Goal: Information Seeking & Learning: Find specific fact

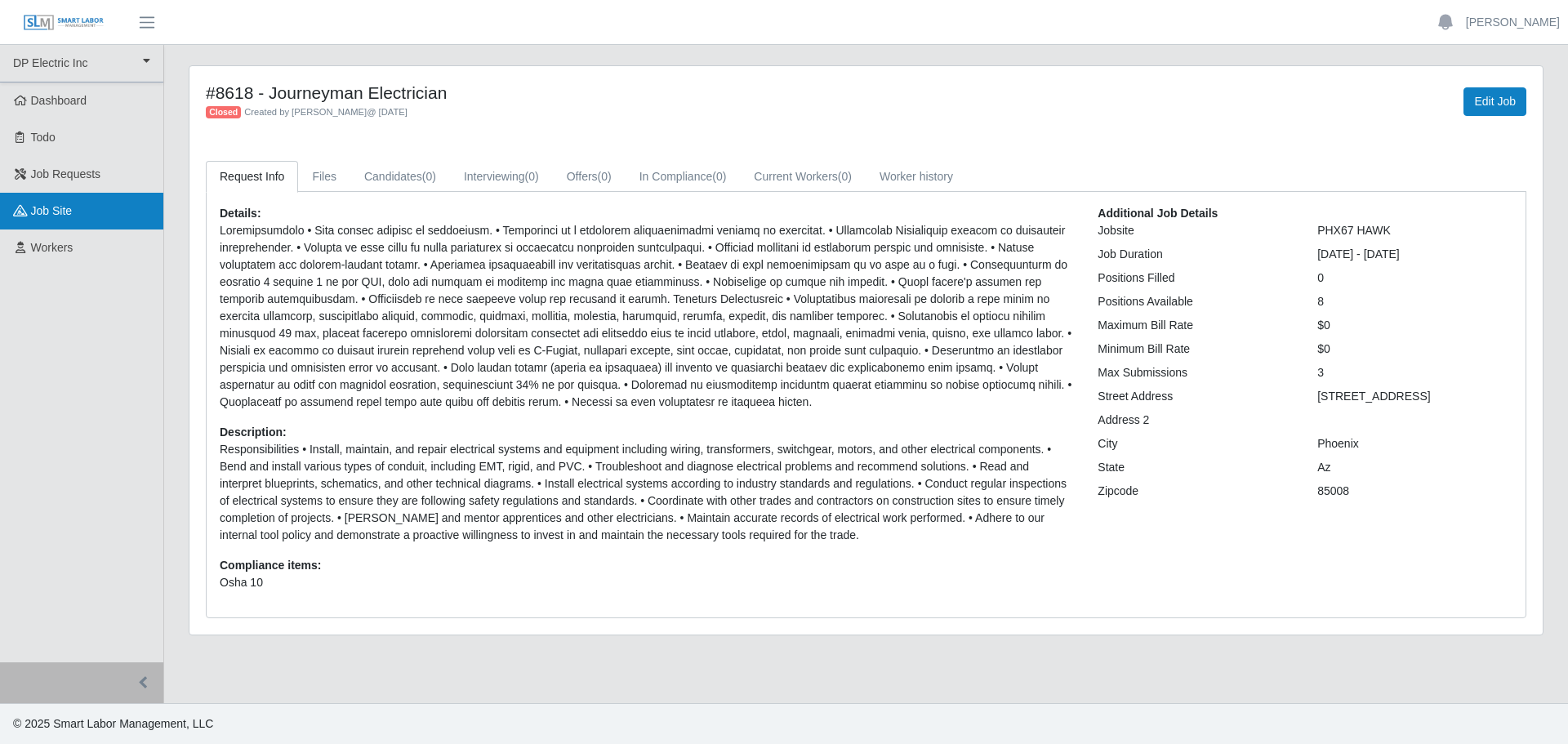
click at [49, 219] on link "job site" at bounding box center [81, 212] width 163 height 37
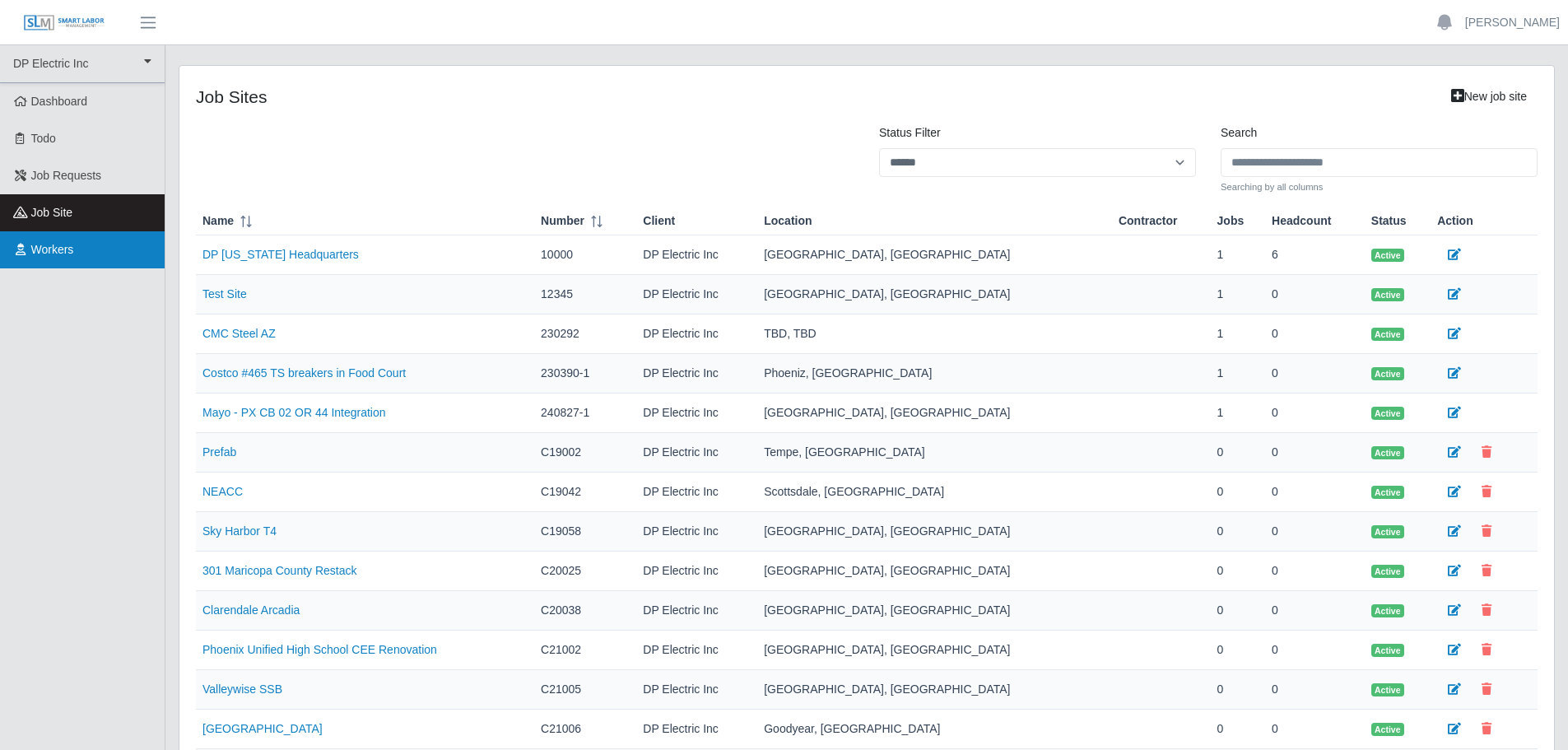
click at [53, 256] on span "Workers" at bounding box center [52, 249] width 43 height 13
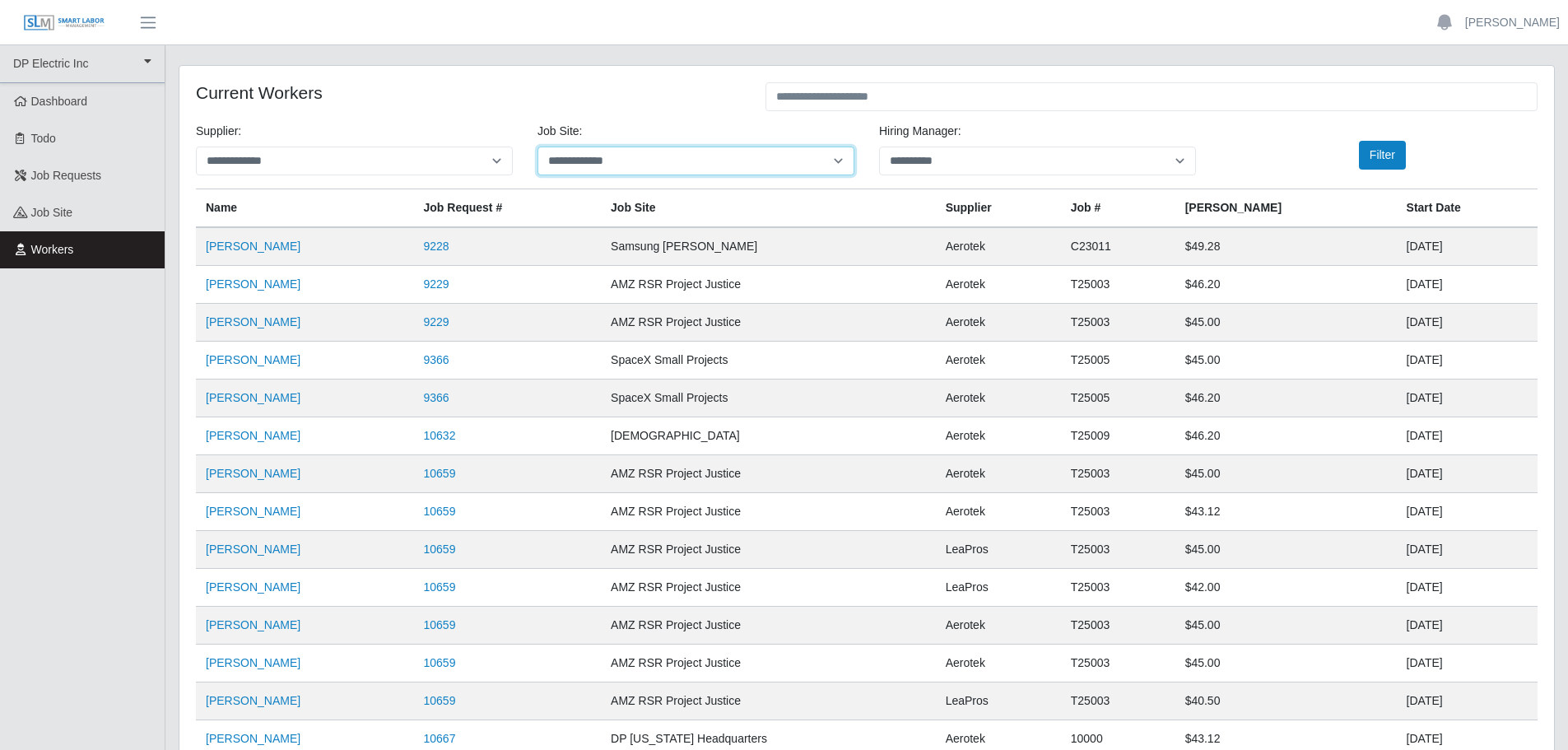
click at [839, 160] on select "**********" at bounding box center [696, 161] width 316 height 28
click at [538, 147] on select "**********" at bounding box center [696, 161] width 316 height 28
click at [1372, 156] on button "Filter" at bounding box center [1382, 155] width 47 height 28
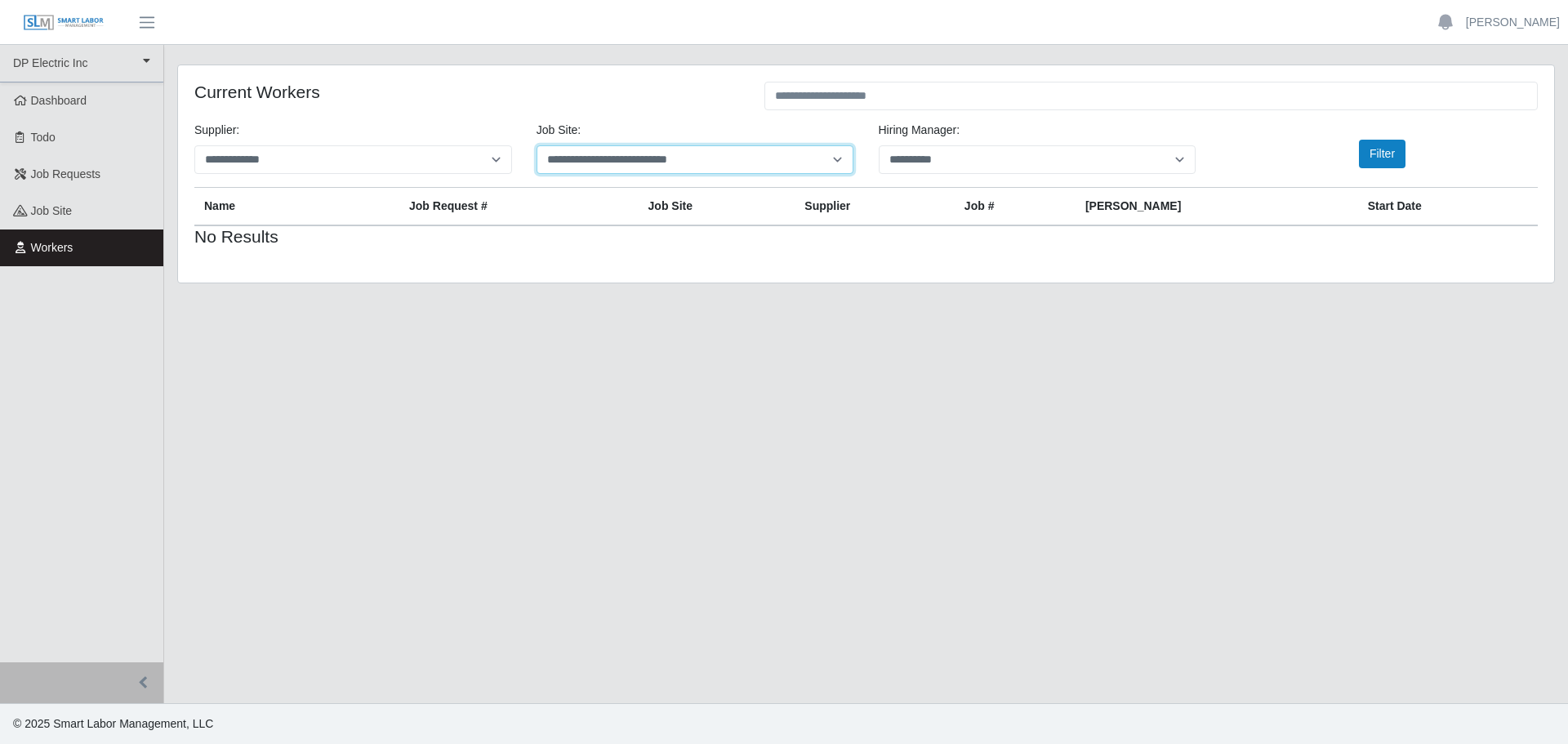
click at [833, 158] on select "**********" at bounding box center [695, 160] width 317 height 28
select select "**********"
click at [536, 145] on select "**********" at bounding box center [695, 160] width 317 height 28
click at [1389, 151] on button "Filter" at bounding box center [1382, 153] width 47 height 28
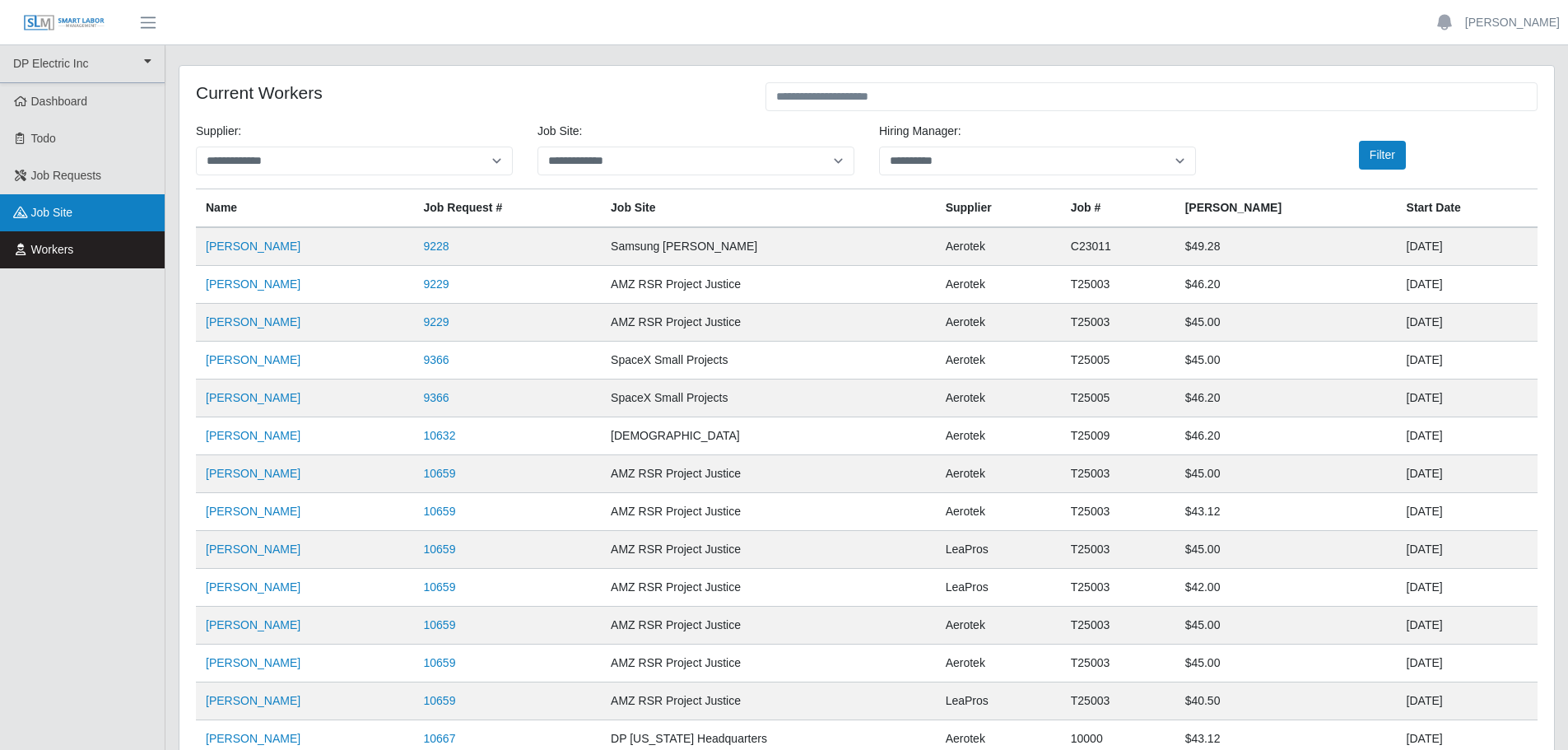
click at [65, 217] on span "job site" at bounding box center [52, 211] width 42 height 13
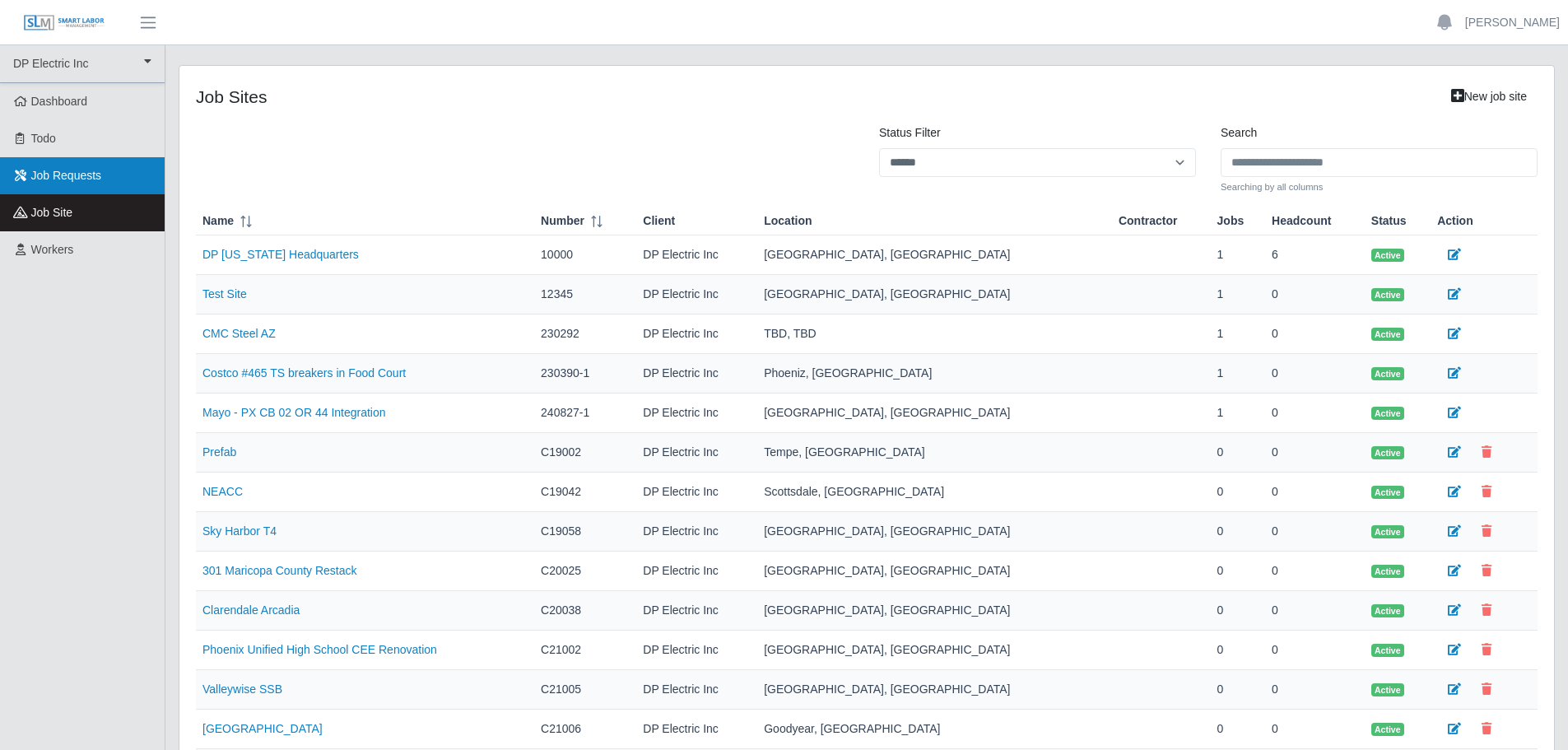
click at [61, 177] on span "Job Requests" at bounding box center [67, 175] width 71 height 13
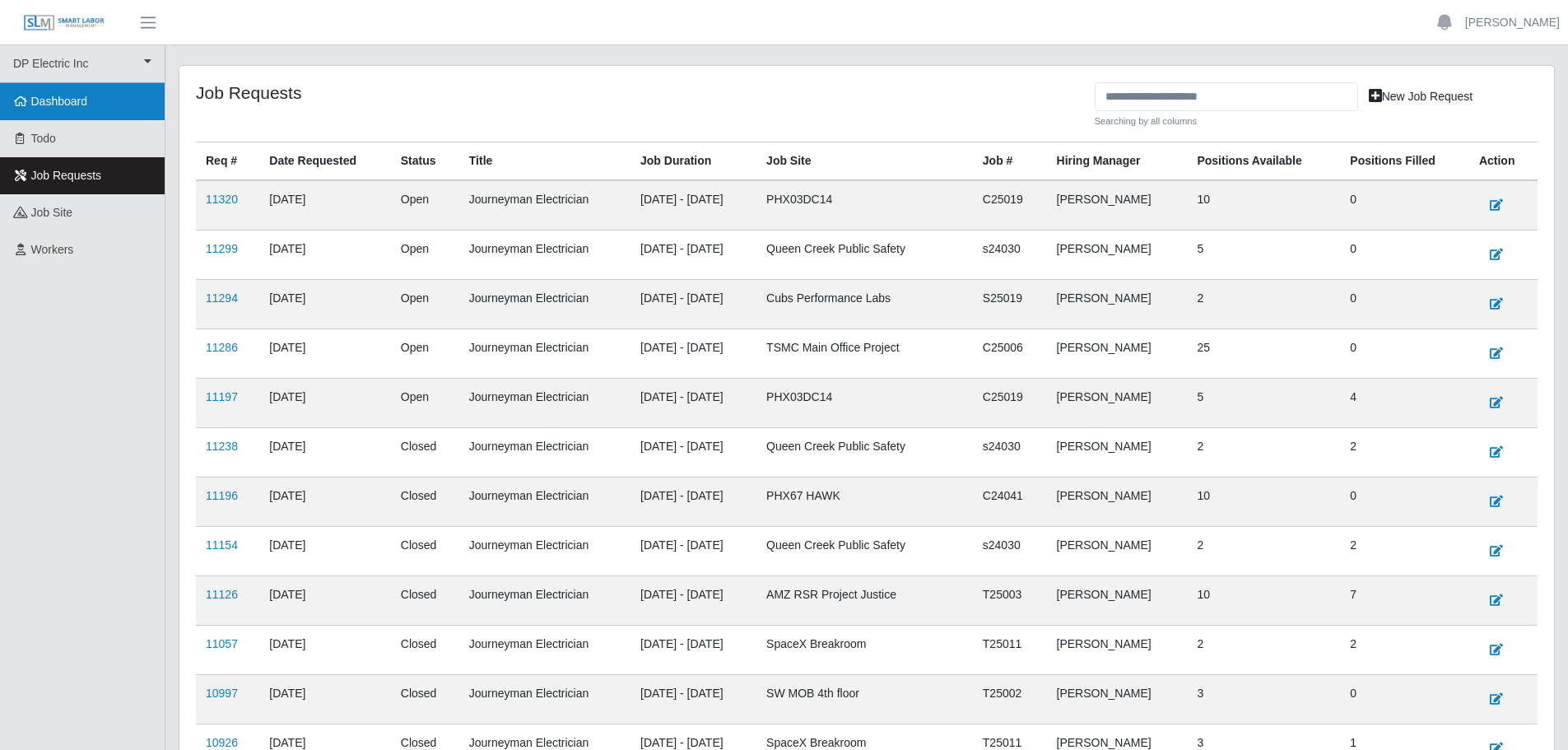
click at [62, 104] on span "Dashboard" at bounding box center [60, 100] width 57 height 13
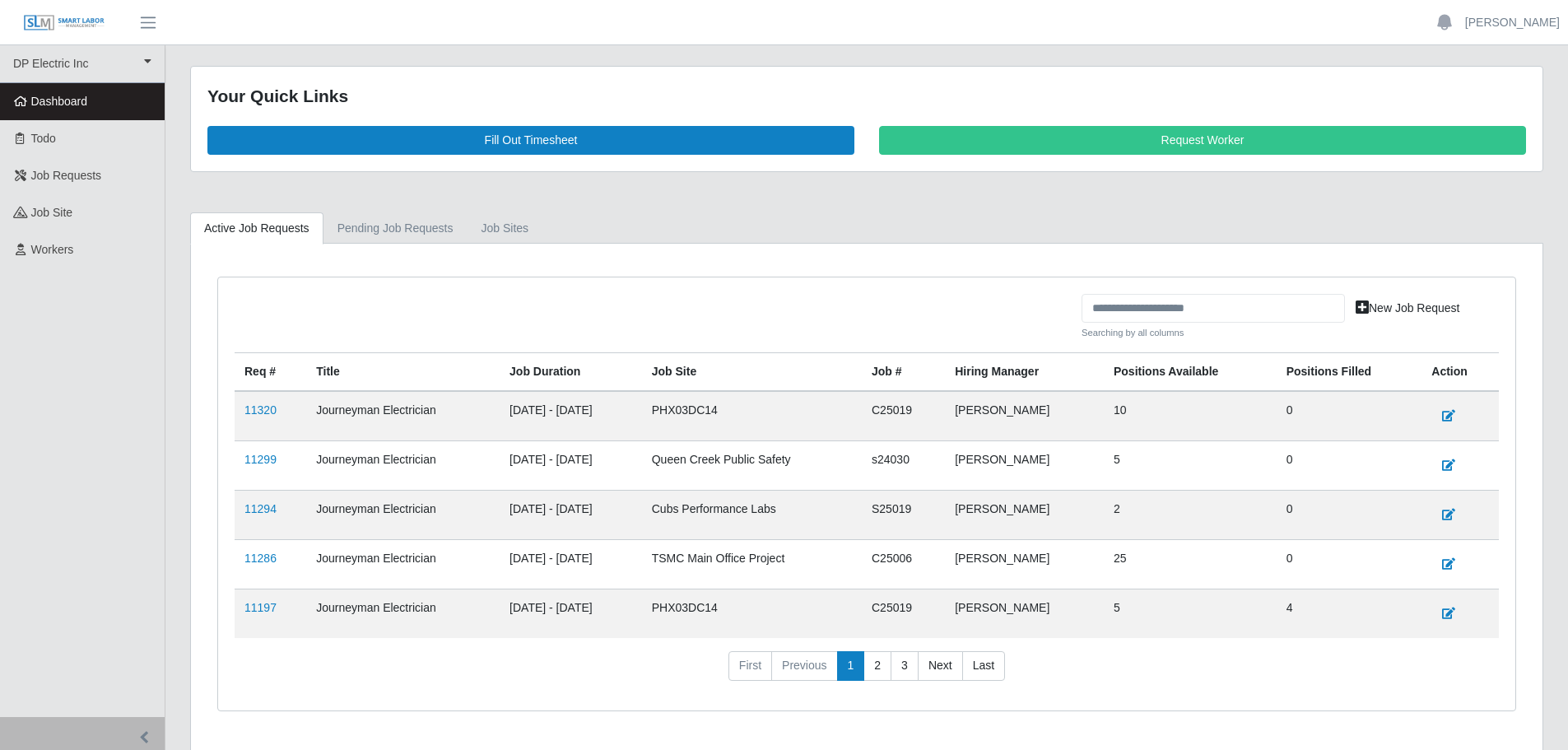
click at [107, 19] on link at bounding box center [64, 22] width 128 height 45
click at [63, 58] on link "DP Electric Inc" at bounding box center [82, 64] width 164 height 38
click at [37, 144] on span "Todo" at bounding box center [44, 138] width 25 height 13
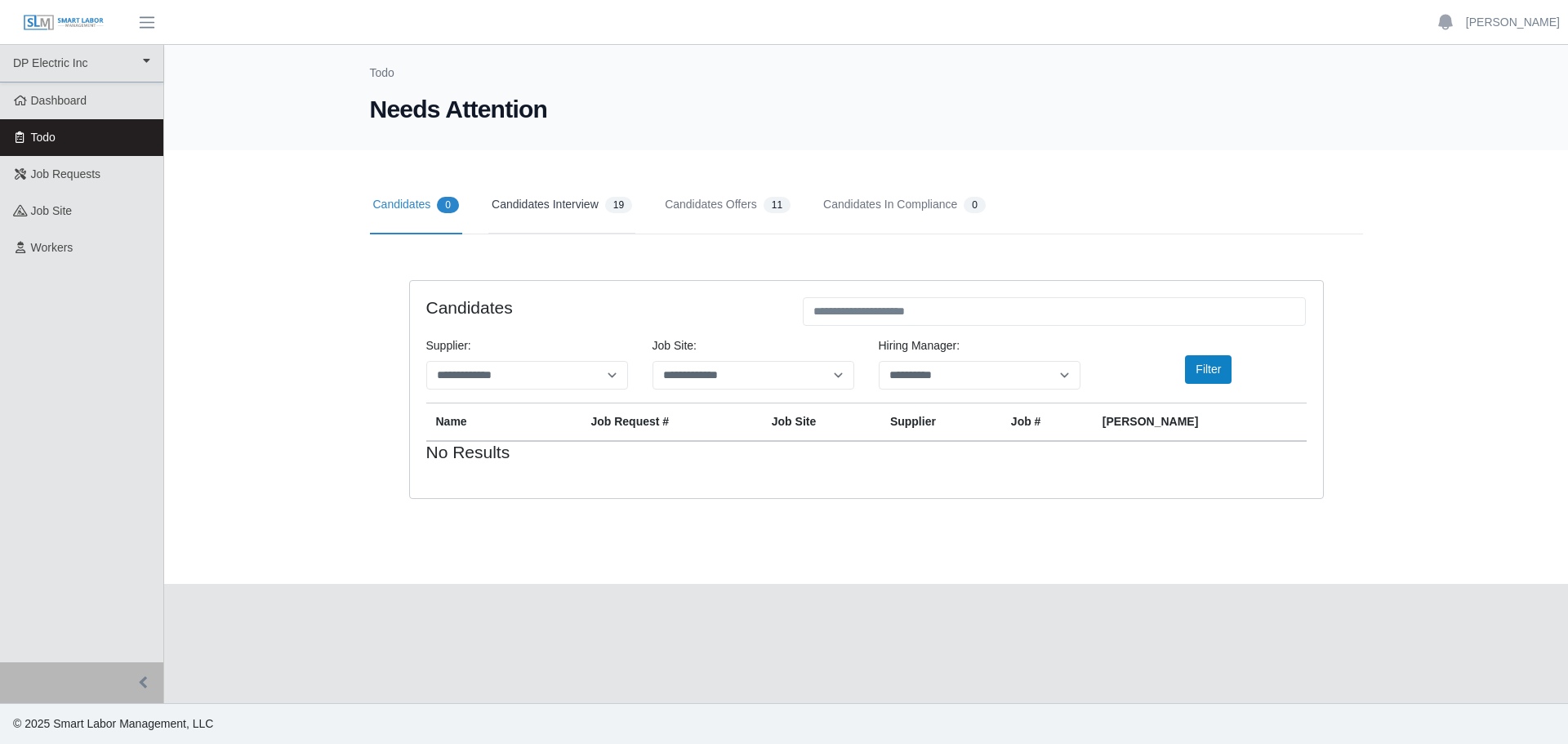
click at [534, 205] on link "Candidates Interview 19" at bounding box center [562, 205] width 147 height 58
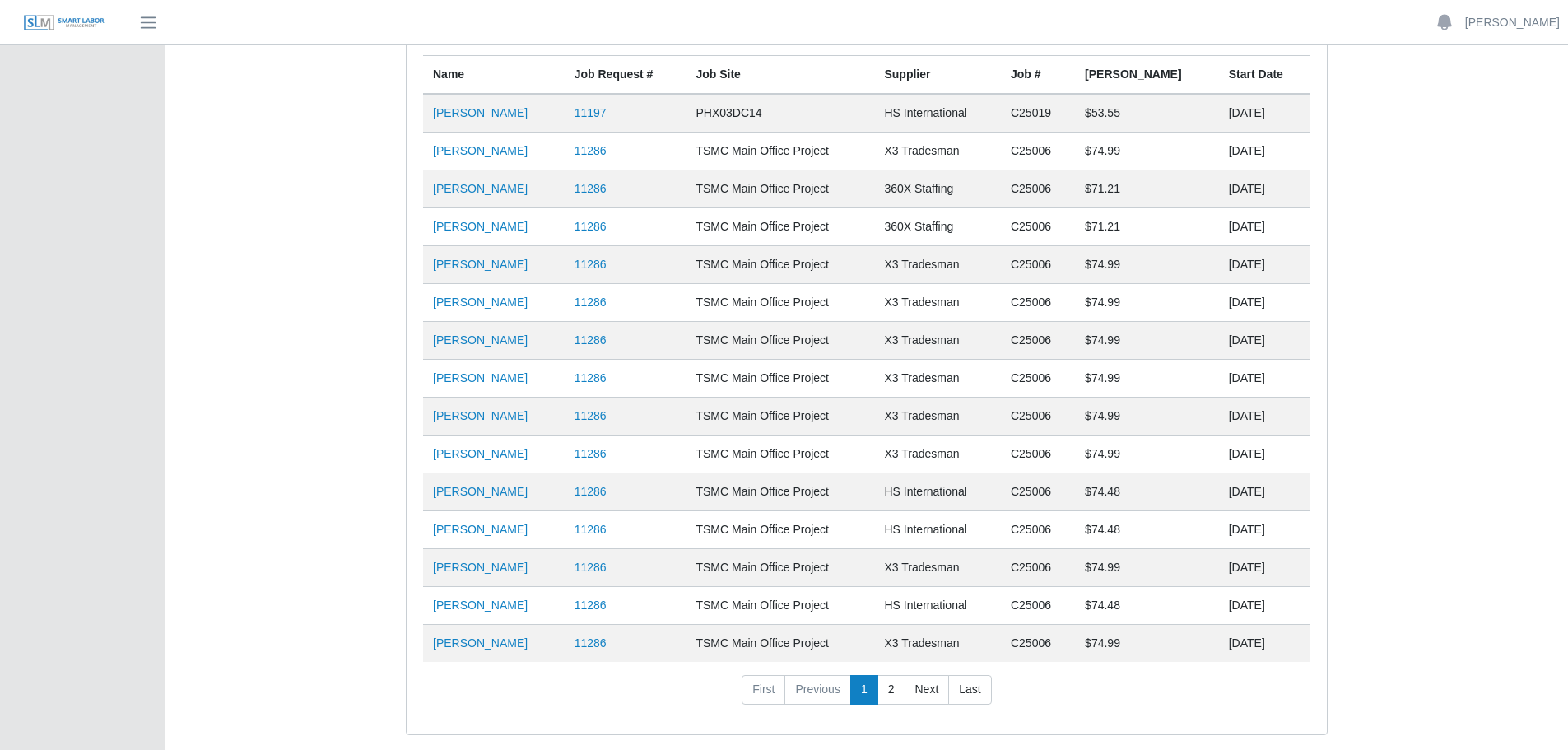
scroll to position [379, 0]
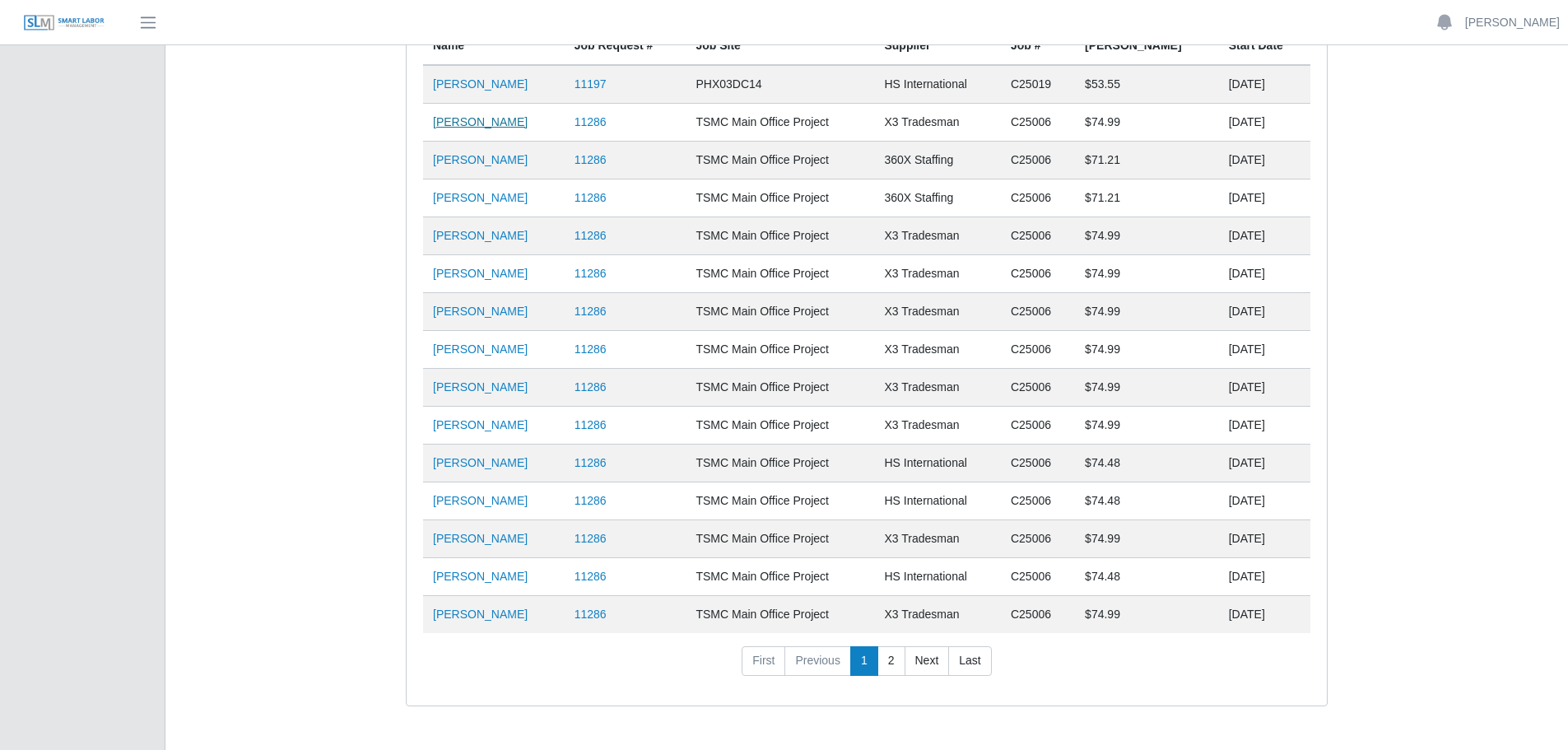
click at [471, 124] on link "James Bobadilla" at bounding box center [480, 122] width 94 height 13
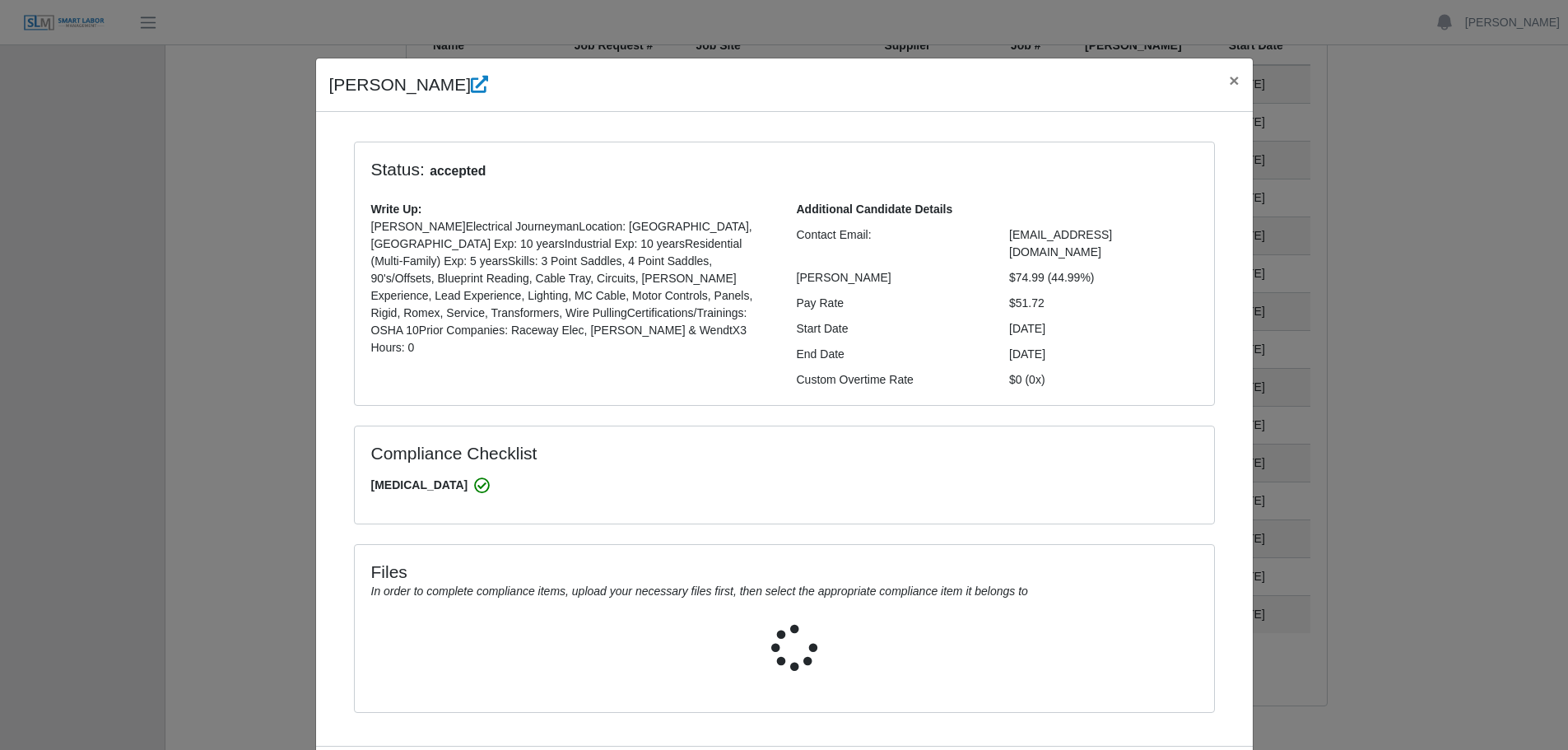
select select "**********"
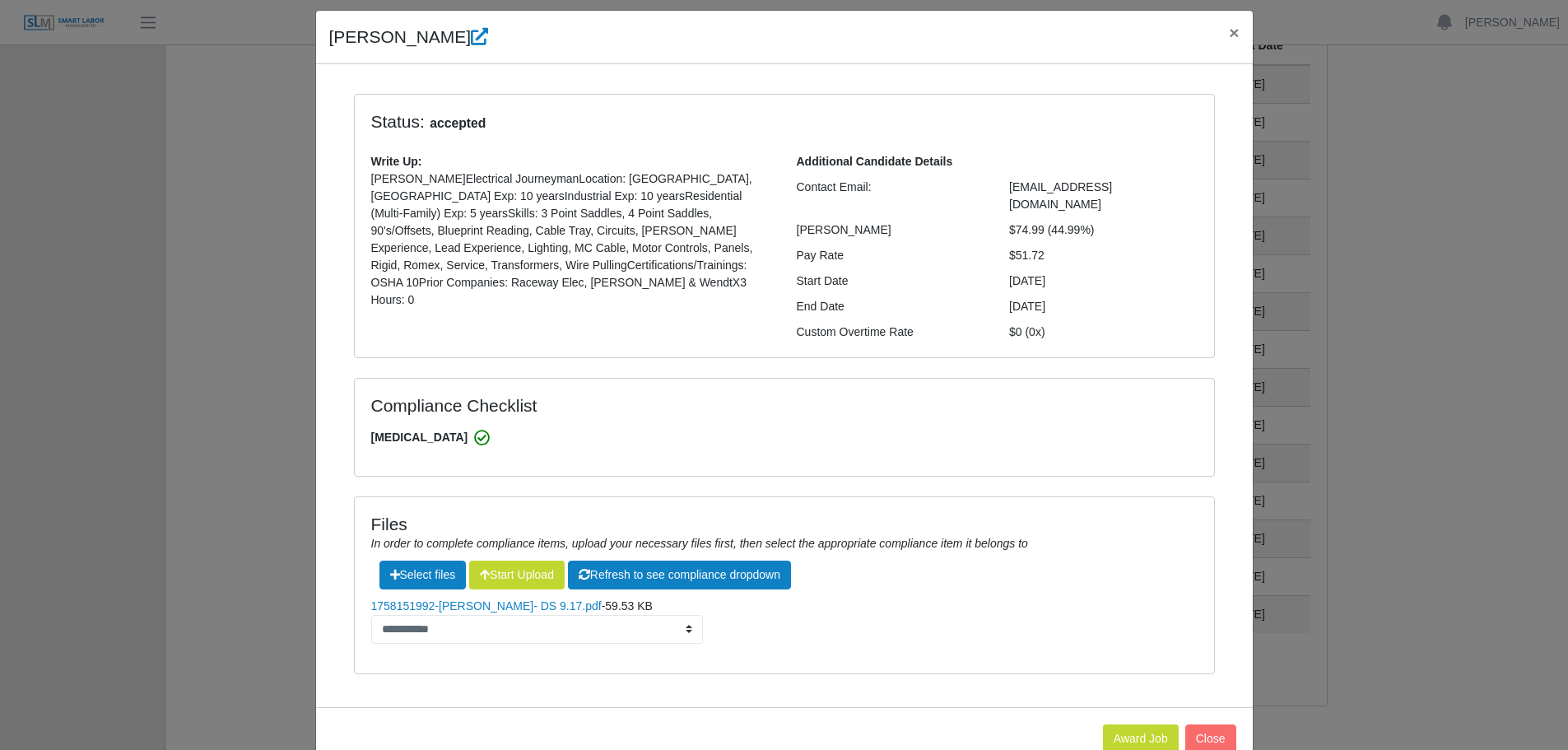
scroll to position [74, 0]
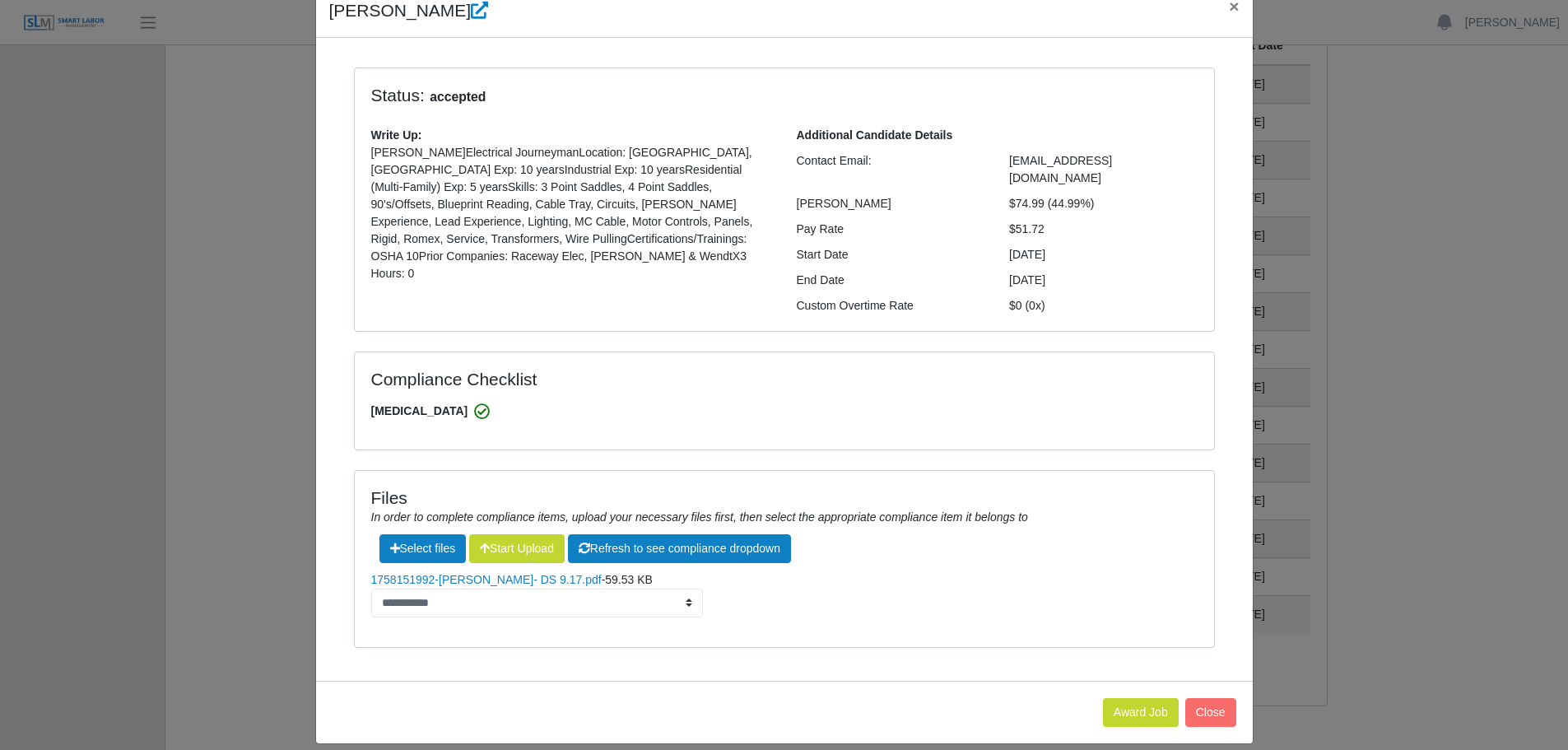
click at [231, 637] on div "James Bobadilla × Status: accepted Write Up: James B.Electrical JourneymanLocat…" at bounding box center [784, 375] width 1568 height 750
click at [452, 572] on link "1758151992-[PERSON_NAME]- DS 9.17.pdf" at bounding box center [486, 578] width 230 height 13
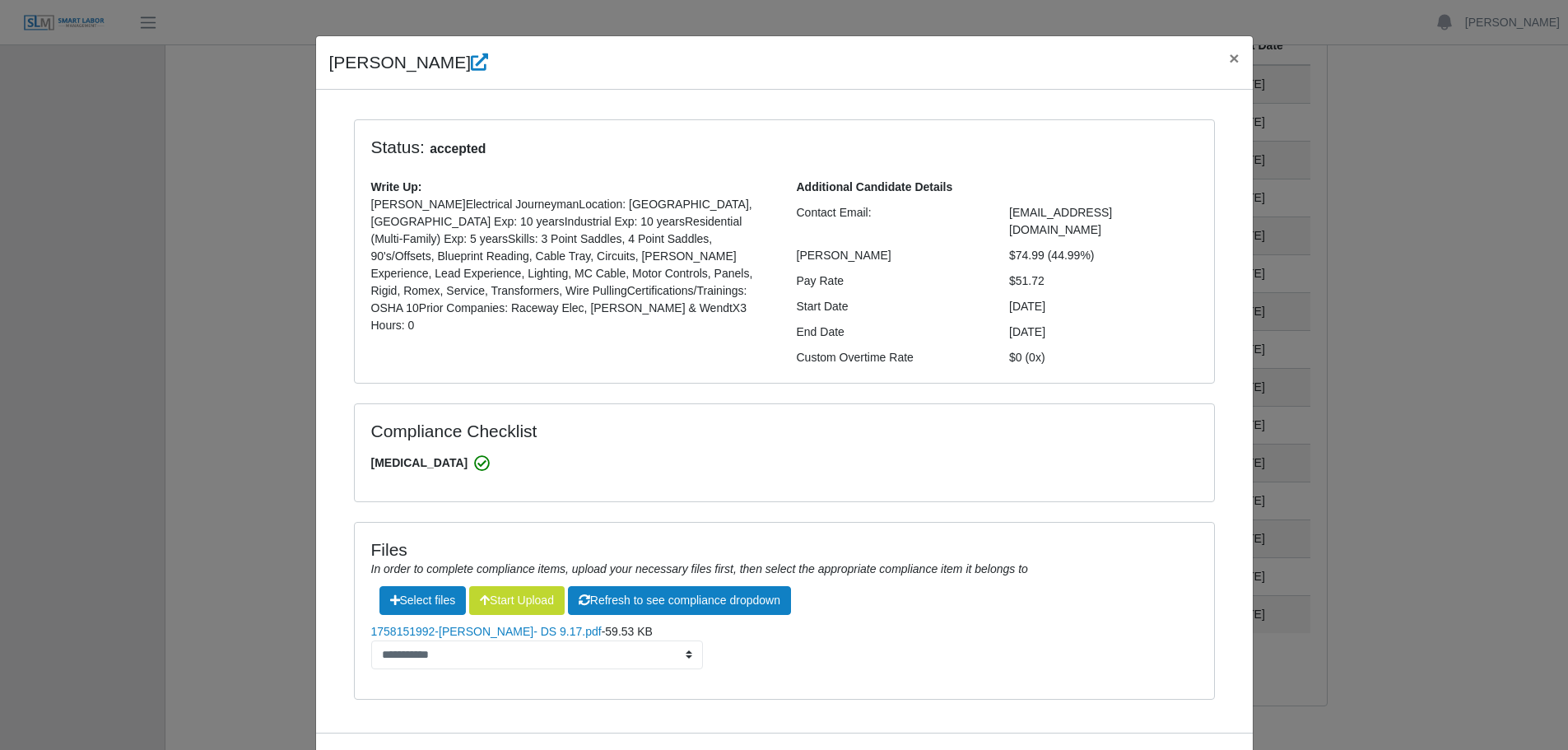
scroll to position [0, 0]
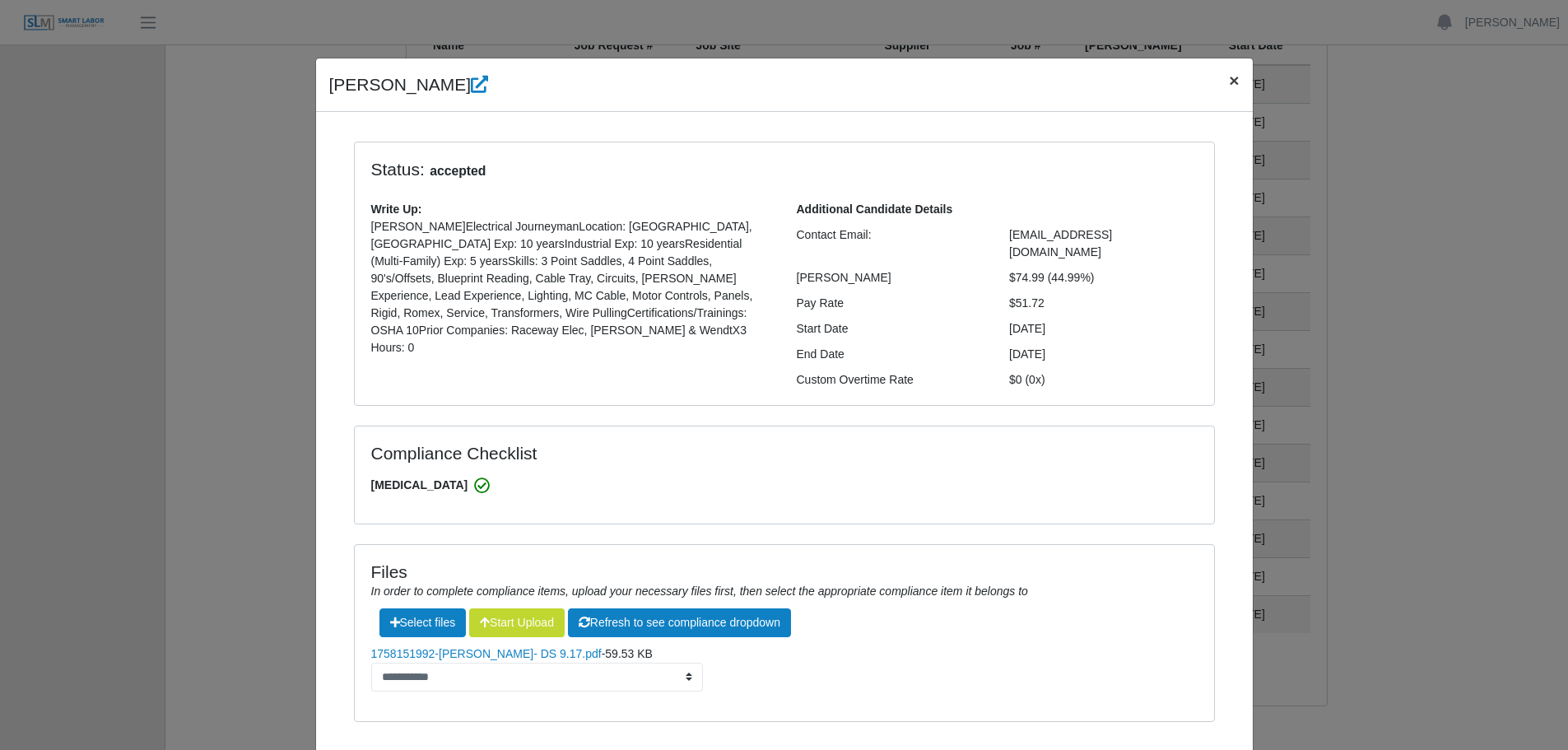
click at [1228, 79] on span "×" at bounding box center [1233, 80] width 10 height 19
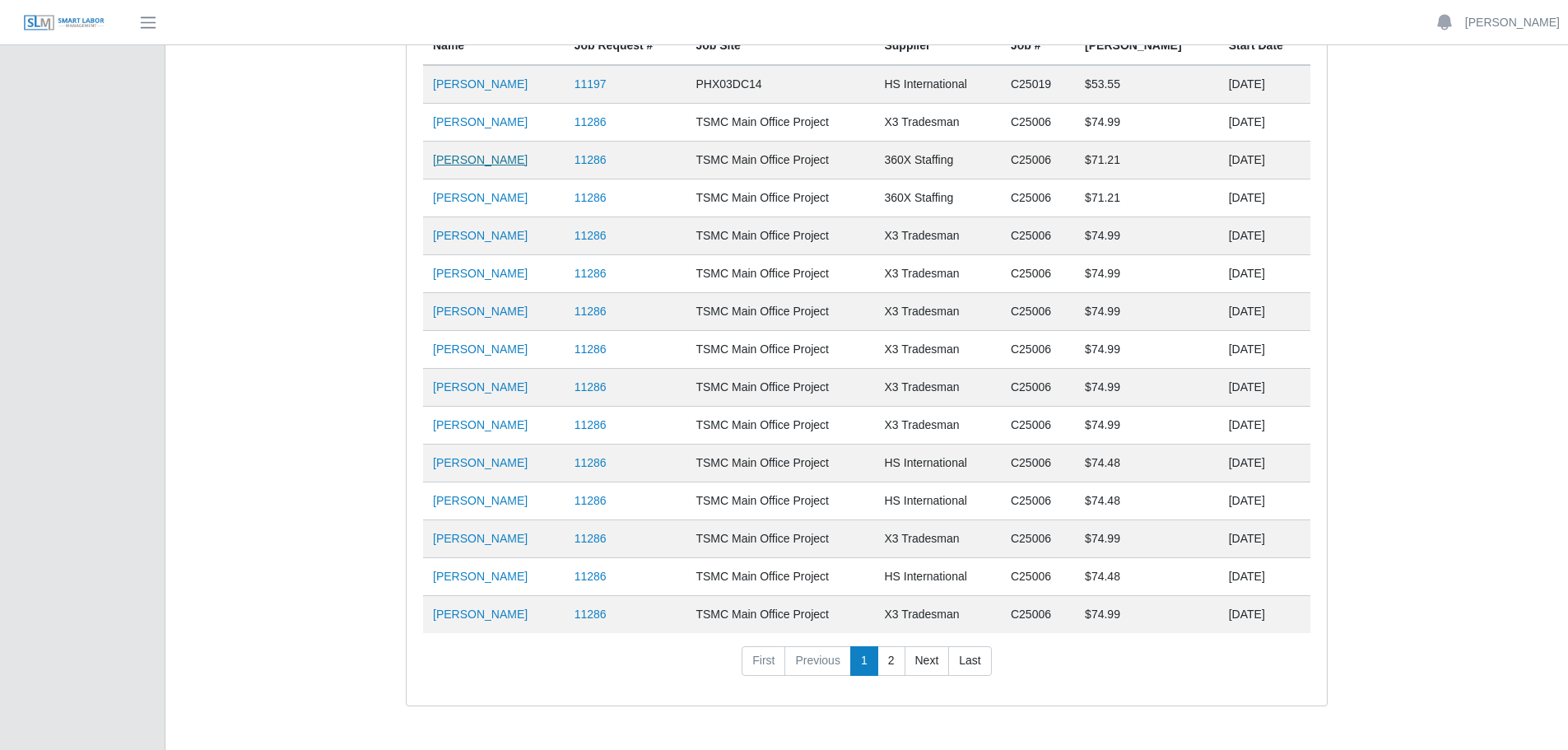
click at [472, 161] on link "[PERSON_NAME]" at bounding box center [480, 159] width 94 height 13
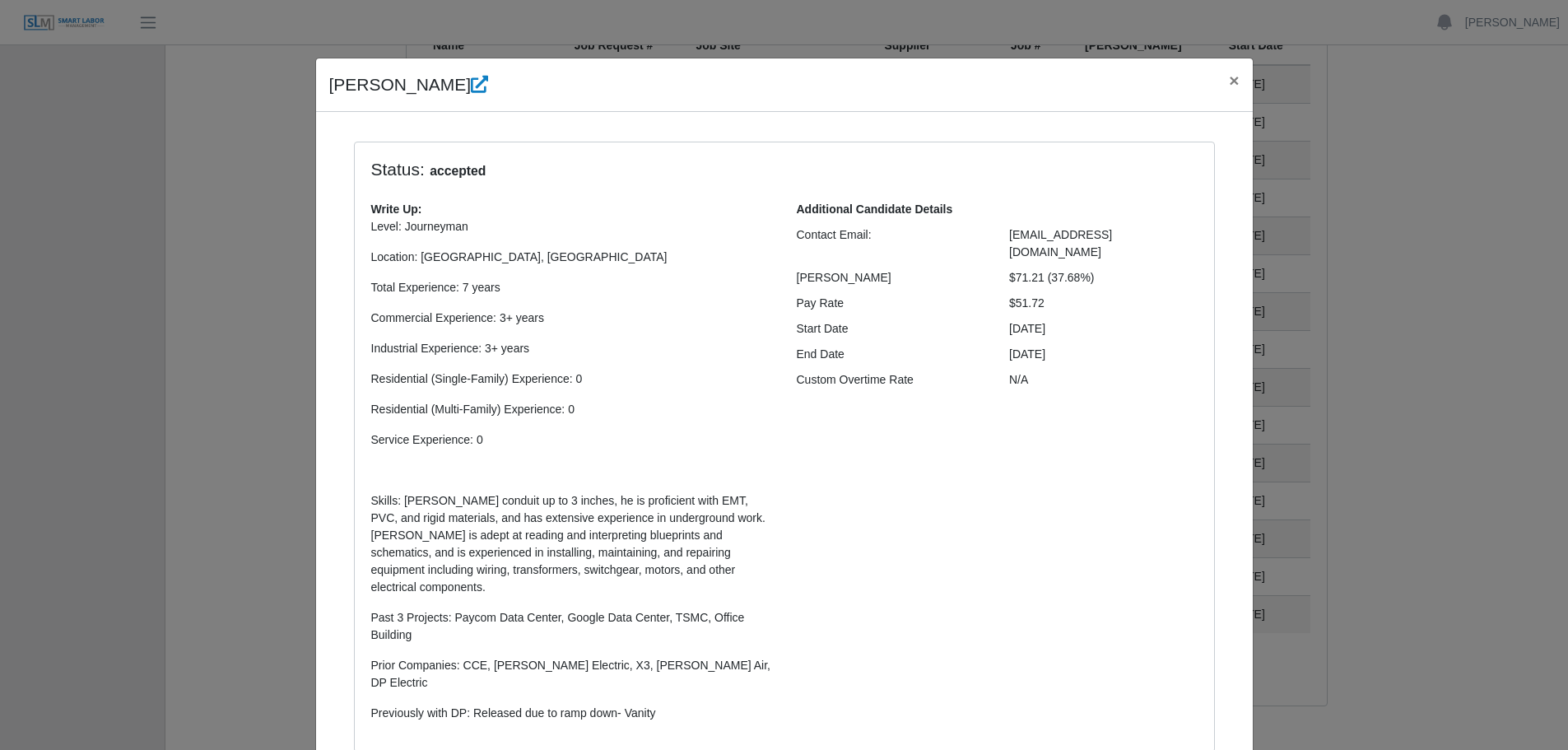
select select "**********"
click at [1228, 84] on span "×" at bounding box center [1233, 80] width 10 height 19
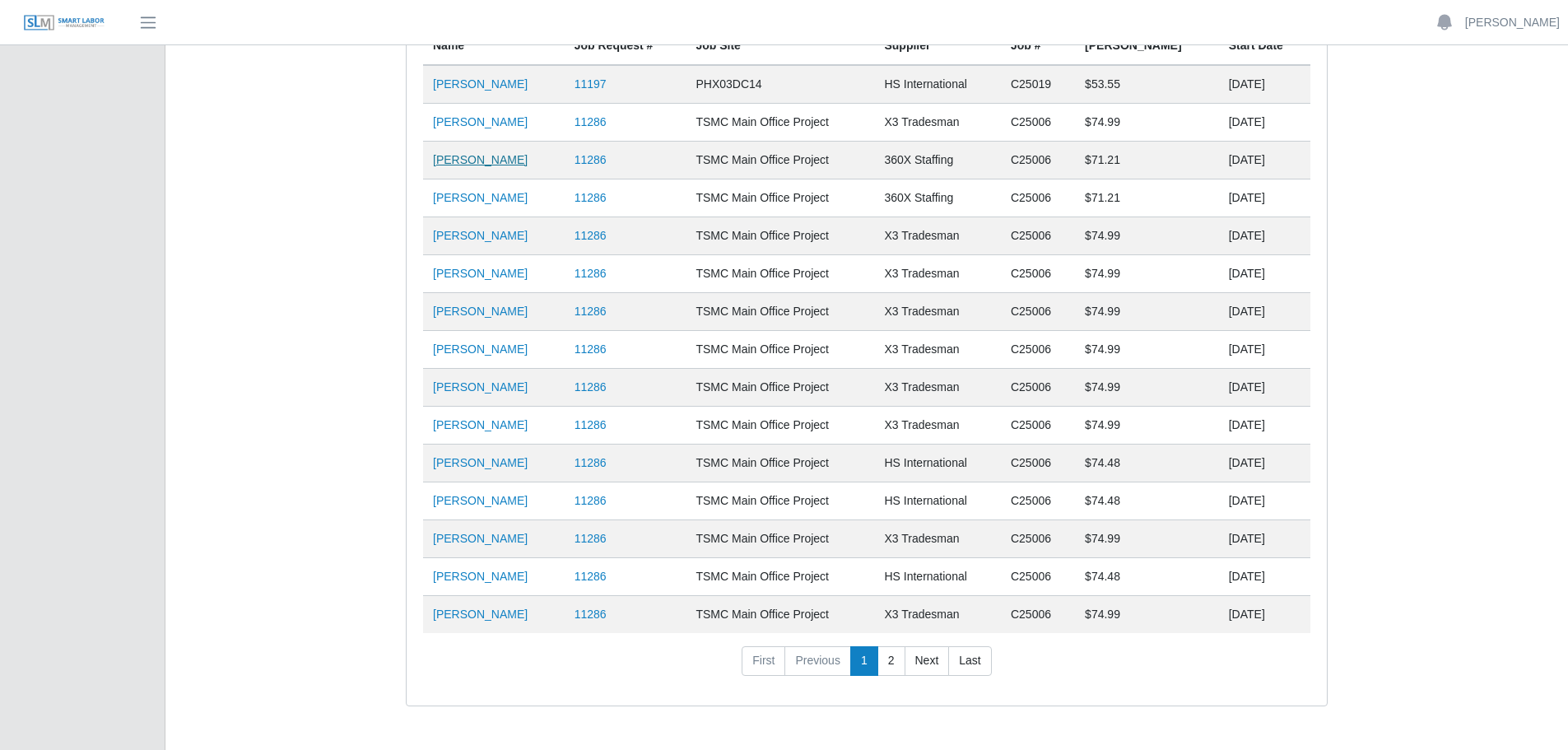
click at [474, 159] on link "[PERSON_NAME]" at bounding box center [480, 159] width 94 height 13
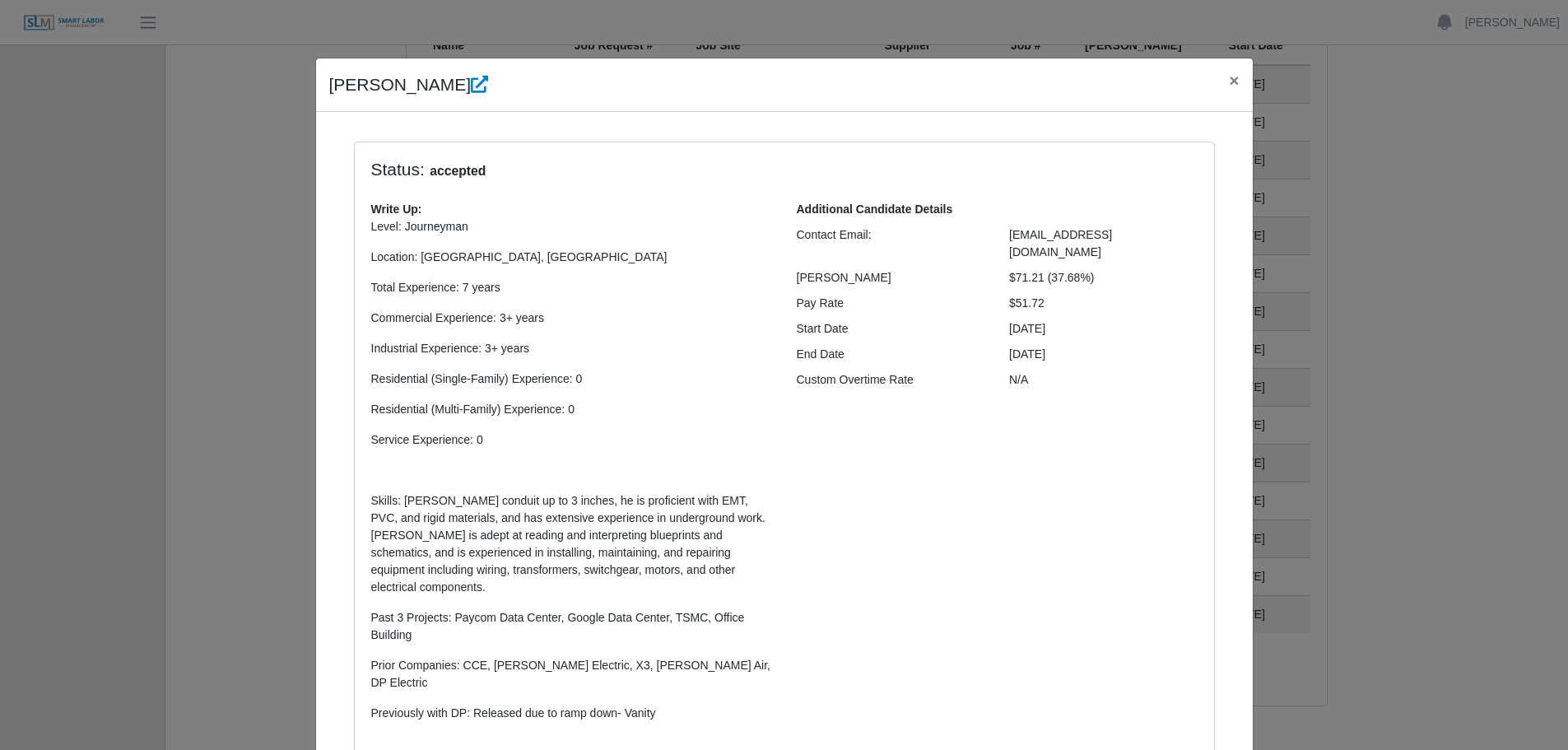
select select "**********"
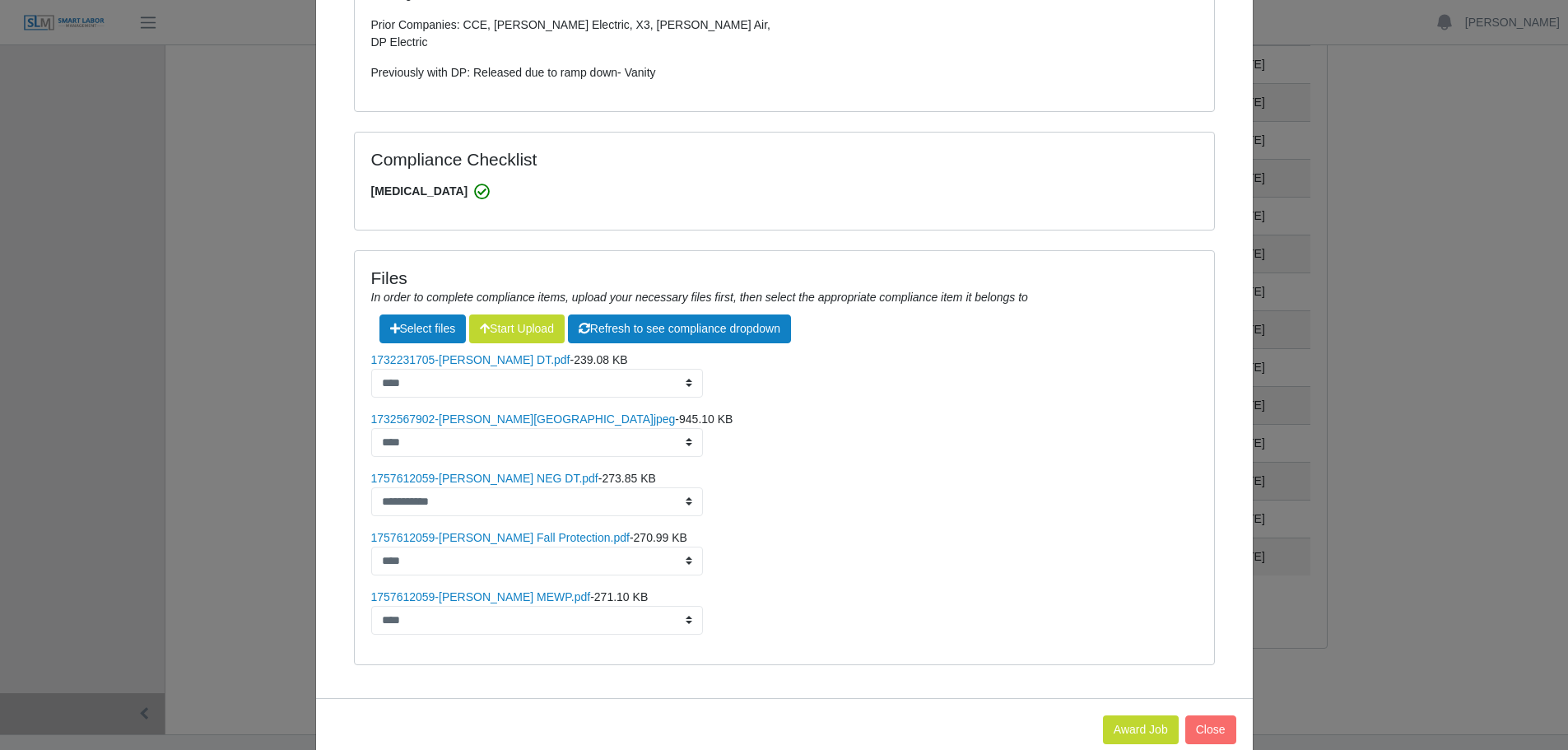
scroll to position [461, 0]
click at [452, 472] on link "1757612059-[PERSON_NAME] NEG DT.pdf" at bounding box center [485, 478] width 228 height 13
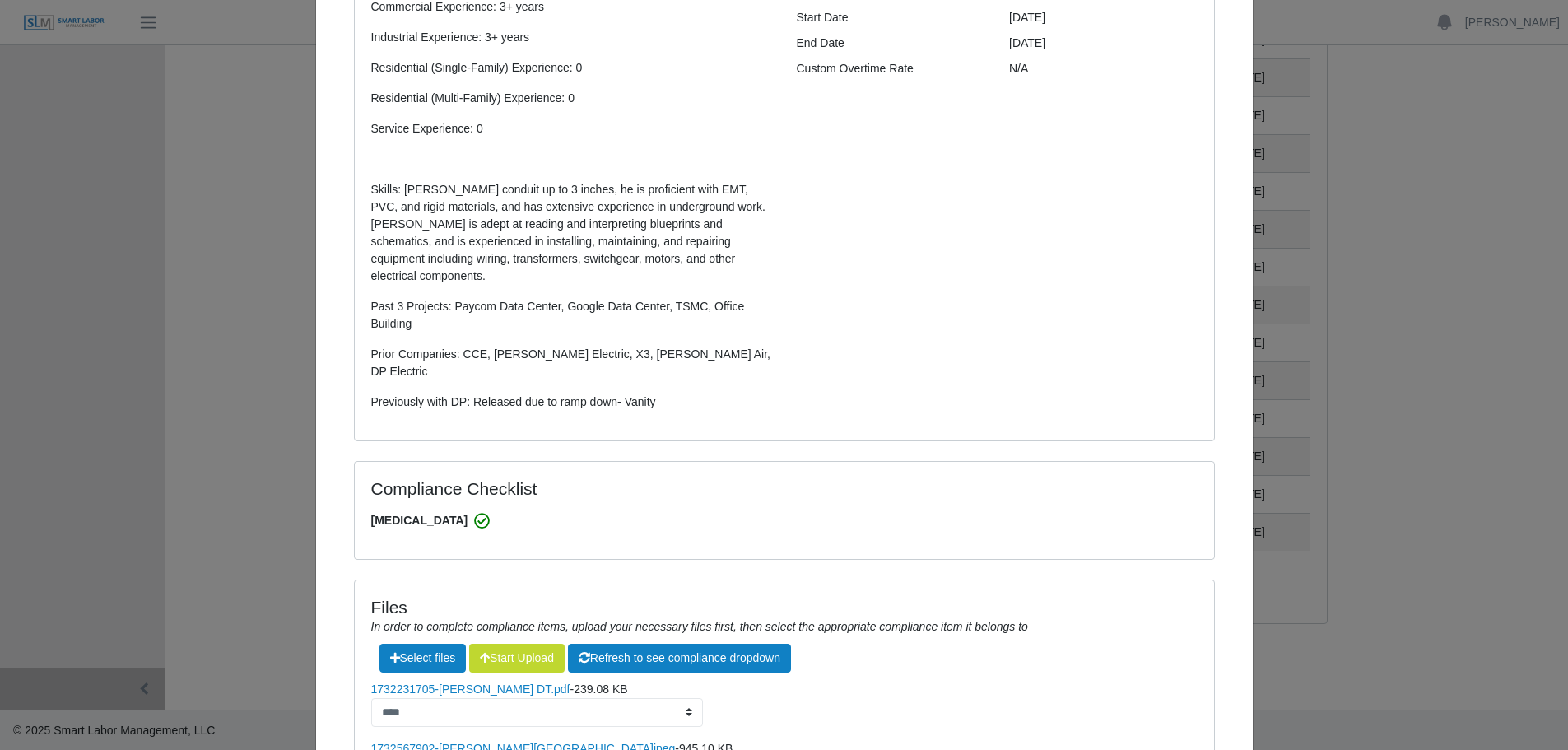
scroll to position [0, 0]
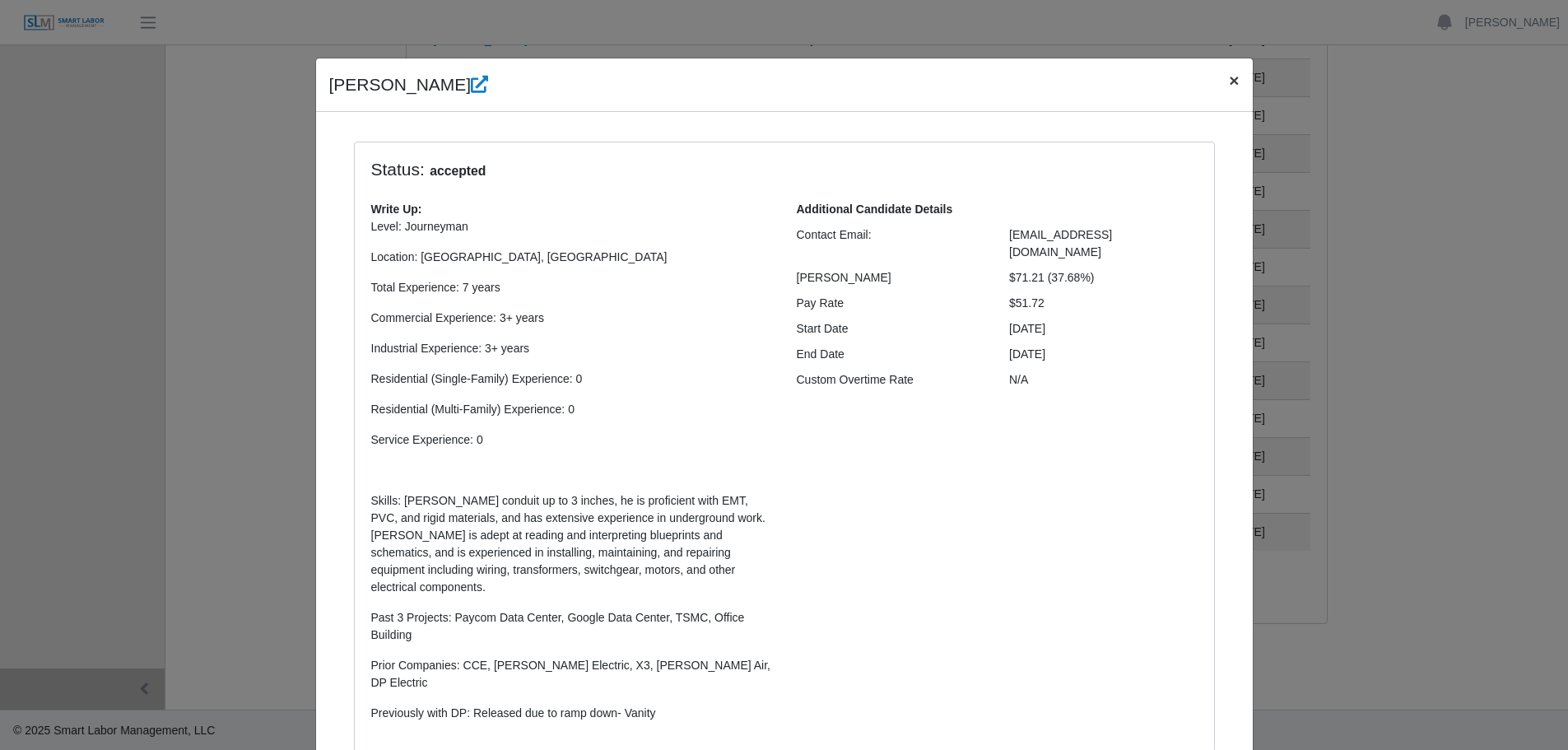
click at [1228, 83] on span "×" at bounding box center [1233, 80] width 10 height 19
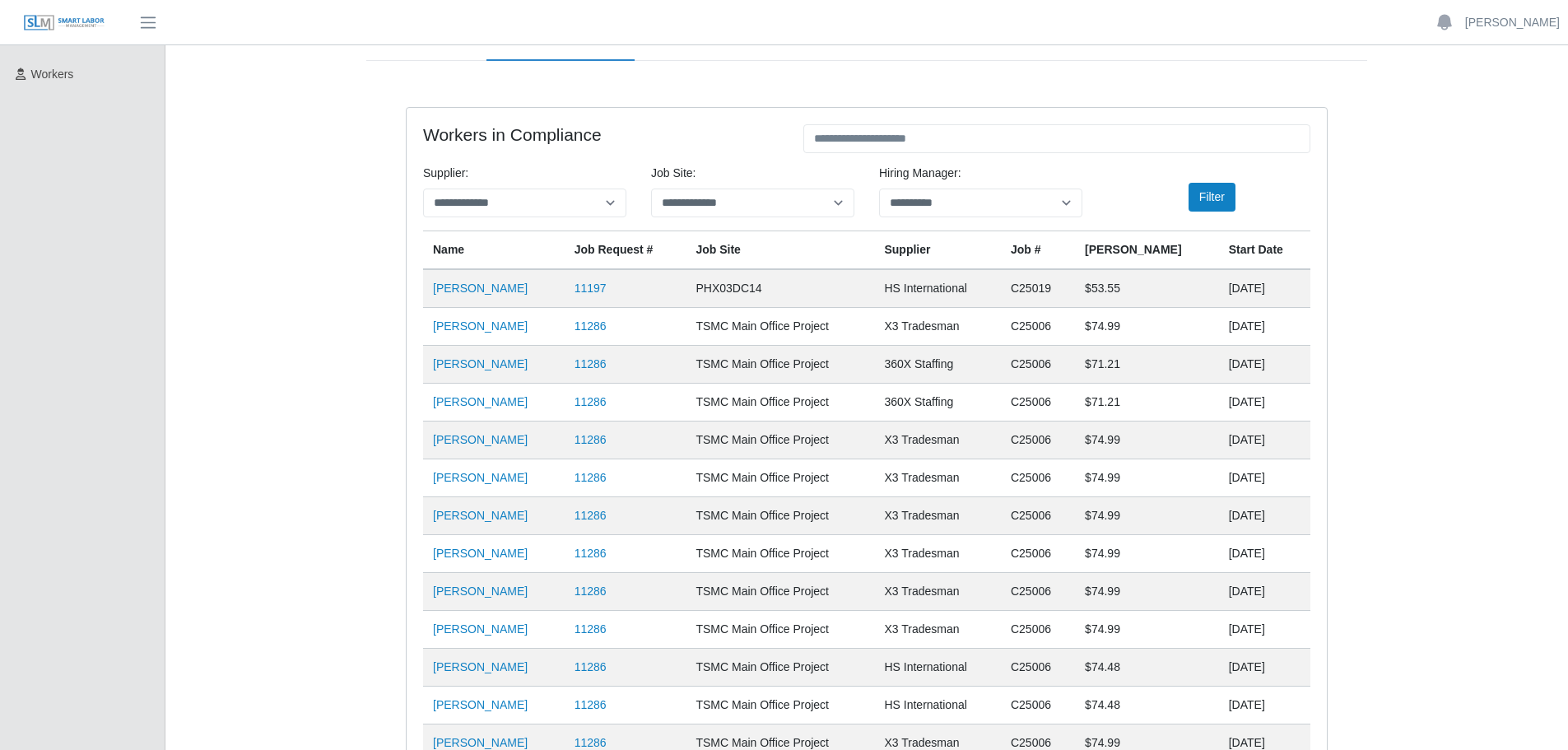
scroll to position [132, 0]
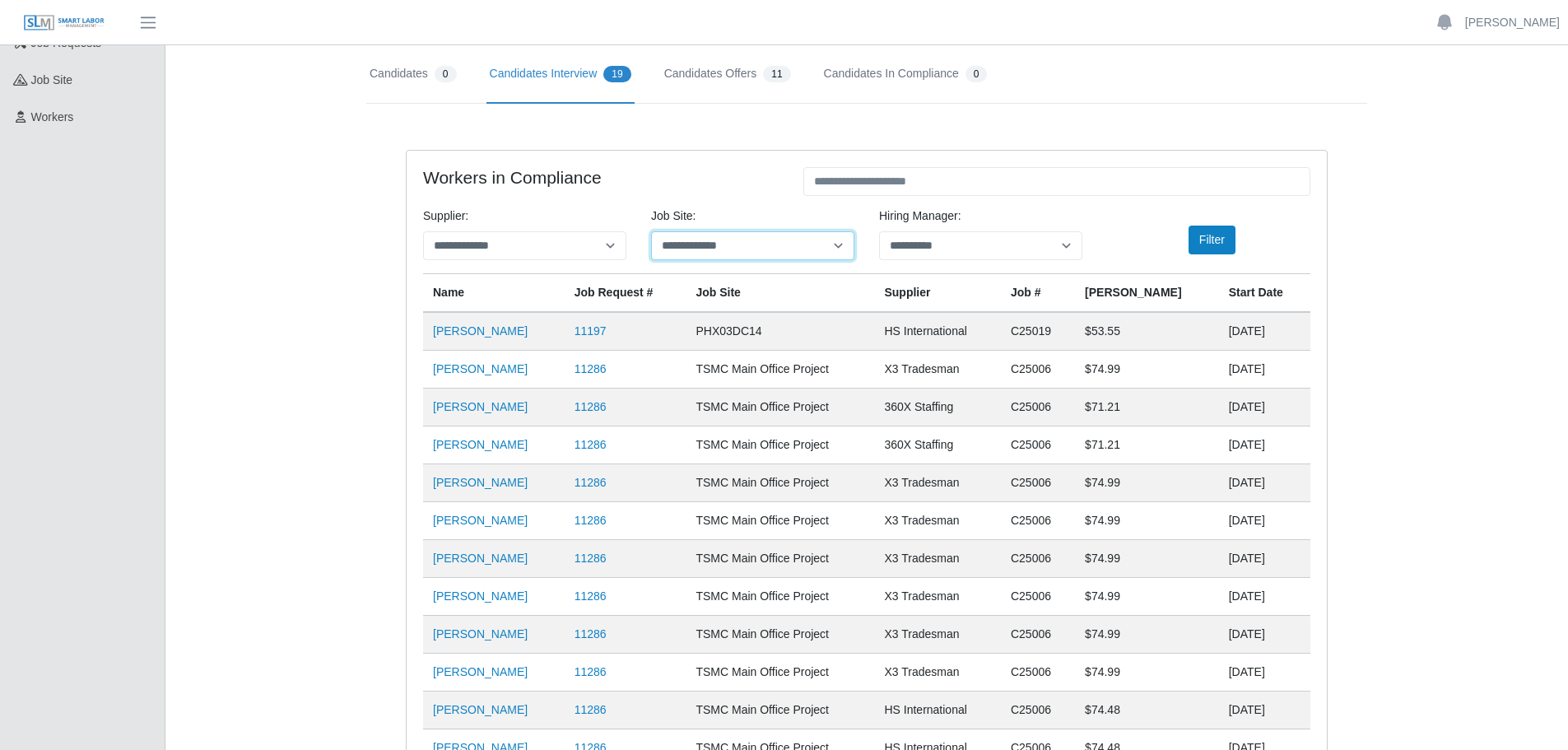
click at [838, 244] on select "**********" at bounding box center [752, 245] width 204 height 28
select select "****"
click at [651, 231] on select "**********" at bounding box center [752, 245] width 204 height 28
click at [1206, 238] on button "Filter" at bounding box center [1212, 240] width 47 height 28
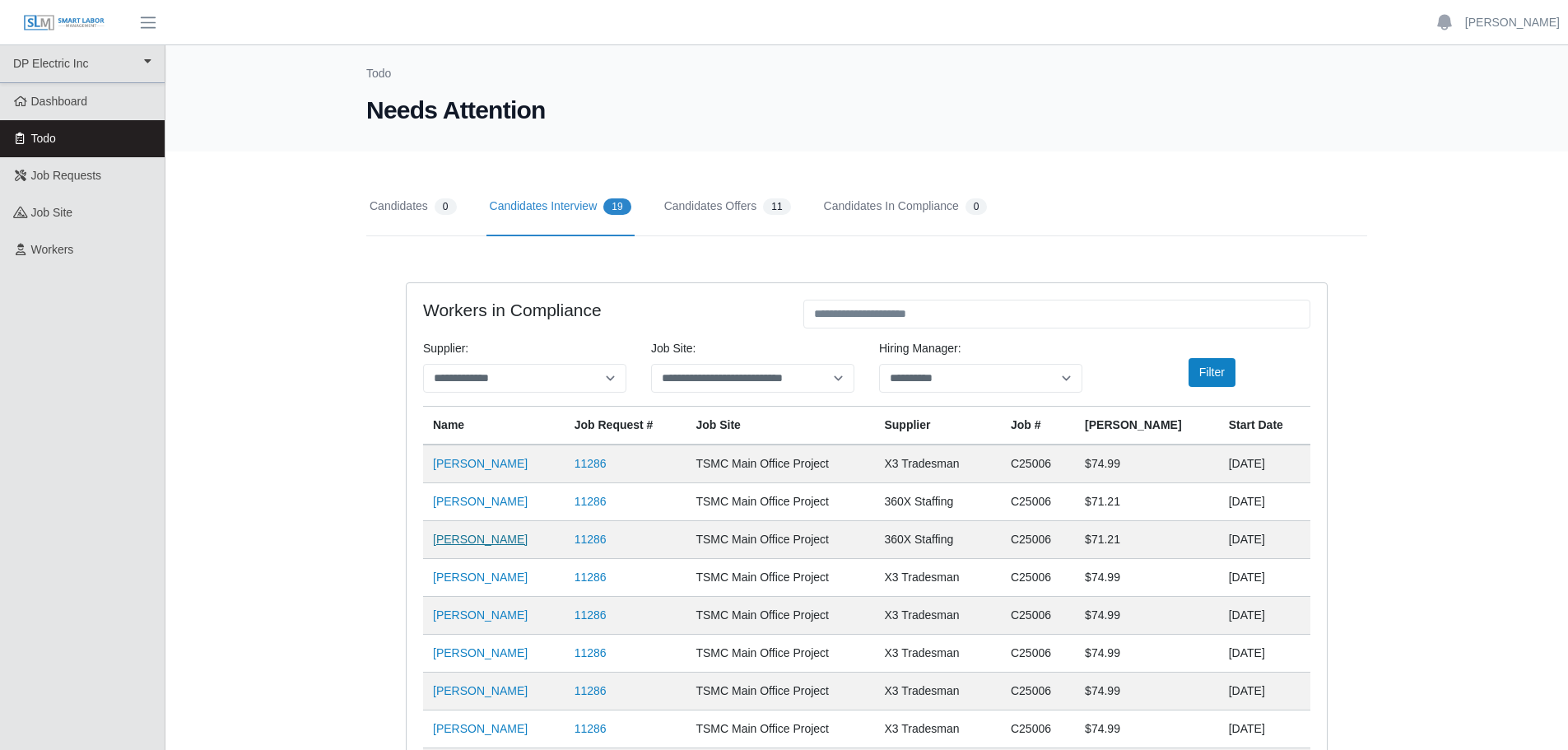
click at [453, 539] on link "[PERSON_NAME]" at bounding box center [480, 539] width 94 height 13
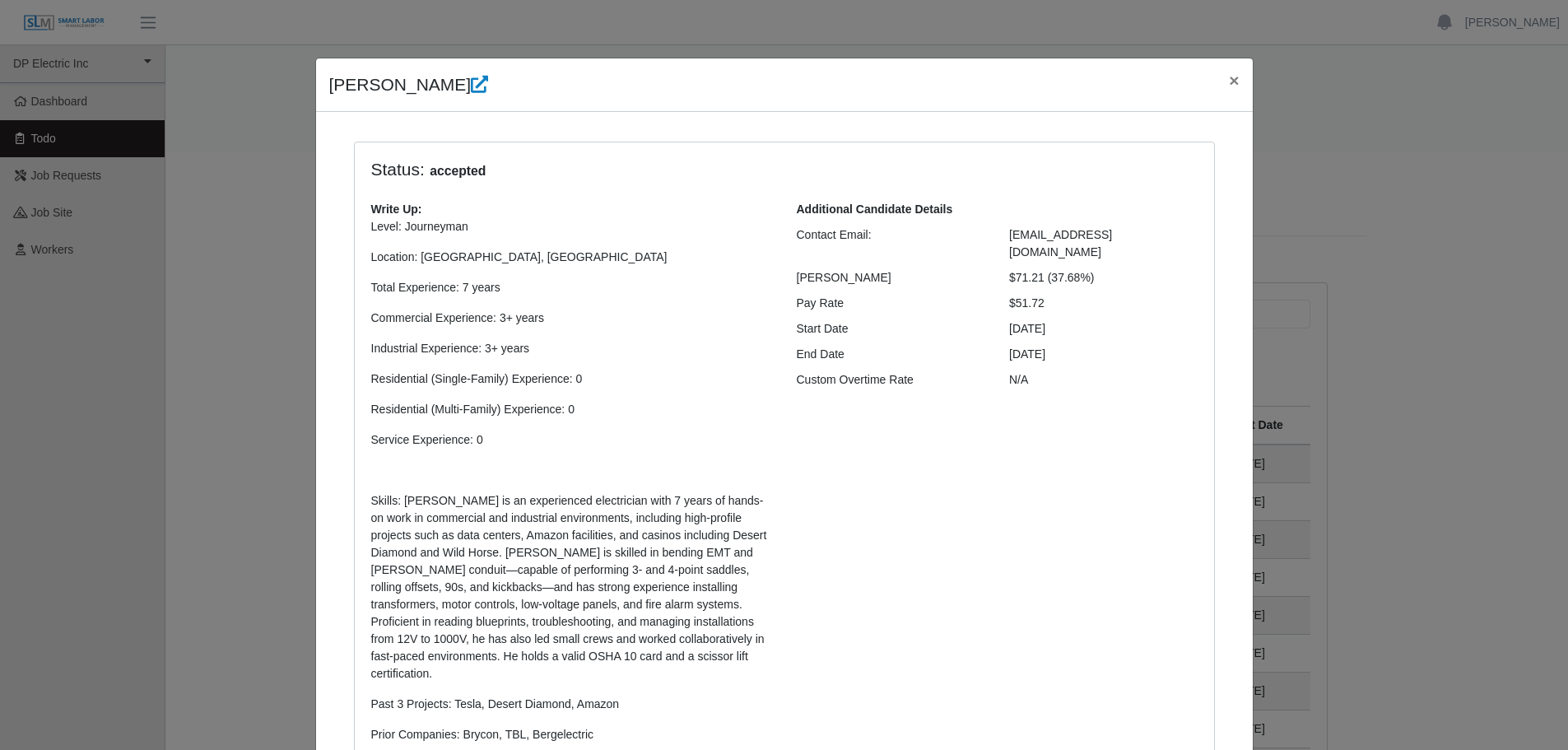
select select "**********"
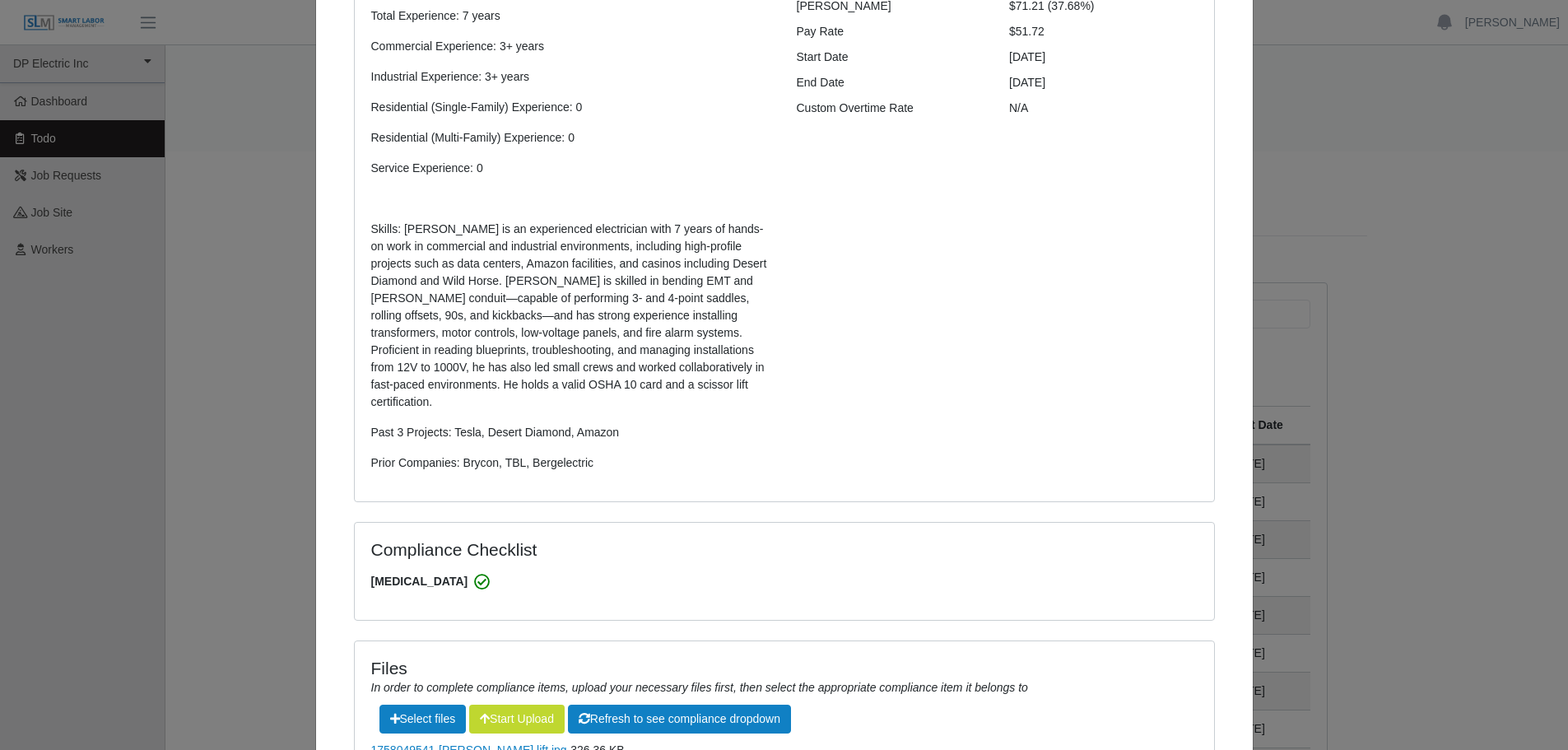
scroll to position [561, 0]
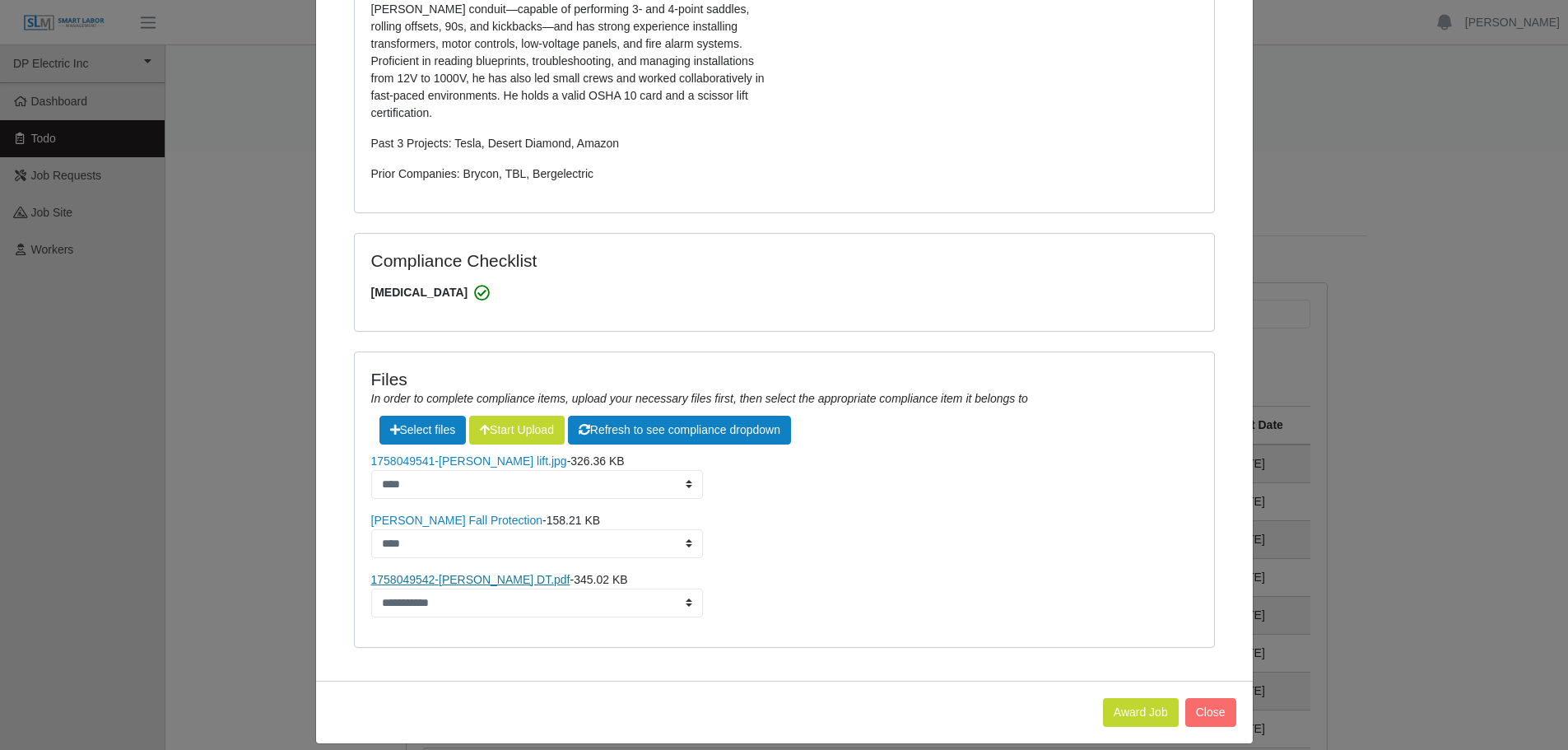
click at [448, 572] on link "1758049542-Jorge L. DT.pdf" at bounding box center [471, 578] width 199 height 13
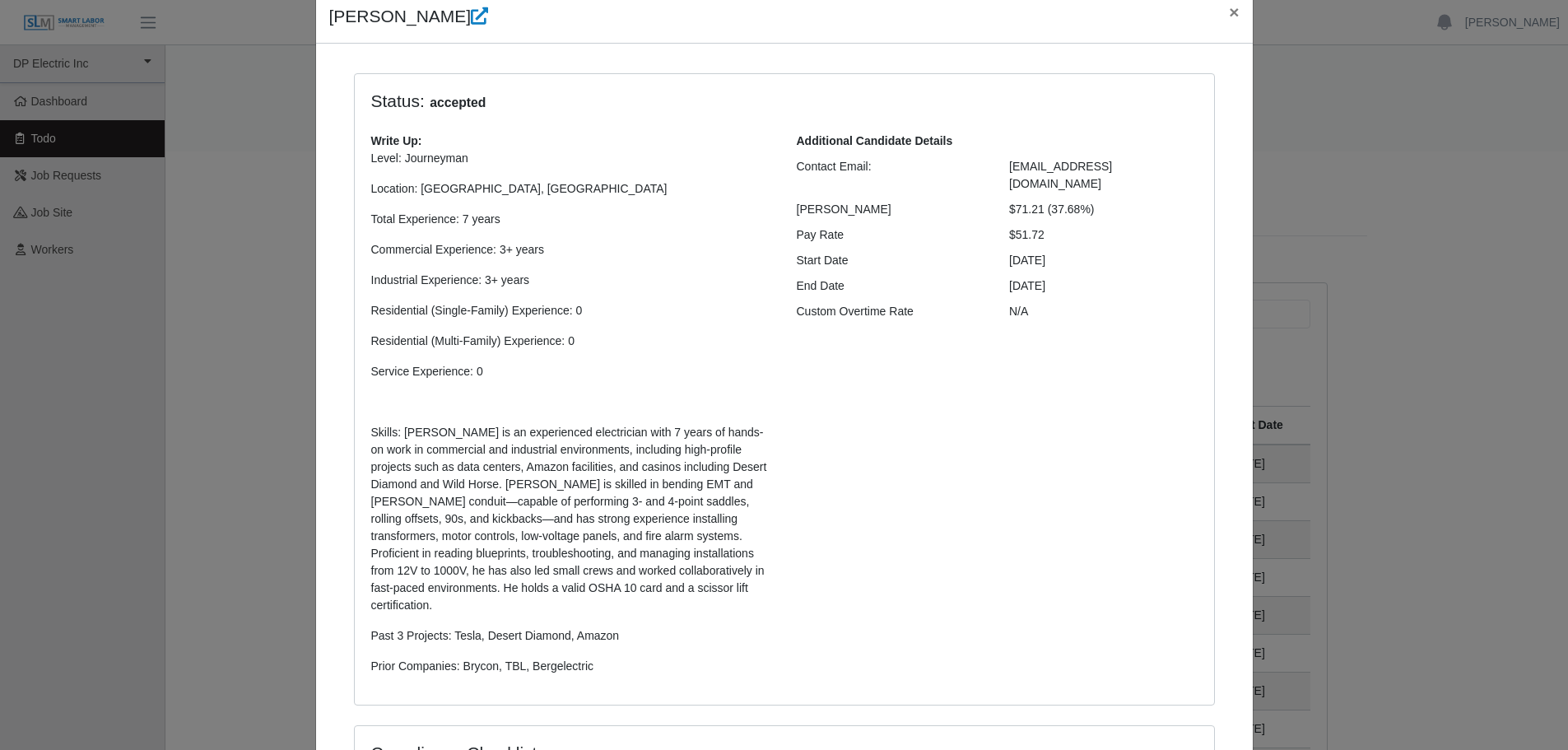
scroll to position [0, 0]
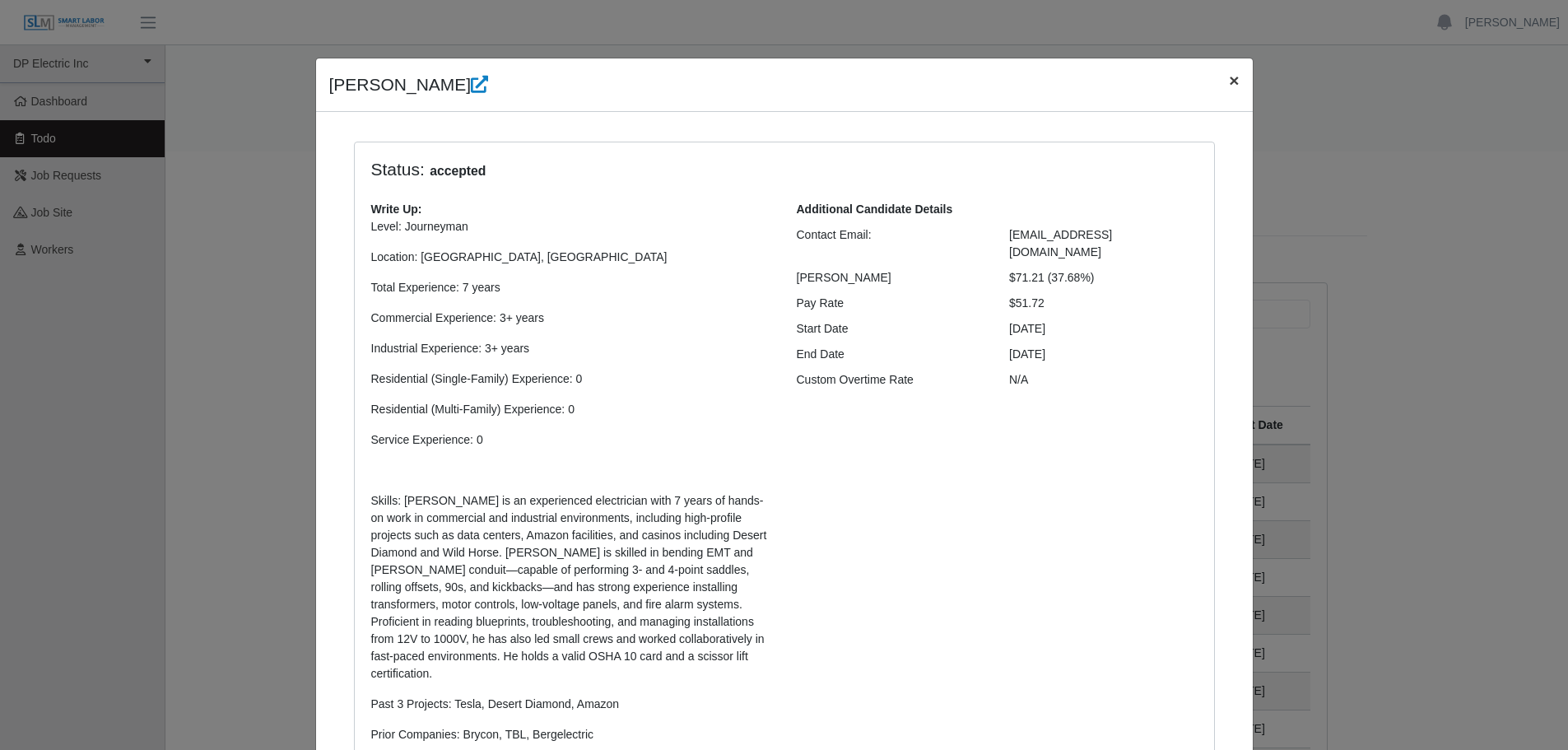
click at [1228, 81] on span "×" at bounding box center [1233, 80] width 10 height 19
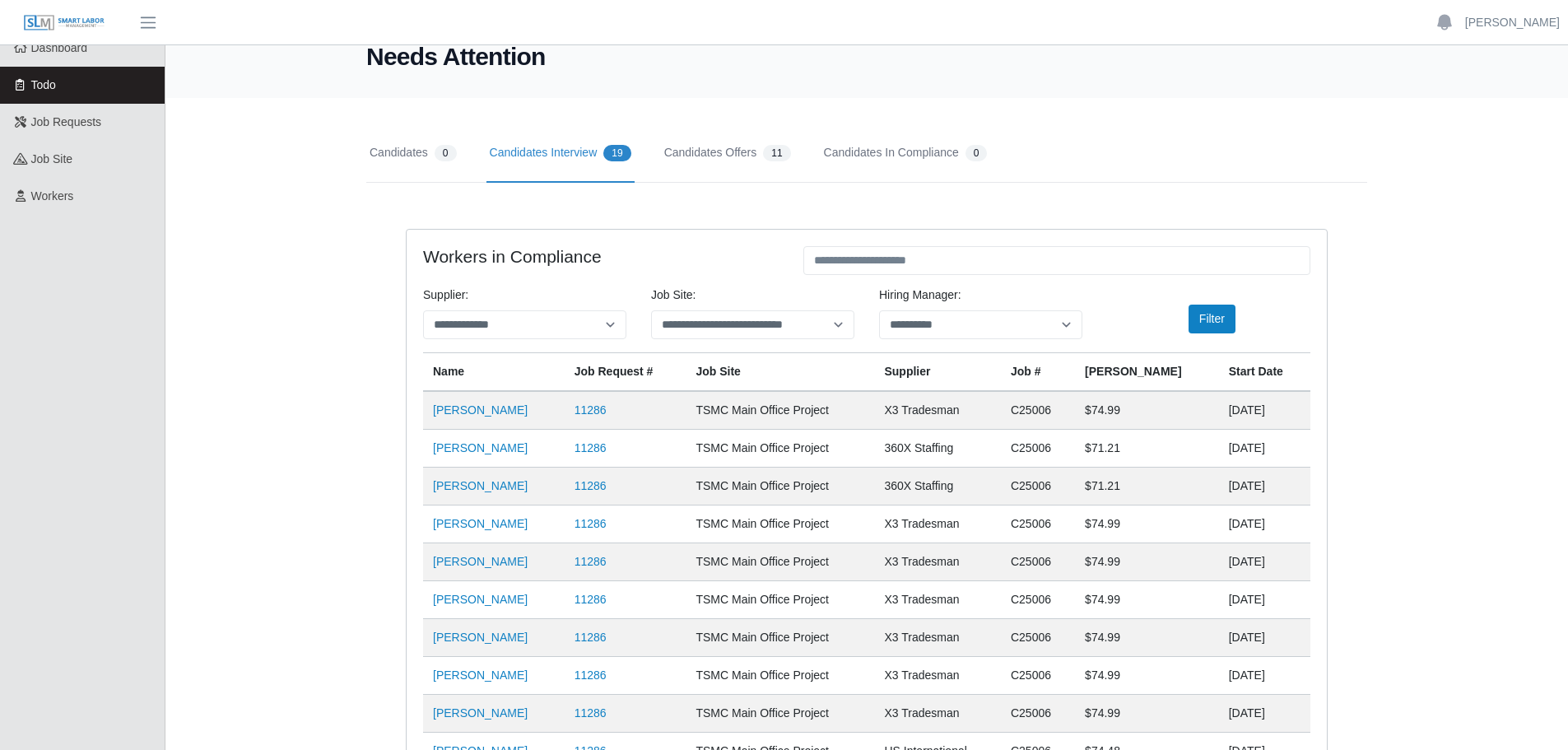
scroll to position [83, 0]
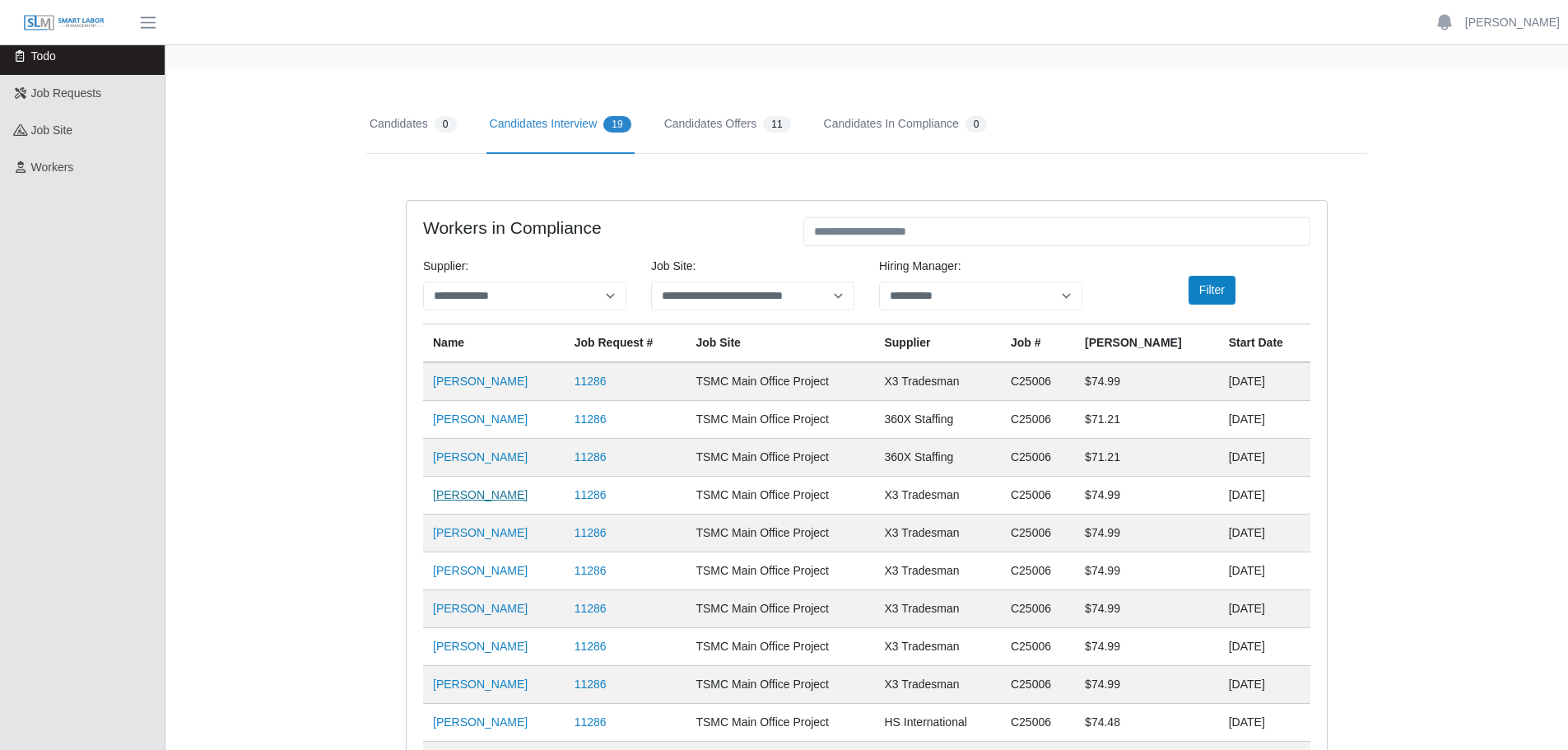
click at [497, 496] on link "[PERSON_NAME]" at bounding box center [480, 494] width 94 height 13
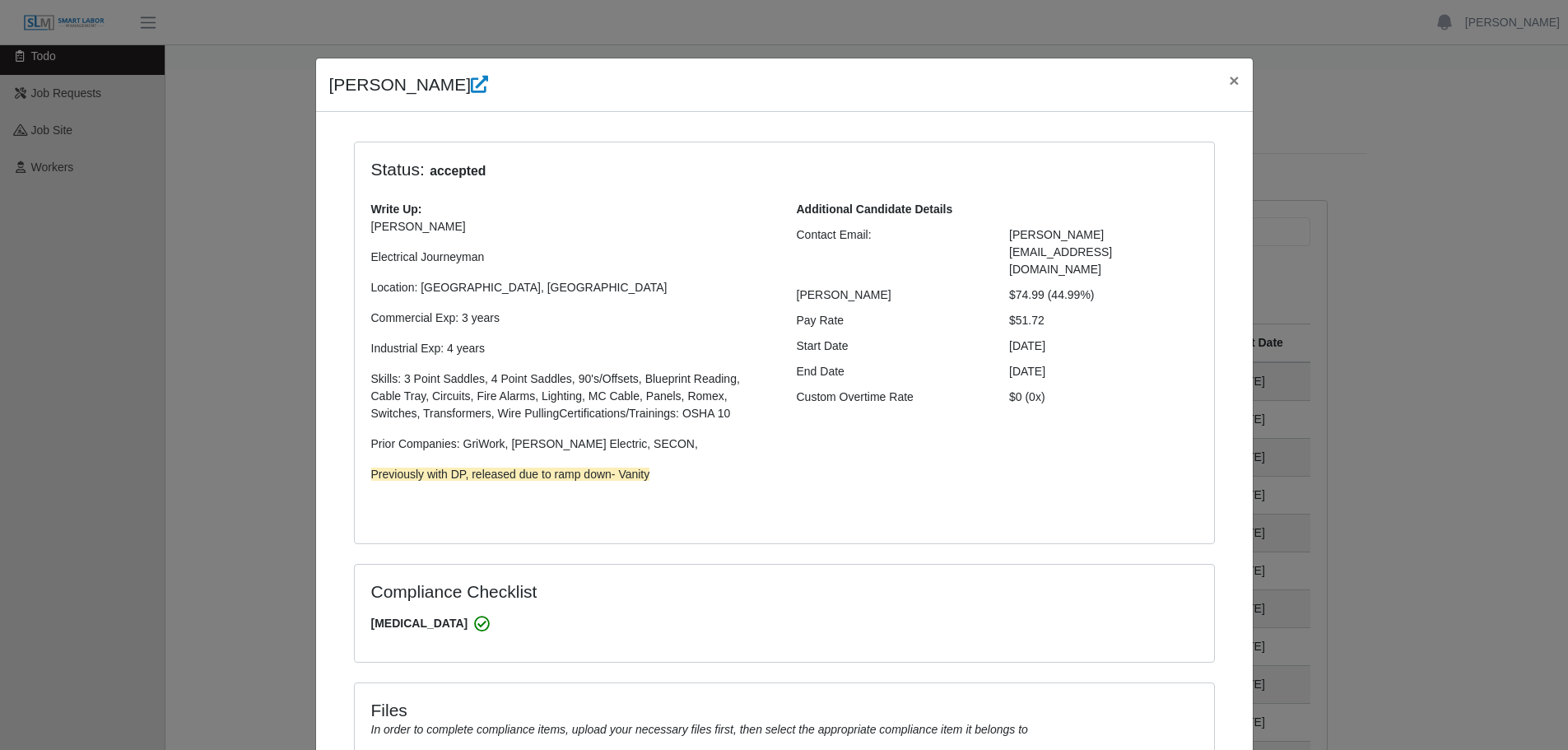
select select "**********"
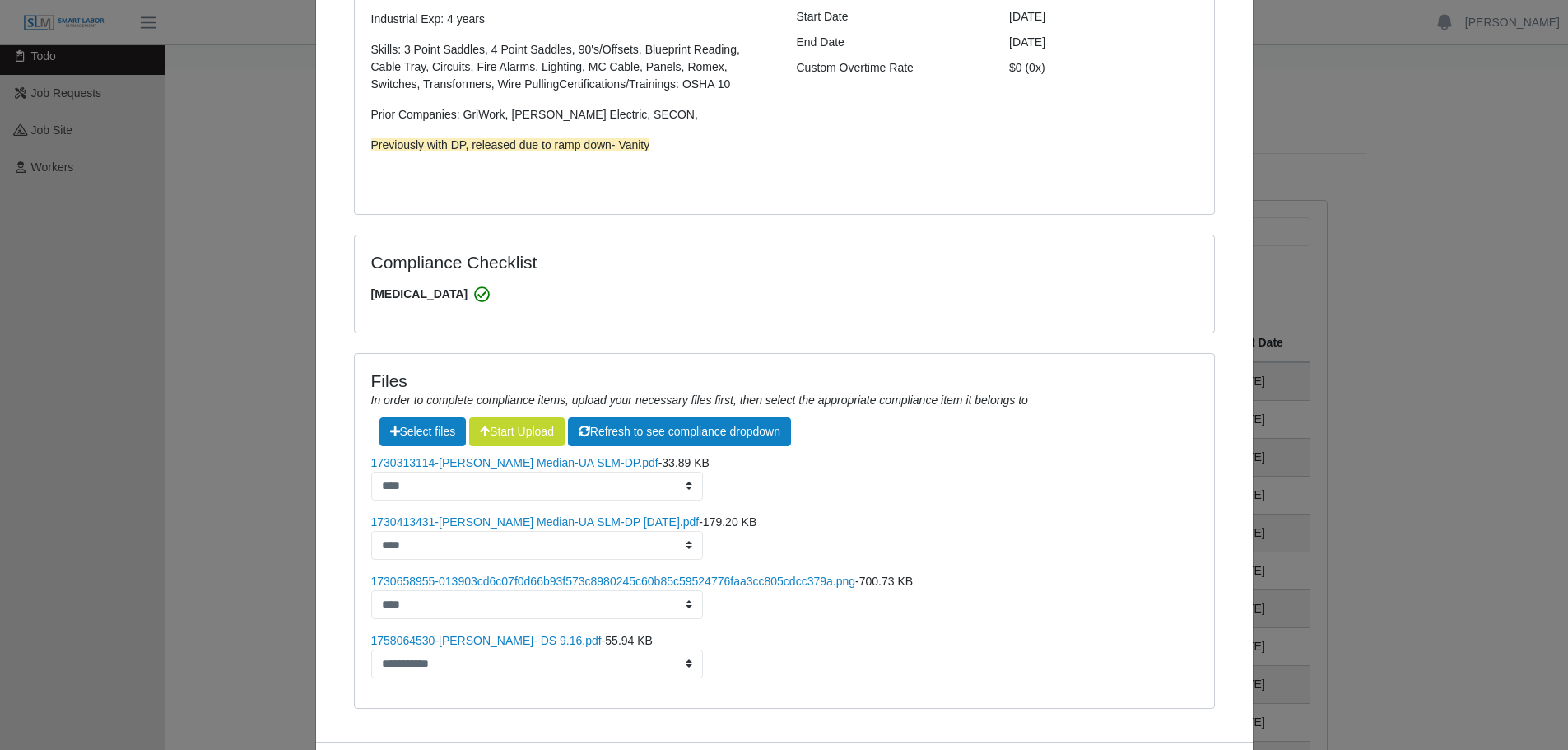
scroll to position [407, 0]
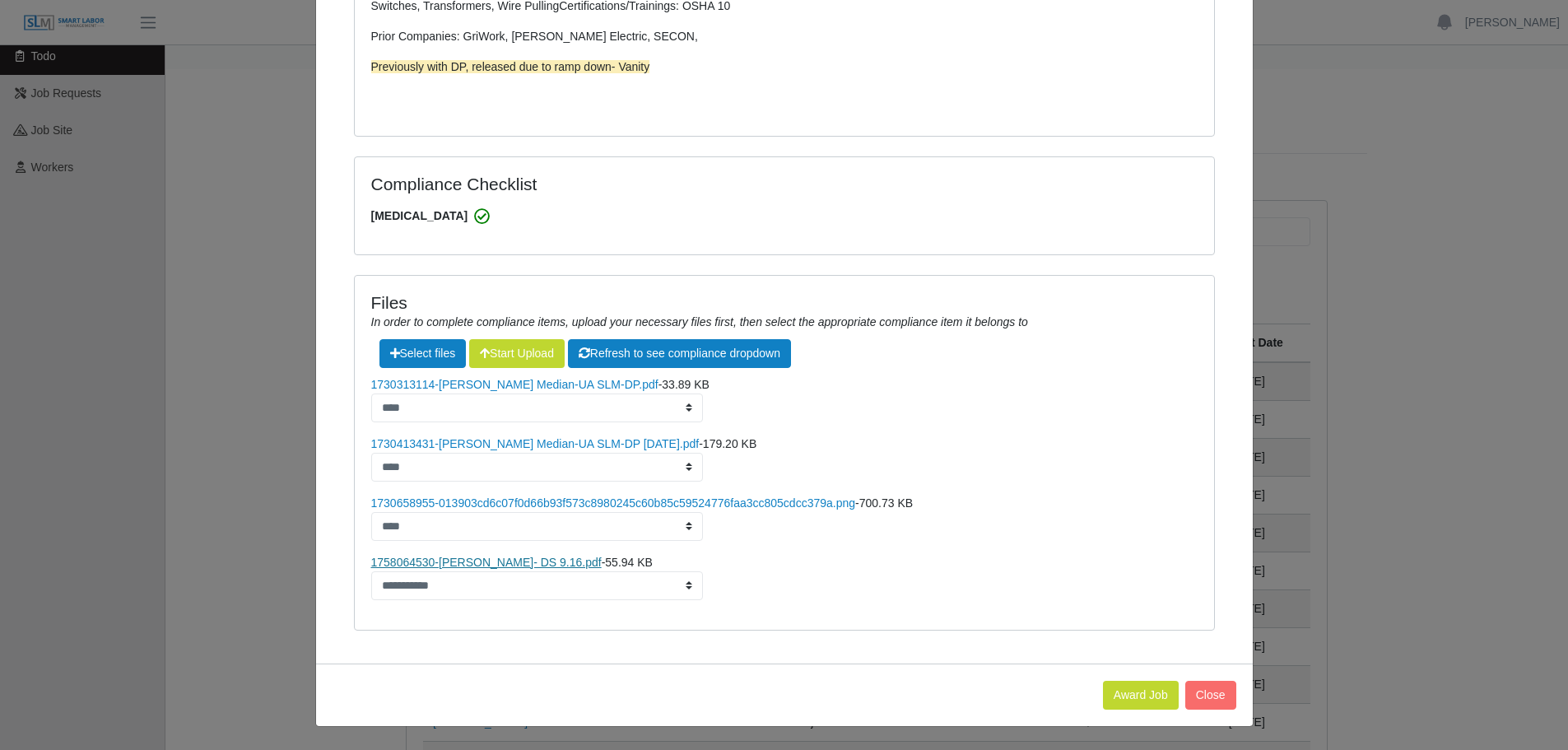
click at [445, 562] on link "1758064530-HEctor Medina- DS 9.16.pdf" at bounding box center [486, 562] width 230 height 13
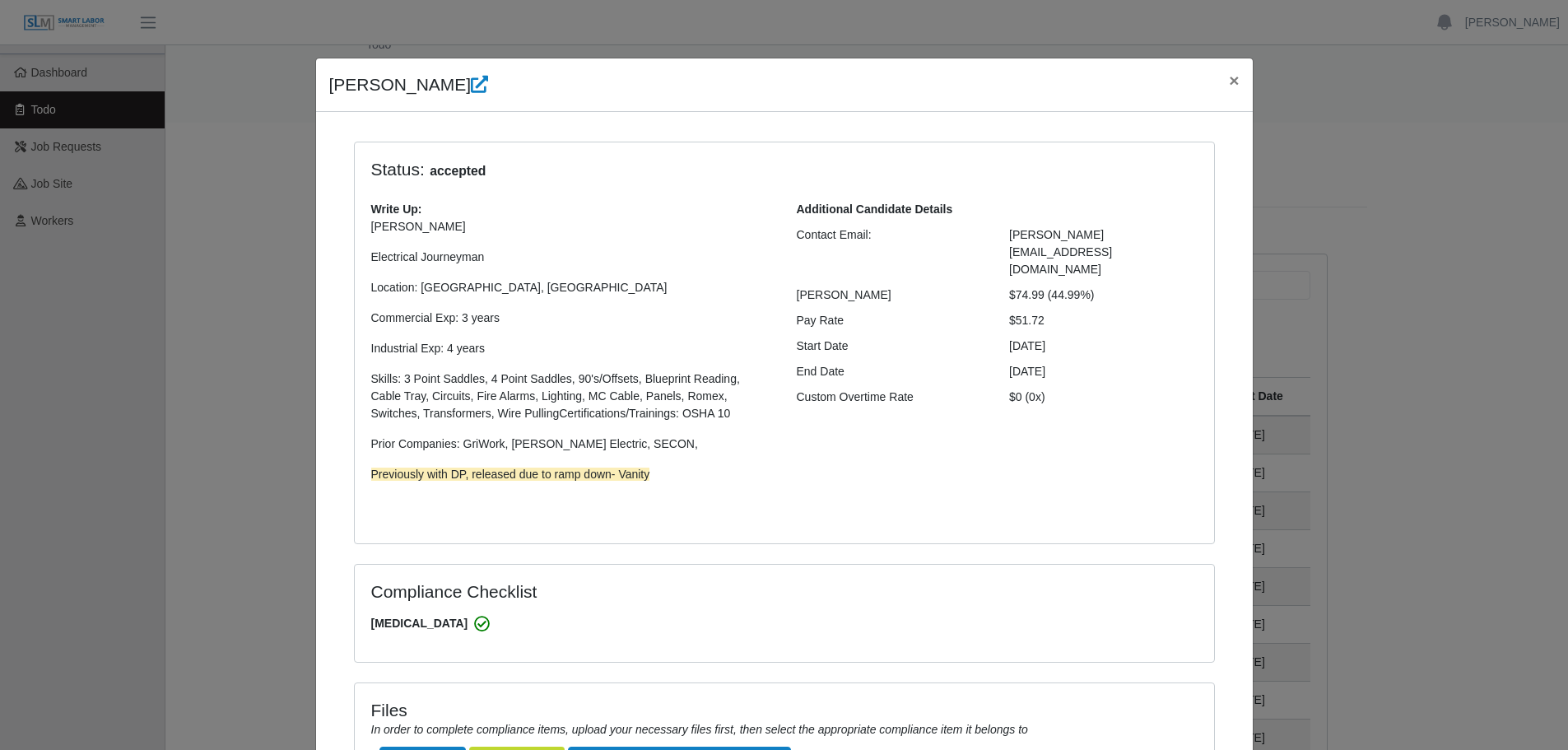
scroll to position [0, 0]
click at [1229, 82] on span "×" at bounding box center [1233, 80] width 10 height 19
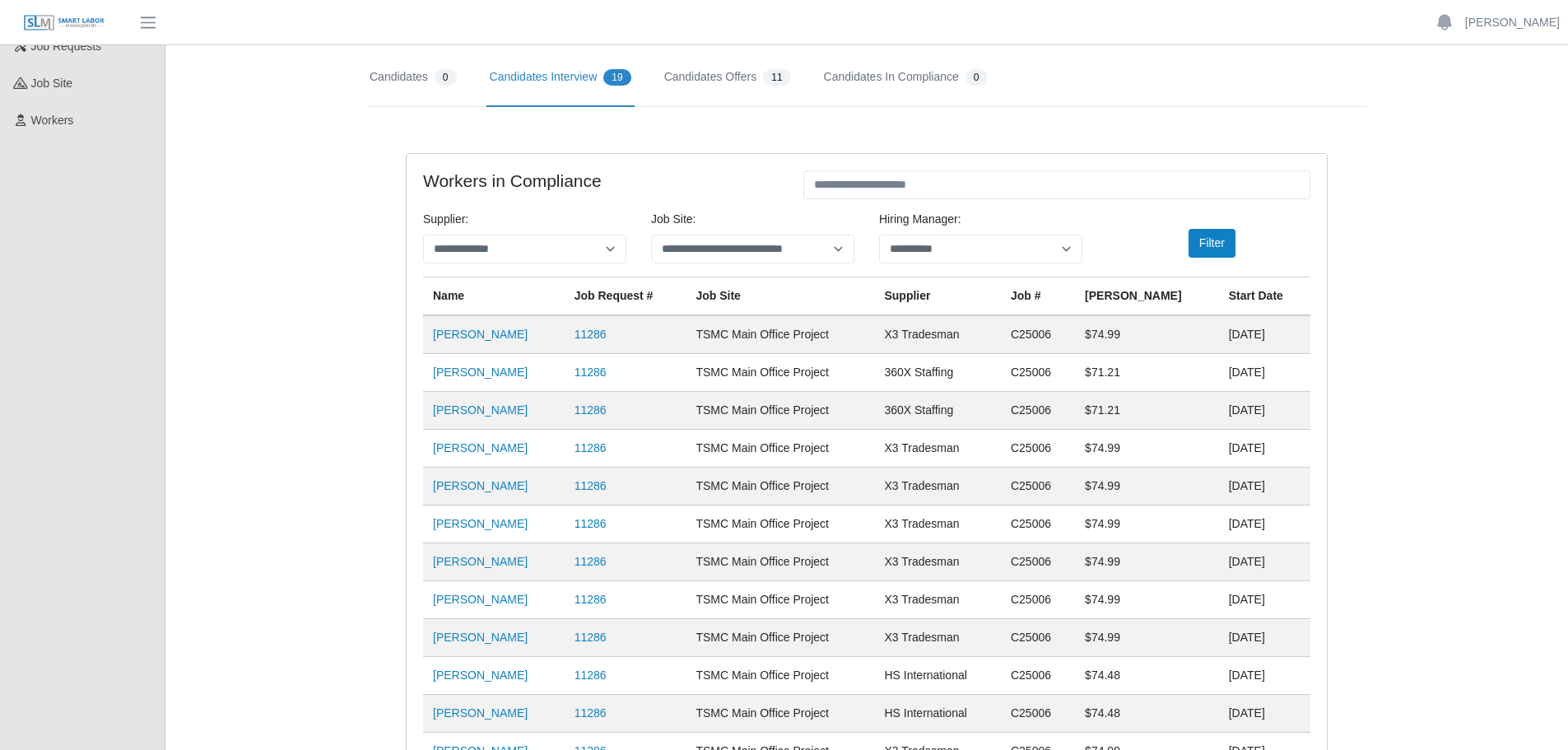
scroll to position [164, 0]
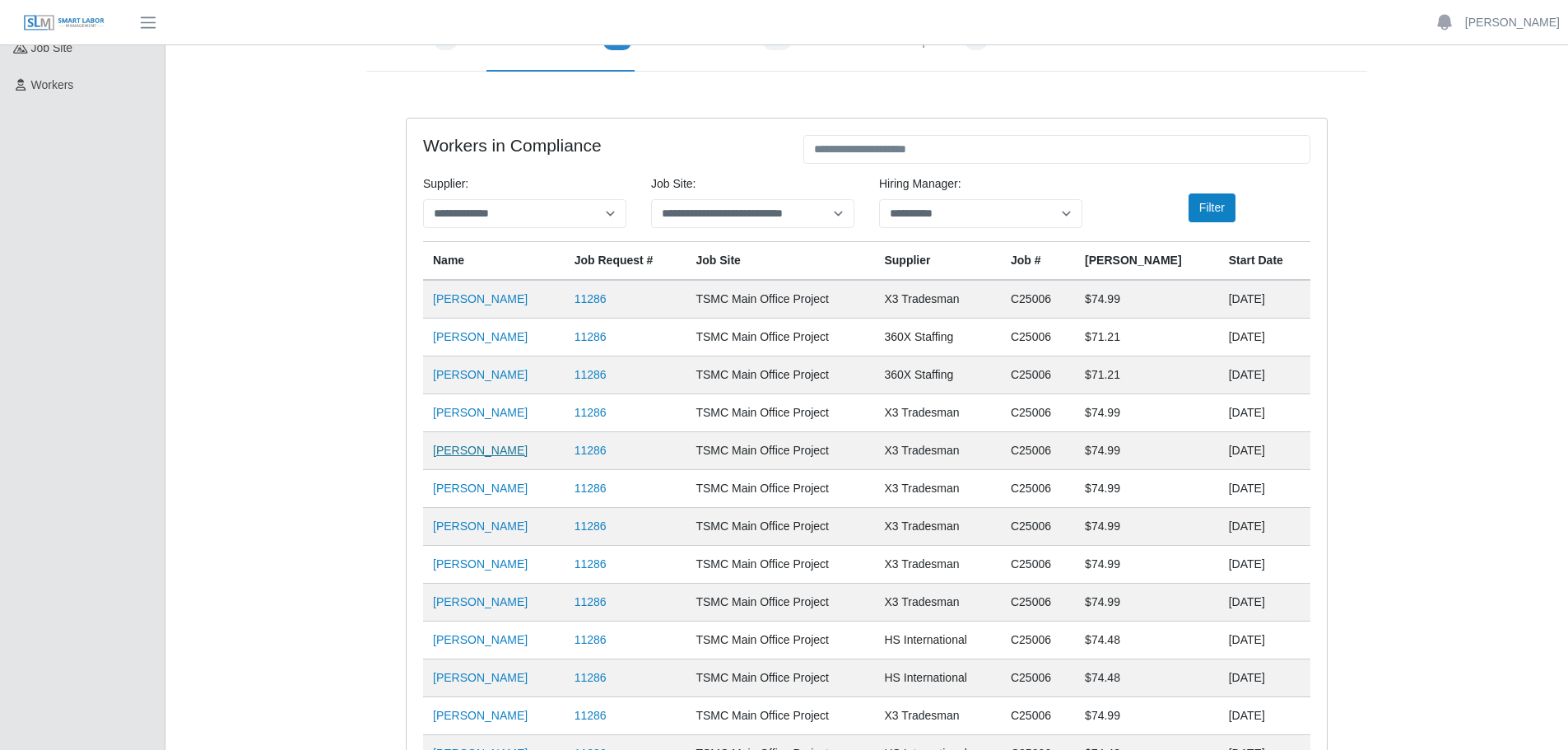
click at [477, 449] on link "[PERSON_NAME]" at bounding box center [480, 450] width 94 height 13
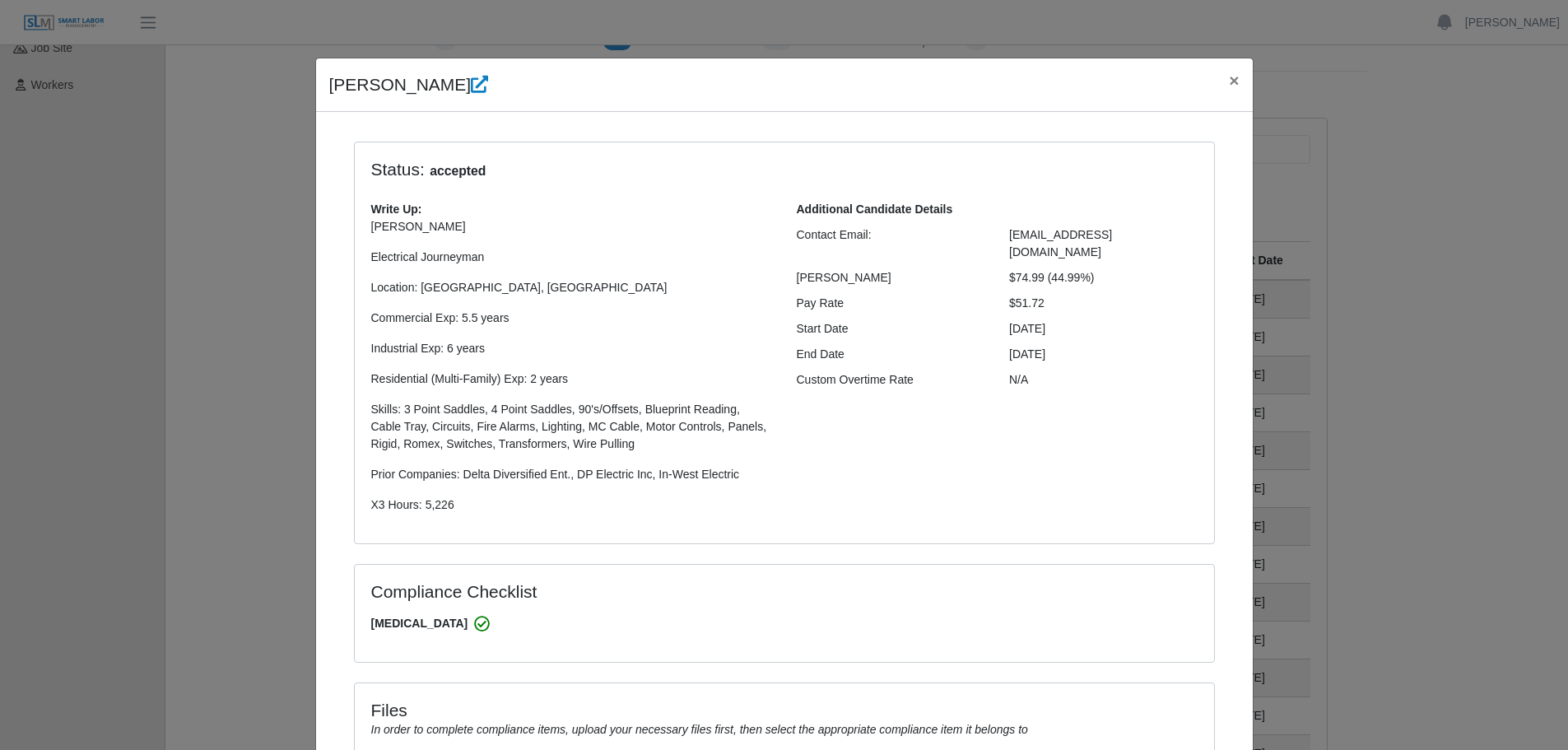
select select "**********"
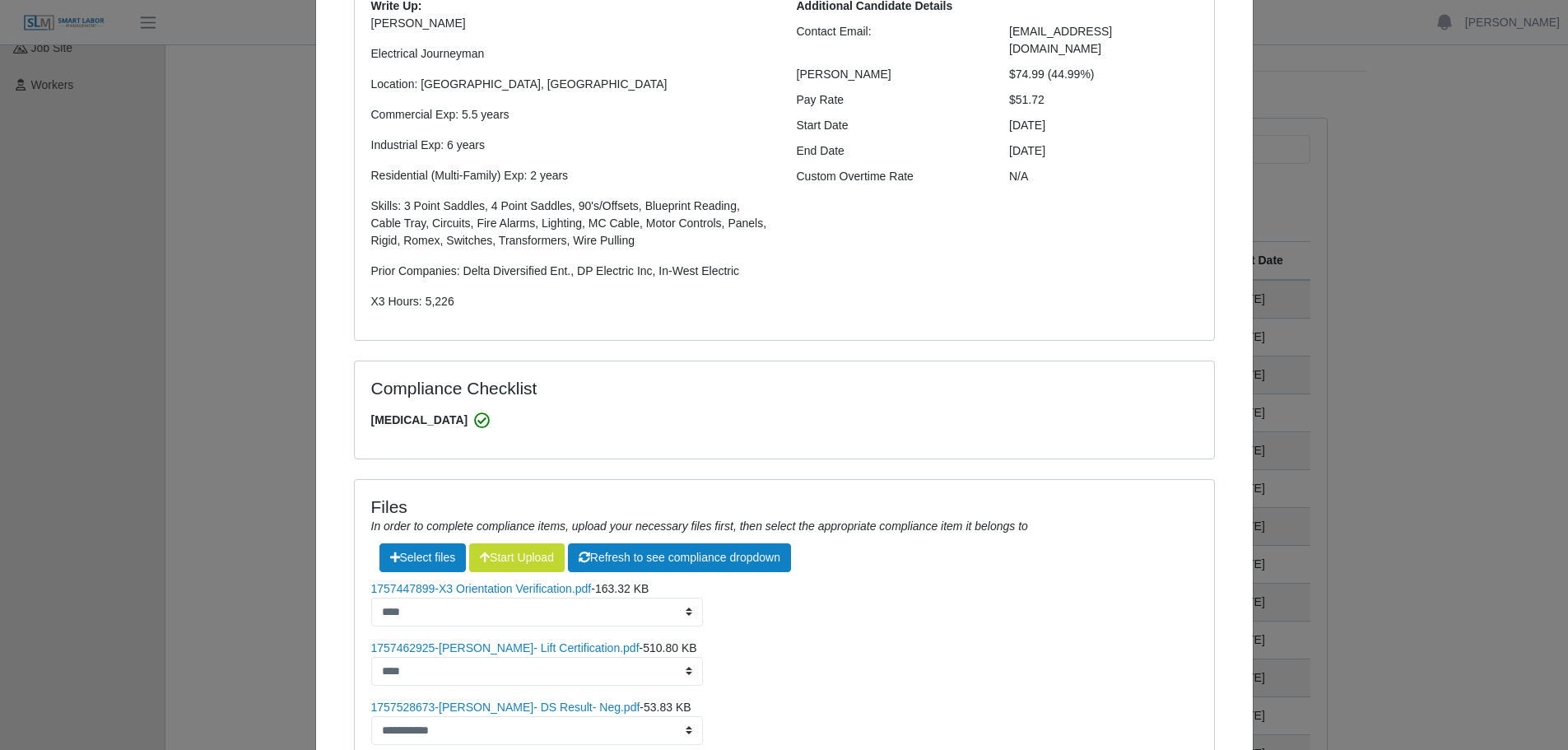
scroll to position [348, 0]
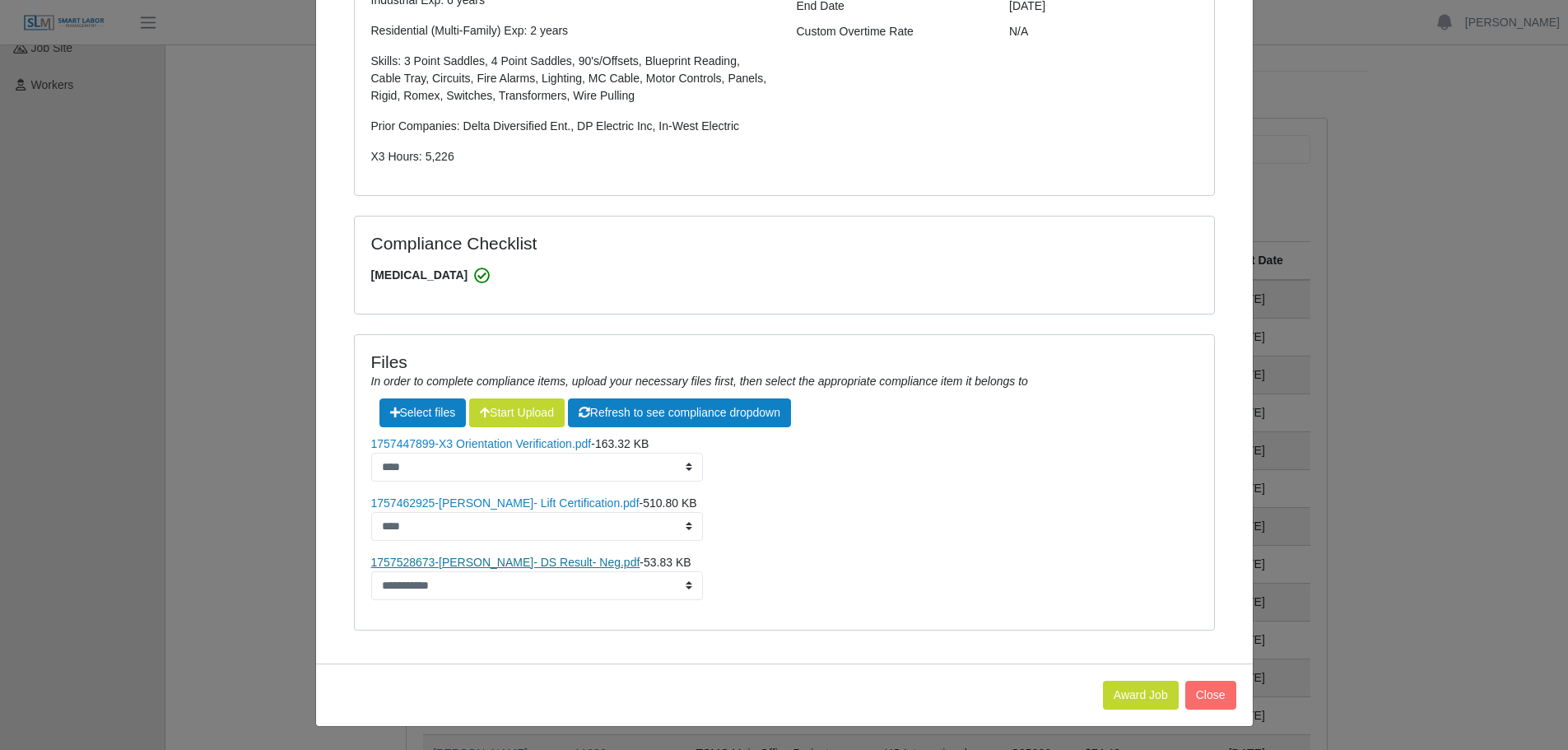
click at [473, 562] on link "1757528673-Jemal Hagos- DS Result- Neg.pdf" at bounding box center [506, 562] width 269 height 13
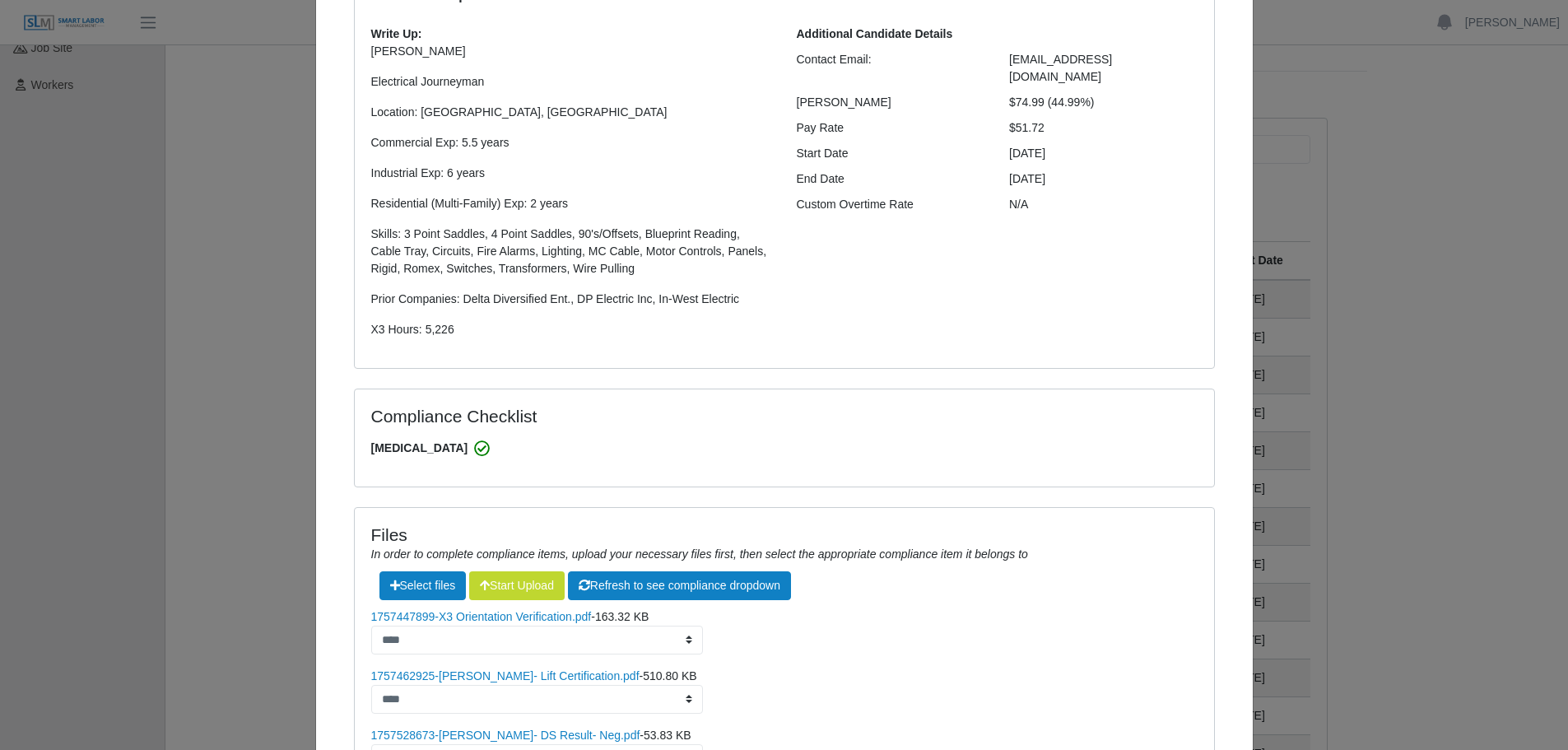
scroll to position [0, 0]
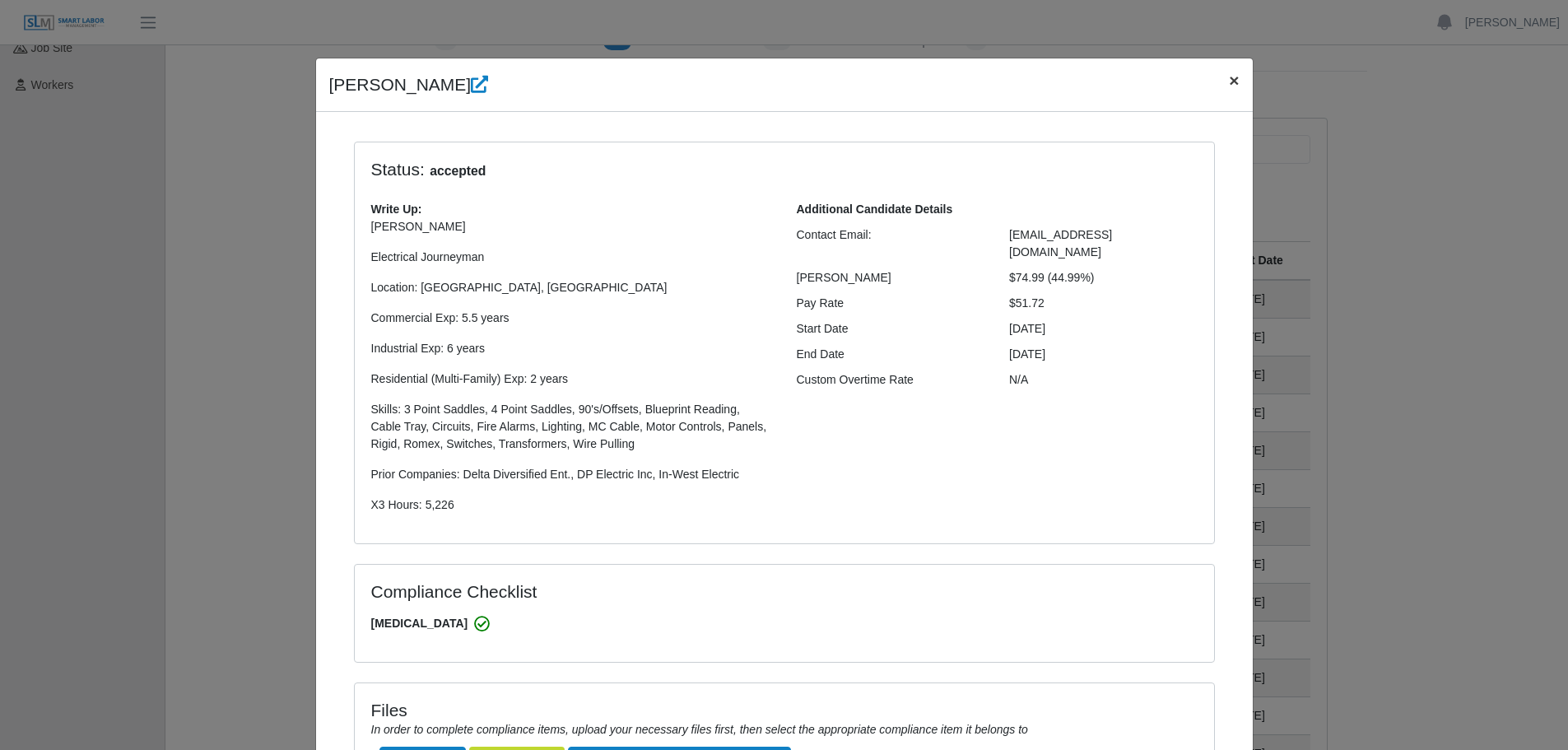
click at [1228, 80] on span "×" at bounding box center [1233, 80] width 10 height 19
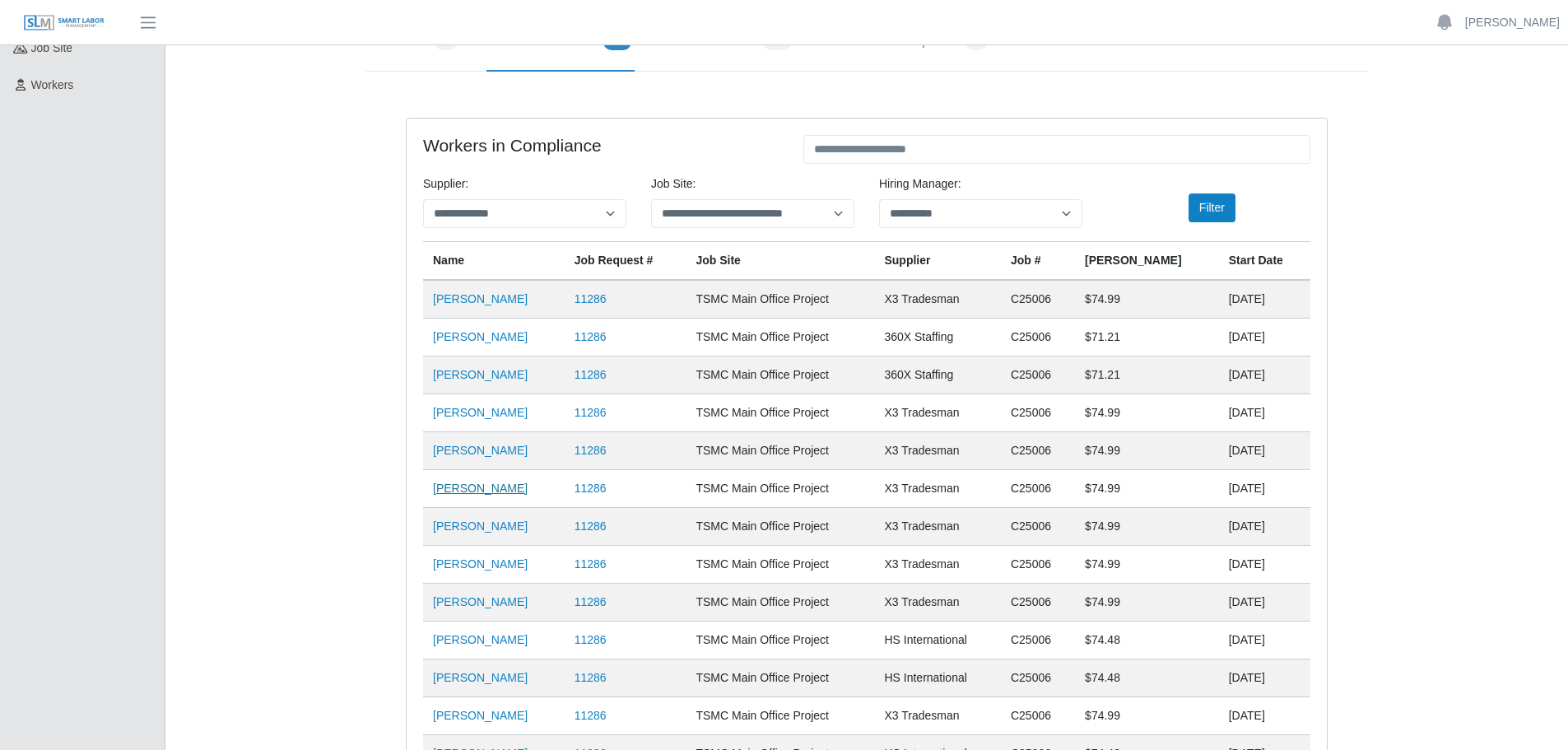
click at [487, 491] on link "[PERSON_NAME]" at bounding box center [480, 488] width 94 height 13
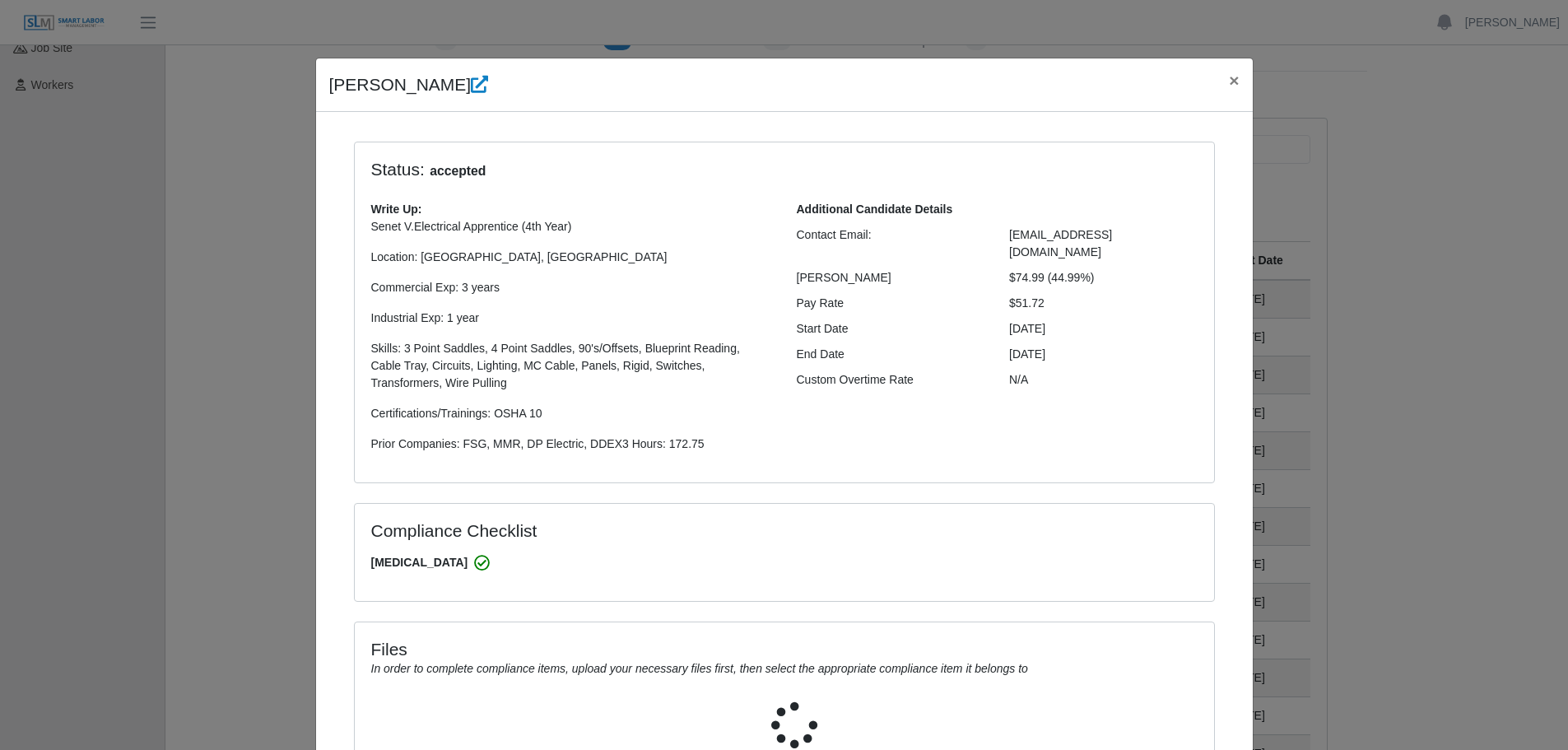
select select "**********"
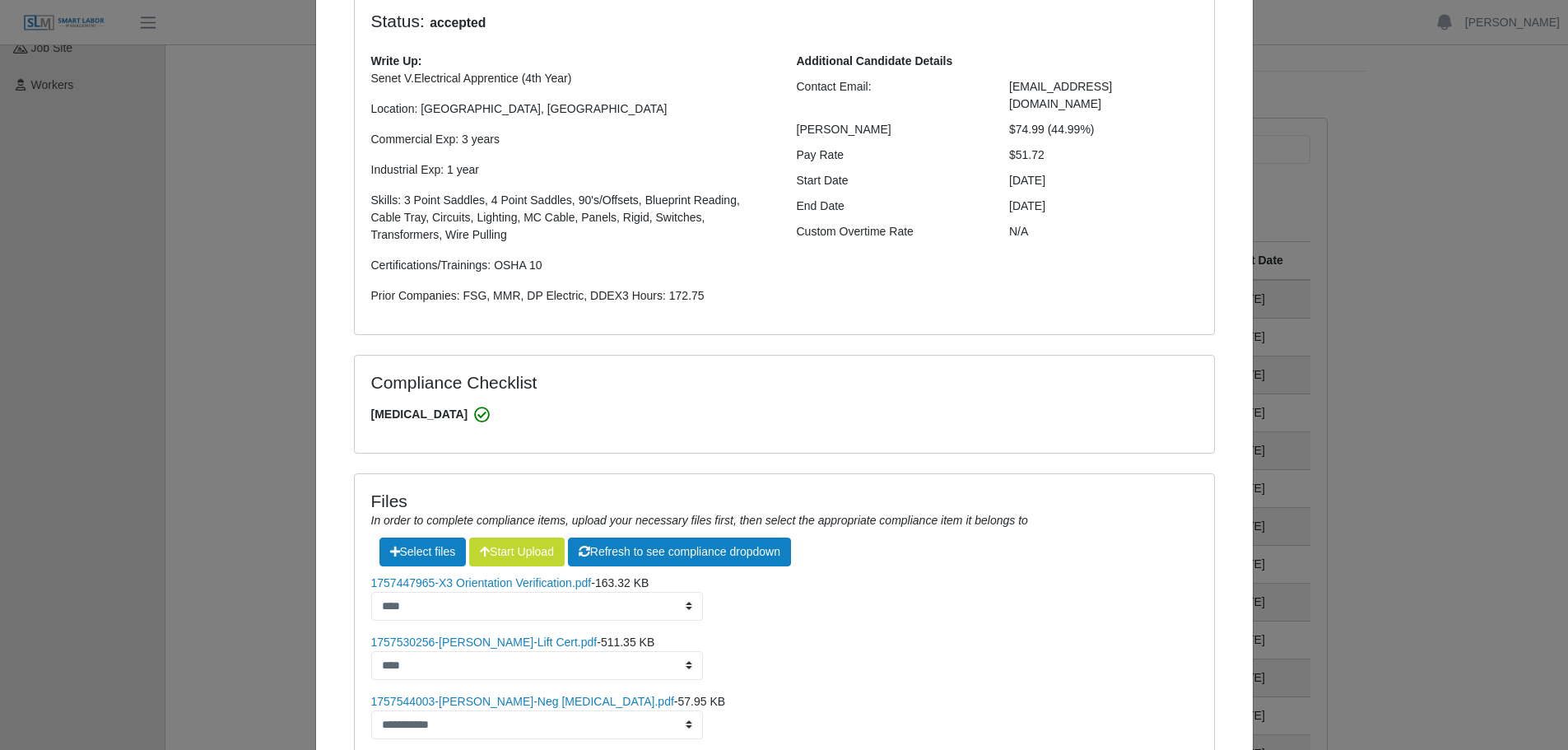
scroll to position [287, 0]
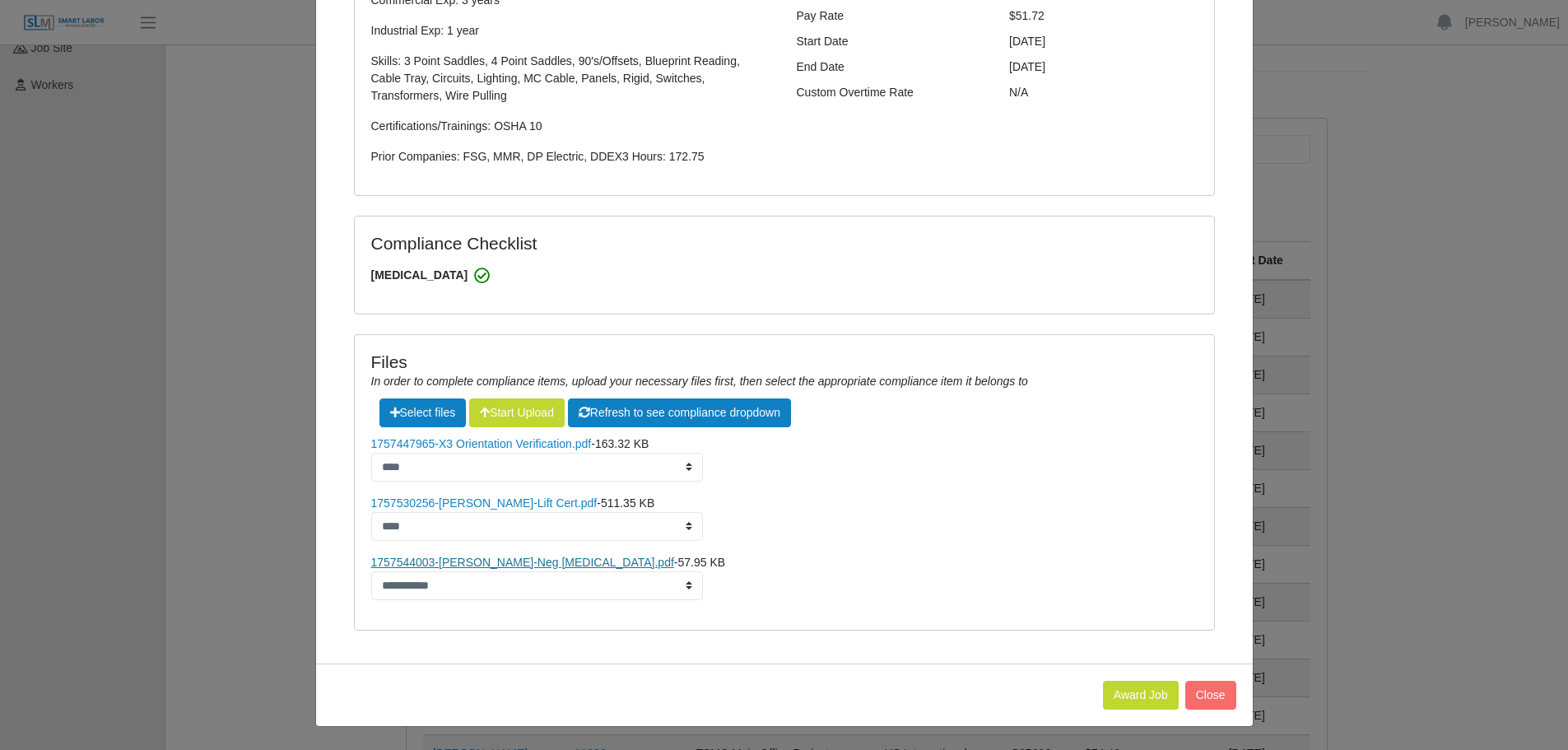
click at [481, 563] on link "1757544003-Assenet Vasquez-Neg Drug Screen.pdf" at bounding box center [523, 562] width 303 height 13
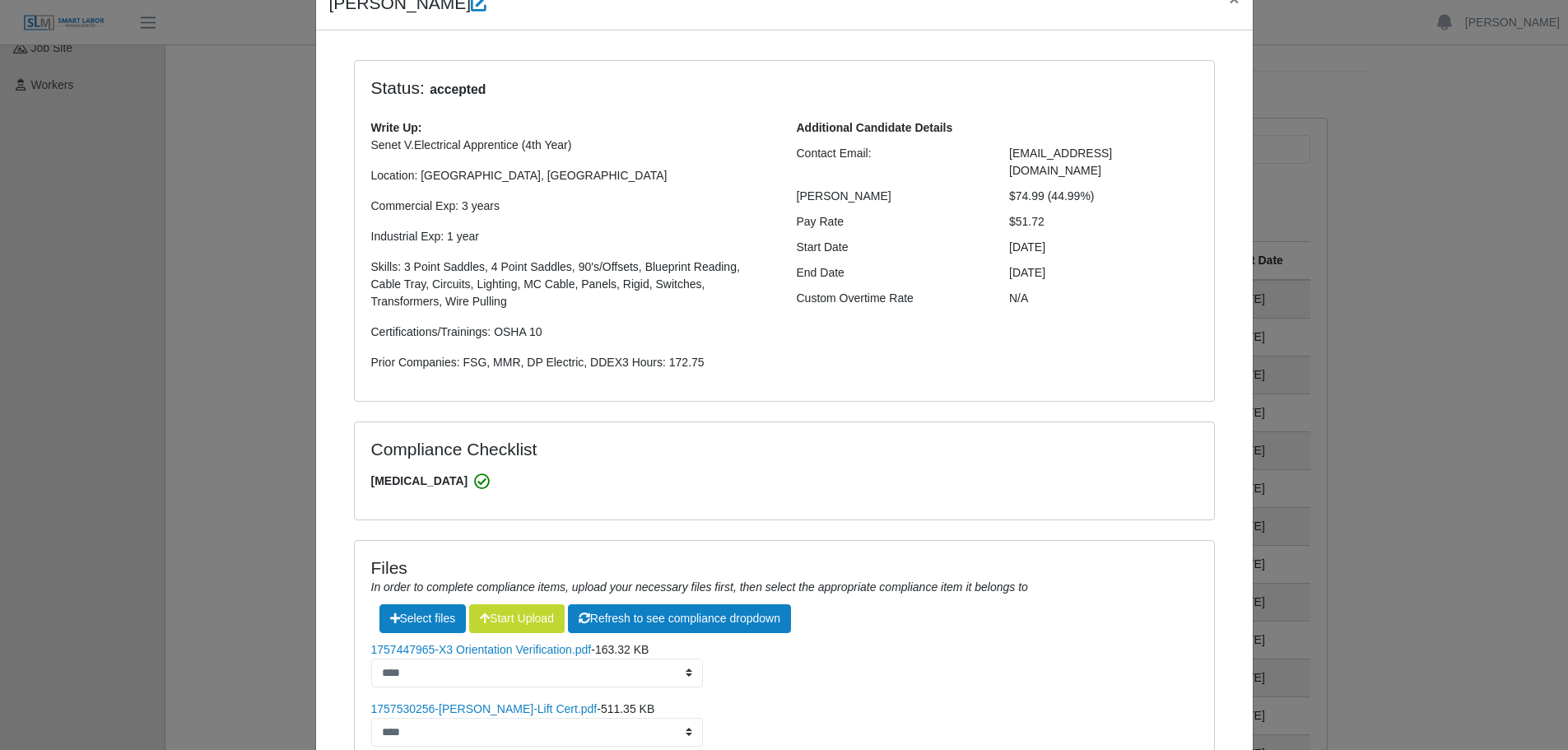
scroll to position [0, 0]
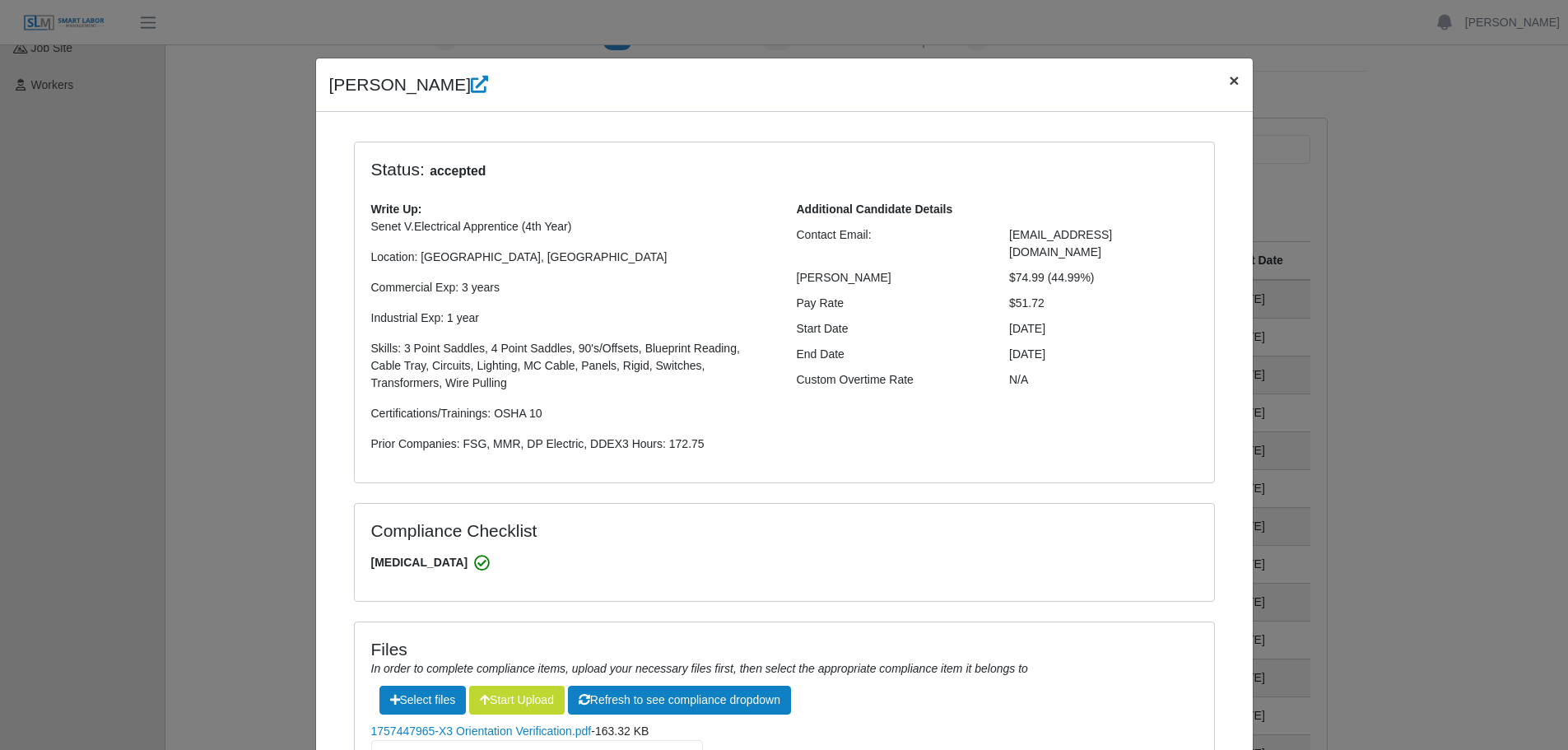
click at [1228, 82] on span "×" at bounding box center [1233, 80] width 10 height 19
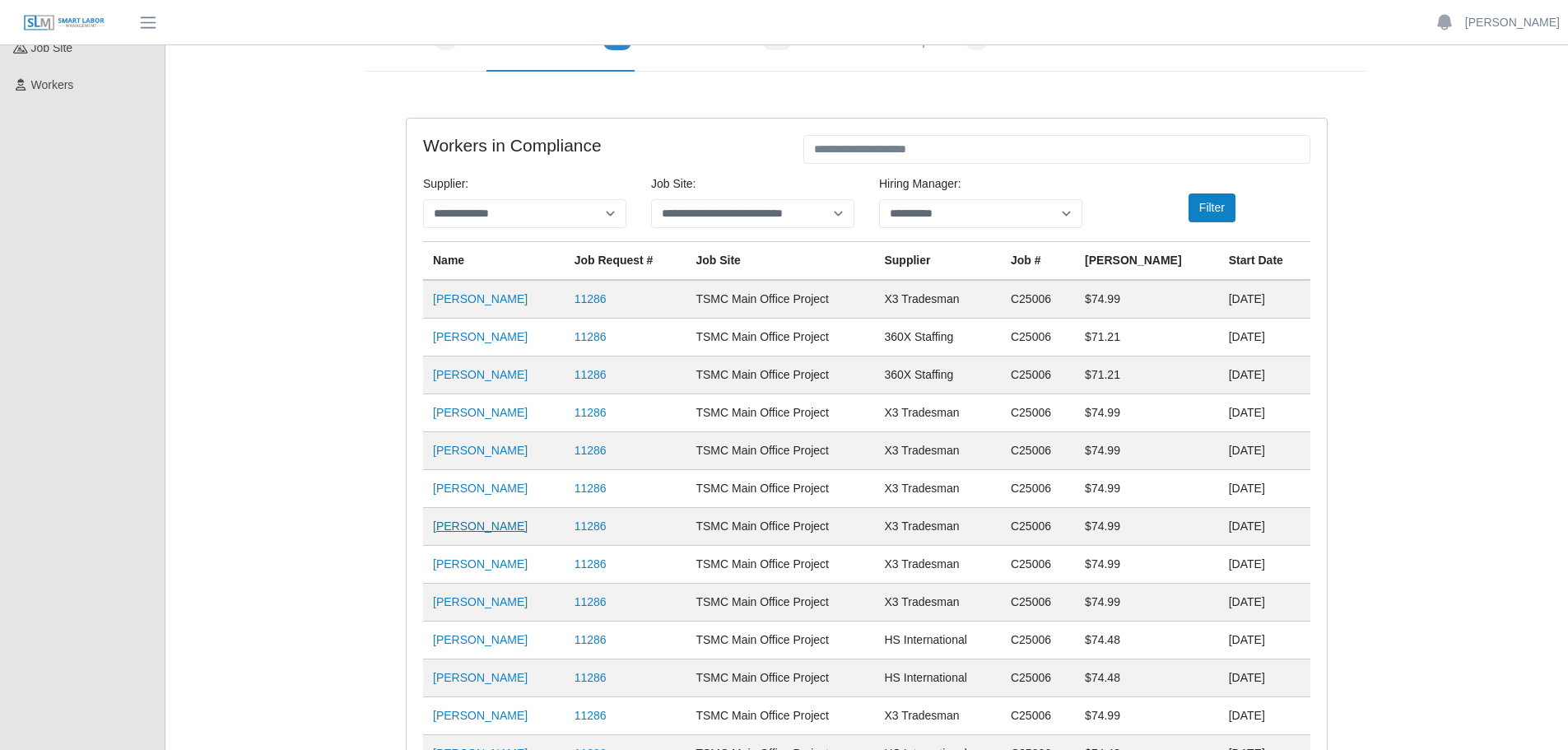
click at [468, 529] on link "[PERSON_NAME]" at bounding box center [480, 525] width 94 height 13
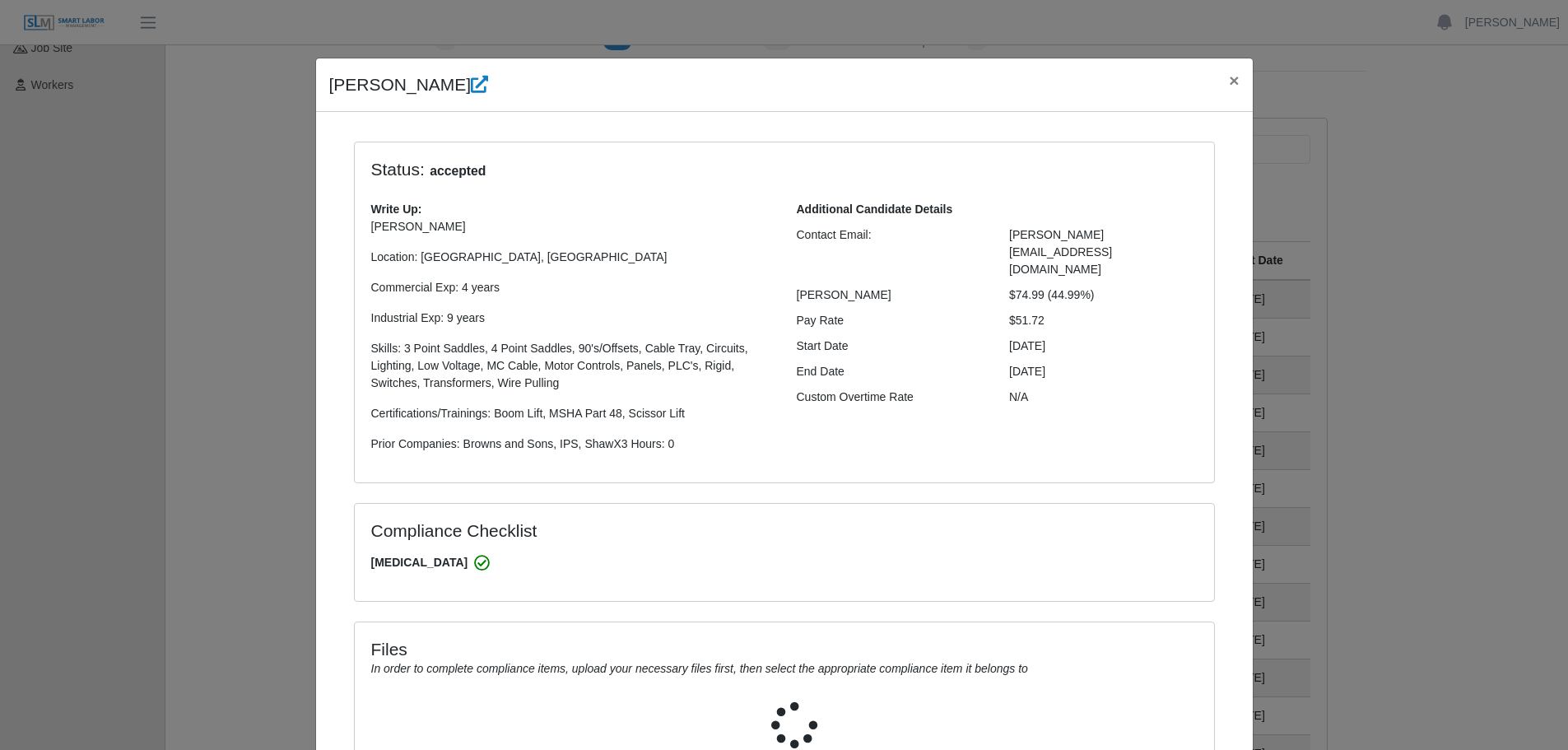
select select "**********"
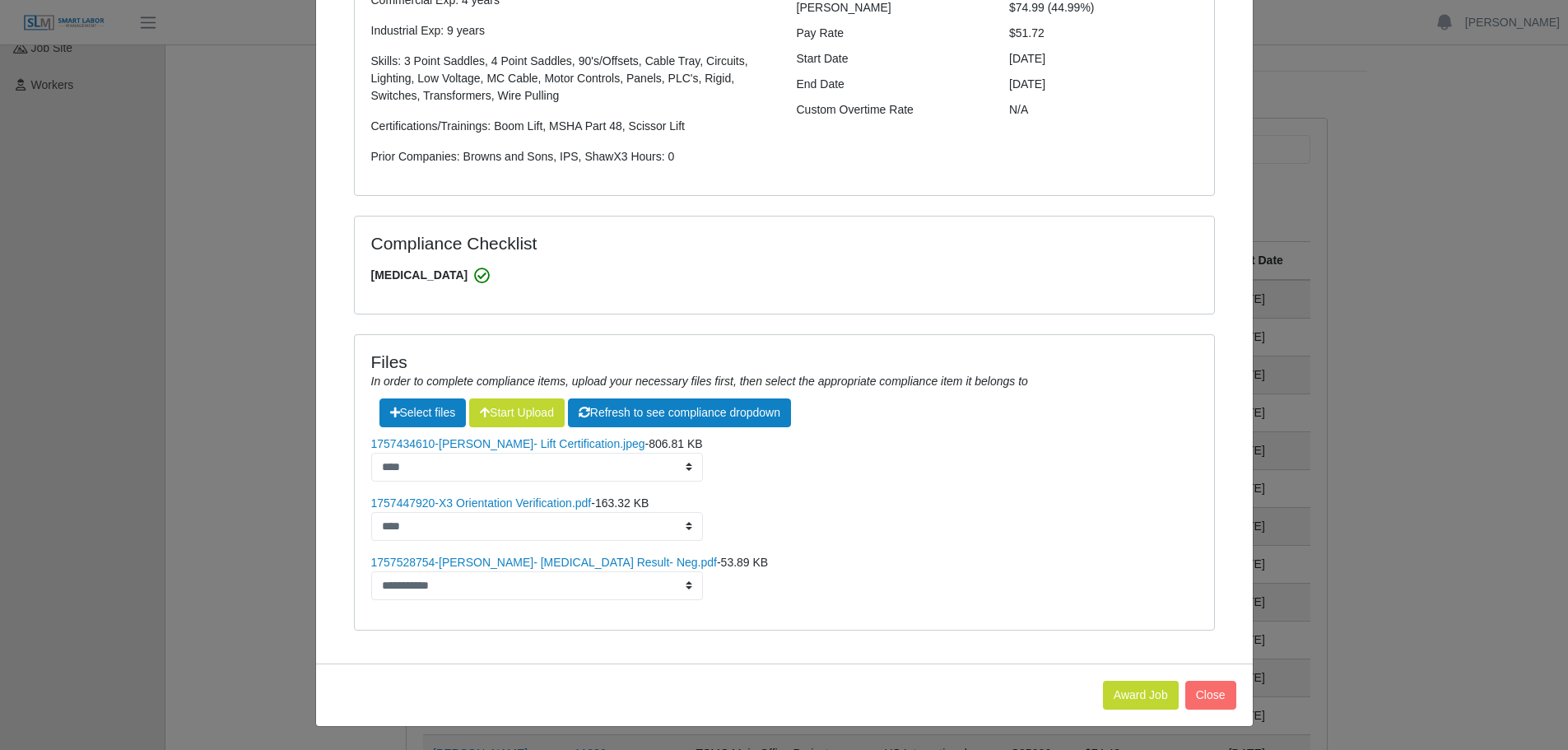
scroll to position [461, 0]
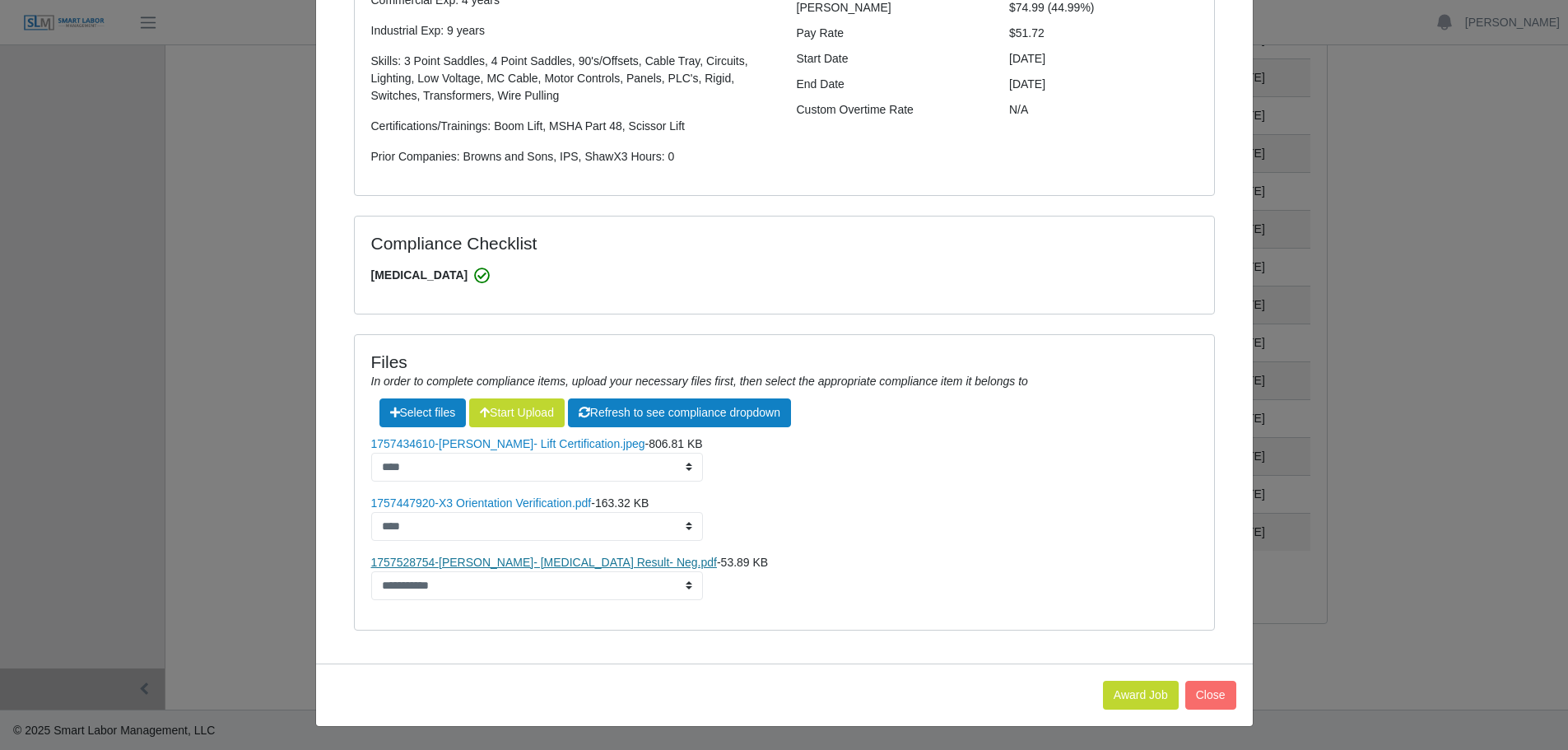
click at [449, 562] on link "1757528754-Neal Miller- Drug Screen Result- Neg.pdf" at bounding box center [544, 562] width 346 height 13
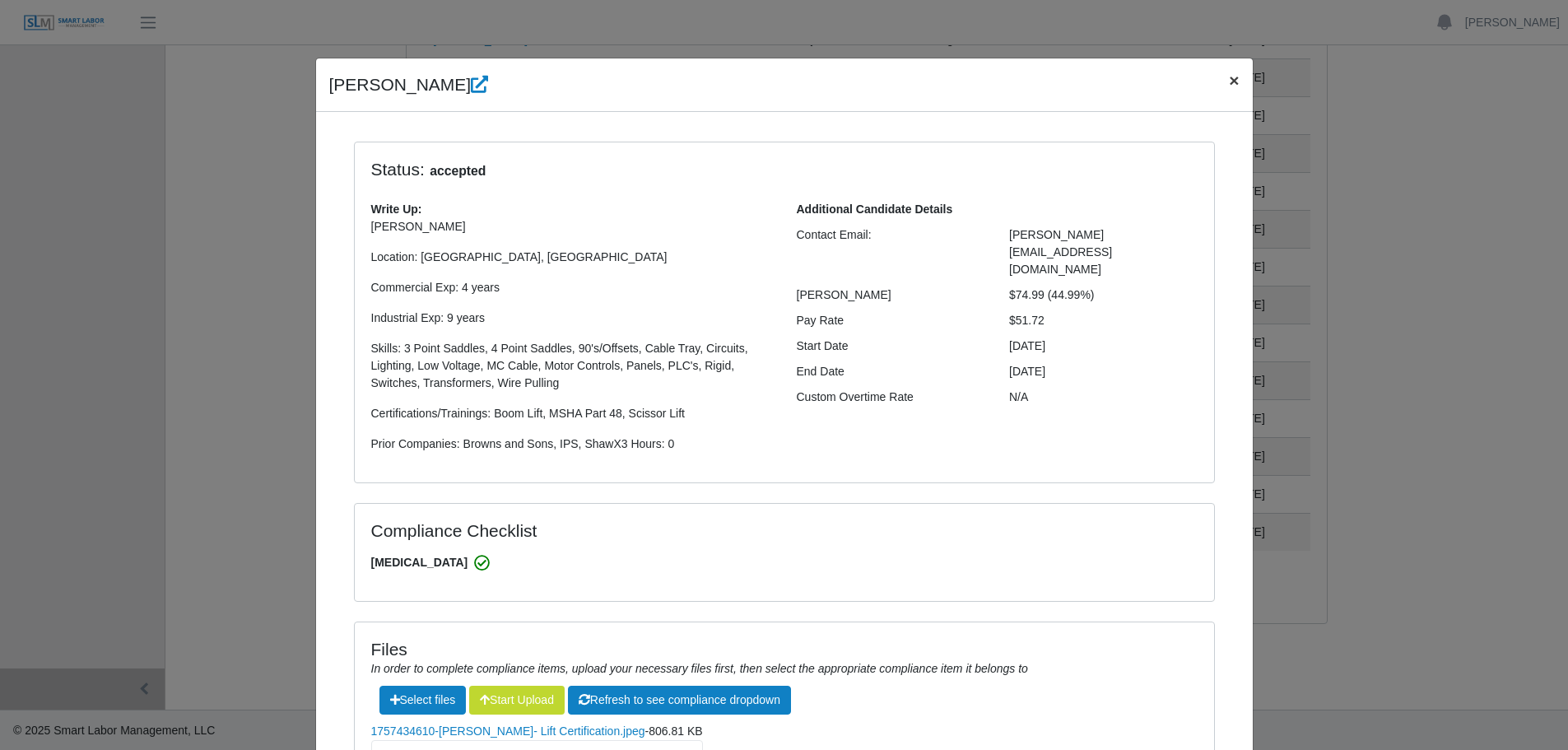
click at [1228, 81] on span "×" at bounding box center [1233, 80] width 10 height 19
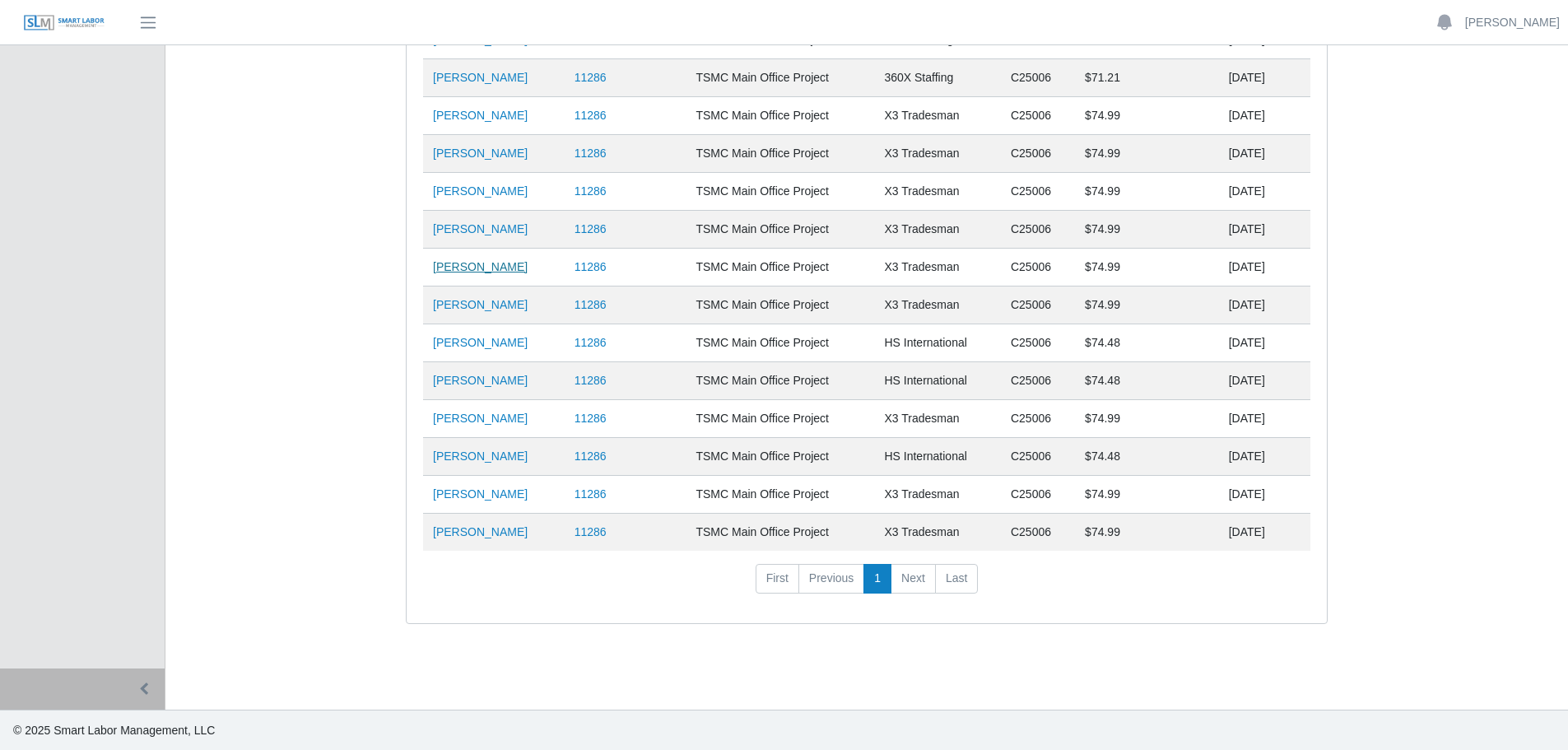
click at [488, 267] on link "[PERSON_NAME]" at bounding box center [480, 267] width 94 height 13
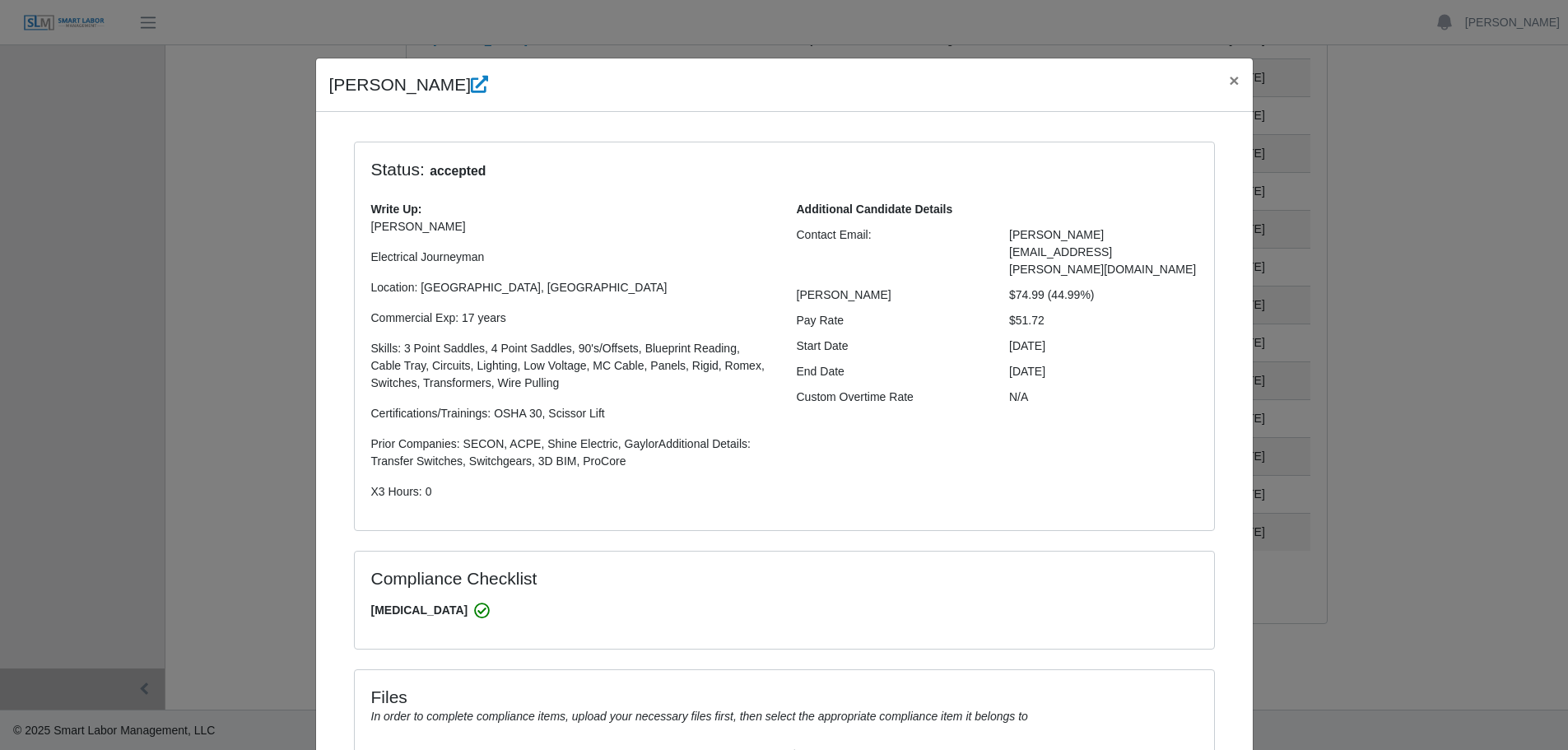
select select "**********"
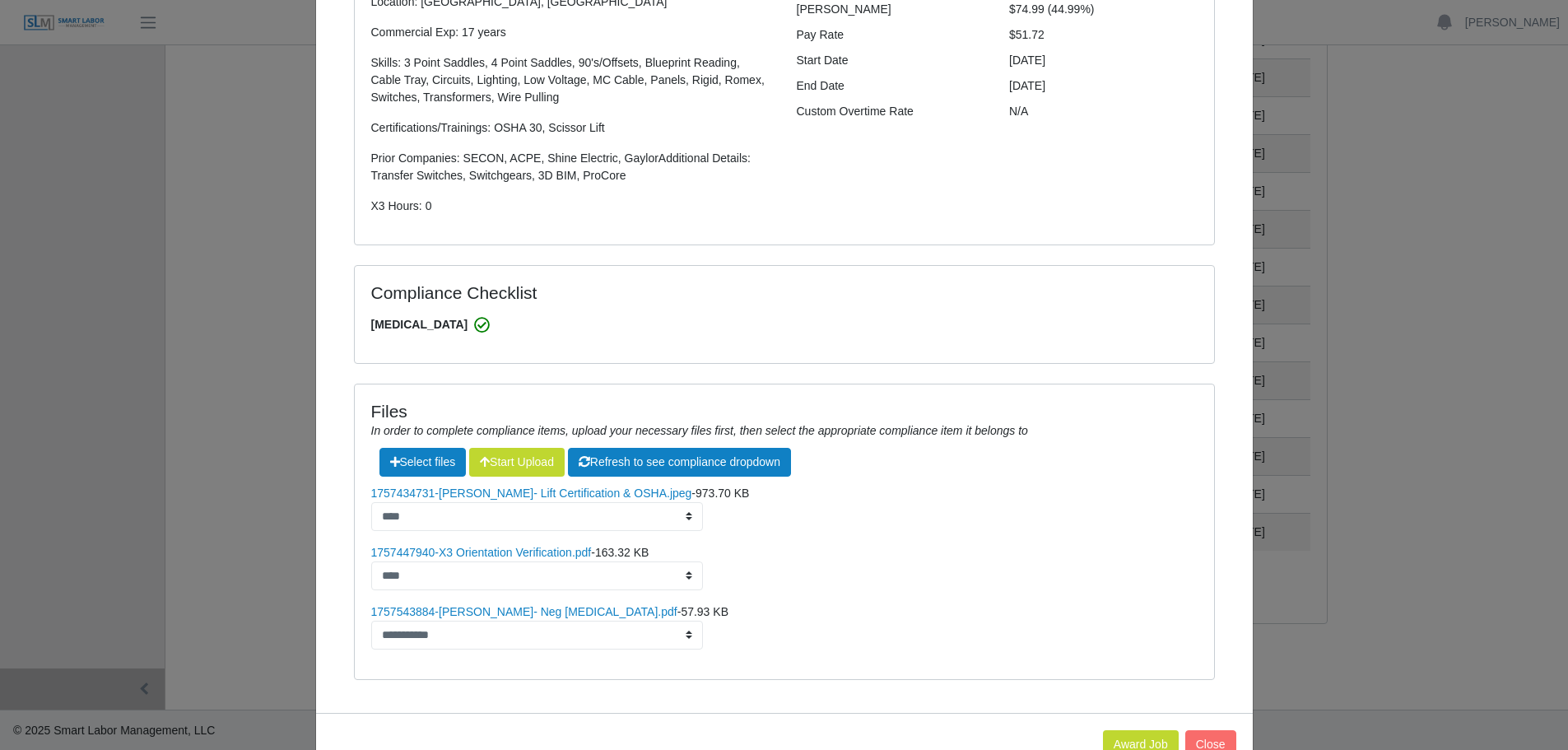
scroll to position [335, 0]
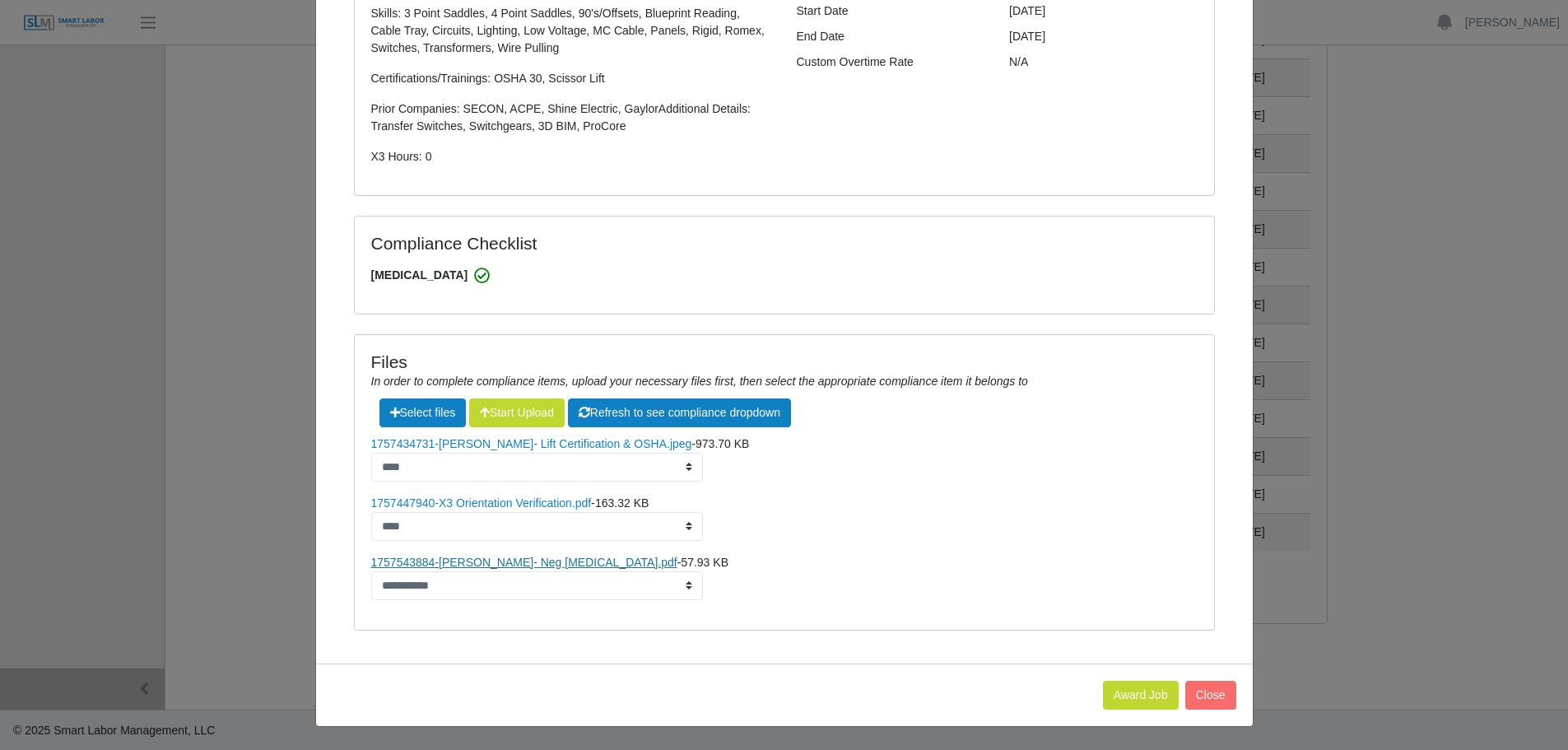
click at [495, 564] on link "1757543884-Anthony Hayes- Neg Drug Screen.pdf" at bounding box center [524, 562] width 306 height 13
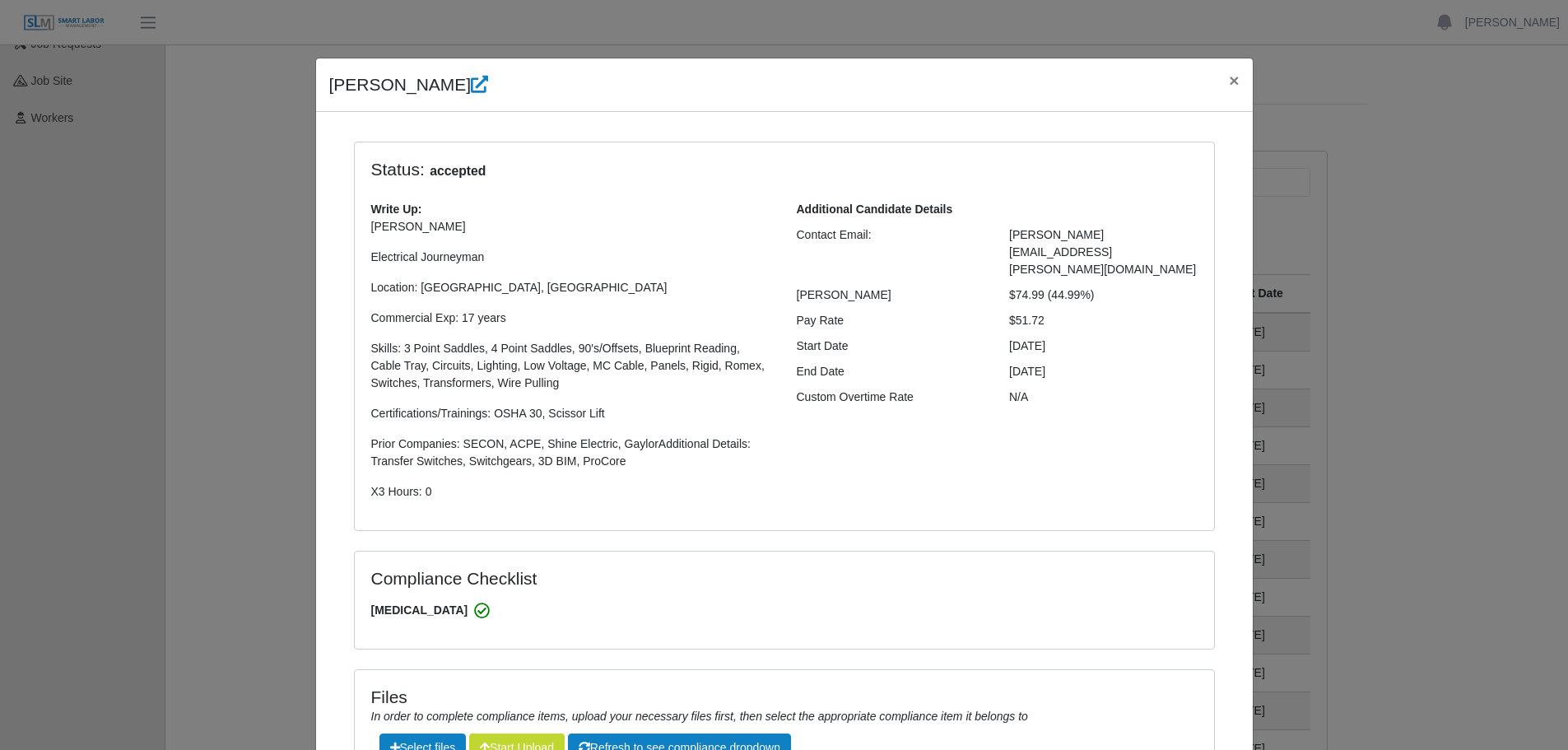
scroll to position [50, 0]
drag, startPoint x: 1223, startPoint y: 79, endPoint x: 1216, endPoint y: 84, distance: 8.6
click at [1228, 78] on span "×" at bounding box center [1233, 80] width 10 height 19
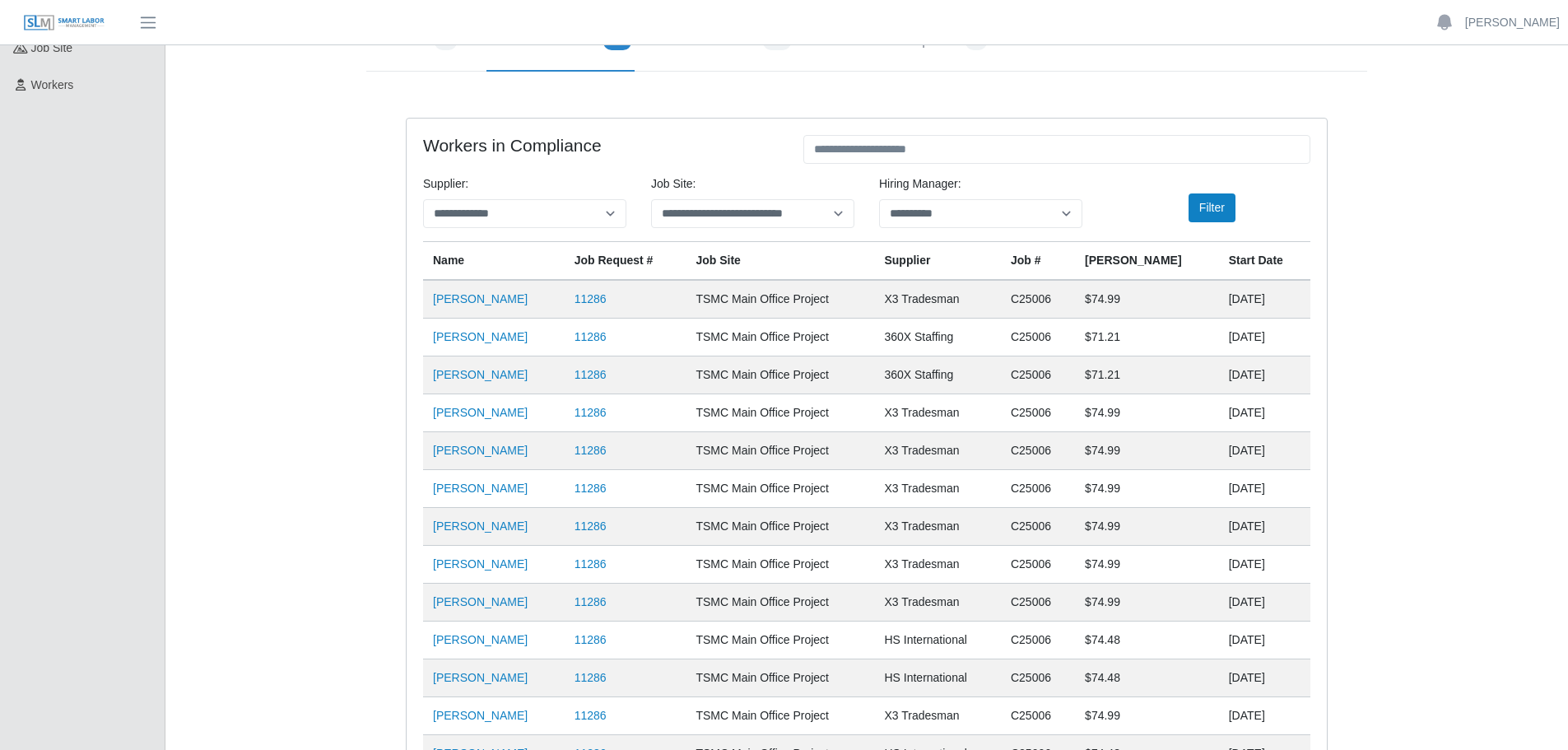
scroll to position [0, 0]
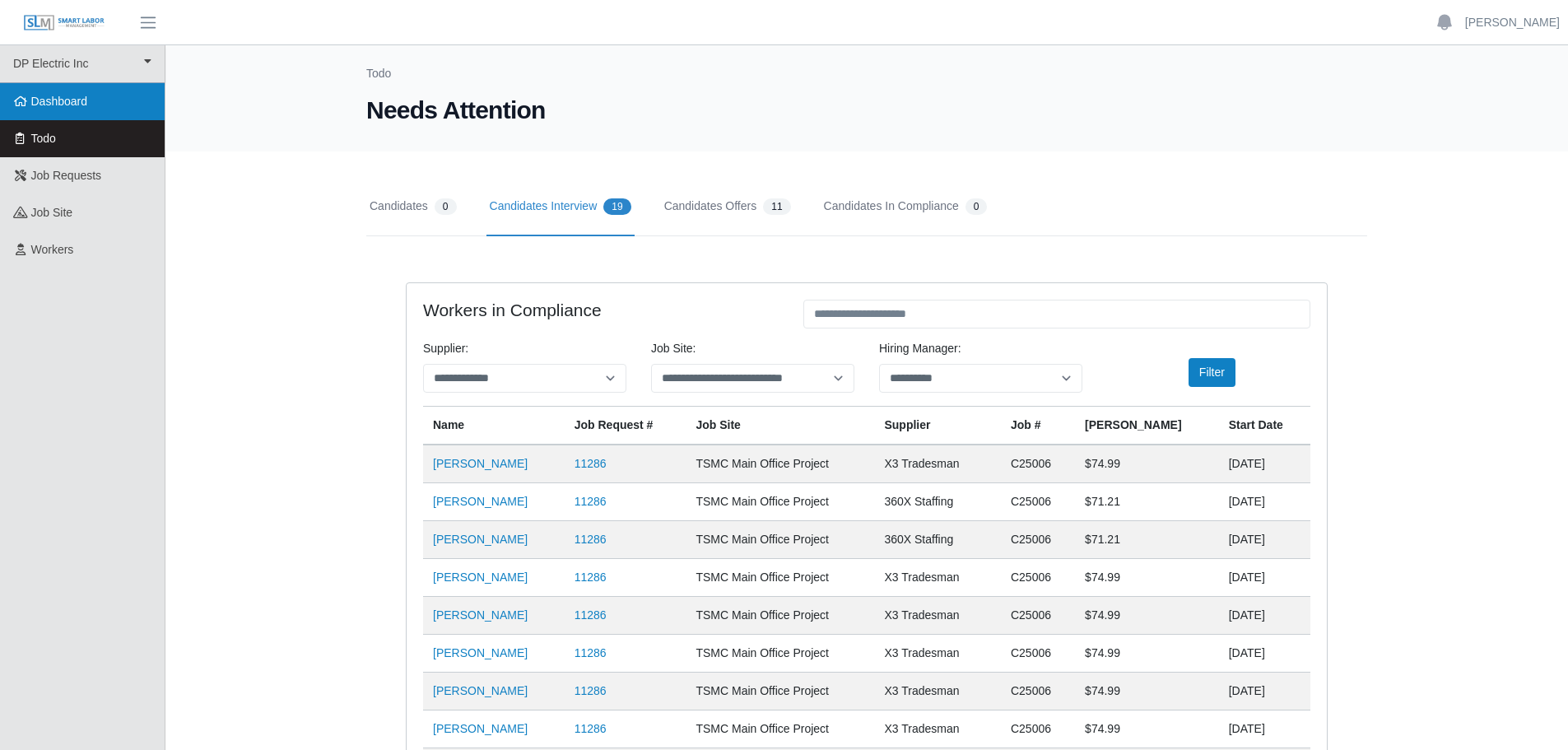
click at [36, 94] on span "Dashboard" at bounding box center [60, 100] width 57 height 13
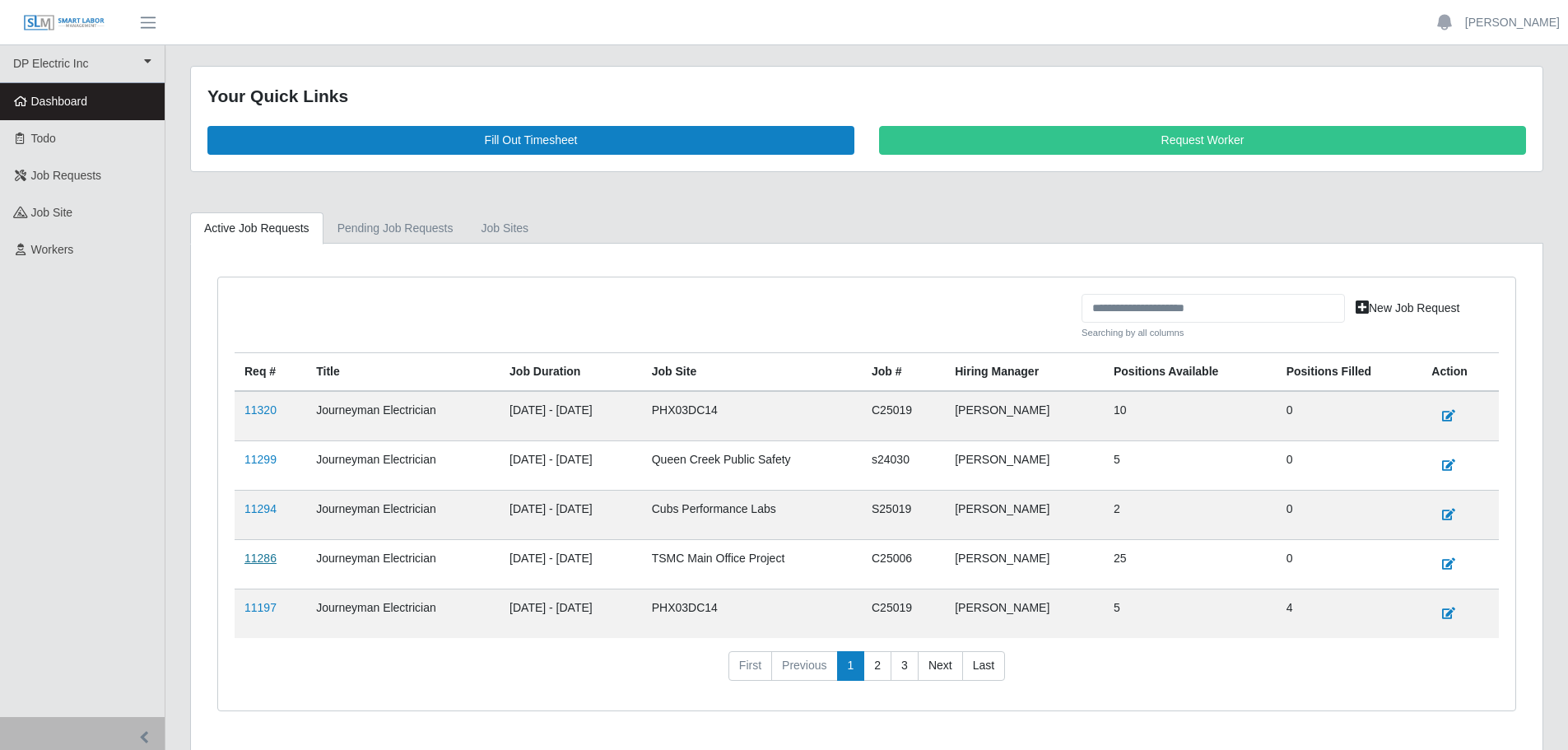
click at [258, 560] on link "11286" at bounding box center [260, 557] width 32 height 13
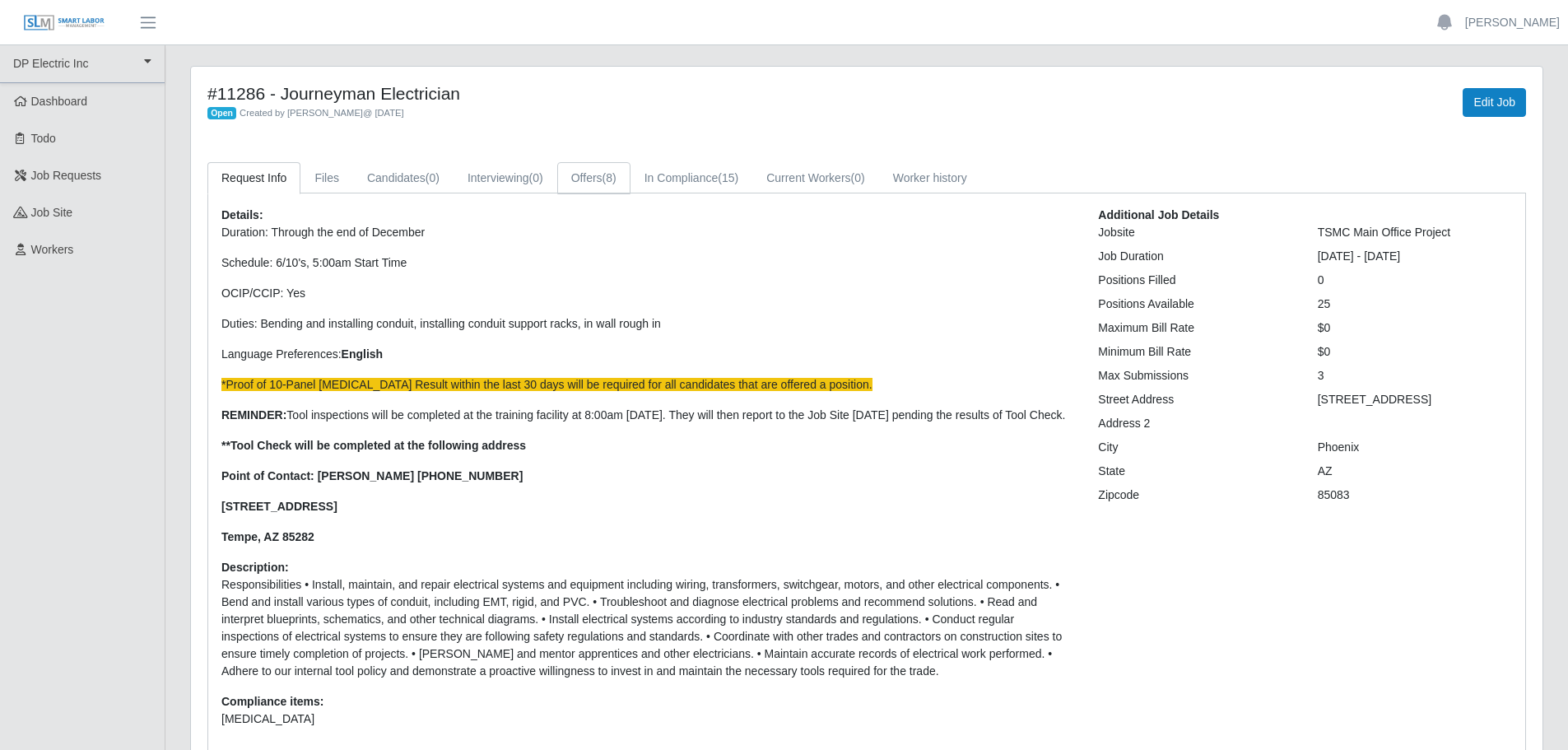
click at [596, 179] on link "Offers (8)" at bounding box center [594, 178] width 73 height 32
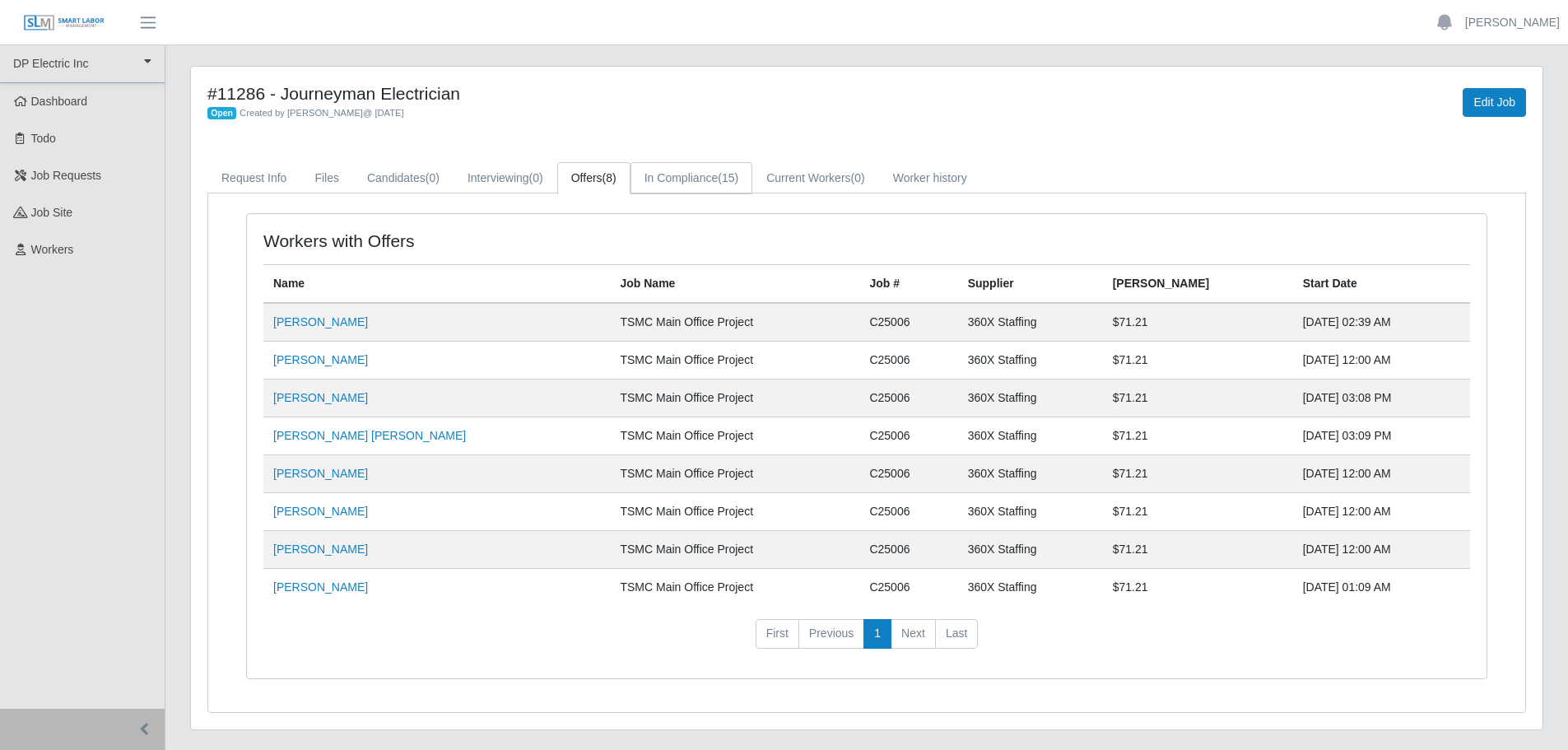
click at [671, 182] on link "In Compliance (15)" at bounding box center [691, 178] width 122 height 32
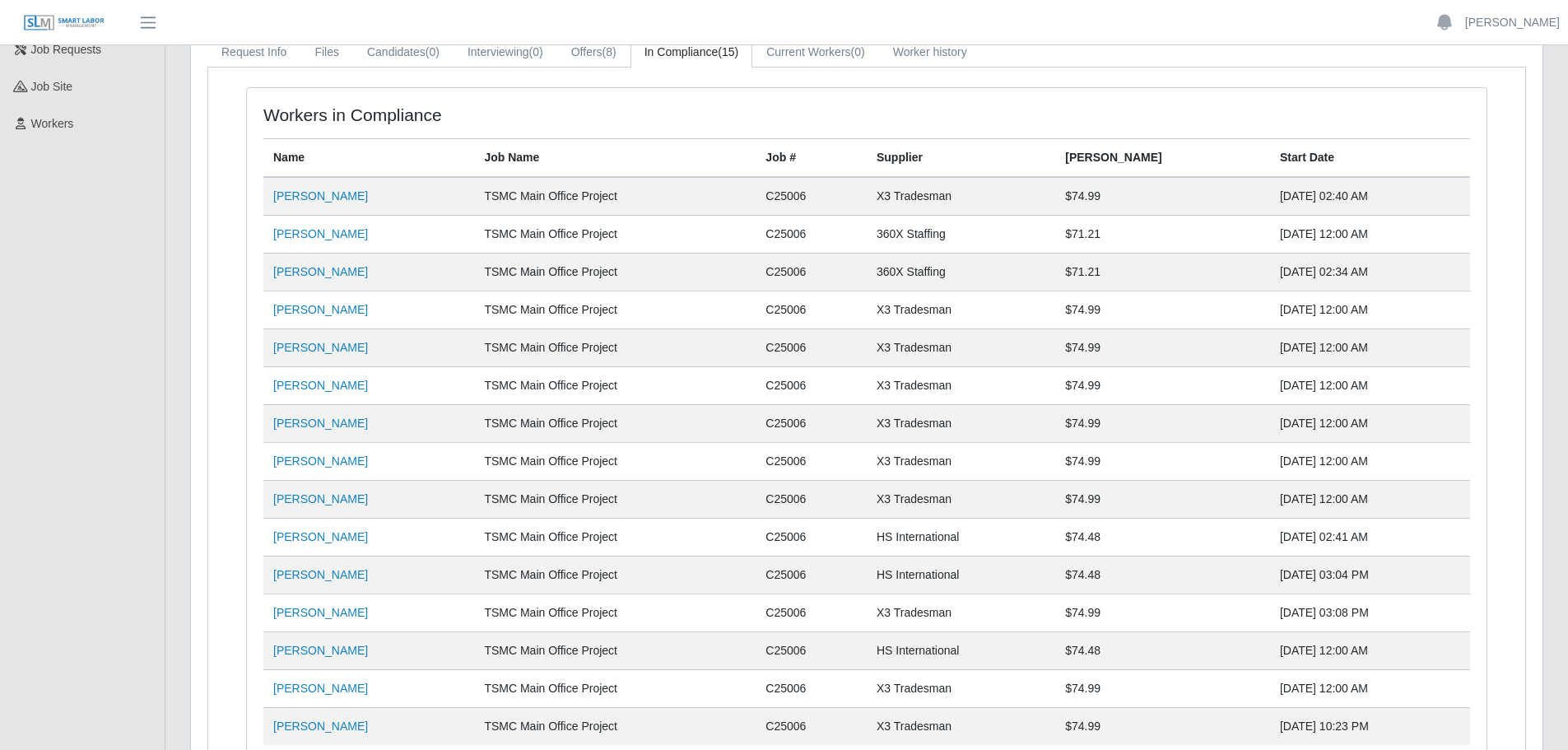
scroll to position [164, 0]
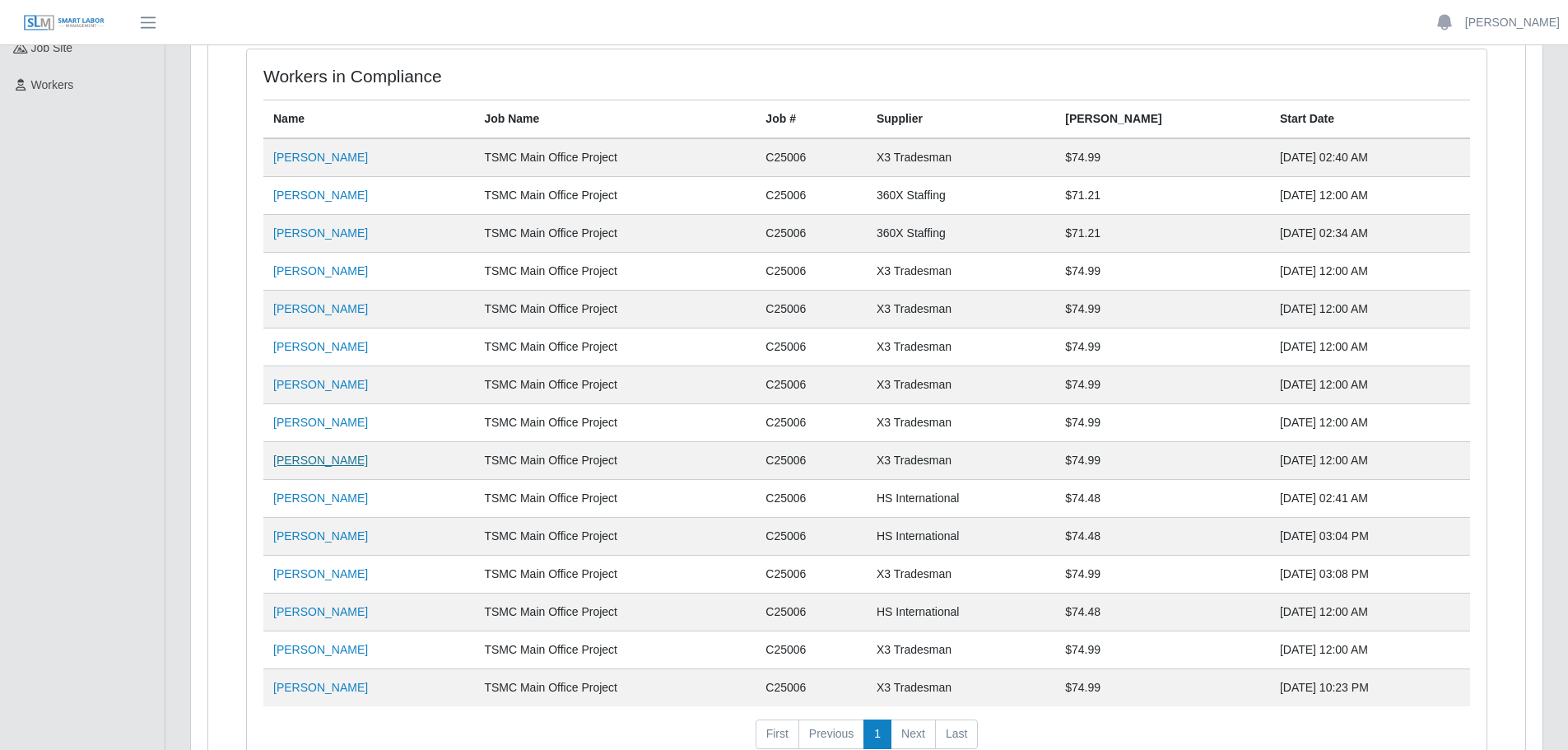
click at [319, 463] on link "[PERSON_NAME]" at bounding box center [320, 459] width 94 height 13
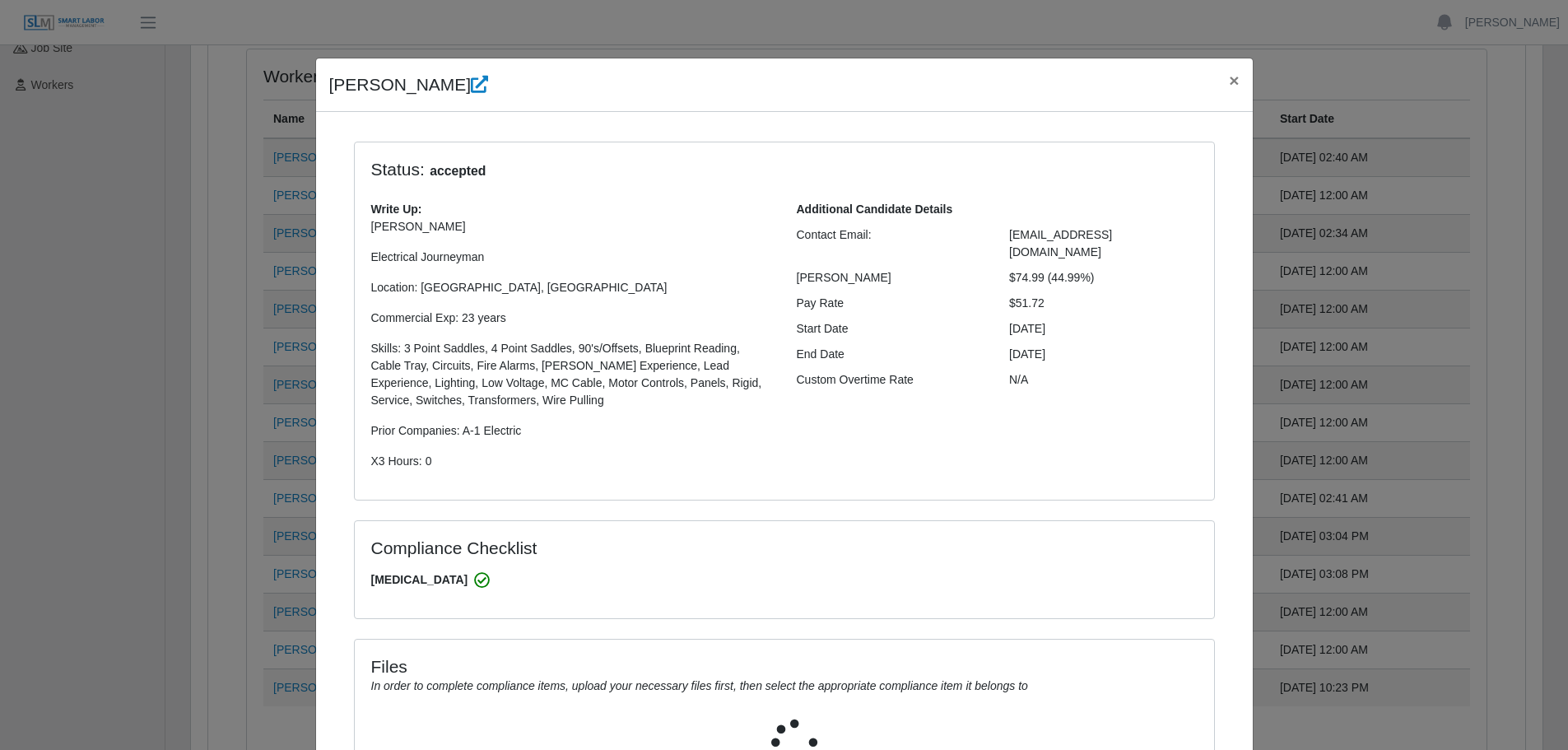
select select "**********"
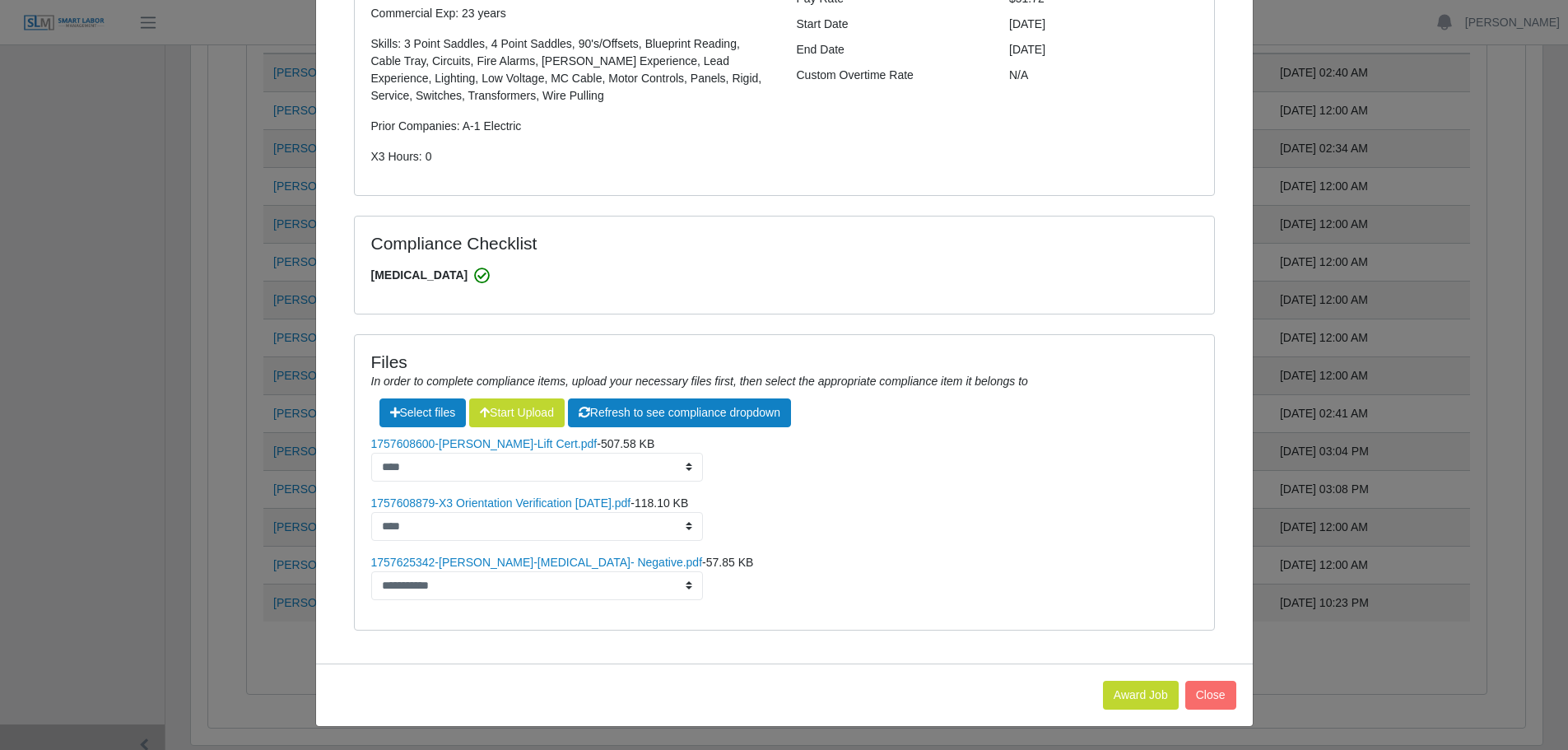
scroll to position [306, 0]
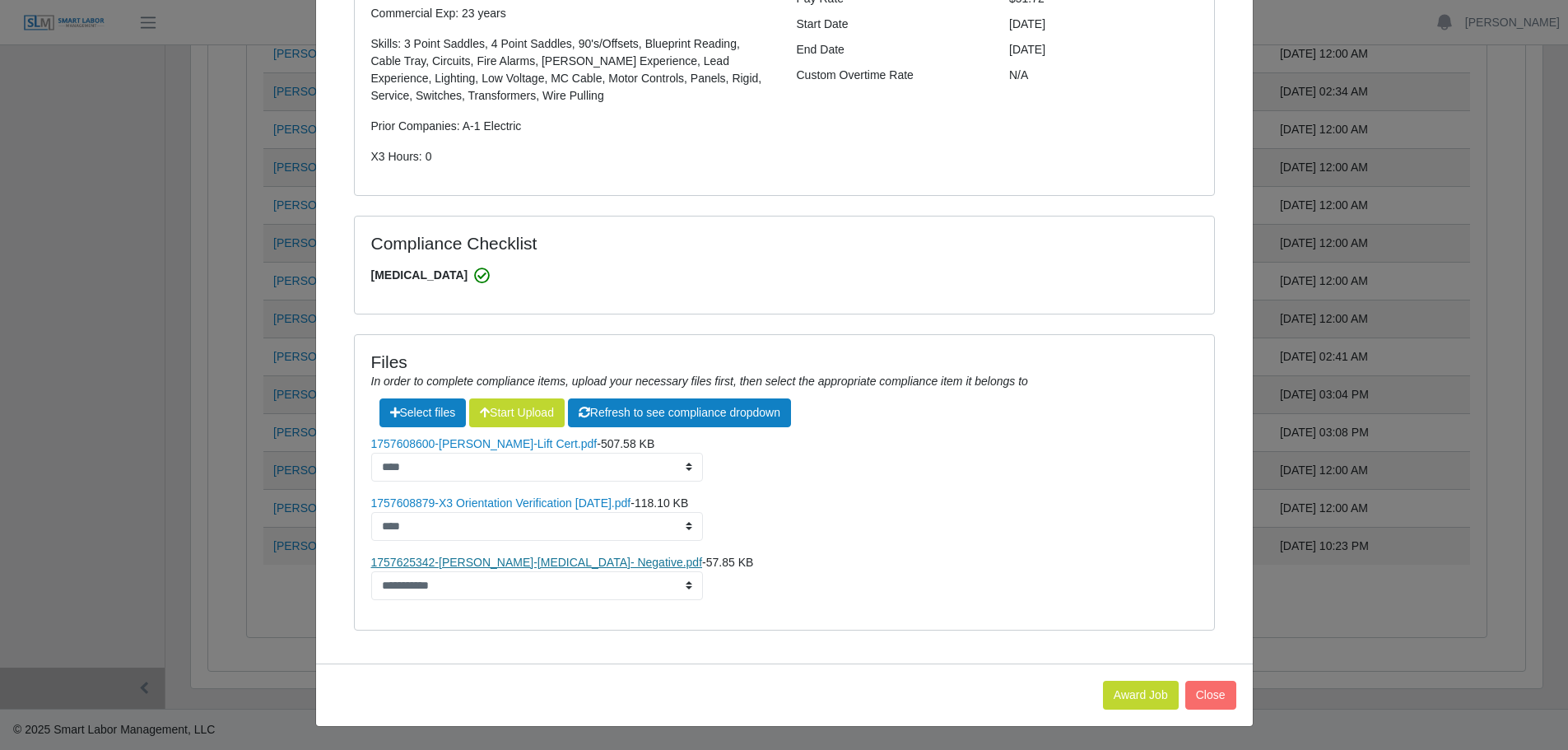
click at [451, 562] on link "1757625342-[PERSON_NAME]-[MEDICAL_DATA]- Negative.pdf" at bounding box center [537, 562] width 332 height 13
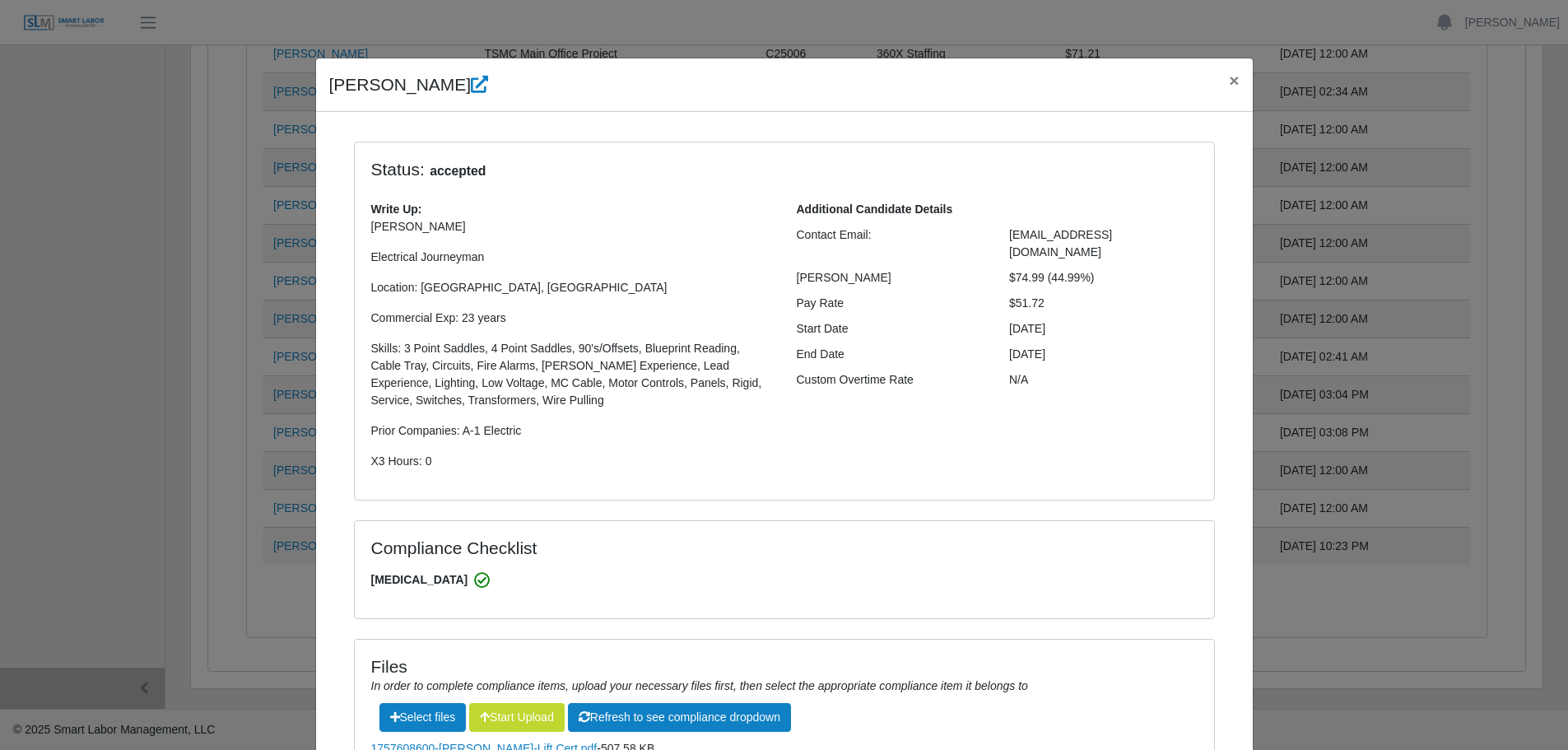
scroll to position [0, 0]
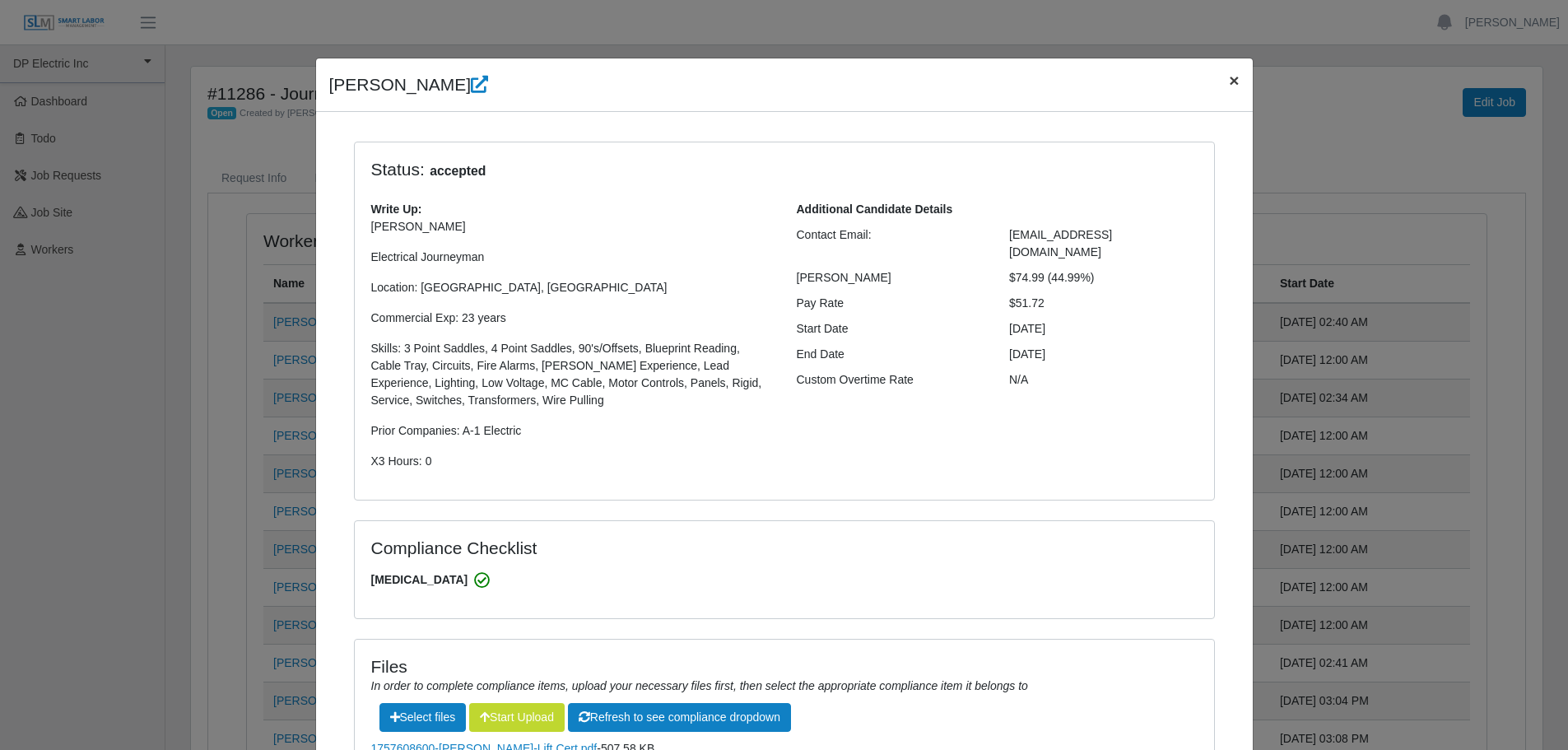
click at [1229, 80] on span "×" at bounding box center [1233, 80] width 10 height 19
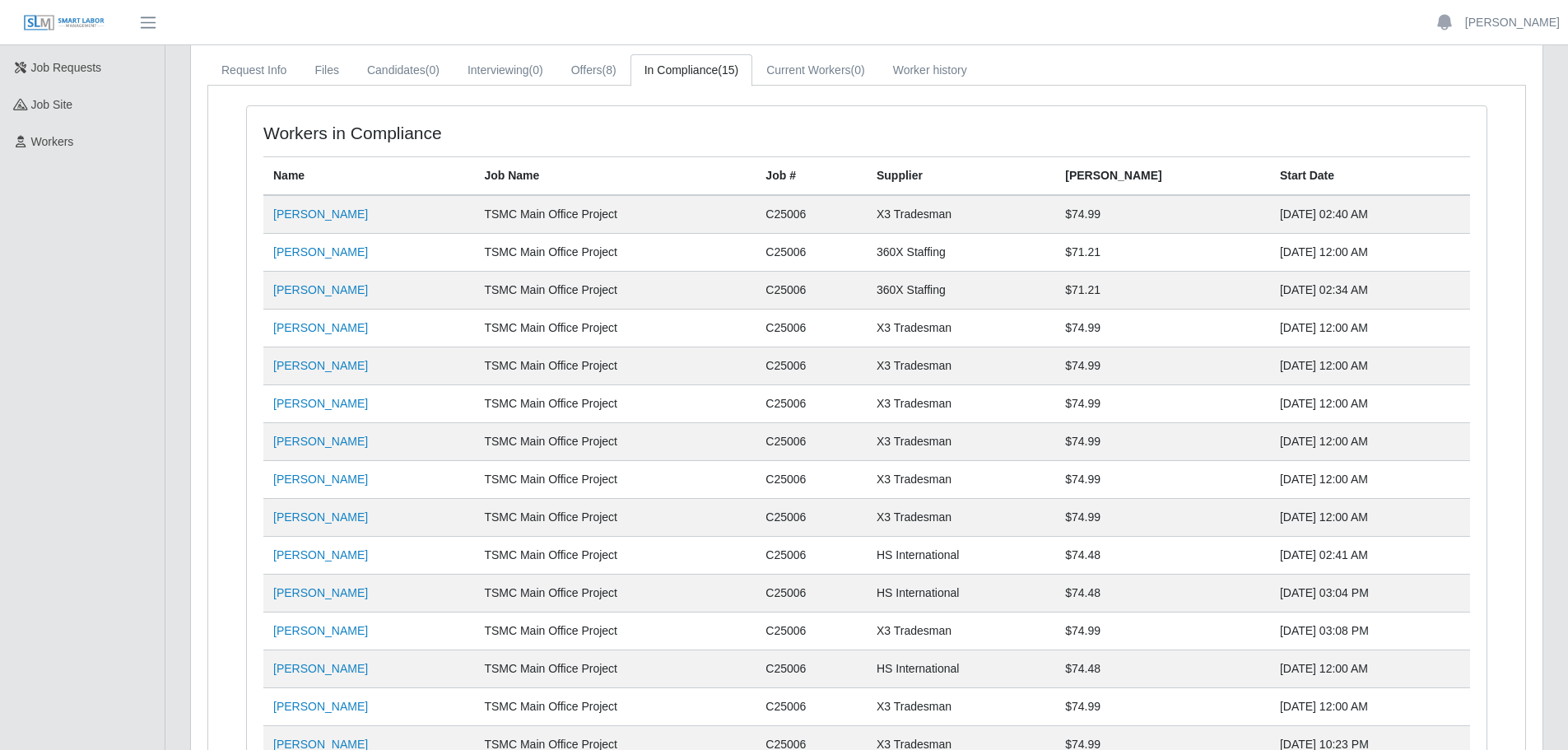
scroll to position [247, 0]
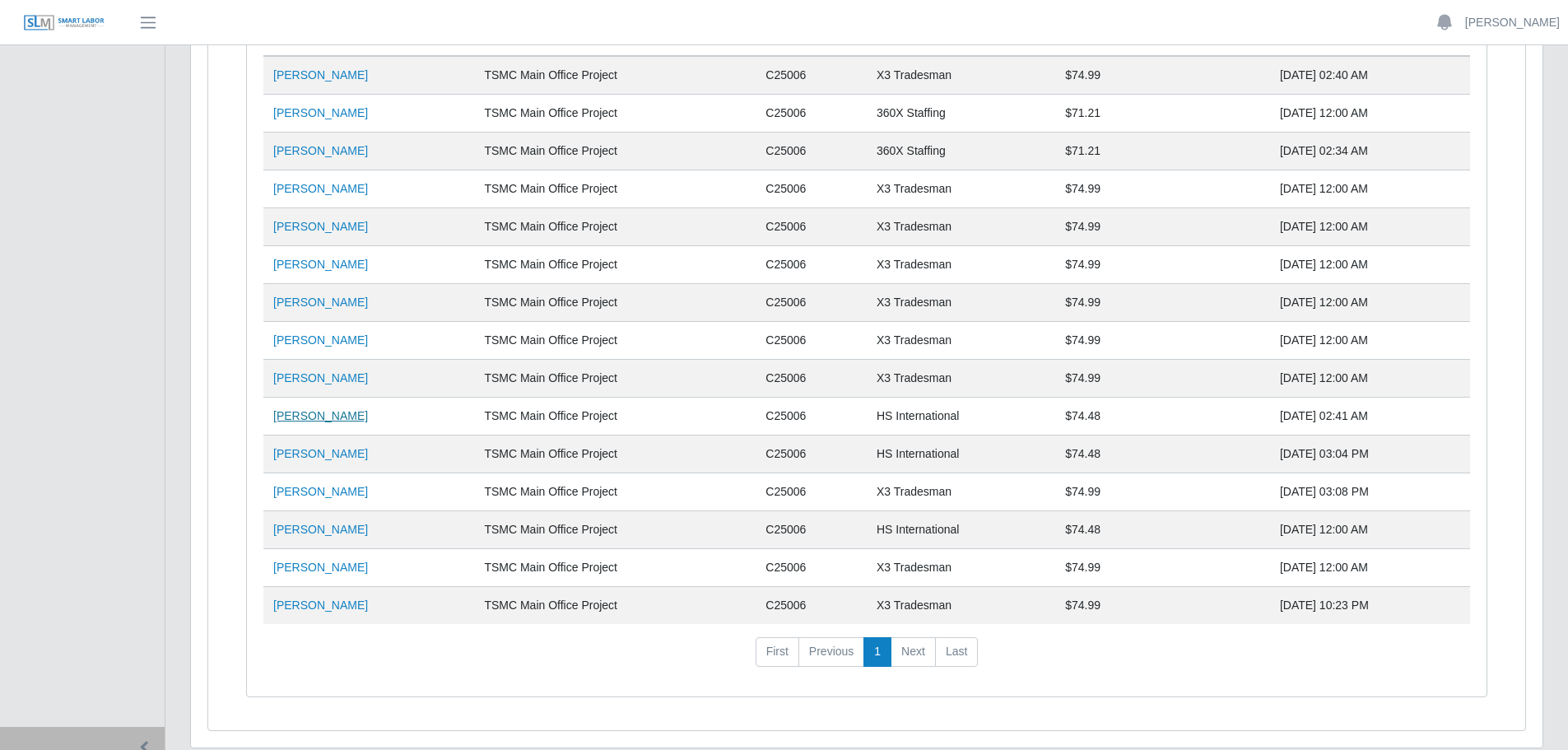
click at [309, 418] on link "[PERSON_NAME]" at bounding box center [320, 415] width 94 height 13
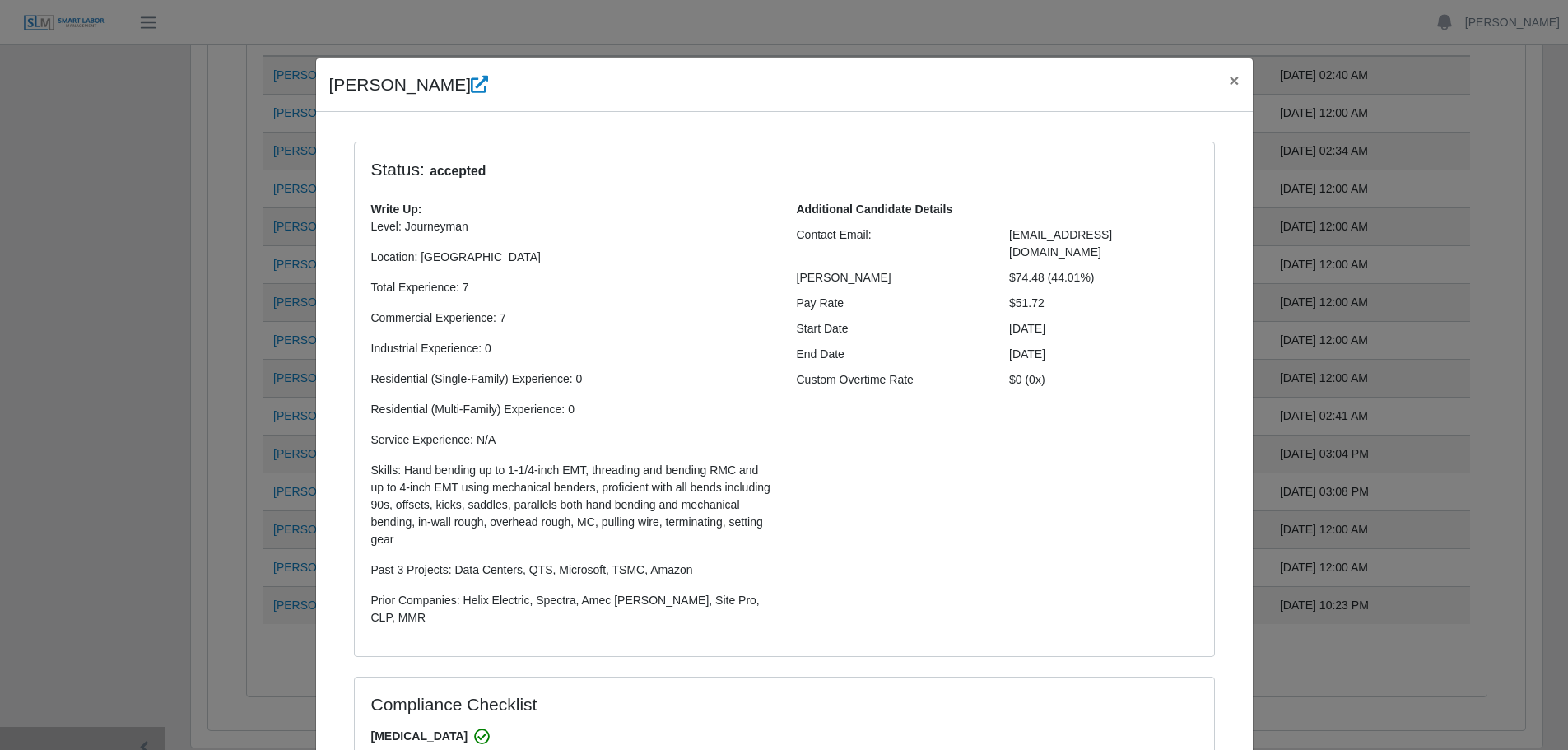
select select "**********"
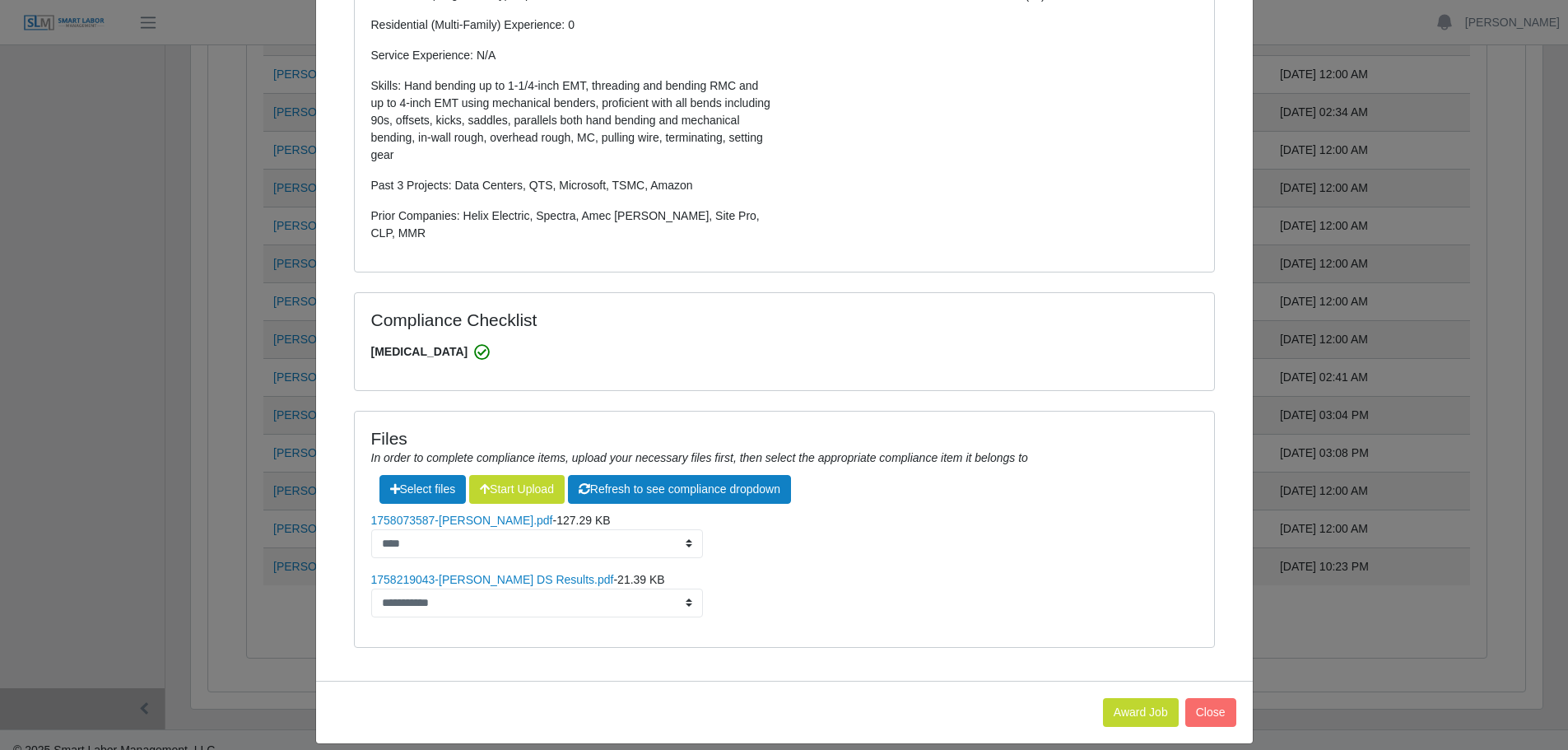
scroll to position [306, 0]
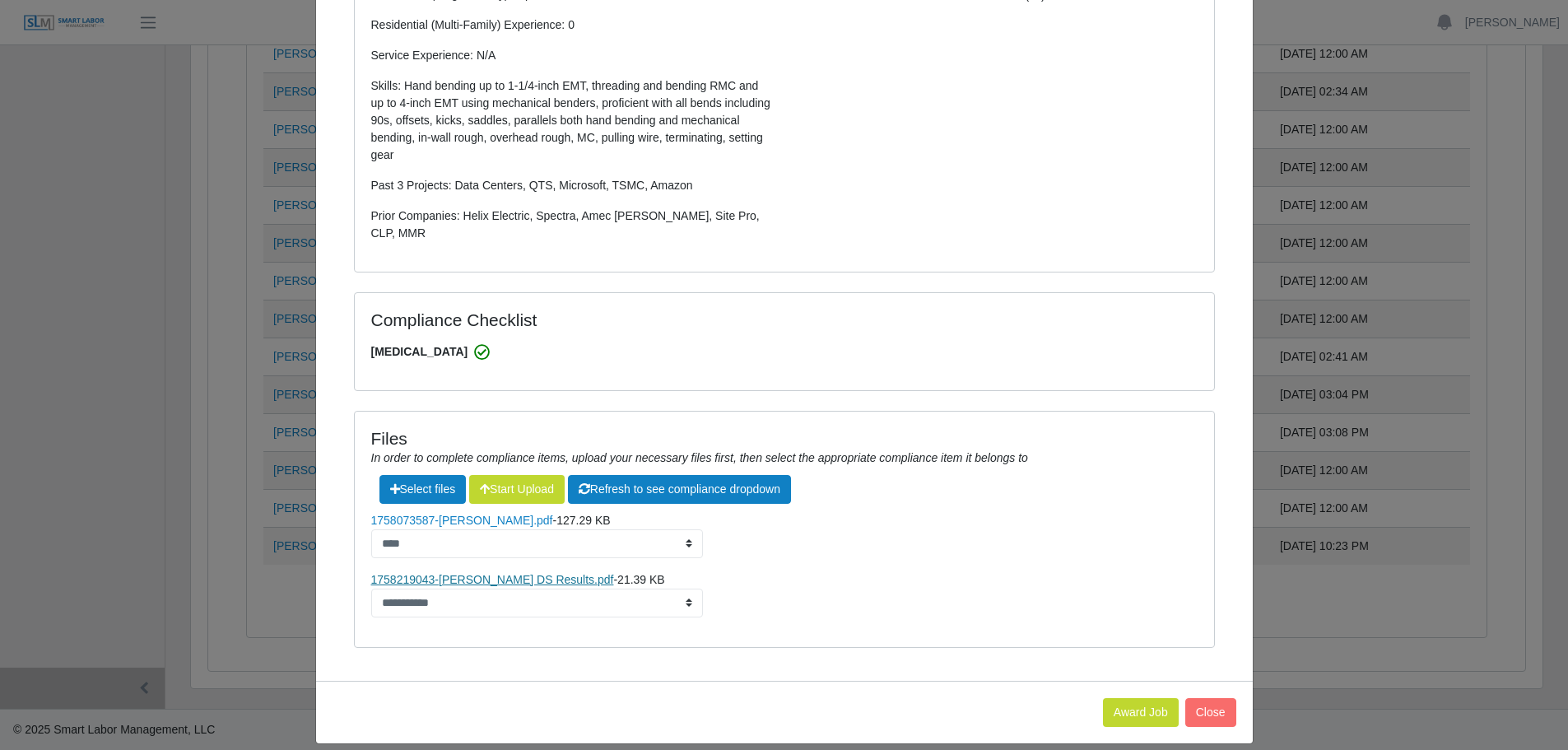
click at [489, 572] on link "1758219043-[PERSON_NAME] DS Results.pdf" at bounding box center [492, 578] width 243 height 13
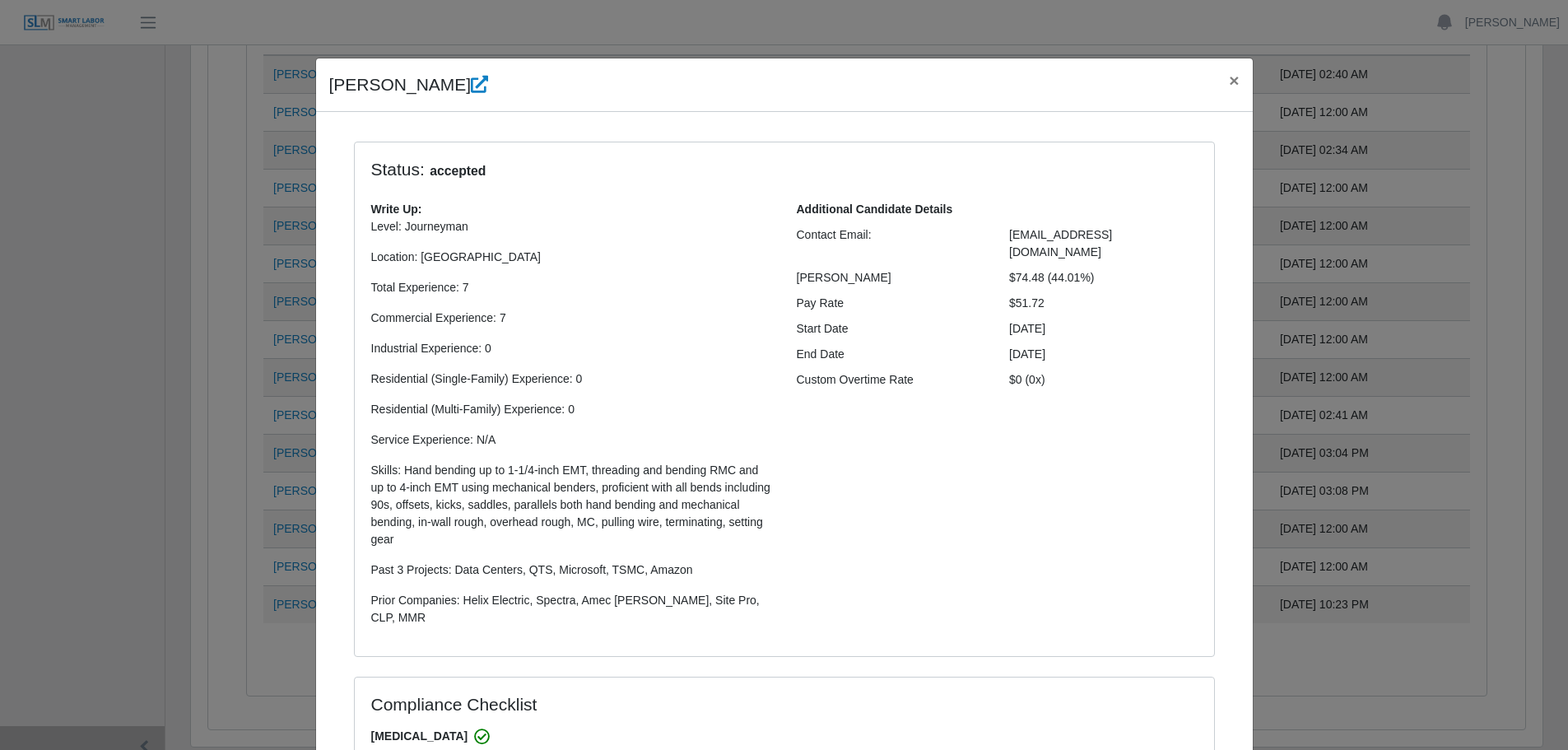
scroll to position [0, 0]
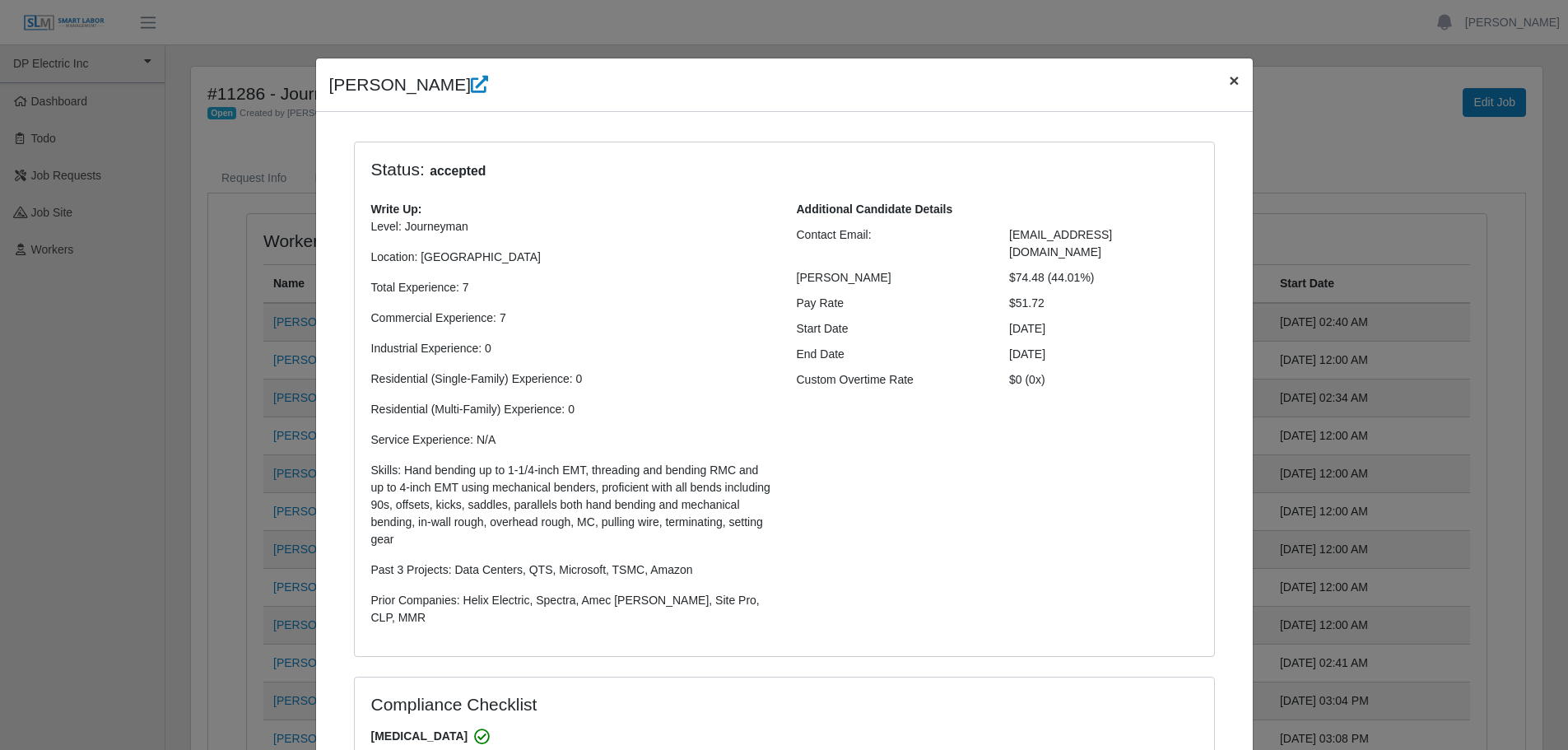
click at [1228, 82] on span "×" at bounding box center [1233, 80] width 10 height 19
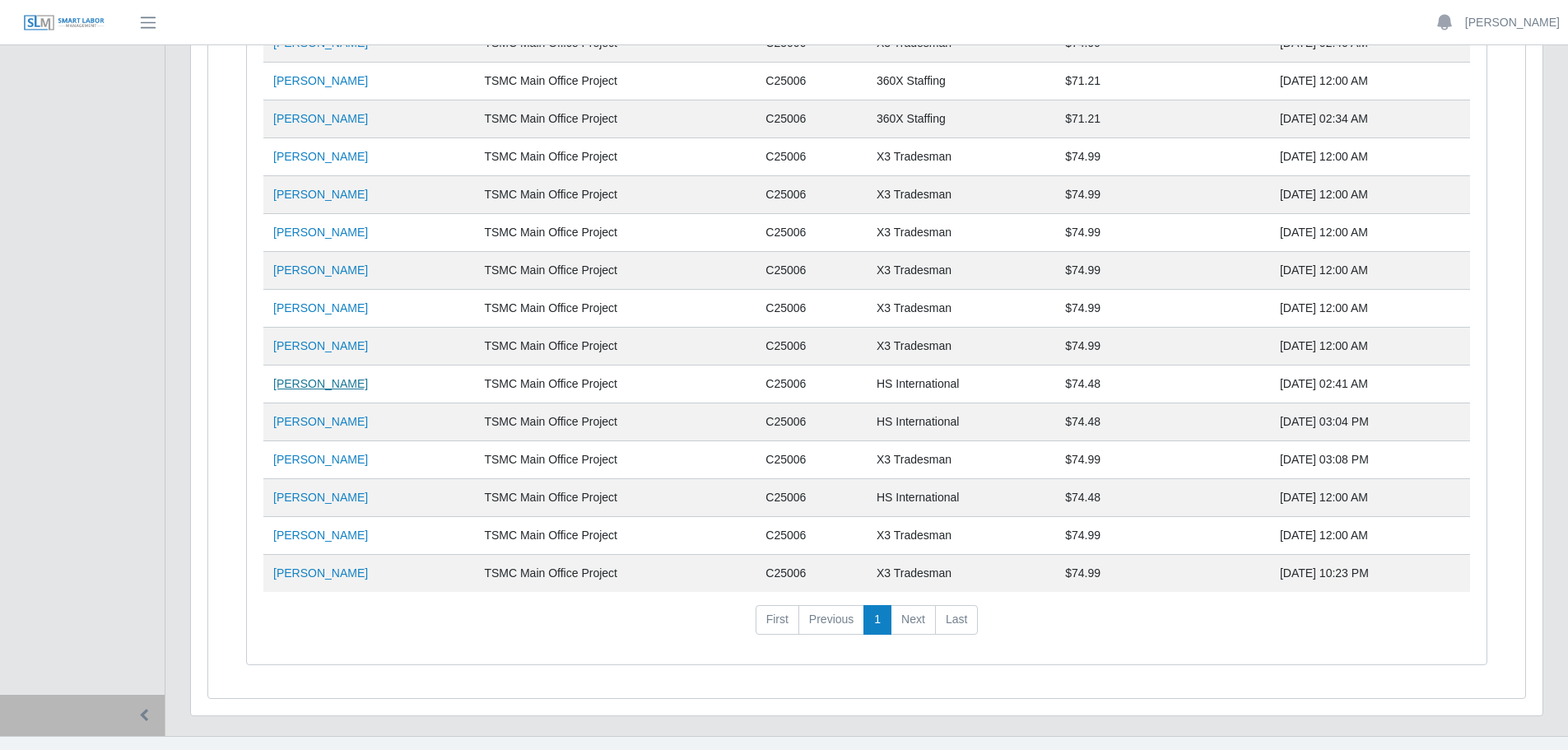
scroll to position [306, 0]
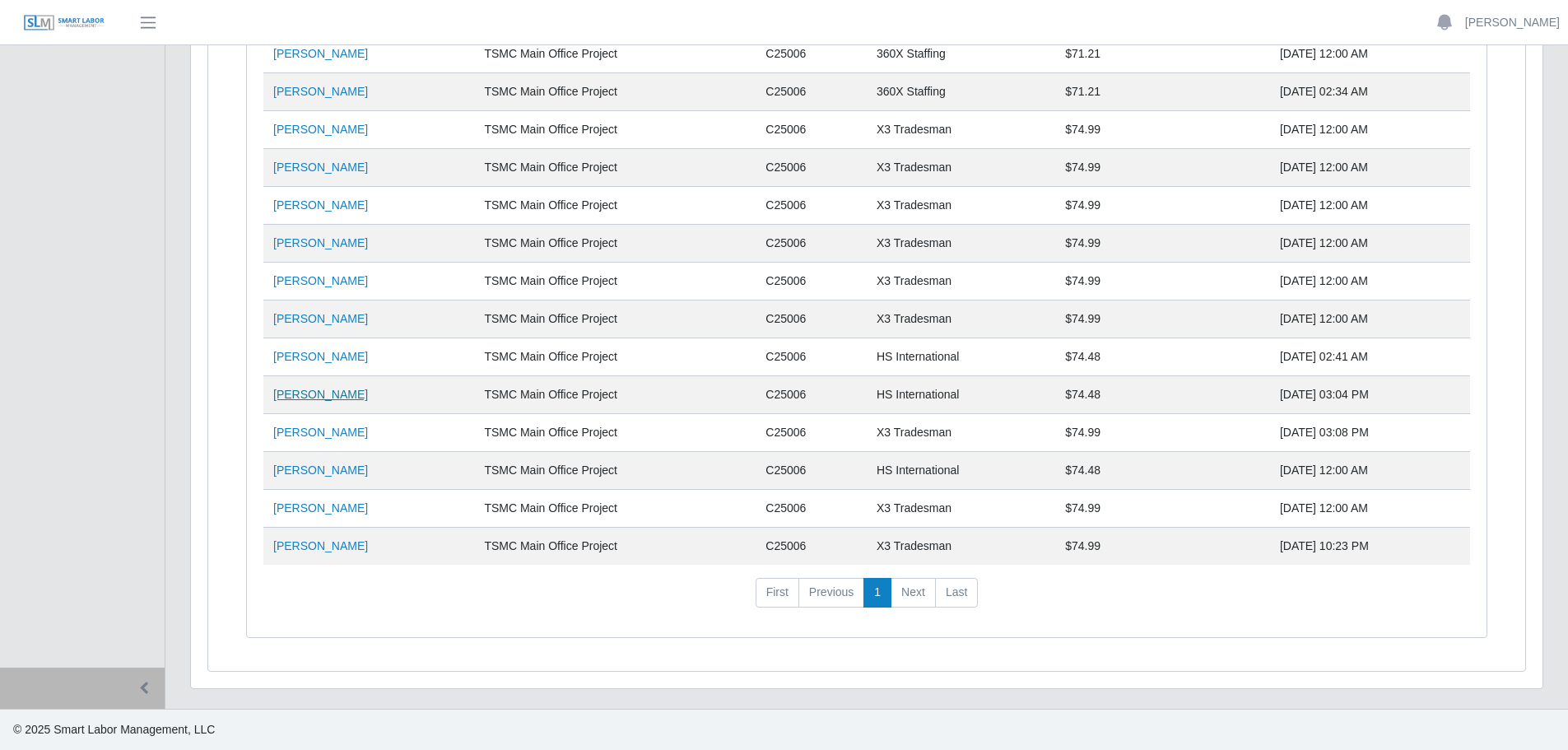
click at [306, 391] on link "[PERSON_NAME]" at bounding box center [320, 394] width 94 height 13
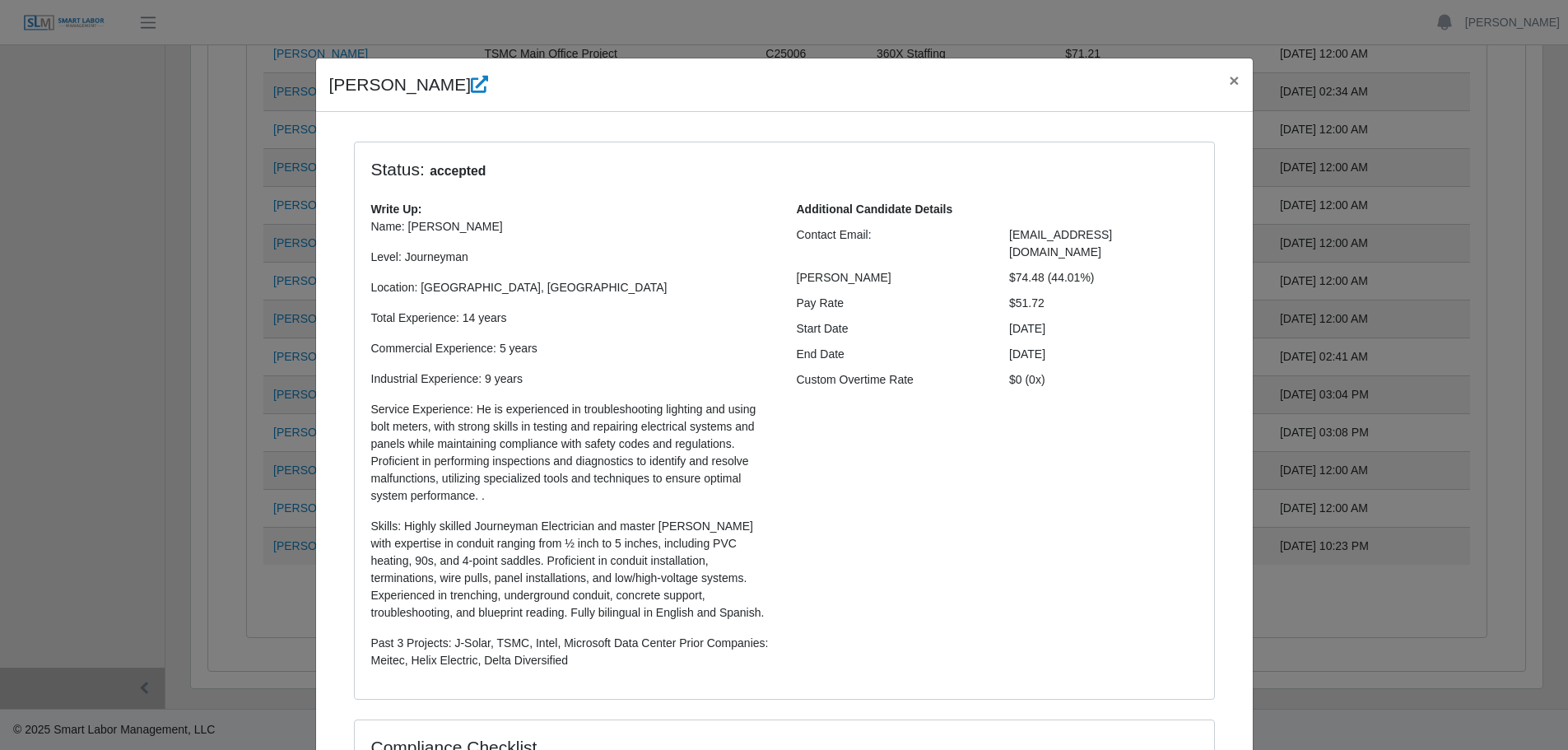
select select "**********"
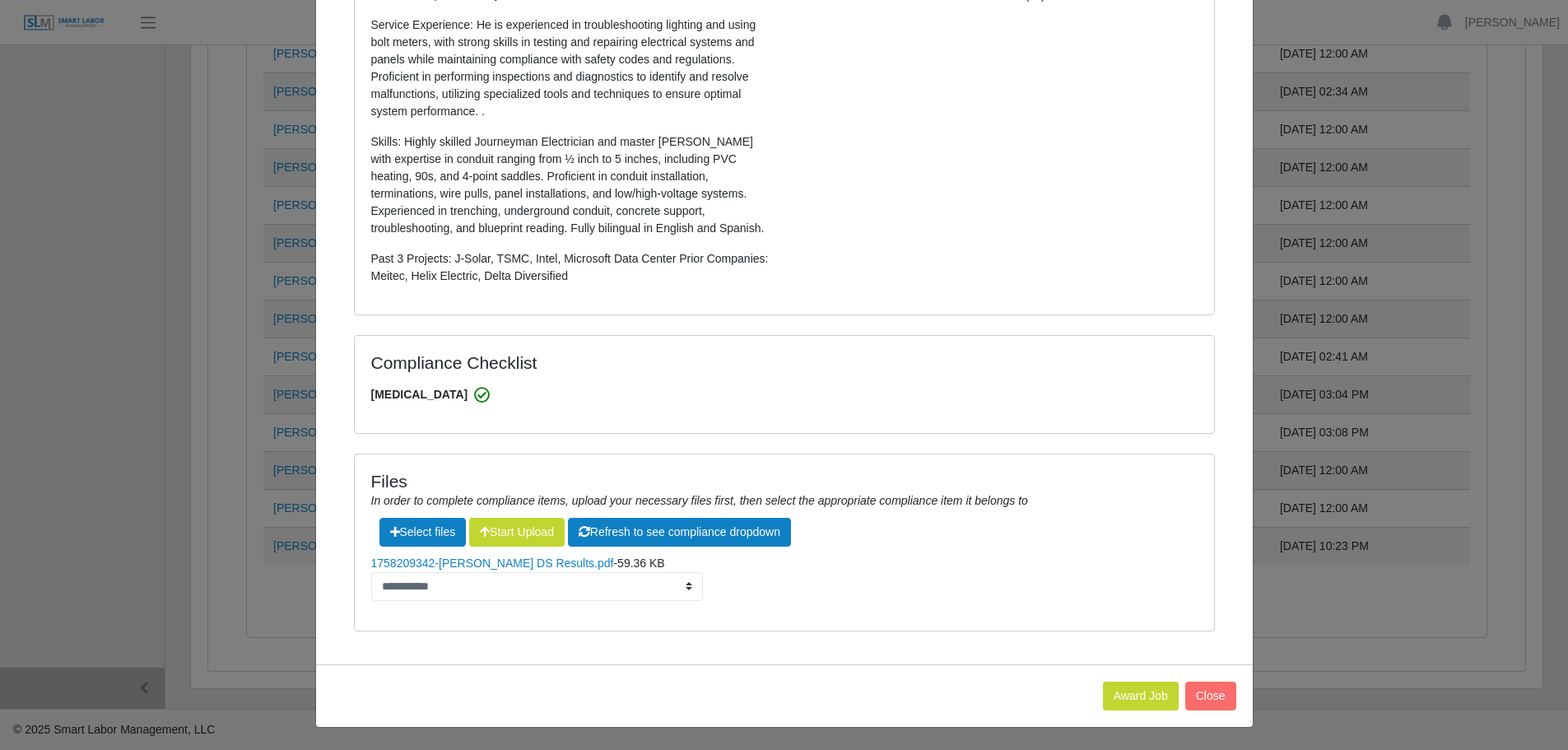
scroll to position [385, 0]
click at [473, 562] on link "1758209342-[PERSON_NAME] DS Results.pdf" at bounding box center [492, 562] width 243 height 13
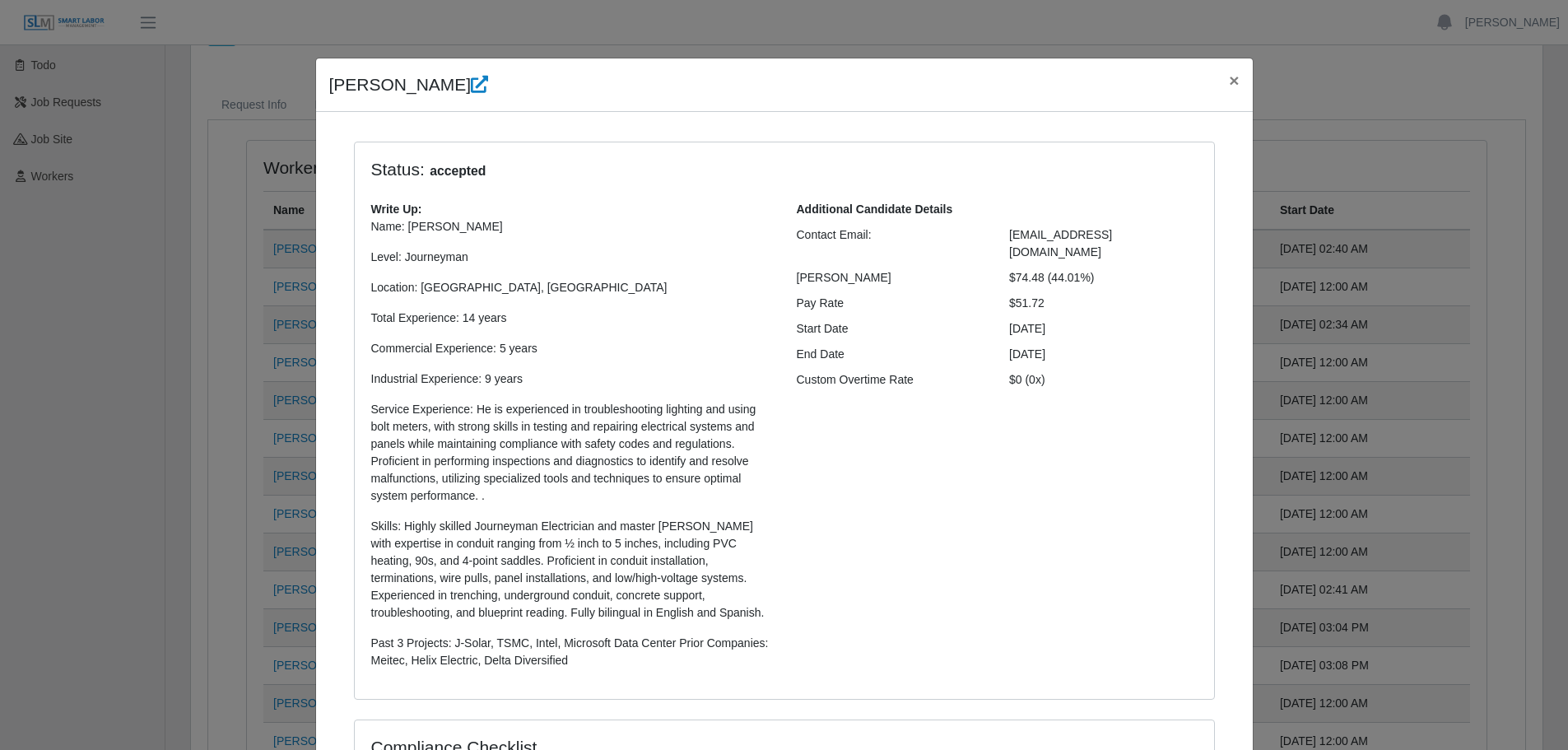
scroll to position [0, 0]
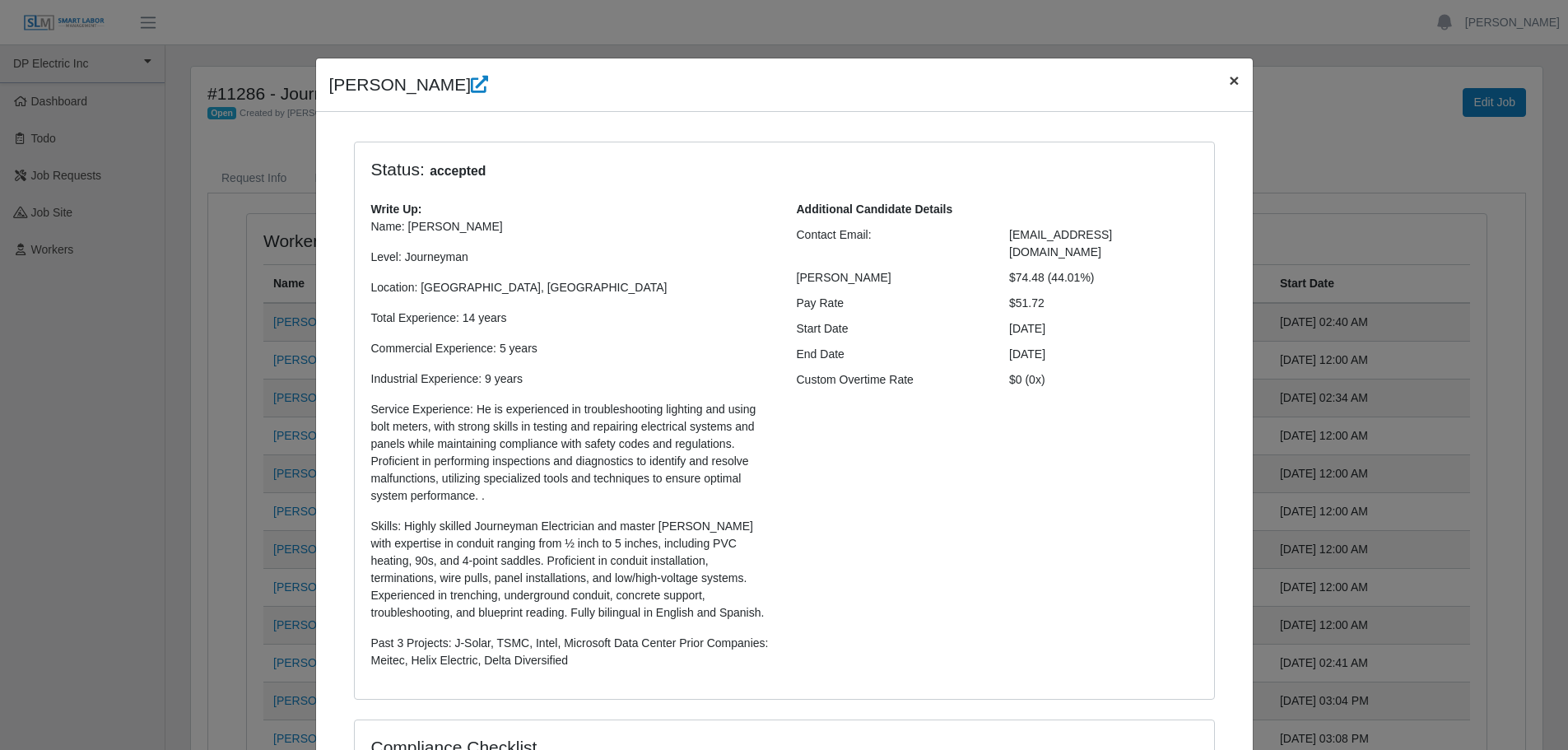
click at [1228, 83] on span "×" at bounding box center [1233, 80] width 10 height 19
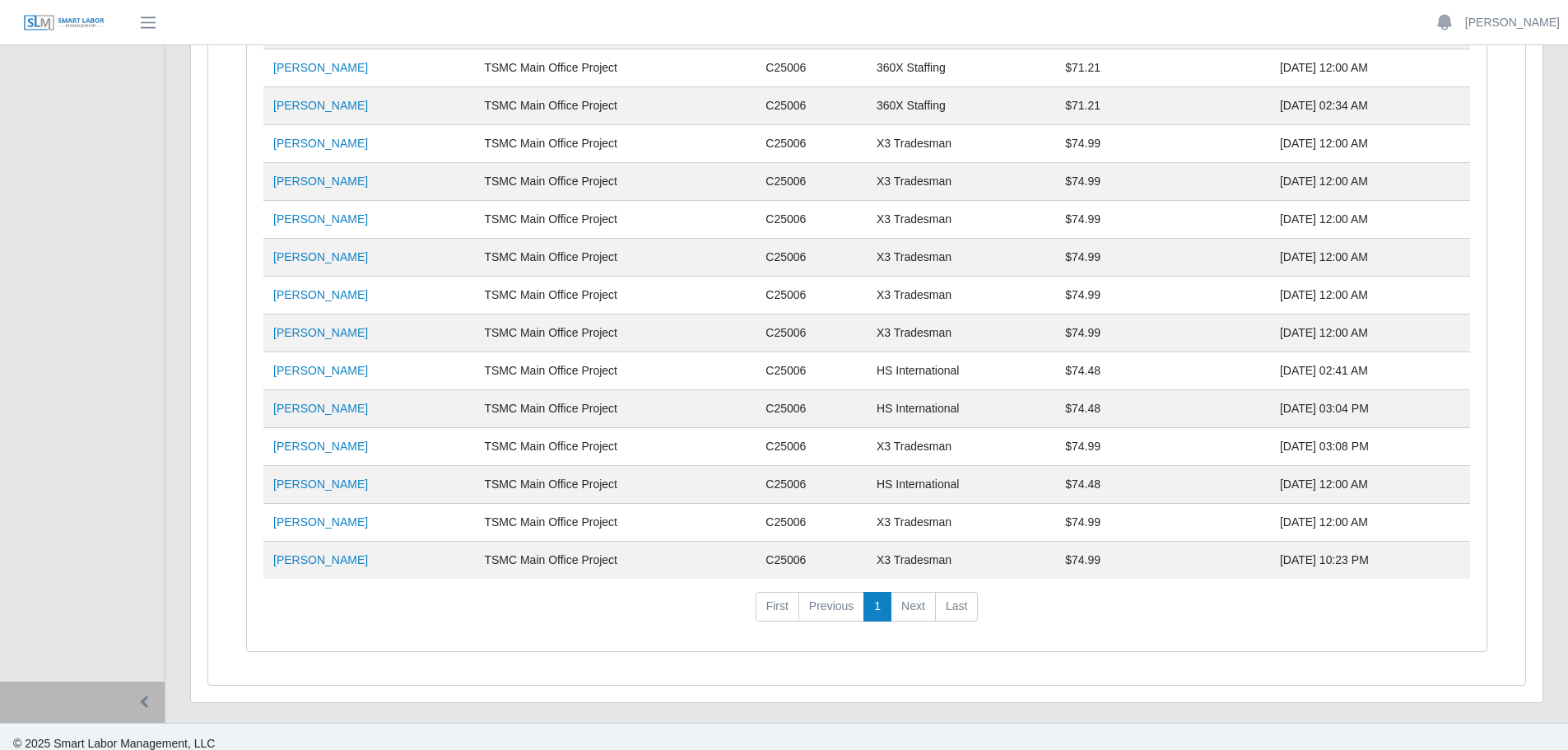
scroll to position [306, 0]
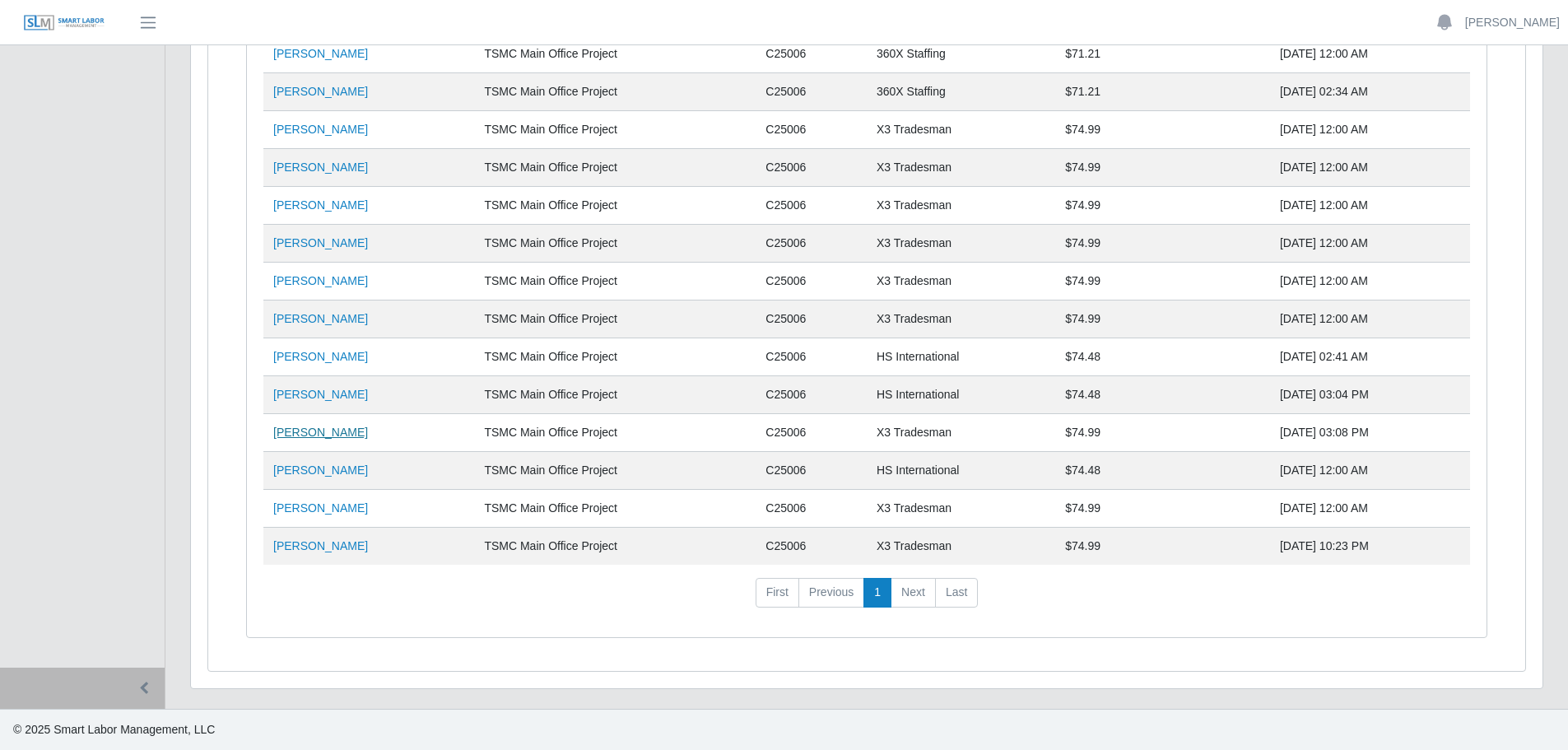
click at [310, 432] on link "[PERSON_NAME]" at bounding box center [320, 432] width 94 height 13
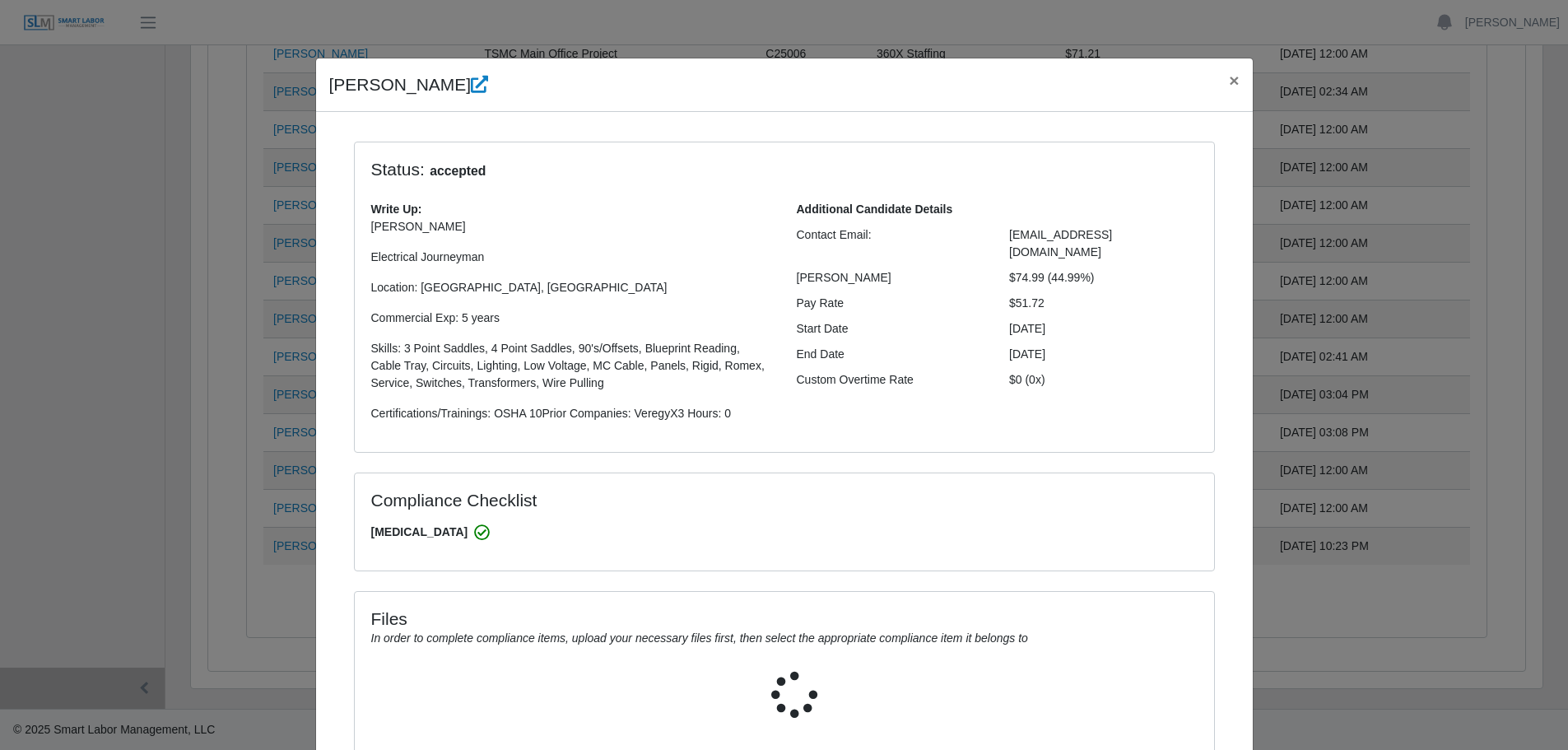
select select "**********"
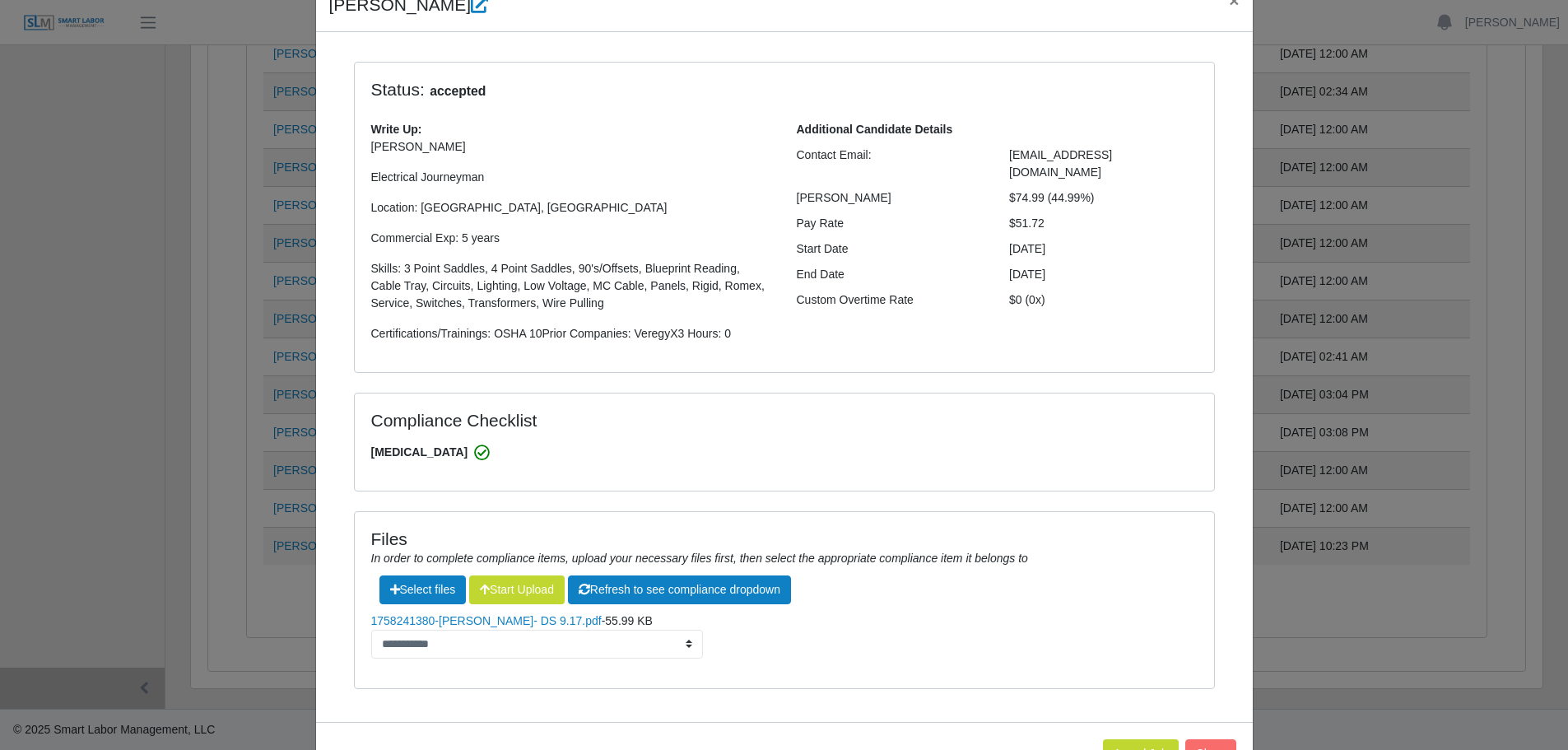
scroll to position [139, 0]
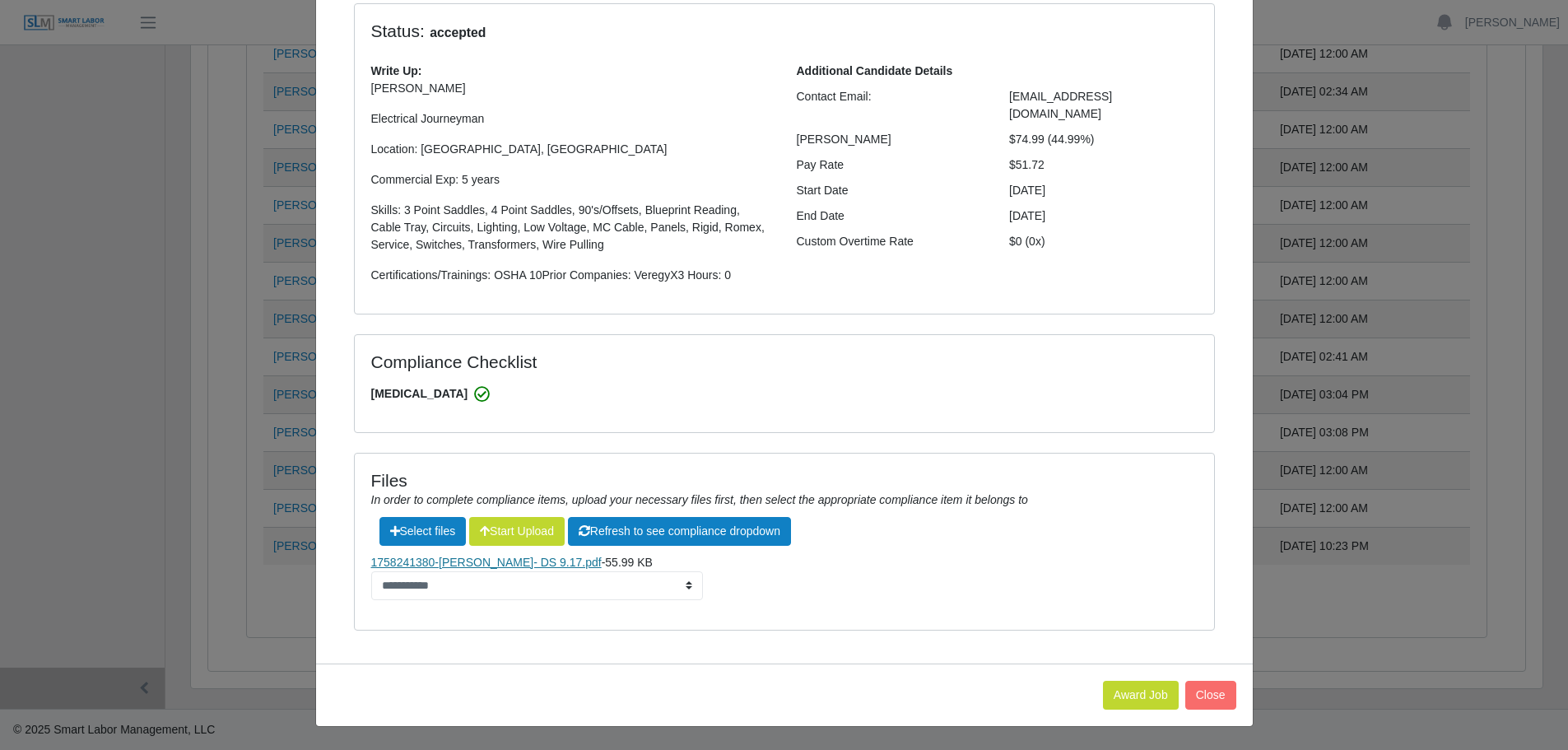
click at [426, 562] on link "1758241380-[PERSON_NAME]- DS 9.17.pdf" at bounding box center [486, 562] width 230 height 13
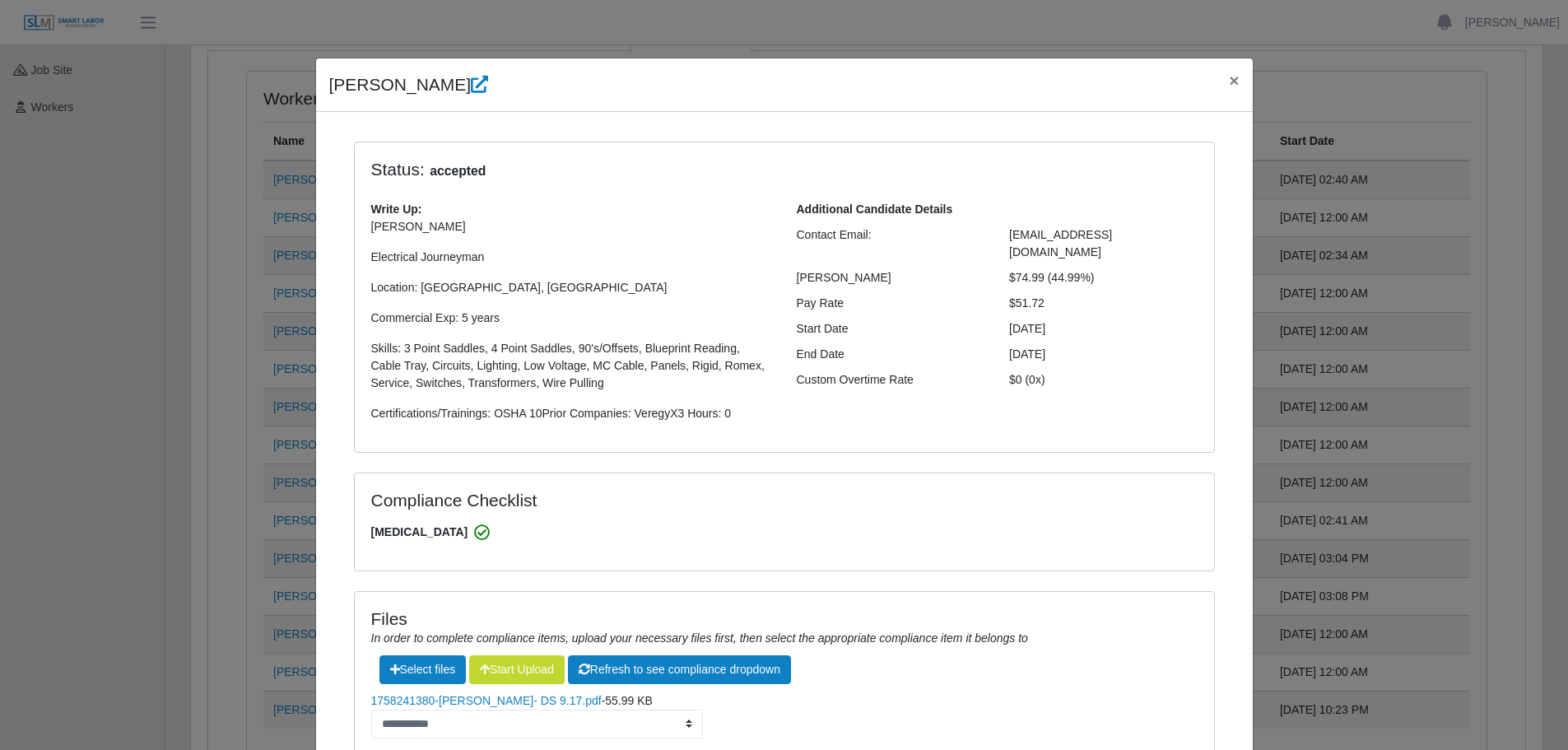
scroll to position [0, 0]
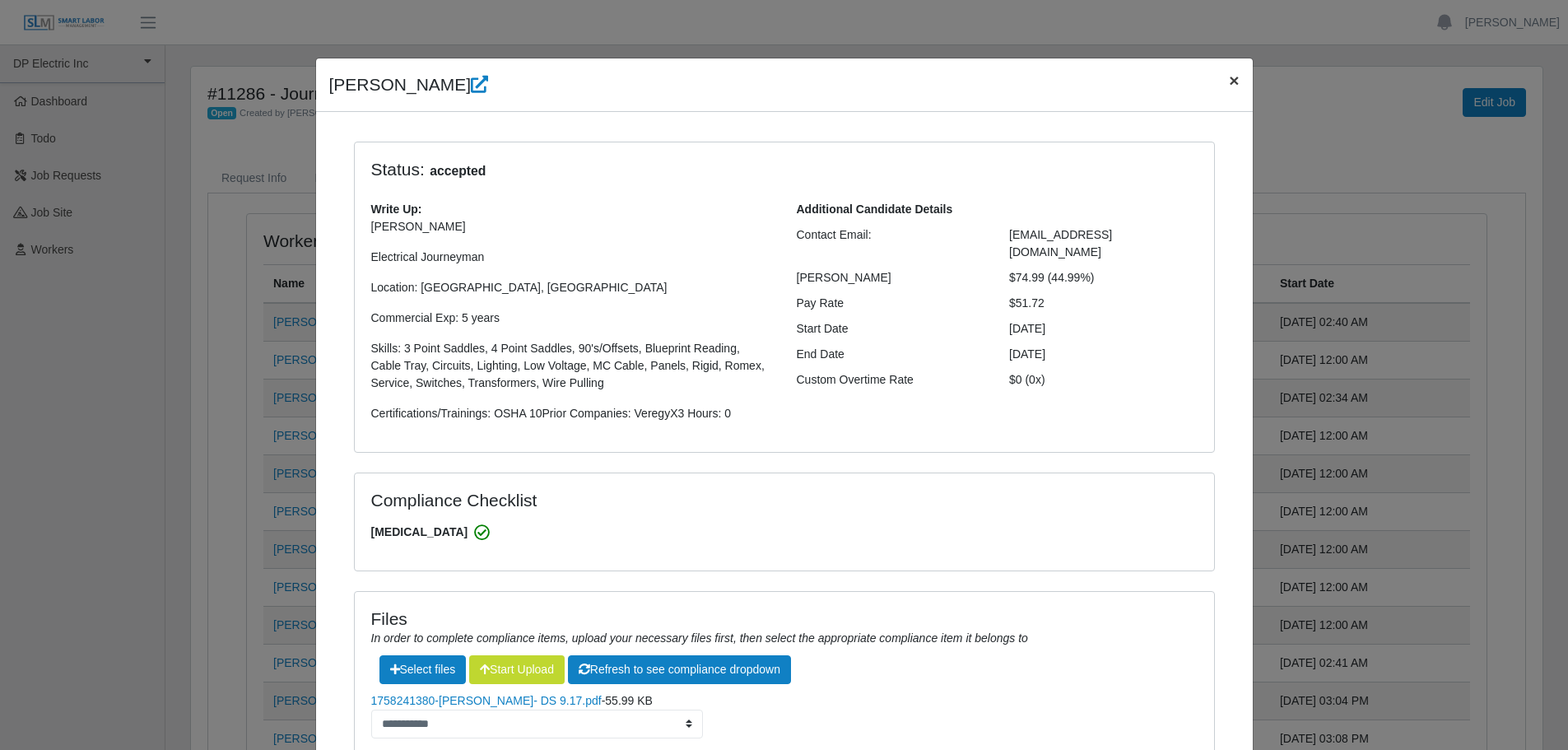
click at [1228, 81] on span "×" at bounding box center [1233, 80] width 10 height 19
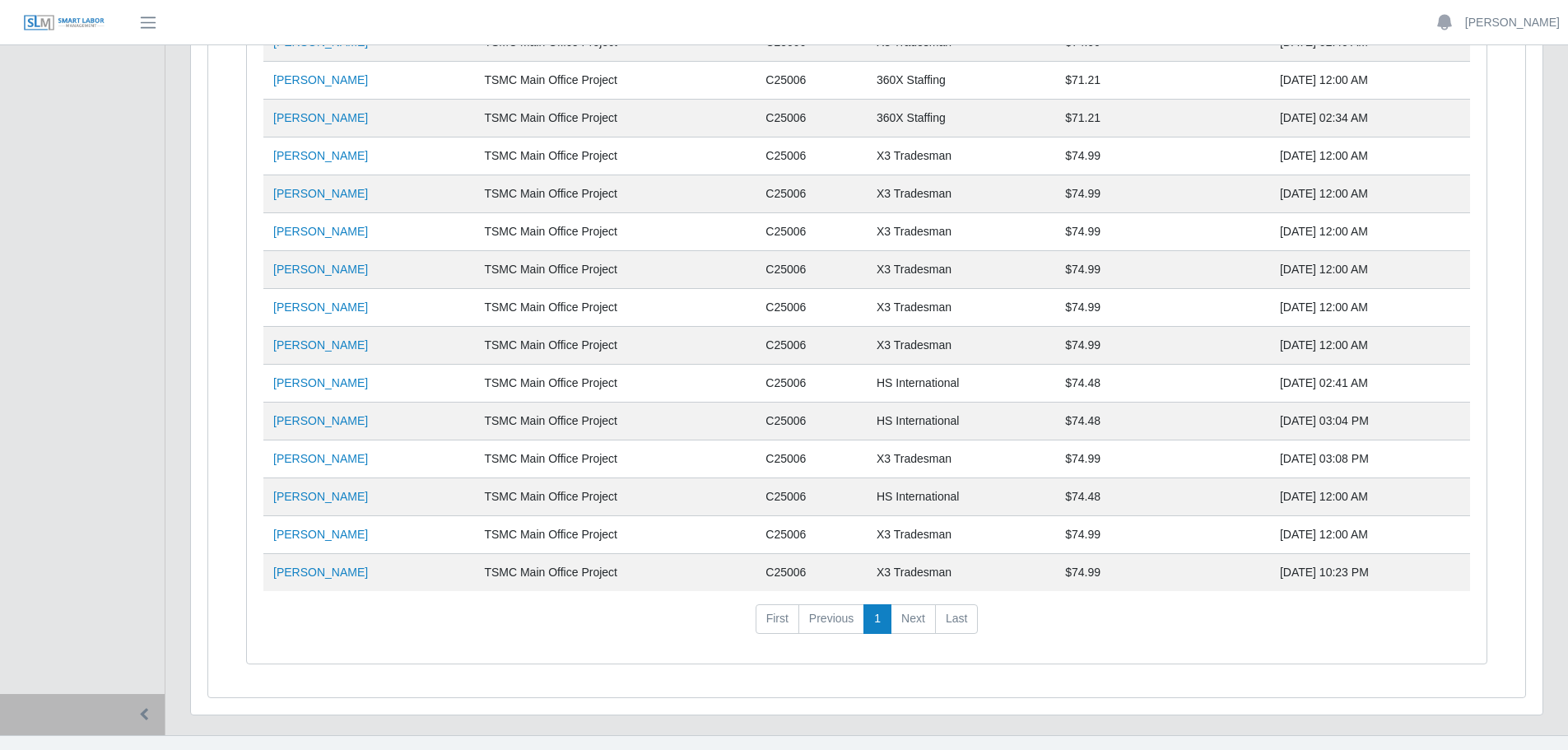
scroll to position [306, 0]
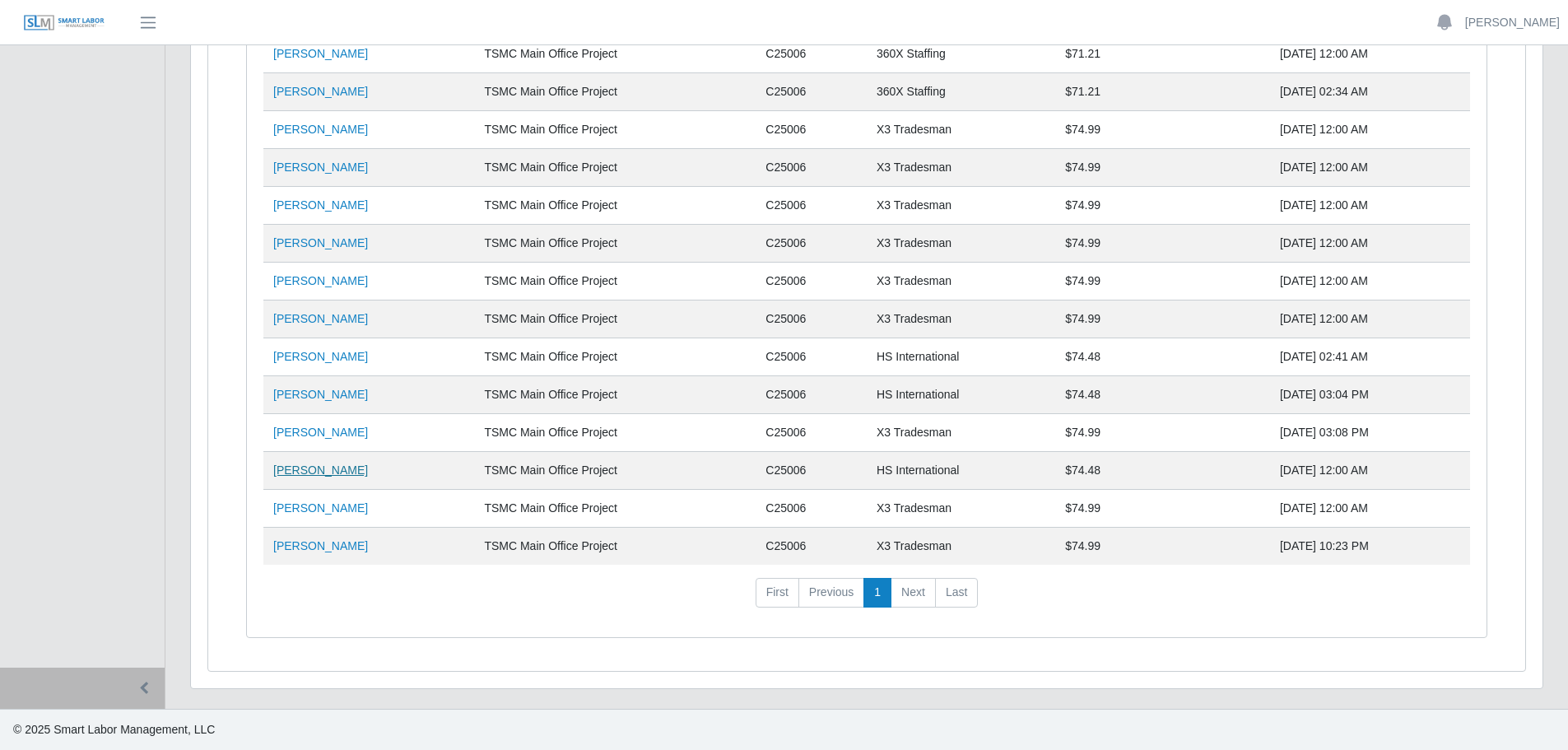
click at [338, 474] on link "[PERSON_NAME]" at bounding box center [320, 469] width 94 height 13
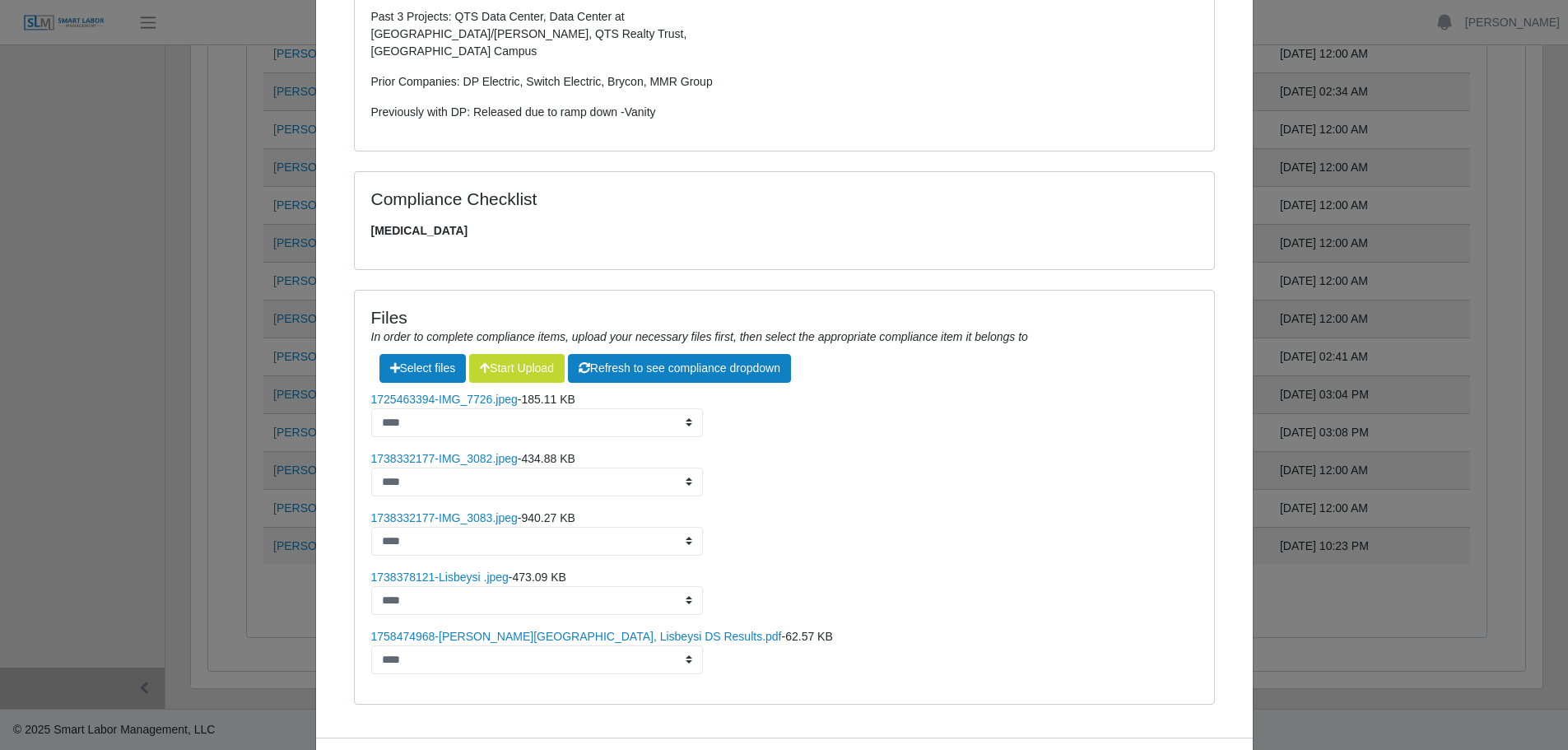
scroll to position [610, 0]
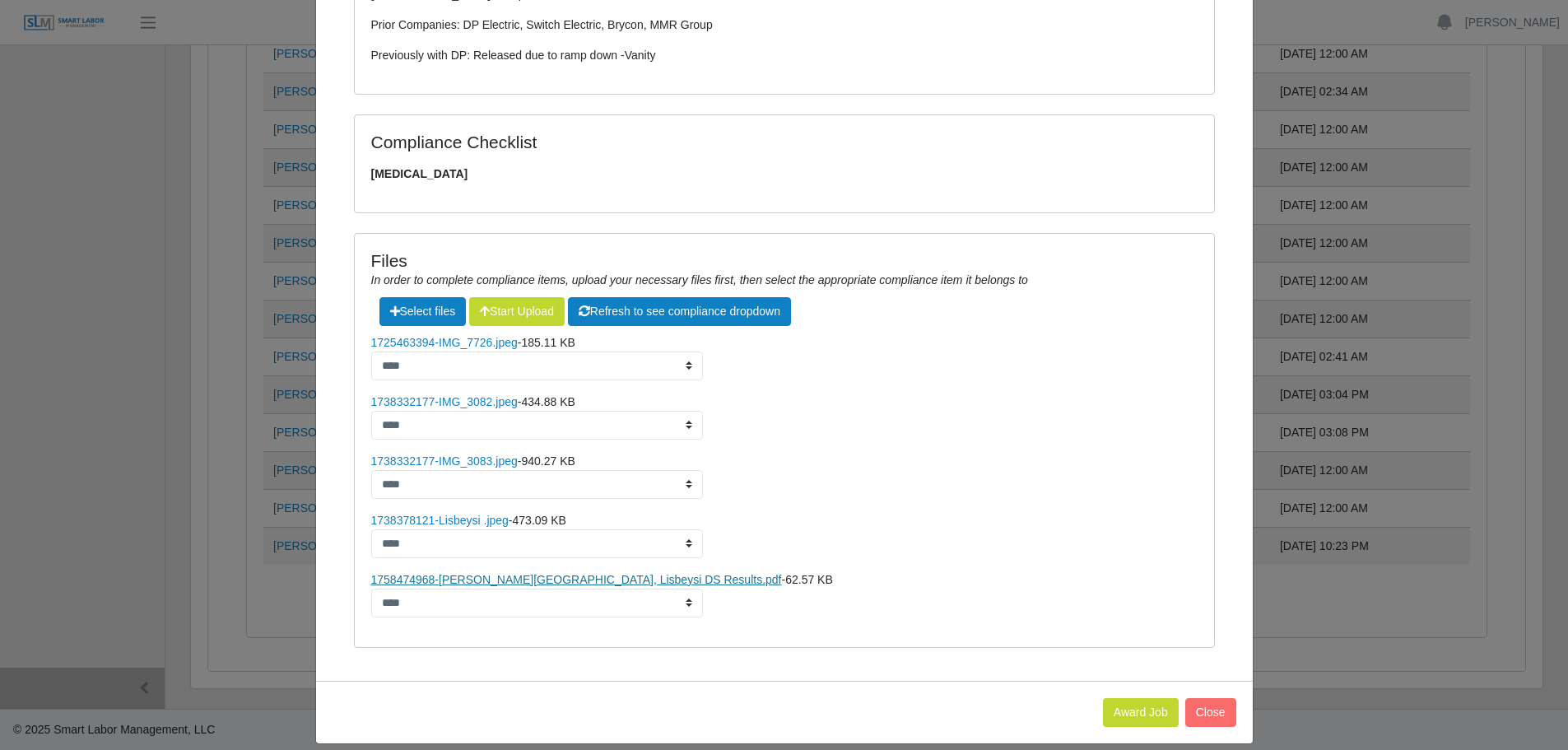
click at [509, 572] on link "1758474968-[PERSON_NAME][GEOGRAPHIC_DATA], Lisbeysi DS Results.pdf" at bounding box center [577, 578] width 411 height 13
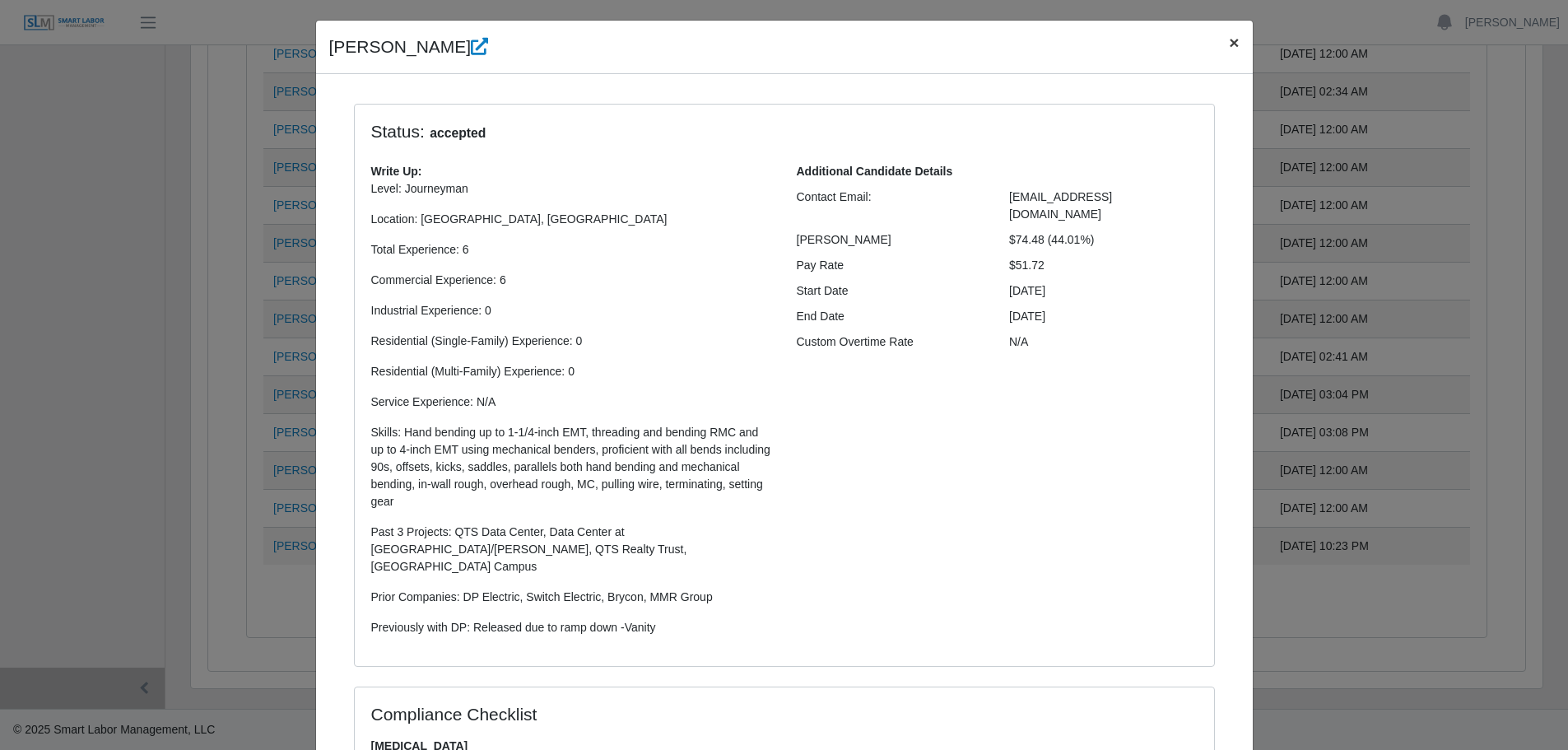
scroll to position [0, 0]
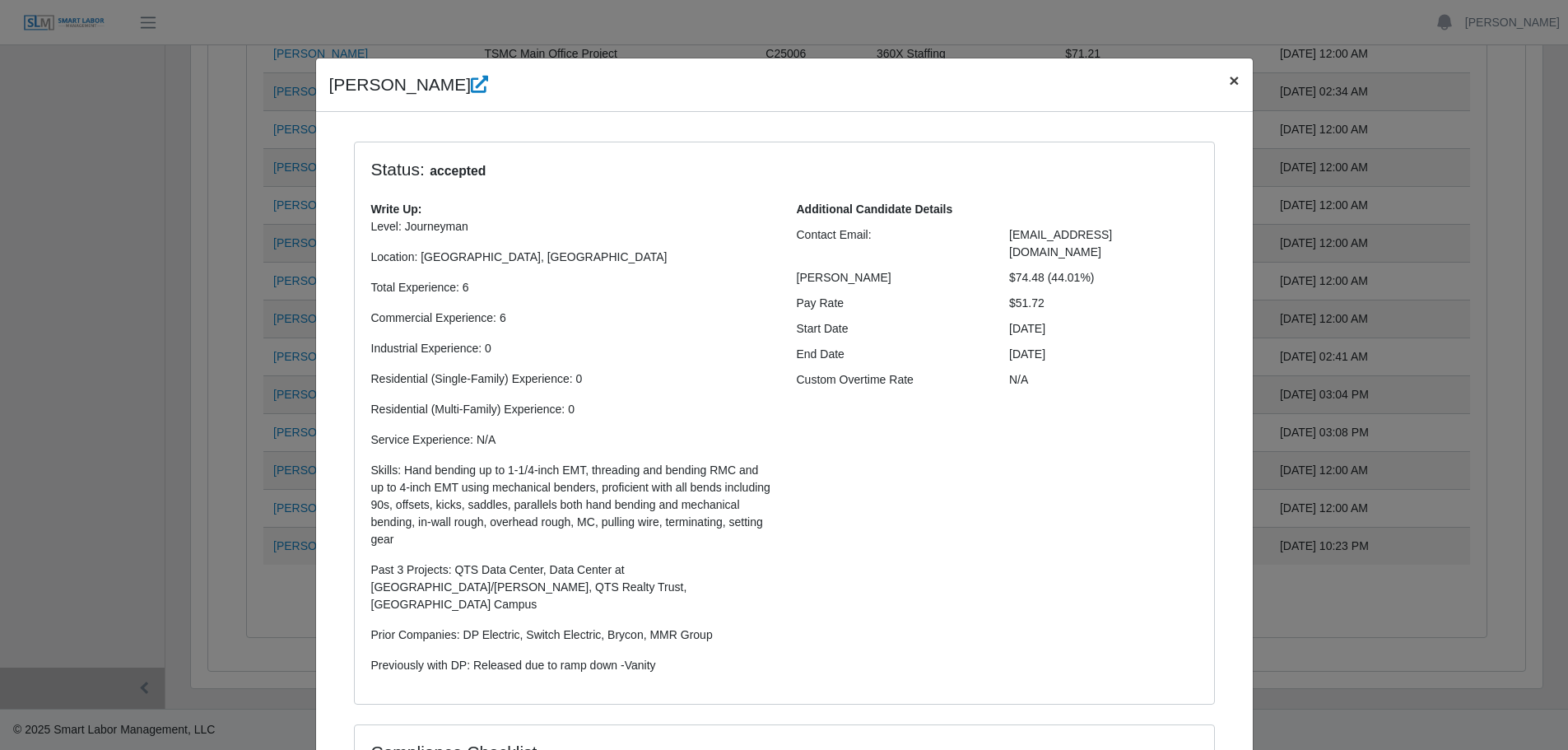
click at [1228, 79] on span "×" at bounding box center [1233, 80] width 10 height 19
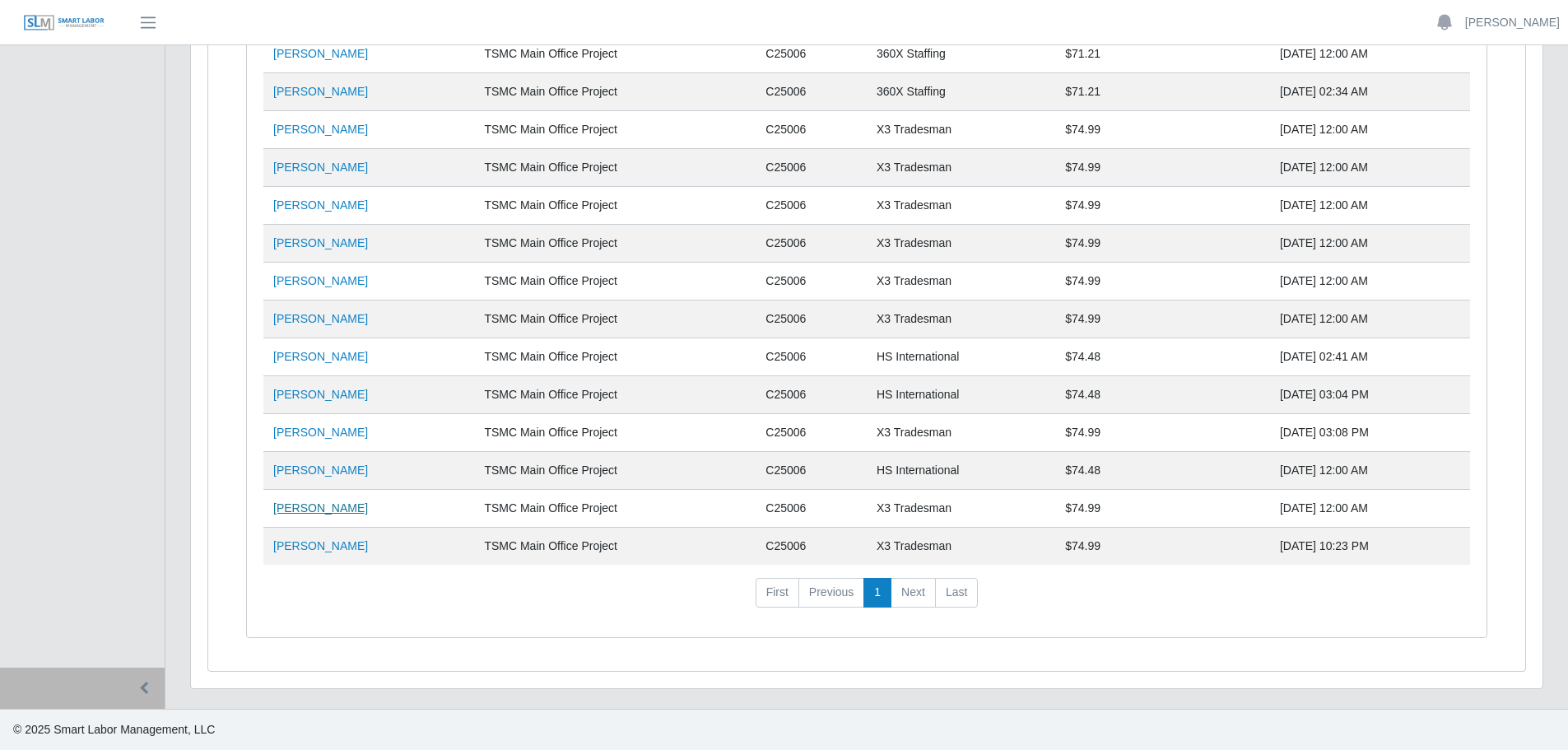
click at [318, 509] on link "[PERSON_NAME]" at bounding box center [320, 507] width 94 height 13
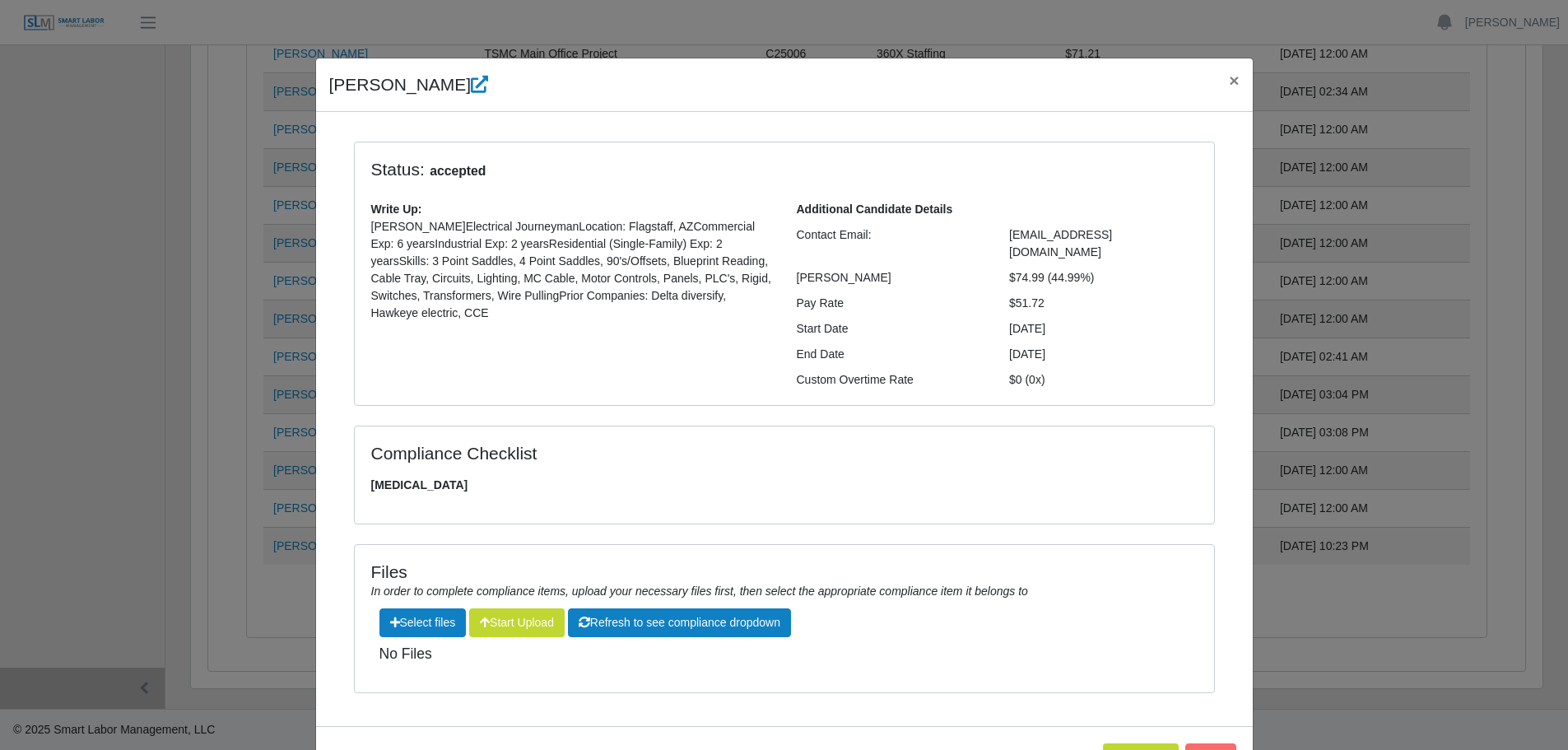
scroll to position [45, 0]
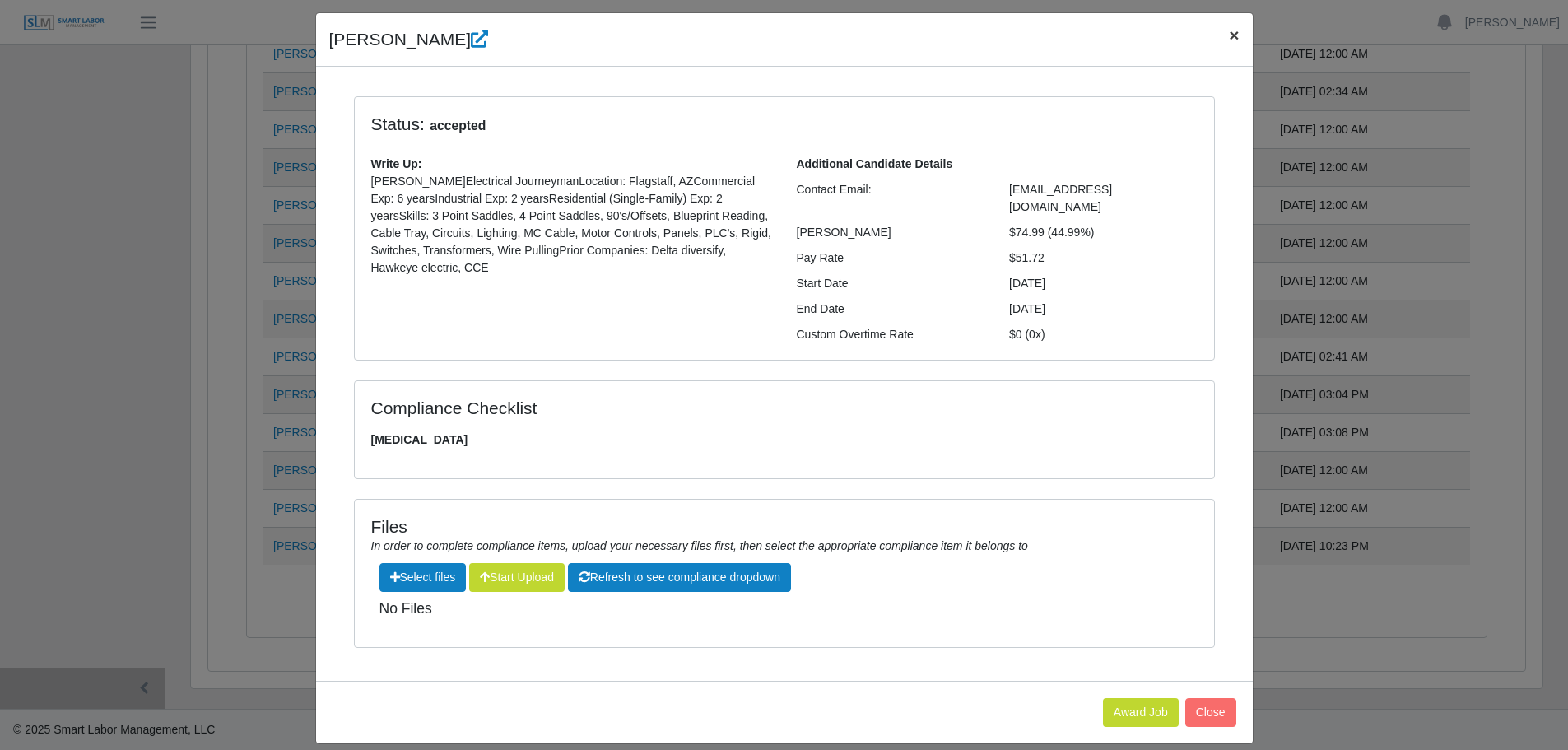
click at [1228, 36] on span "×" at bounding box center [1233, 35] width 10 height 19
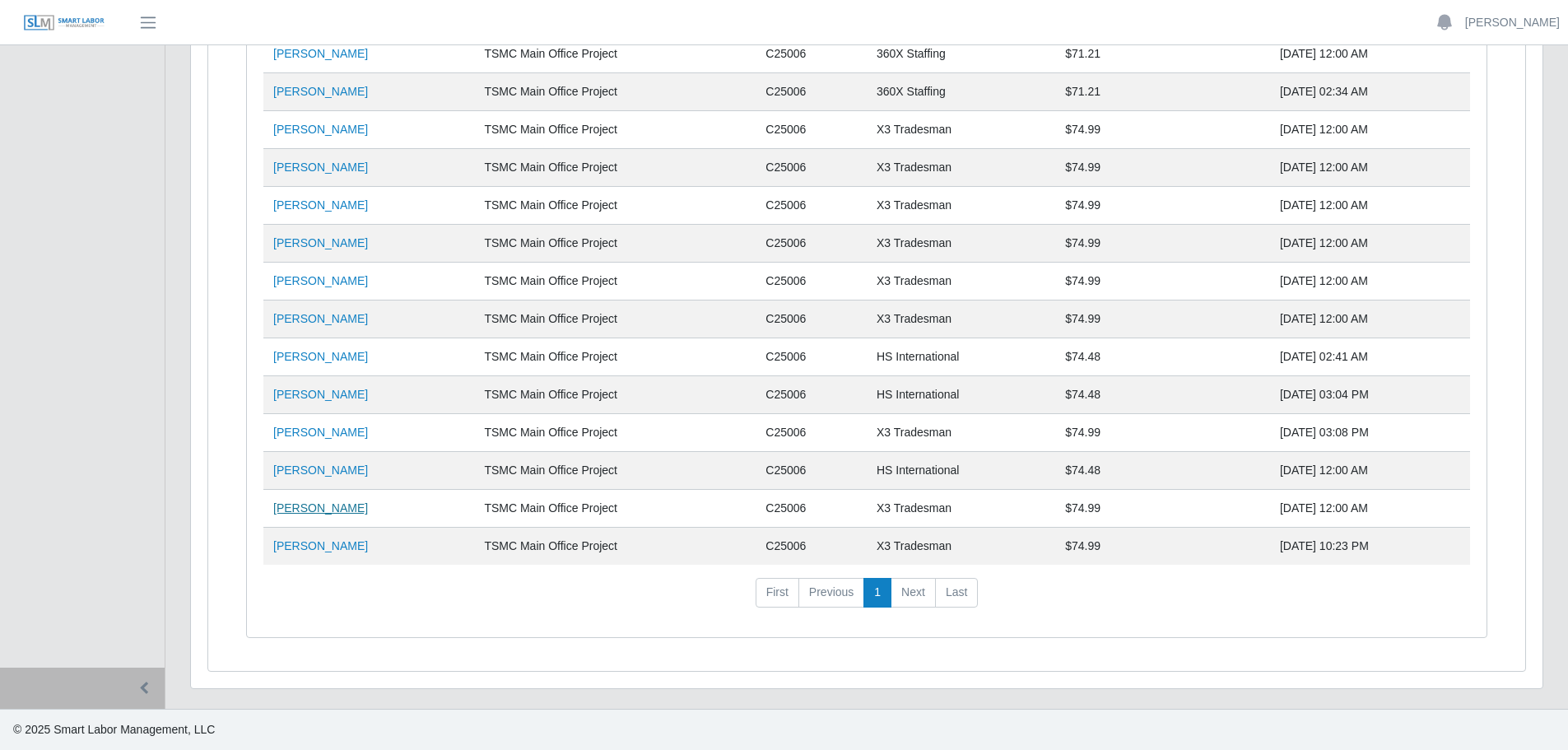
click at [344, 507] on link "[PERSON_NAME]" at bounding box center [320, 507] width 94 height 13
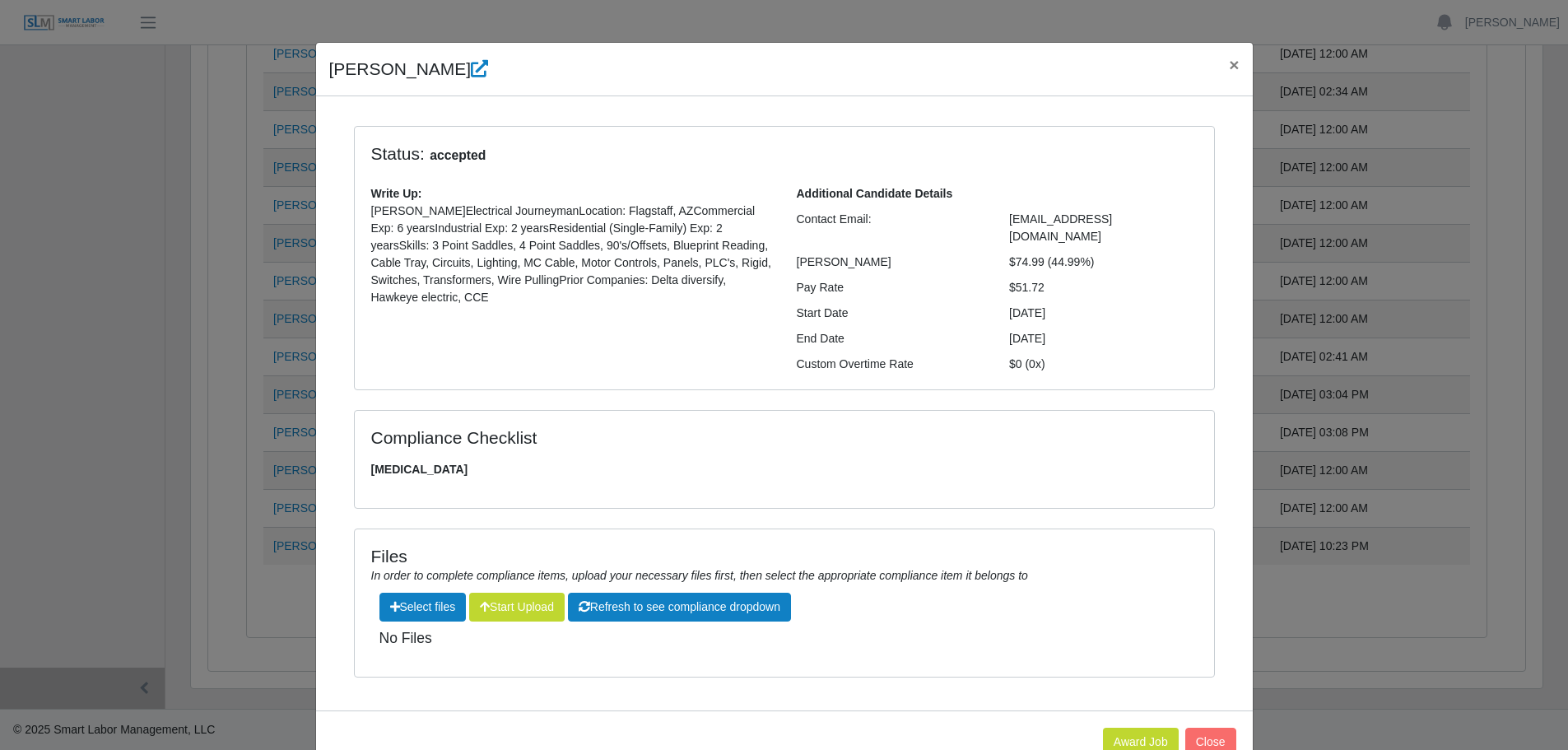
scroll to position [0, 0]
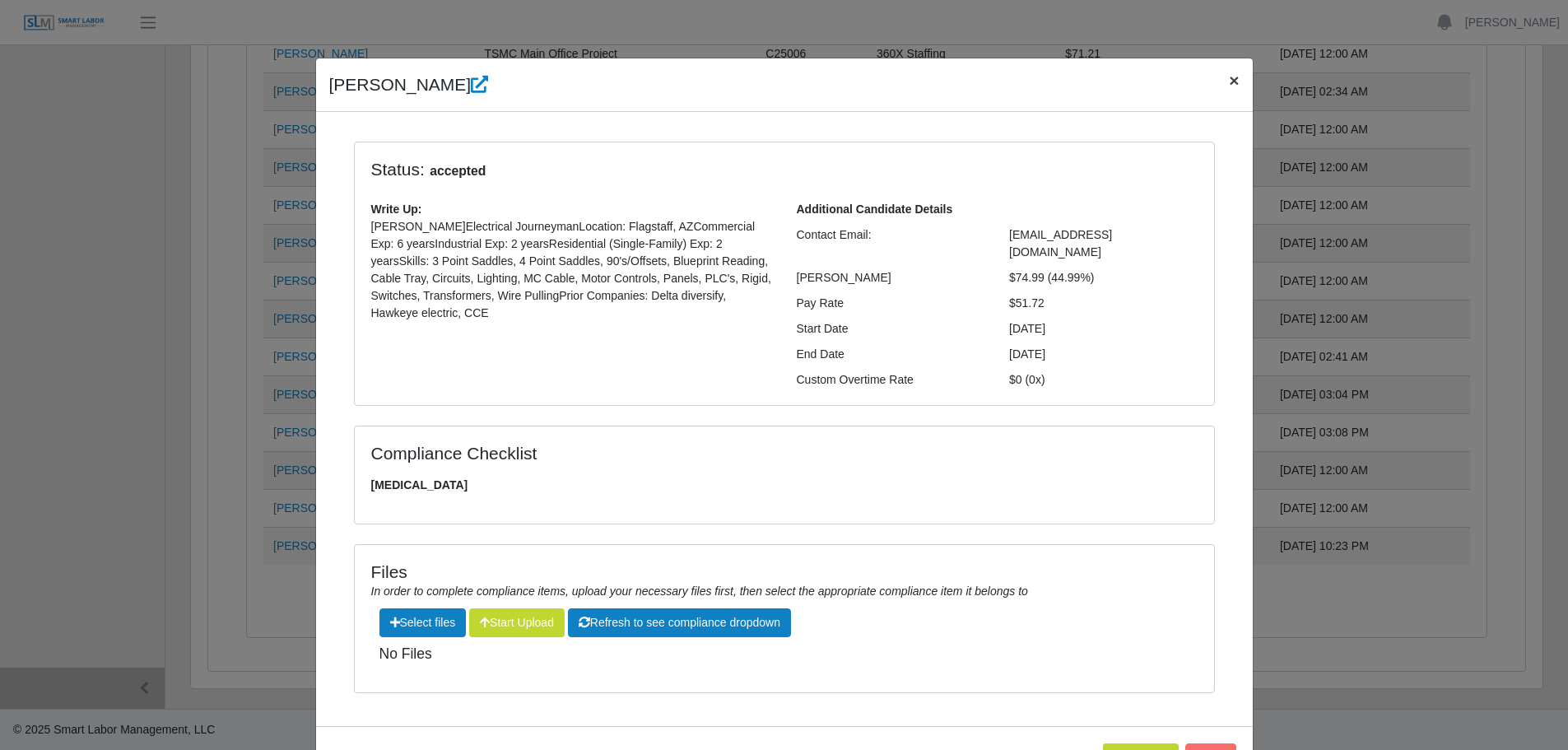
click at [1228, 80] on span "×" at bounding box center [1233, 80] width 10 height 19
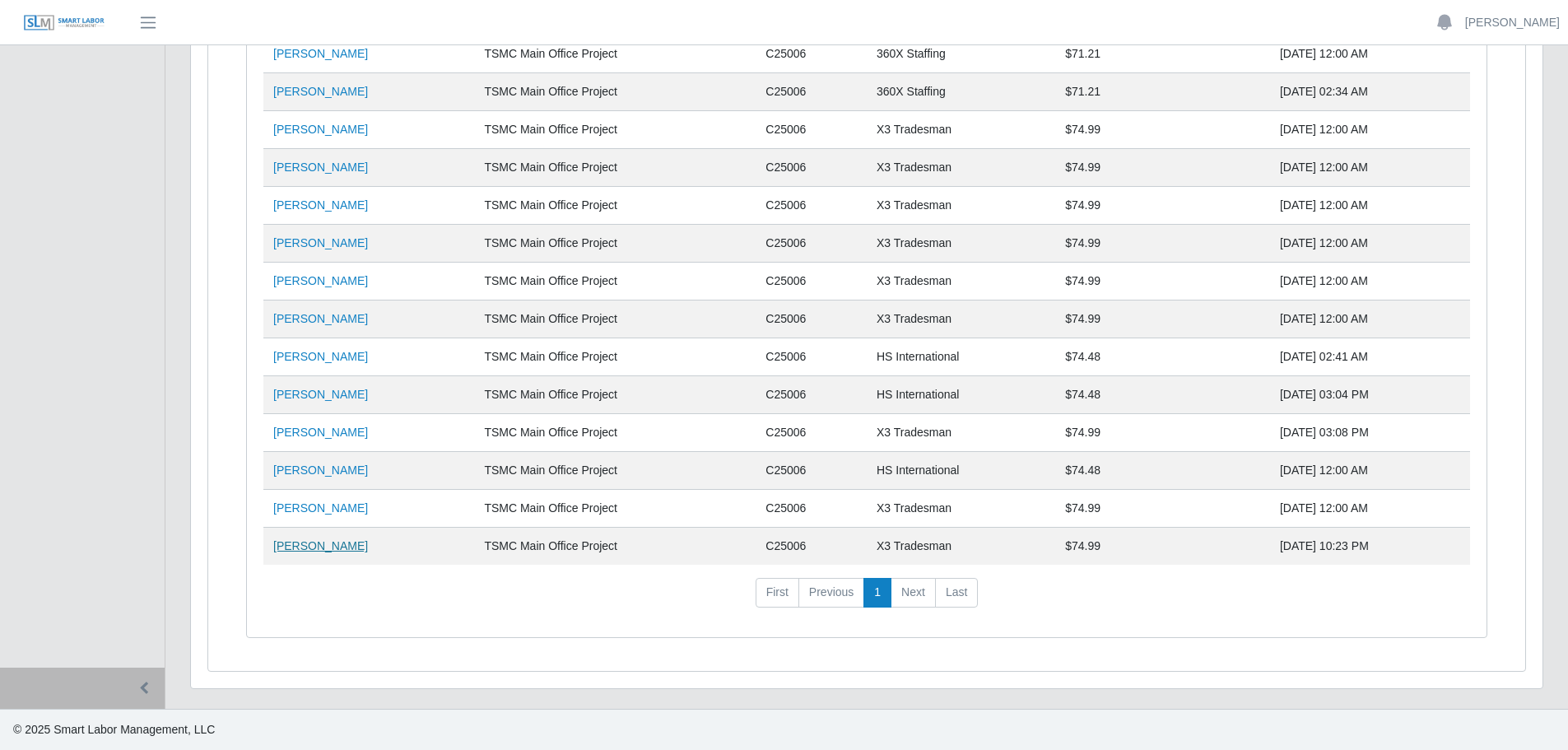
click at [308, 546] on link "[PERSON_NAME]" at bounding box center [320, 546] width 94 height 13
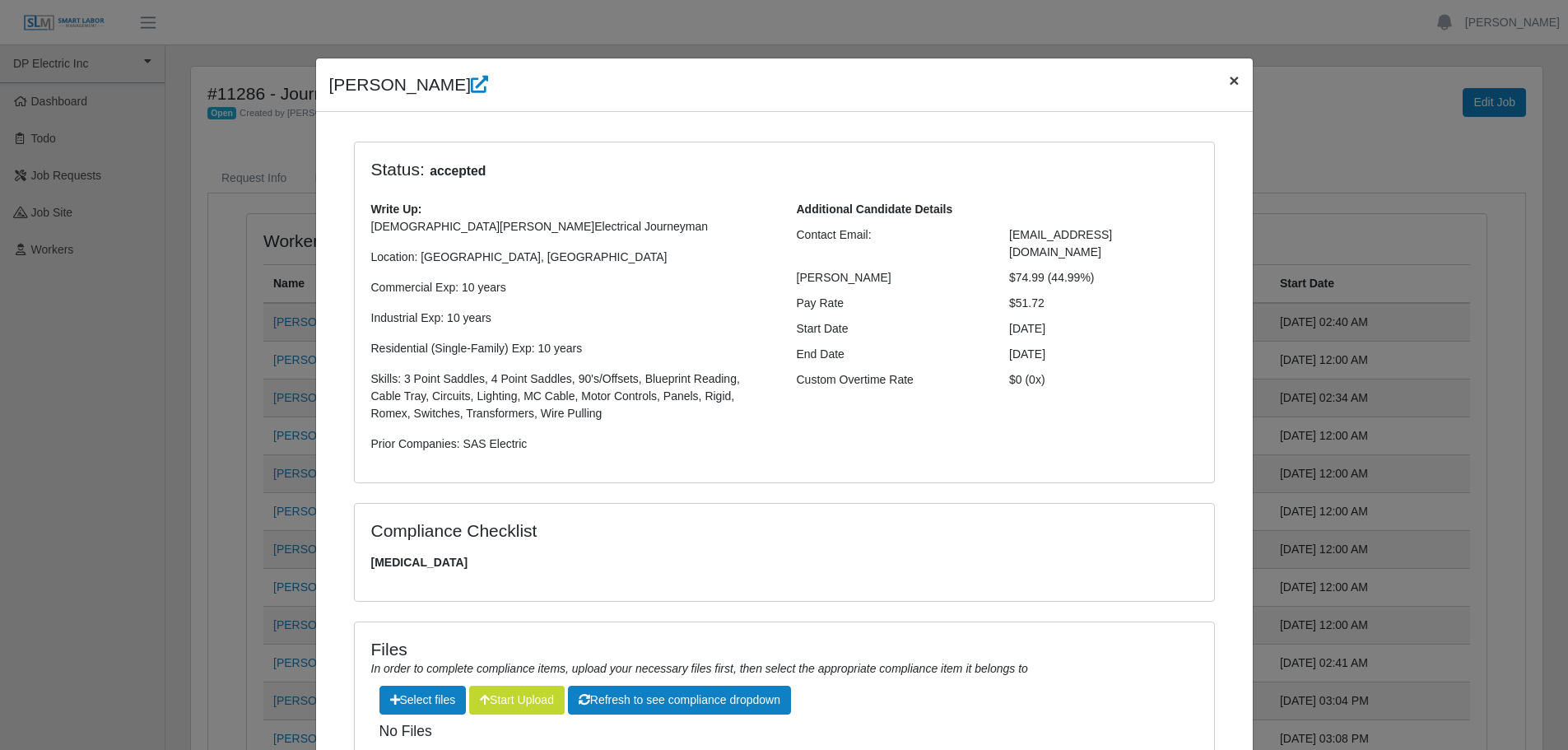
click at [1228, 81] on span "×" at bounding box center [1233, 80] width 10 height 19
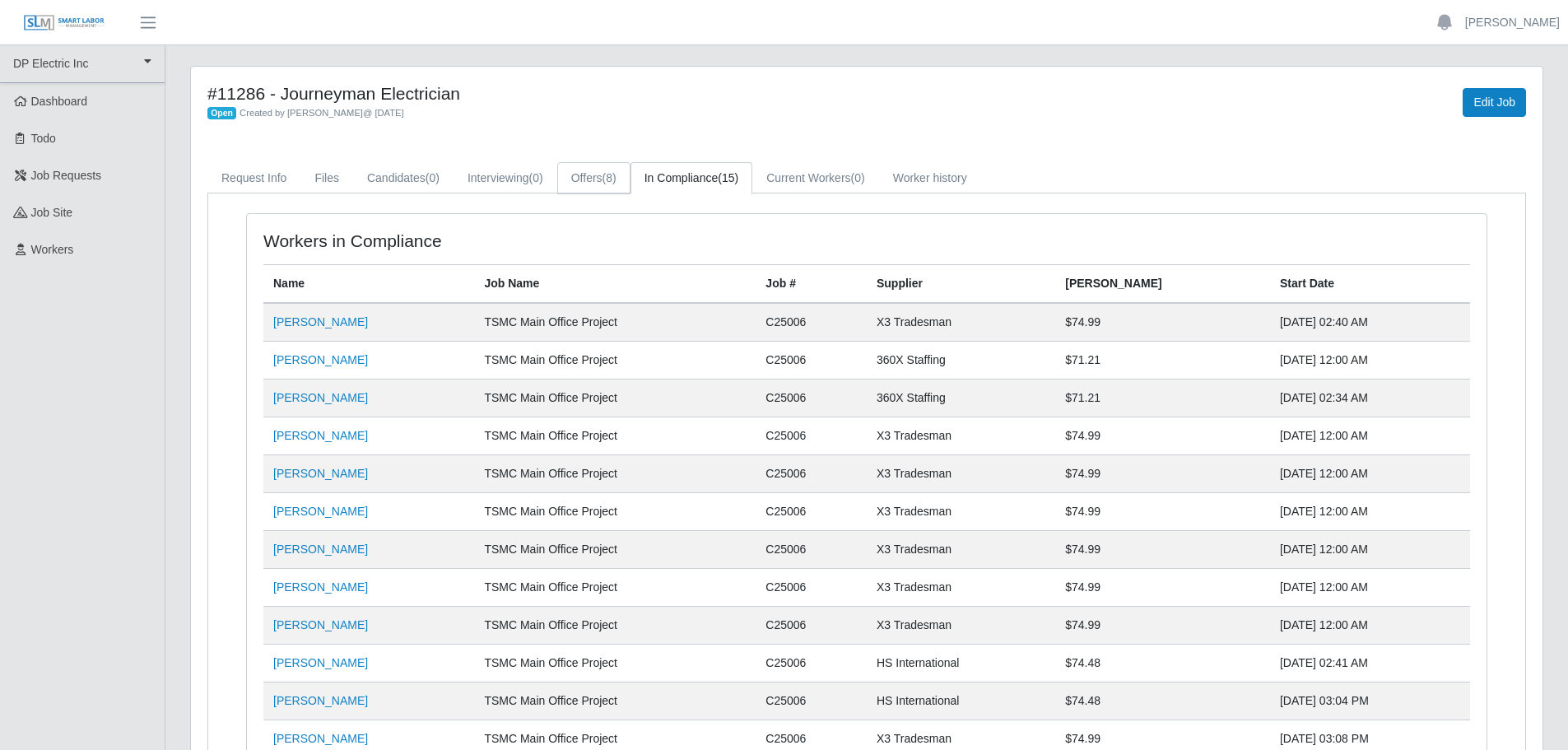
click at [595, 177] on link "Offers (8)" at bounding box center [594, 178] width 73 height 32
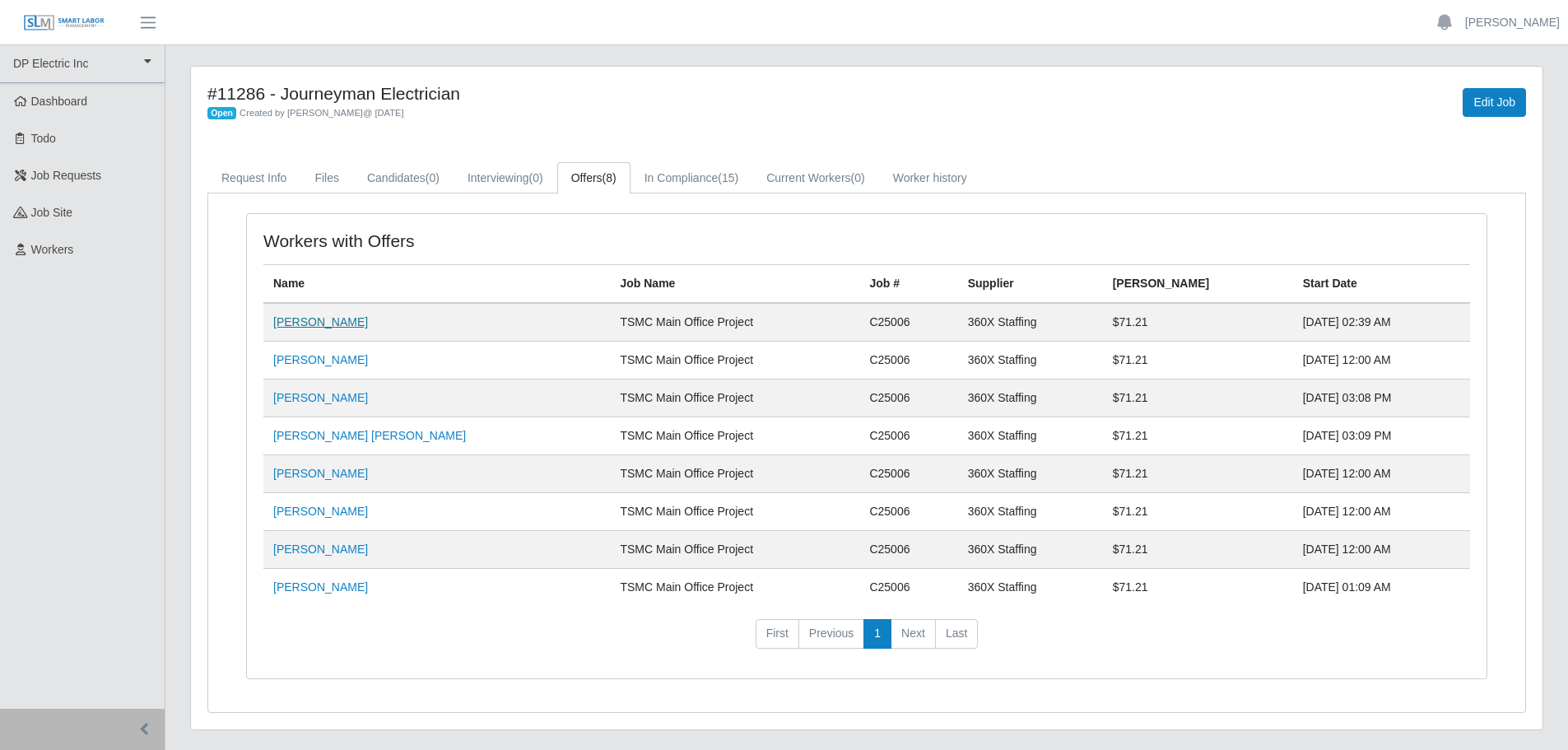
click at [327, 322] on link "[PERSON_NAME]" at bounding box center [320, 322] width 94 height 13
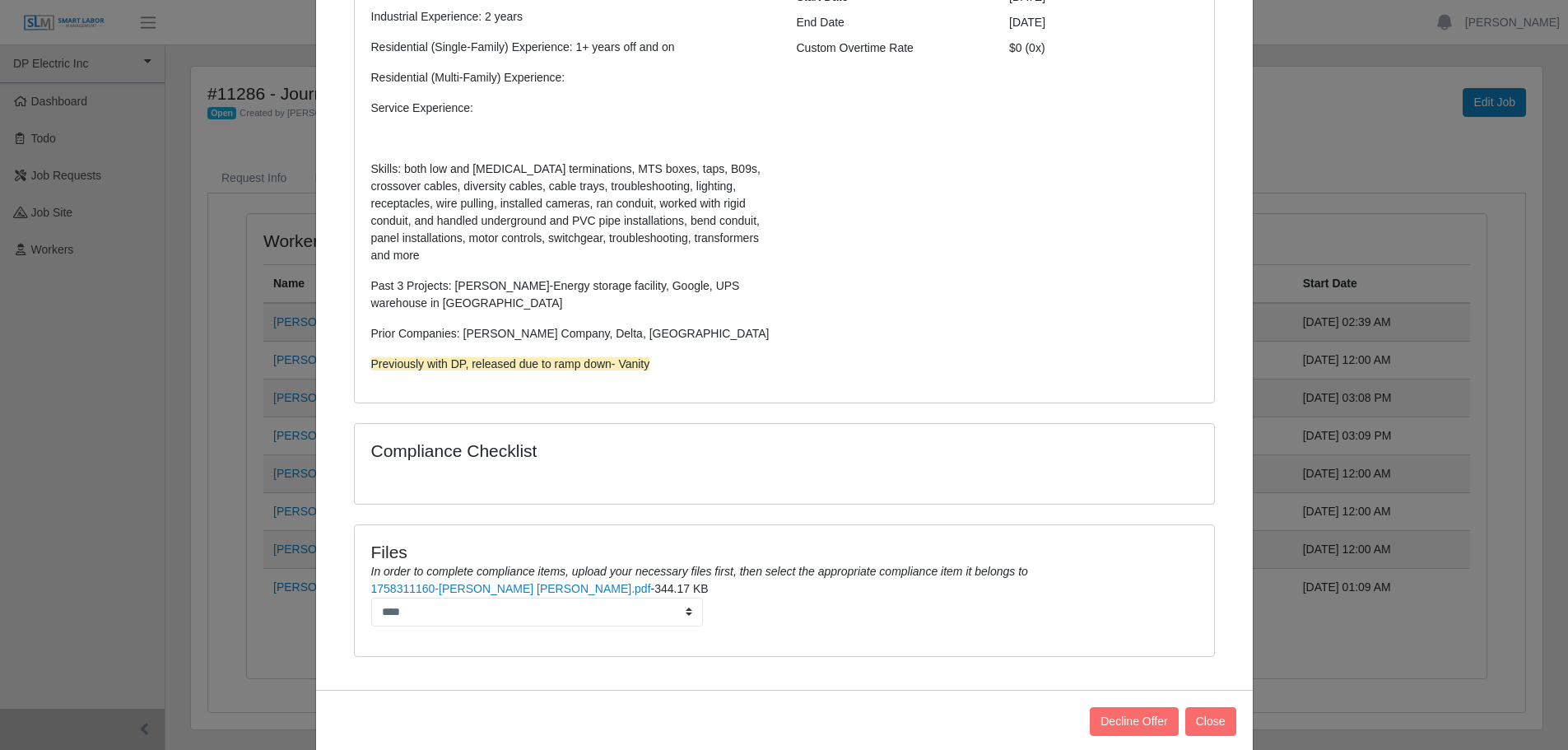
scroll to position [340, 0]
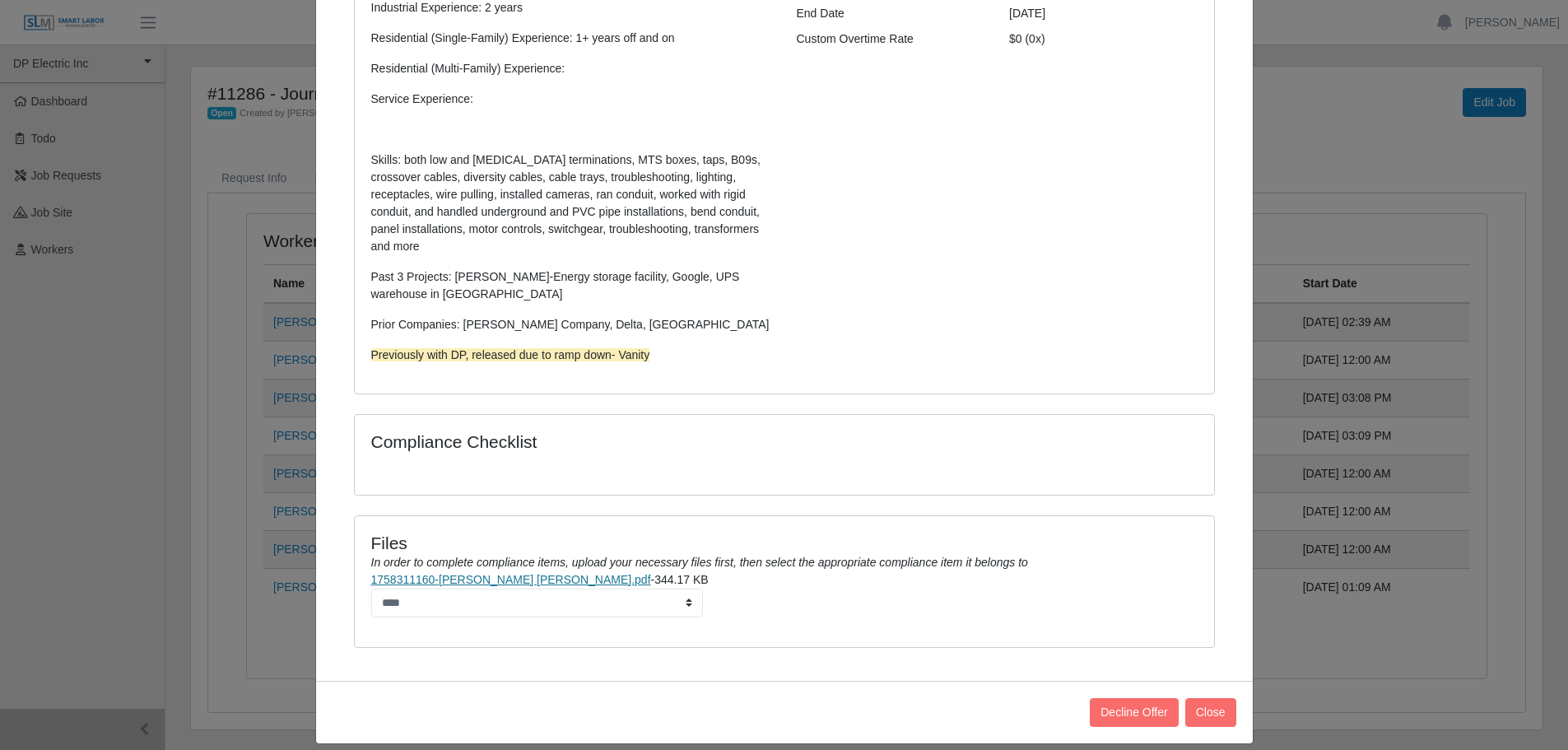
click at [519, 572] on link "1758311160-[PERSON_NAME] [PERSON_NAME].pdf" at bounding box center [511, 578] width 280 height 13
click at [475, 572] on link "1758311160-[PERSON_NAME] [PERSON_NAME].pdf" at bounding box center [511, 578] width 280 height 13
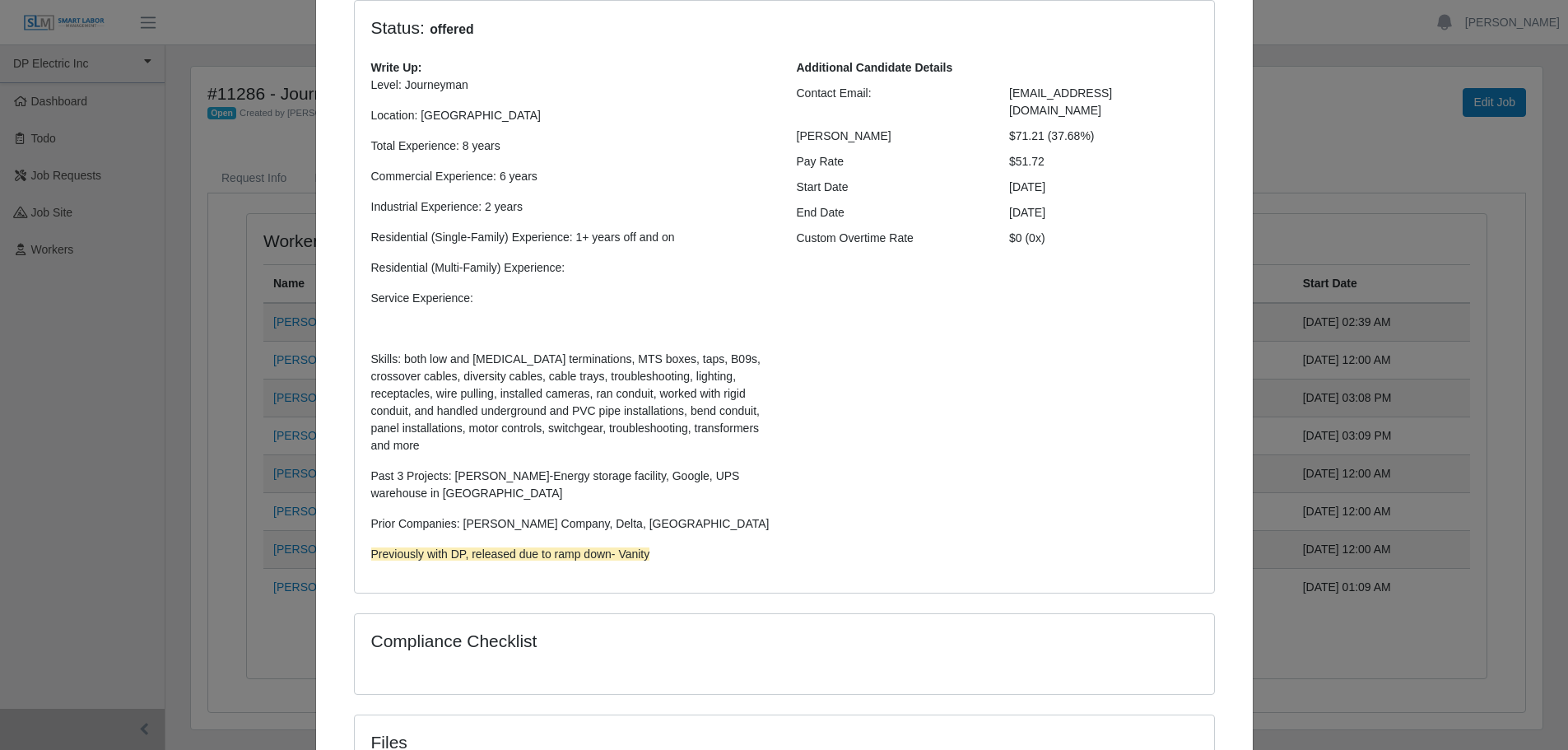
scroll to position [0, 0]
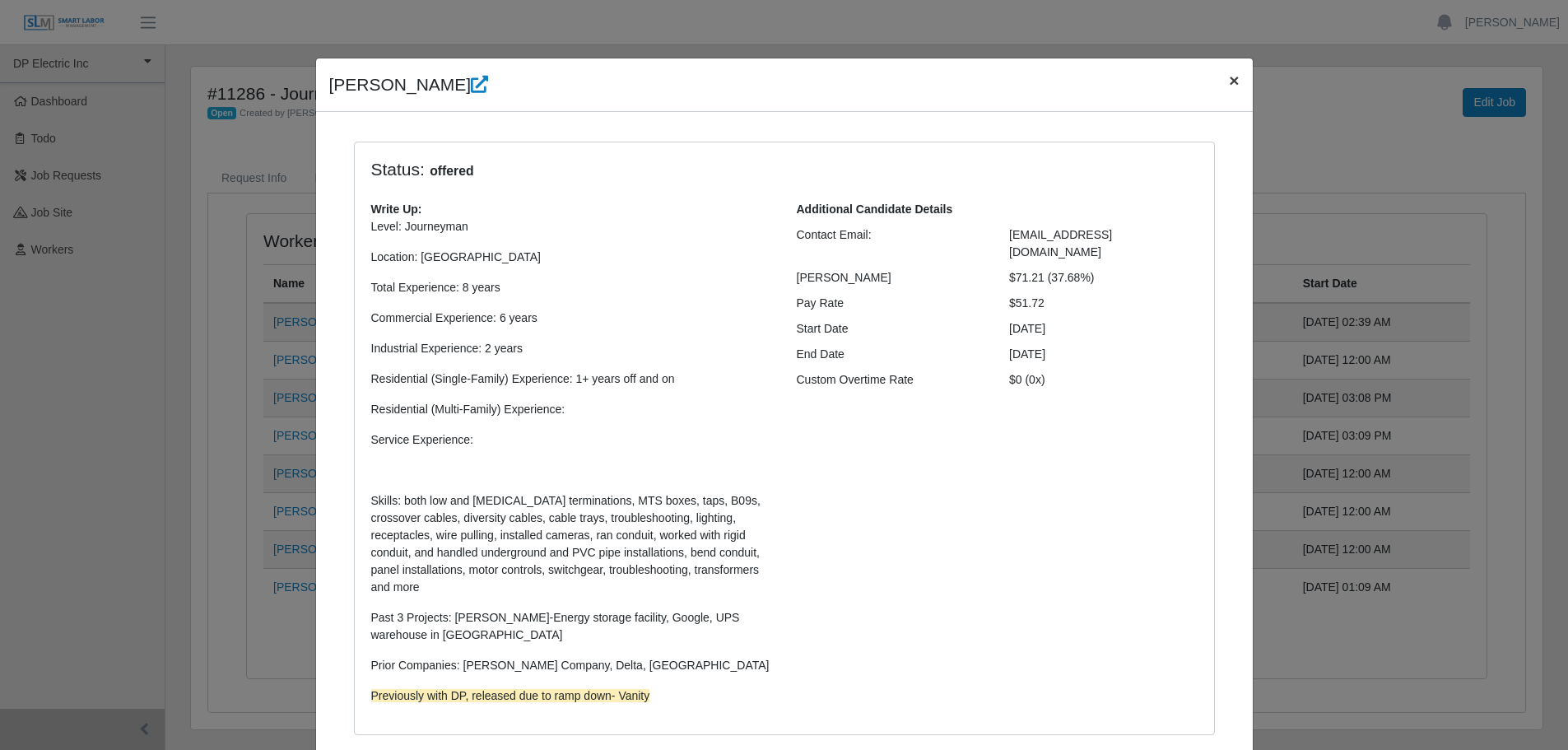
click at [1228, 77] on span "×" at bounding box center [1233, 80] width 10 height 19
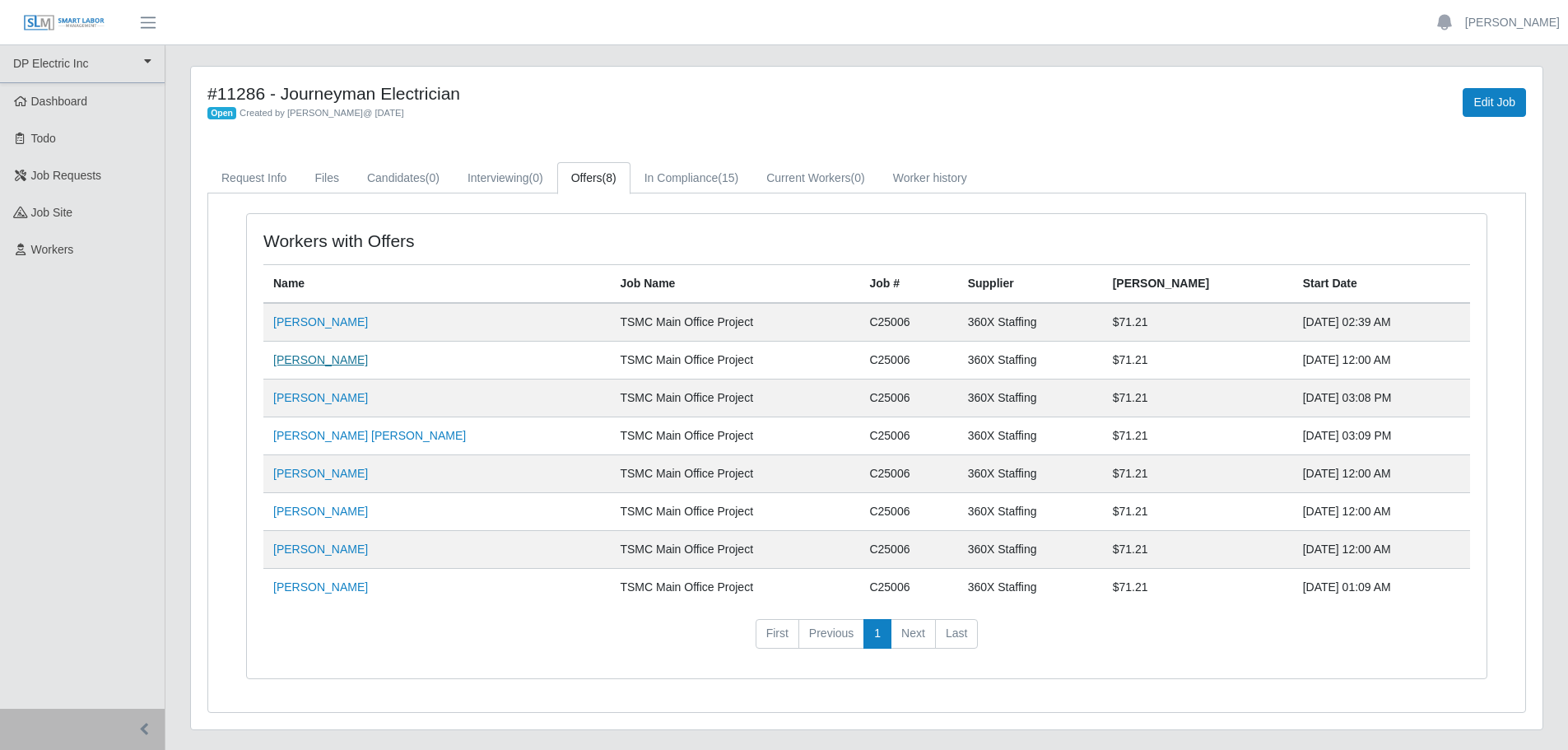
click at [348, 361] on link "[PERSON_NAME]" at bounding box center [320, 359] width 94 height 13
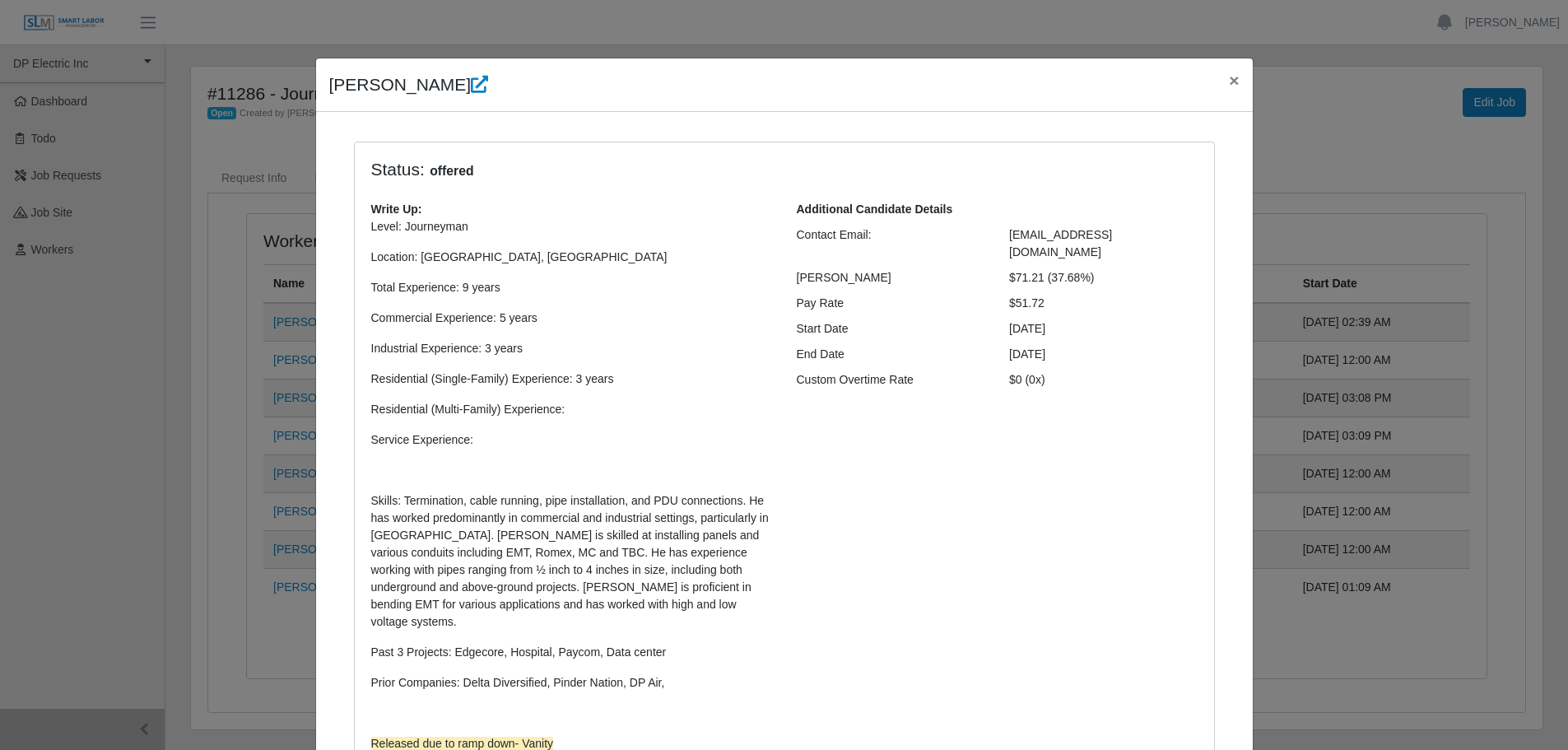
drag, startPoint x: 536, startPoint y: 90, endPoint x: 318, endPoint y: 97, distance: 218.1
click at [329, 97] on h4 "[PERSON_NAME]" at bounding box center [409, 85] width 160 height 27
copy h4 "[PERSON_NAME]"
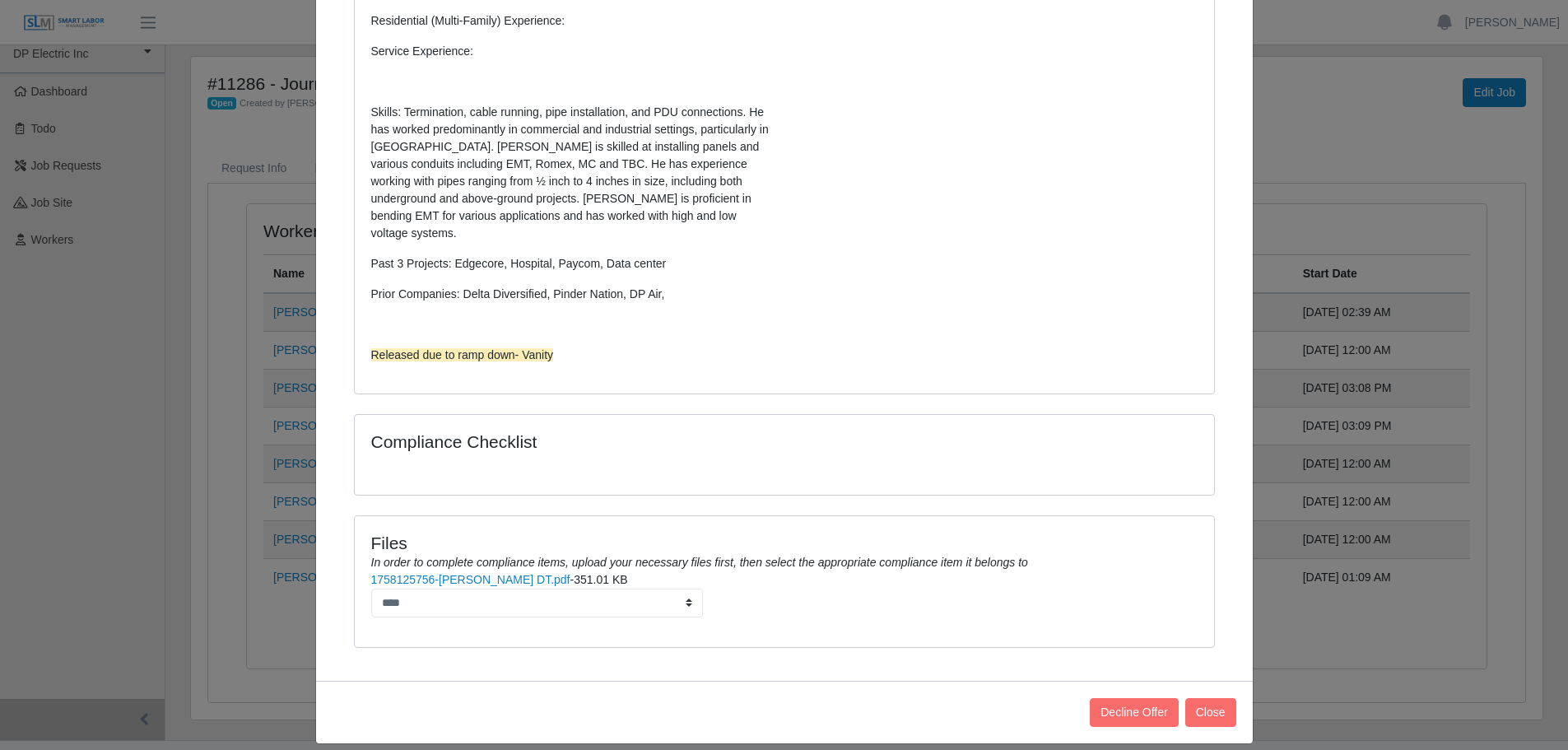
scroll to position [41, 0]
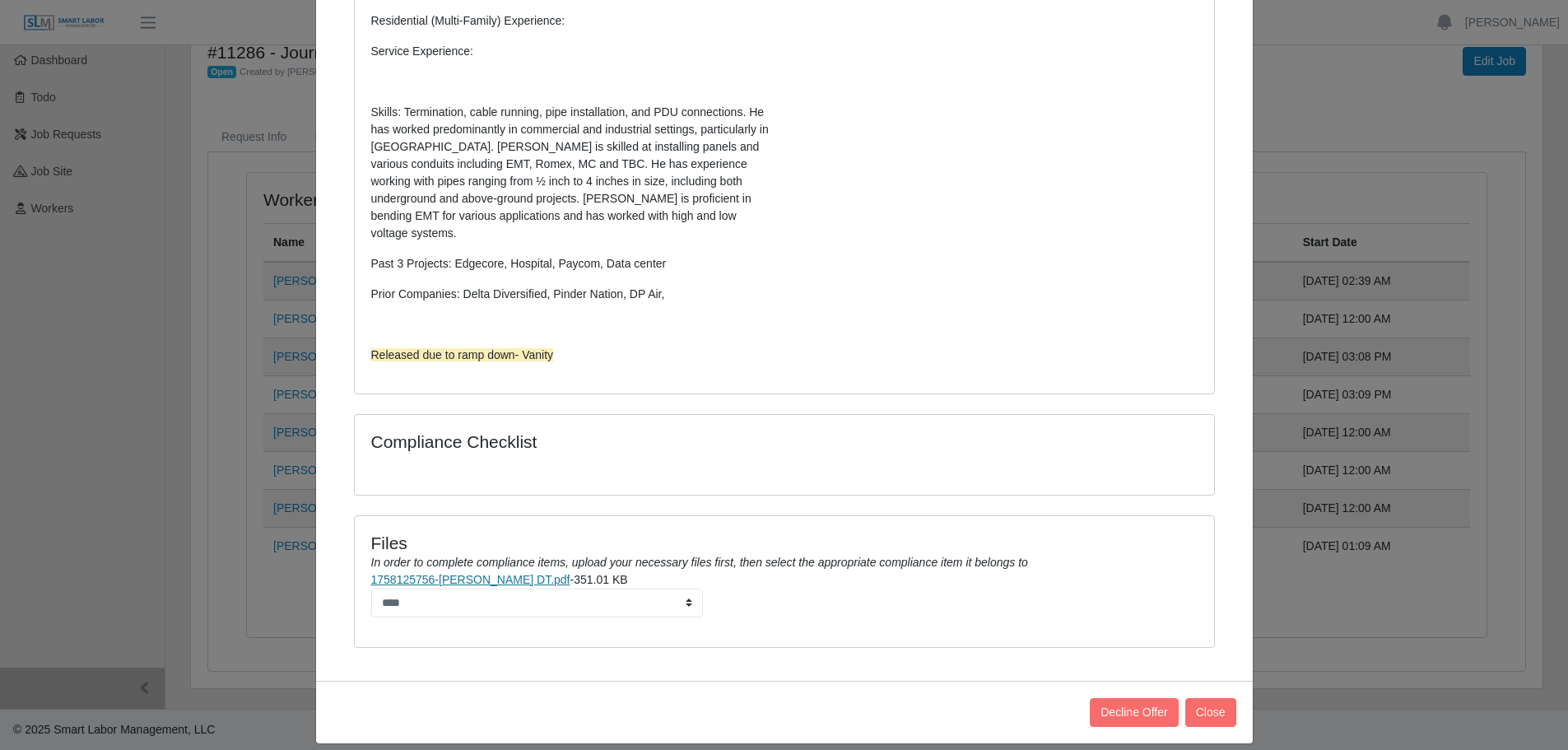
click at [499, 572] on link "1758125756-[PERSON_NAME] DT.pdf" at bounding box center [471, 578] width 199 height 13
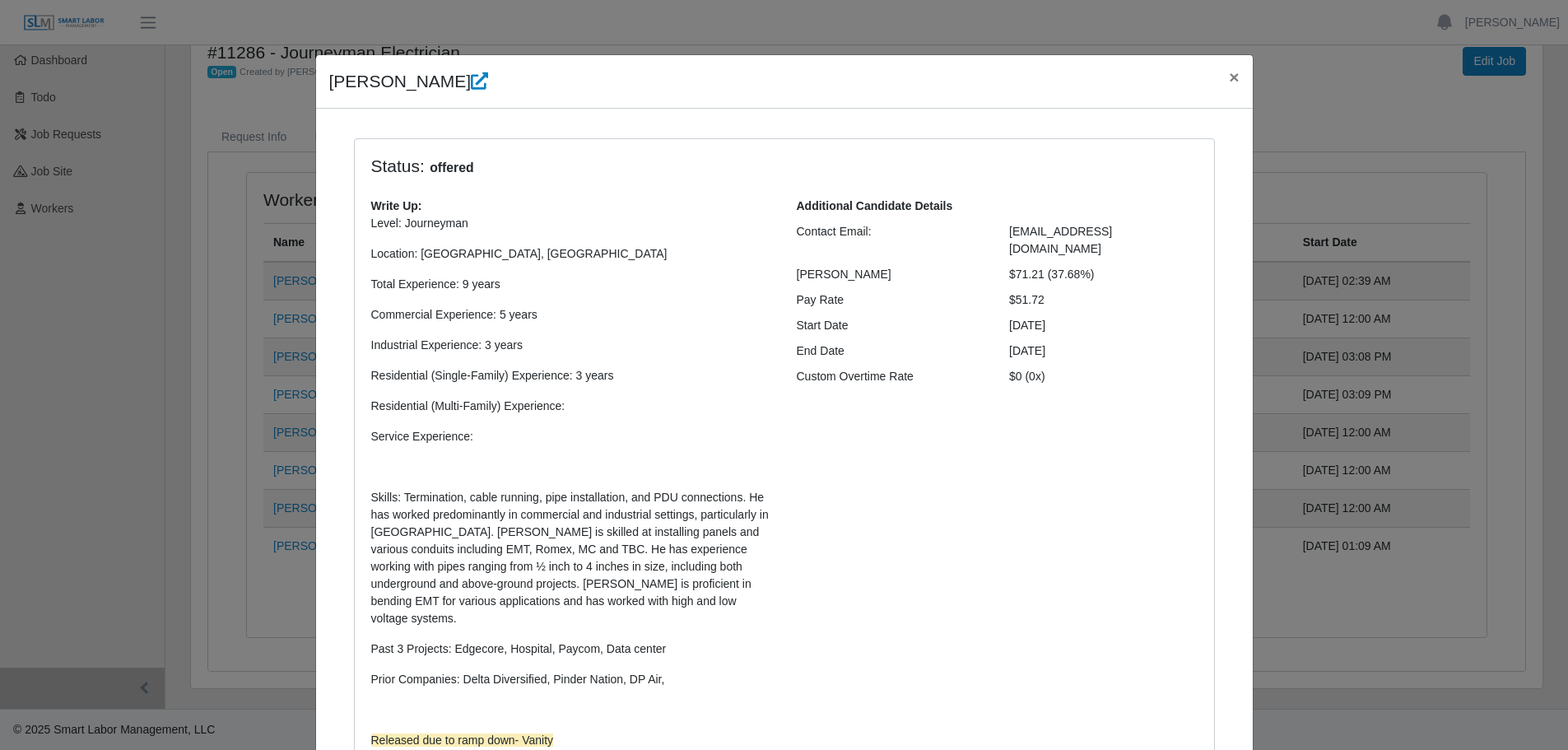
scroll to position [0, 0]
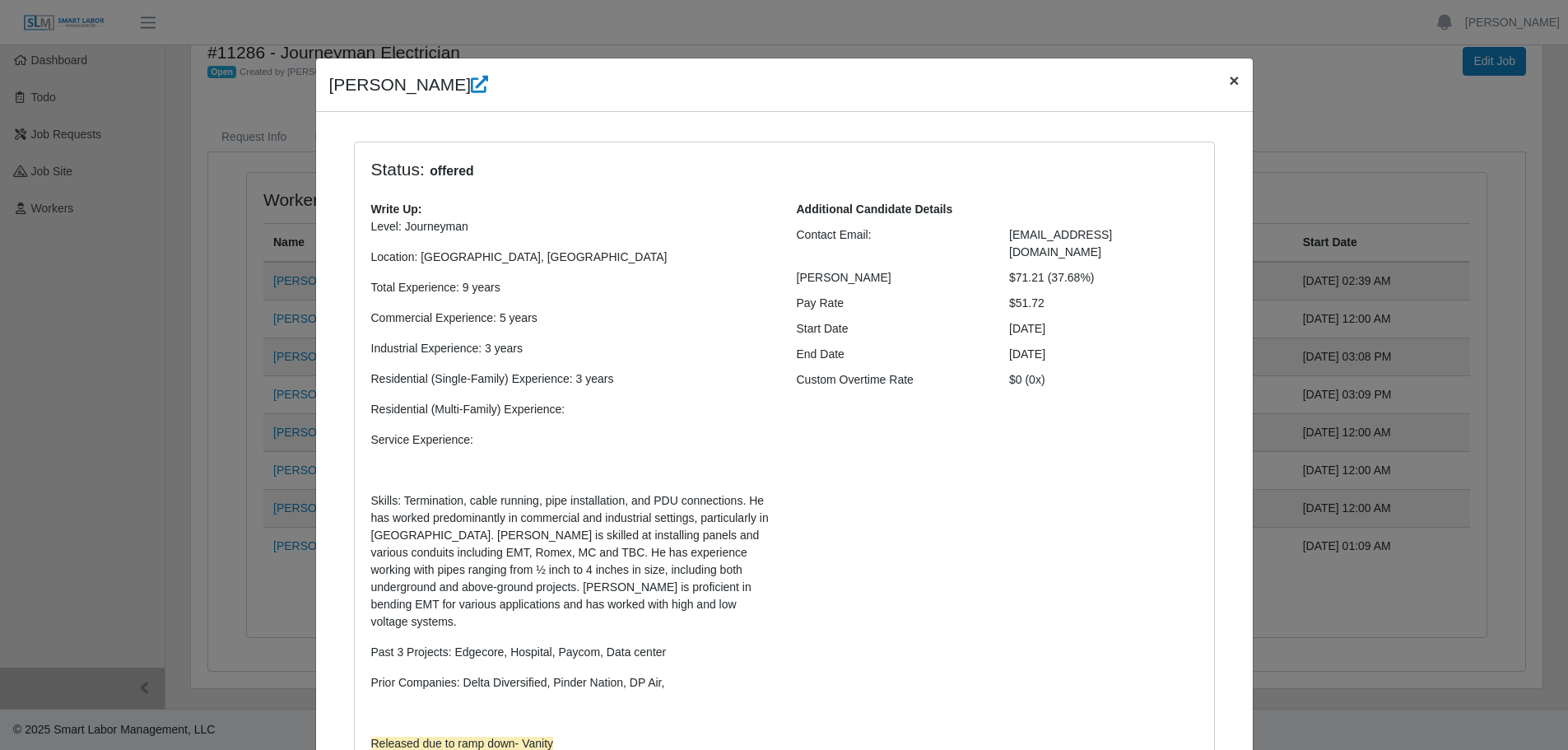
click at [1228, 84] on span "×" at bounding box center [1233, 80] width 10 height 19
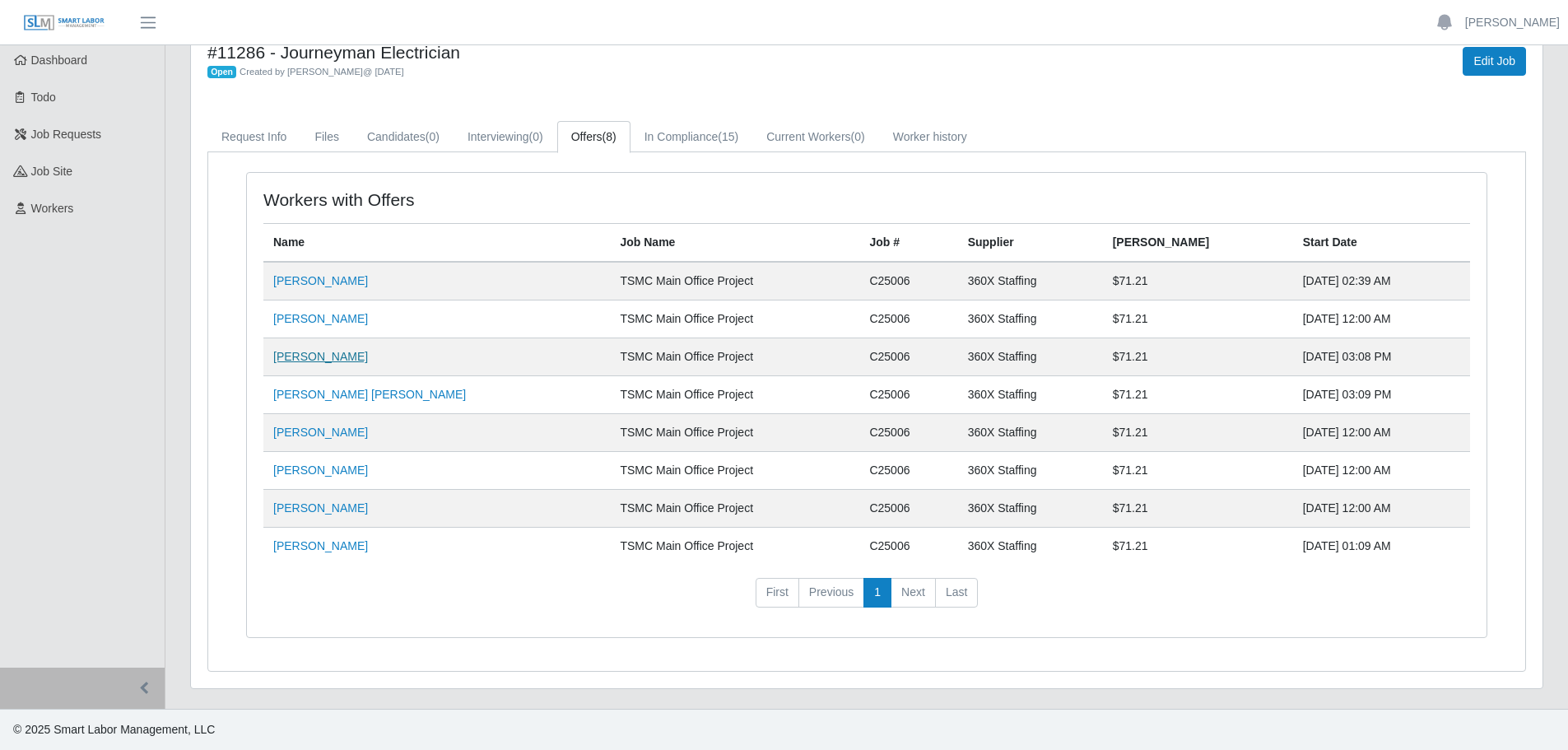
click at [313, 358] on link "[PERSON_NAME]" at bounding box center [320, 356] width 94 height 13
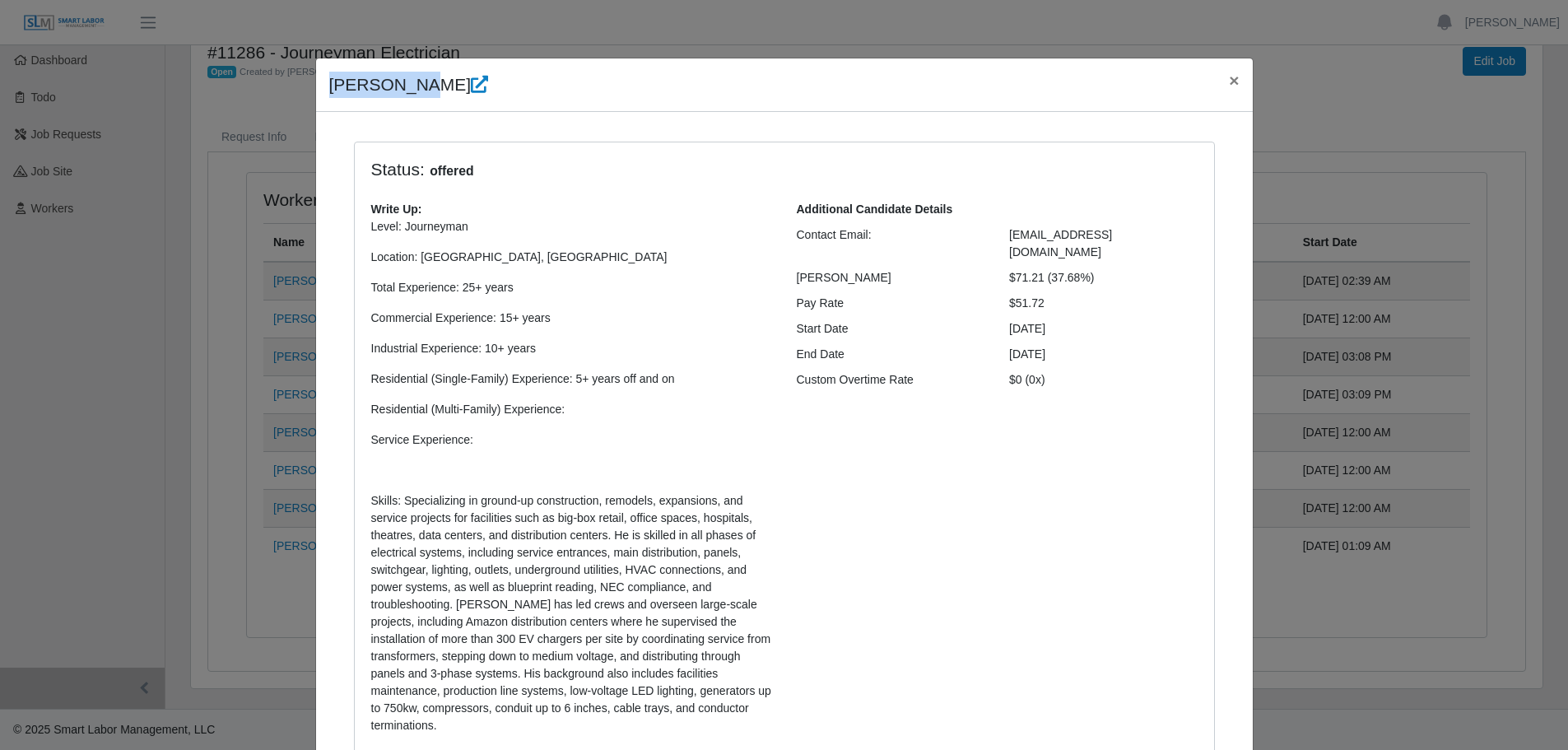
drag, startPoint x: 414, startPoint y: 91, endPoint x: 316, endPoint y: 94, distance: 98.0
click at [316, 94] on div "[PERSON_NAME] ×" at bounding box center [785, 85] width 937 height 53
copy h4 "[PERSON_NAME]"
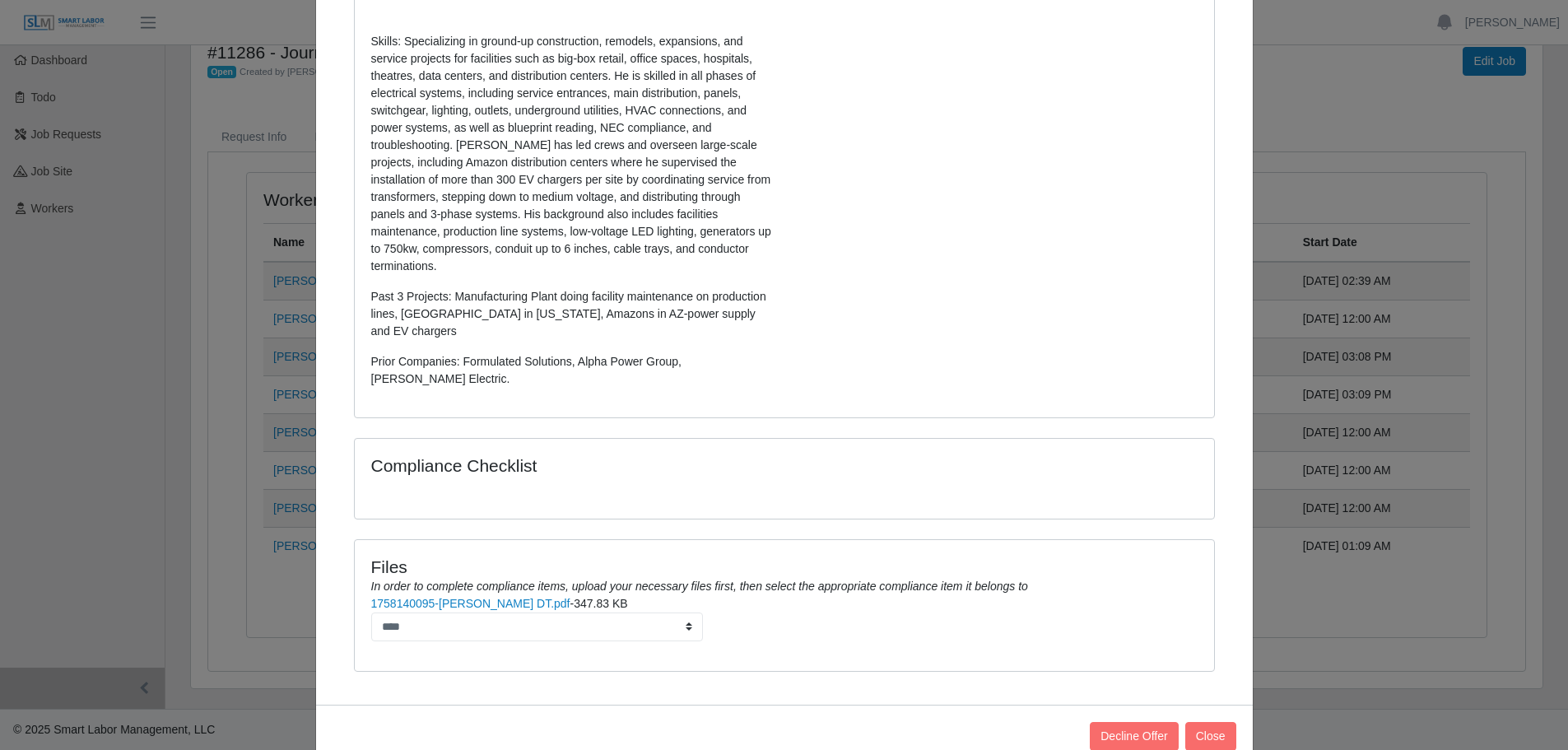
scroll to position [466, 0]
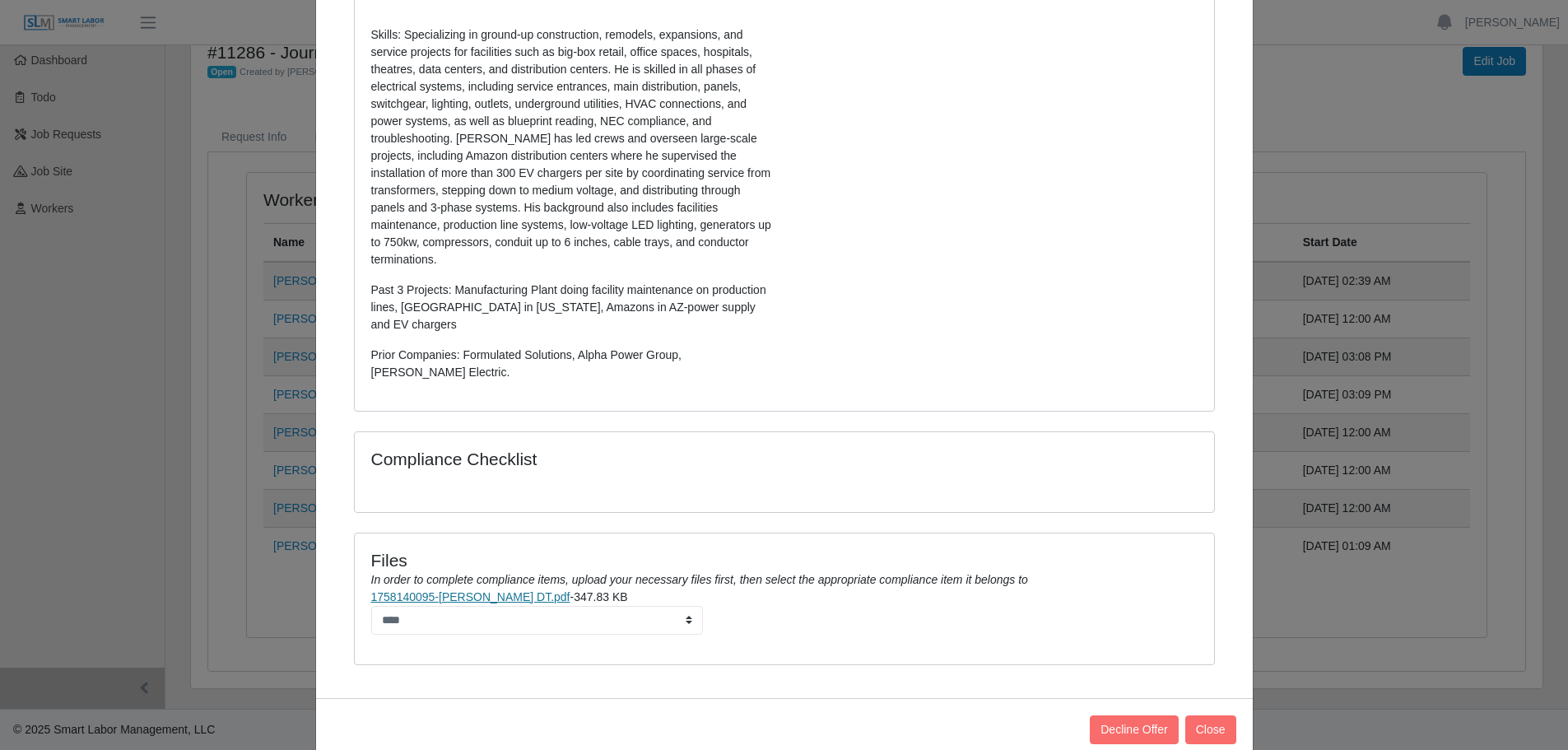
click at [473, 590] on link "1758140095-[PERSON_NAME] DT.pdf" at bounding box center [471, 596] width 199 height 13
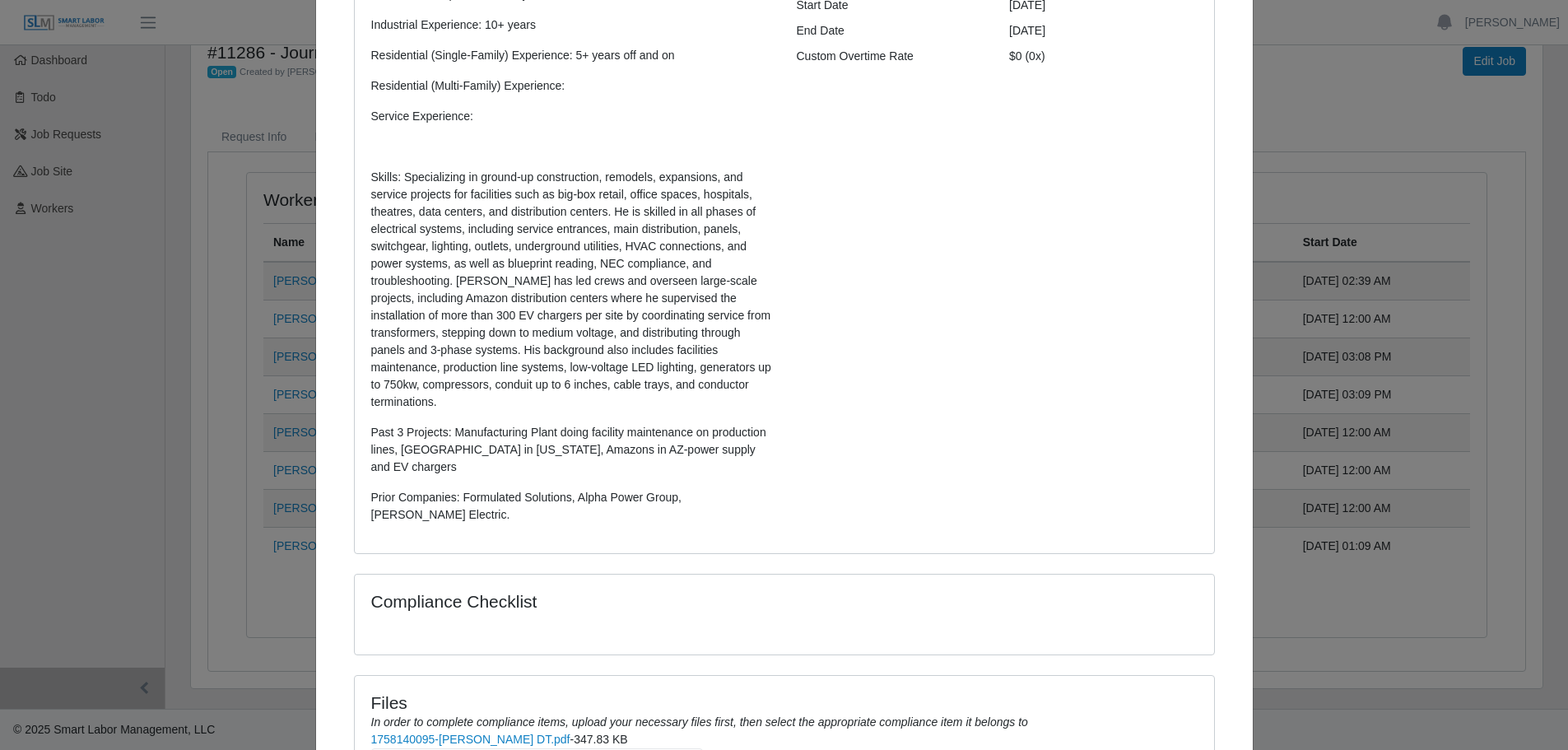
scroll to position [0, 0]
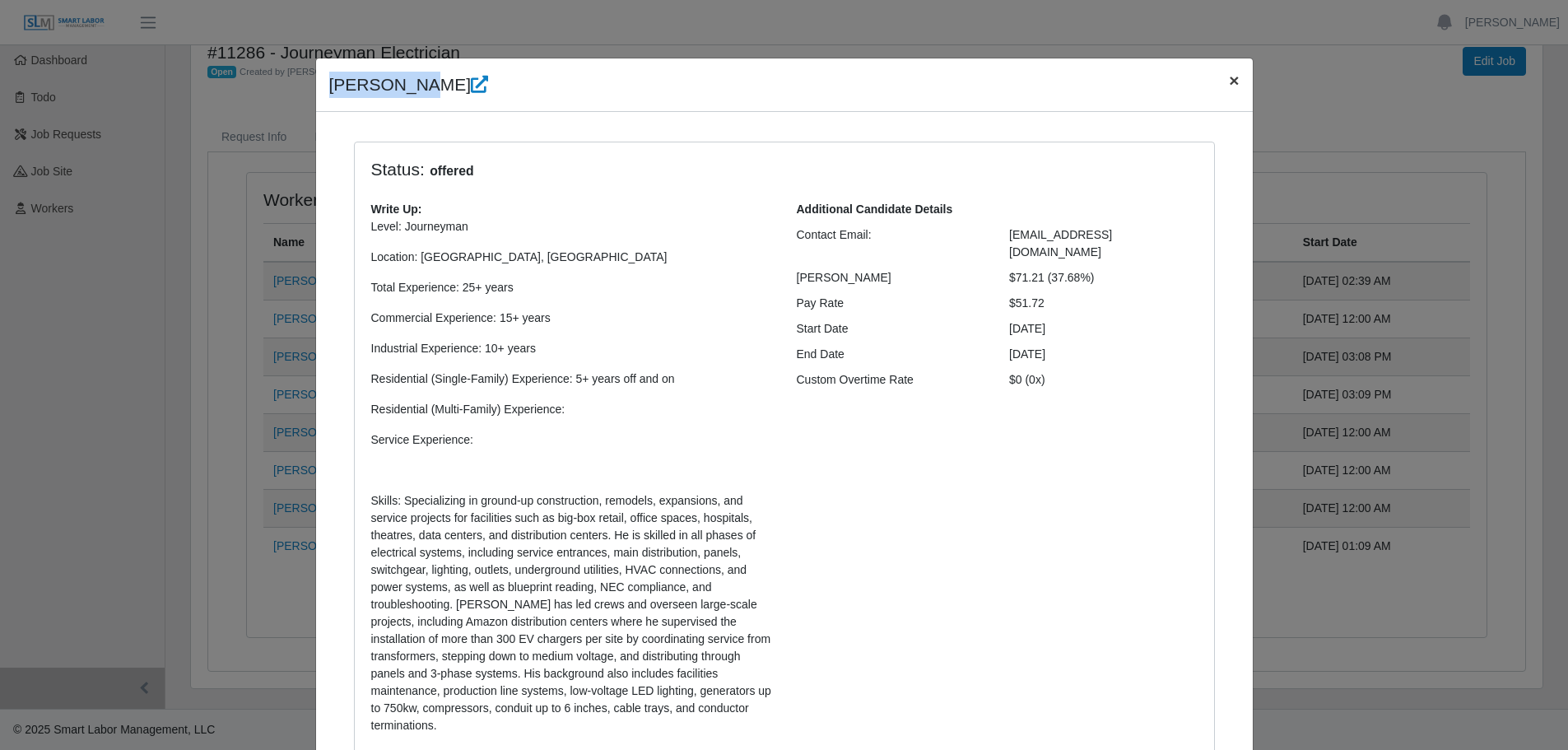
click at [1228, 78] on span "×" at bounding box center [1233, 80] width 10 height 19
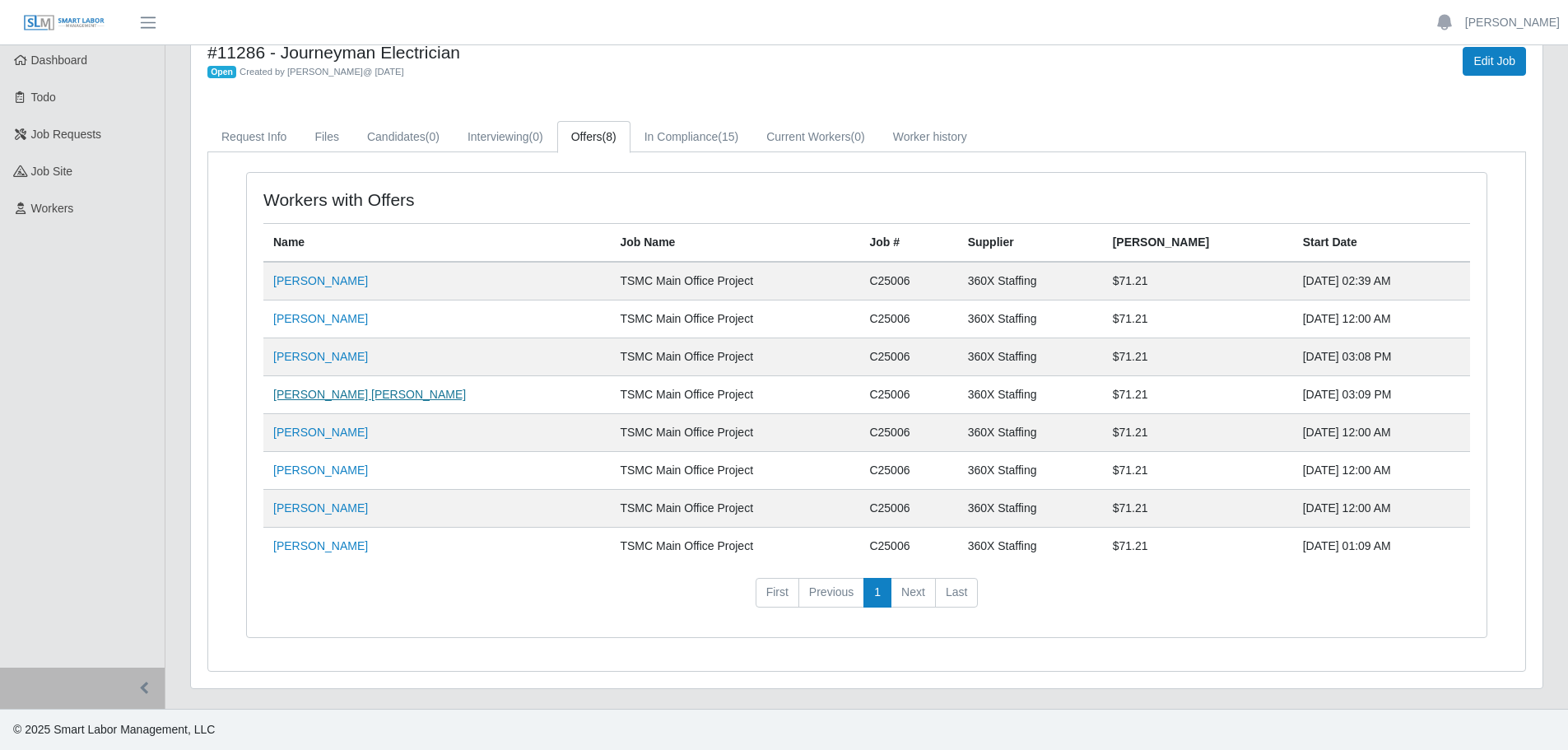
click at [309, 395] on link "[PERSON_NAME] [PERSON_NAME]" at bounding box center [369, 394] width 193 height 13
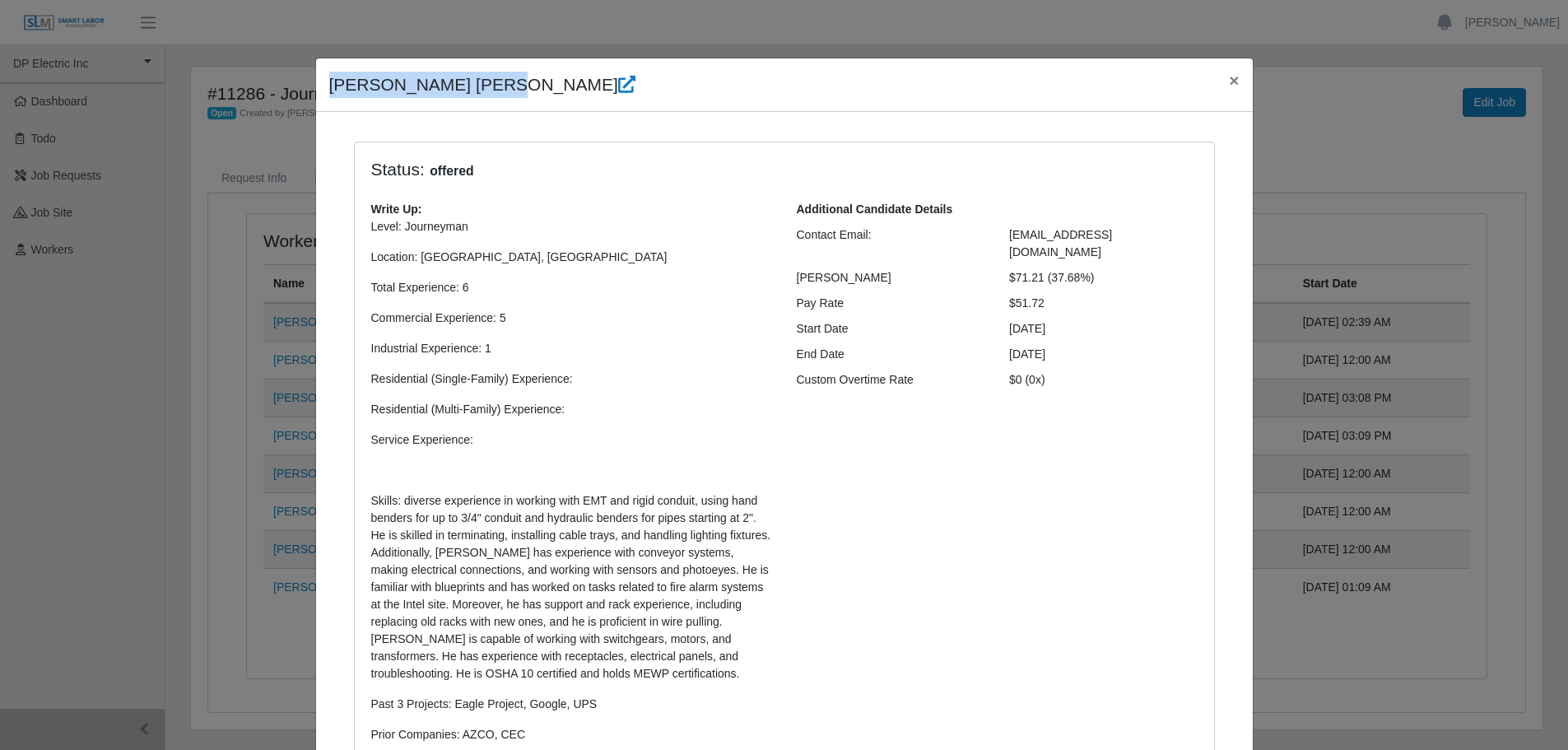
drag, startPoint x: 495, startPoint y: 86, endPoint x: 326, endPoint y: 87, distance: 169.0
click at [329, 87] on h4 "[PERSON_NAME] [PERSON_NAME]" at bounding box center [482, 85] width 306 height 27
copy h4 "[PERSON_NAME] [PERSON_NAME]"
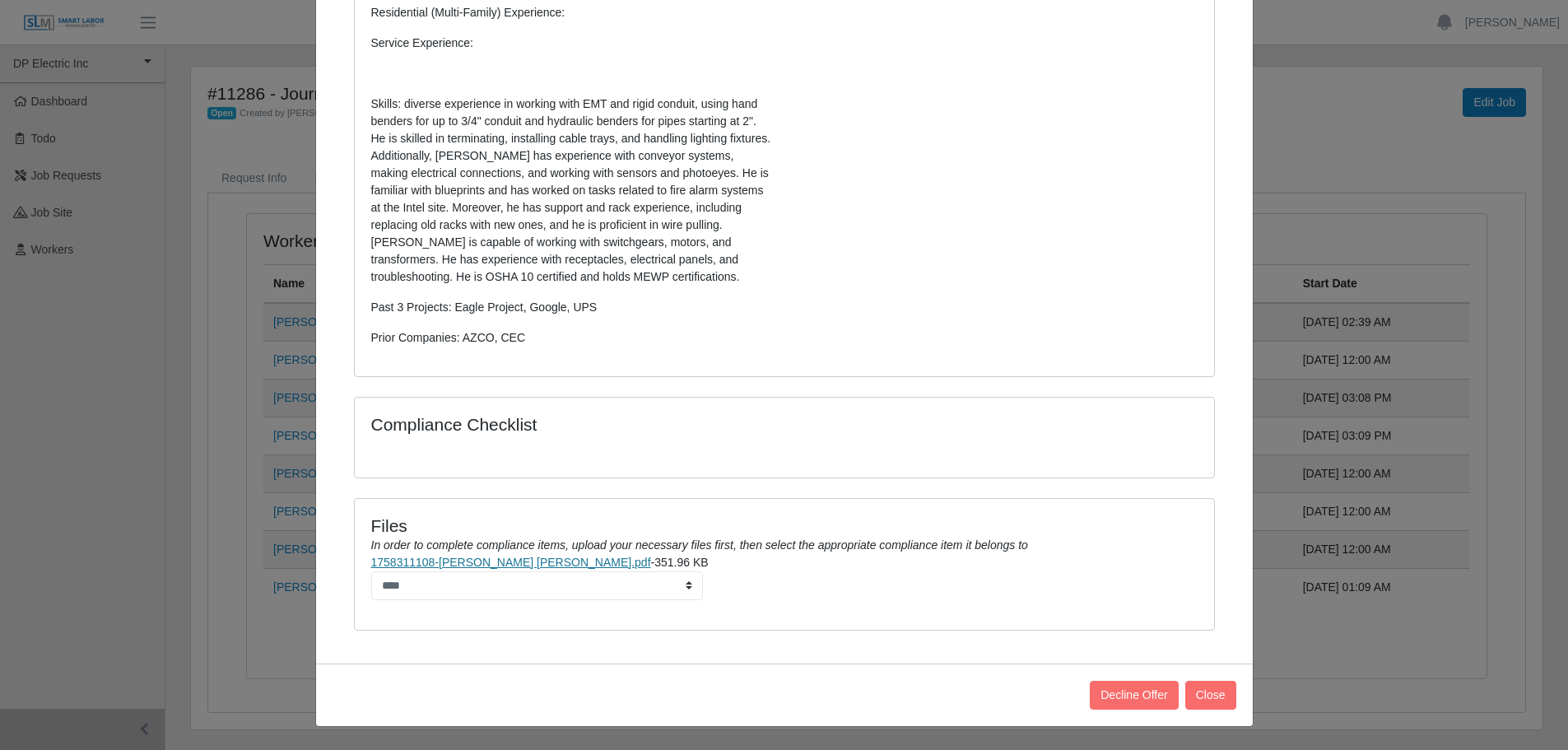
click at [480, 561] on link "1758311108-[PERSON_NAME] [PERSON_NAME].pdf" at bounding box center [511, 562] width 280 height 13
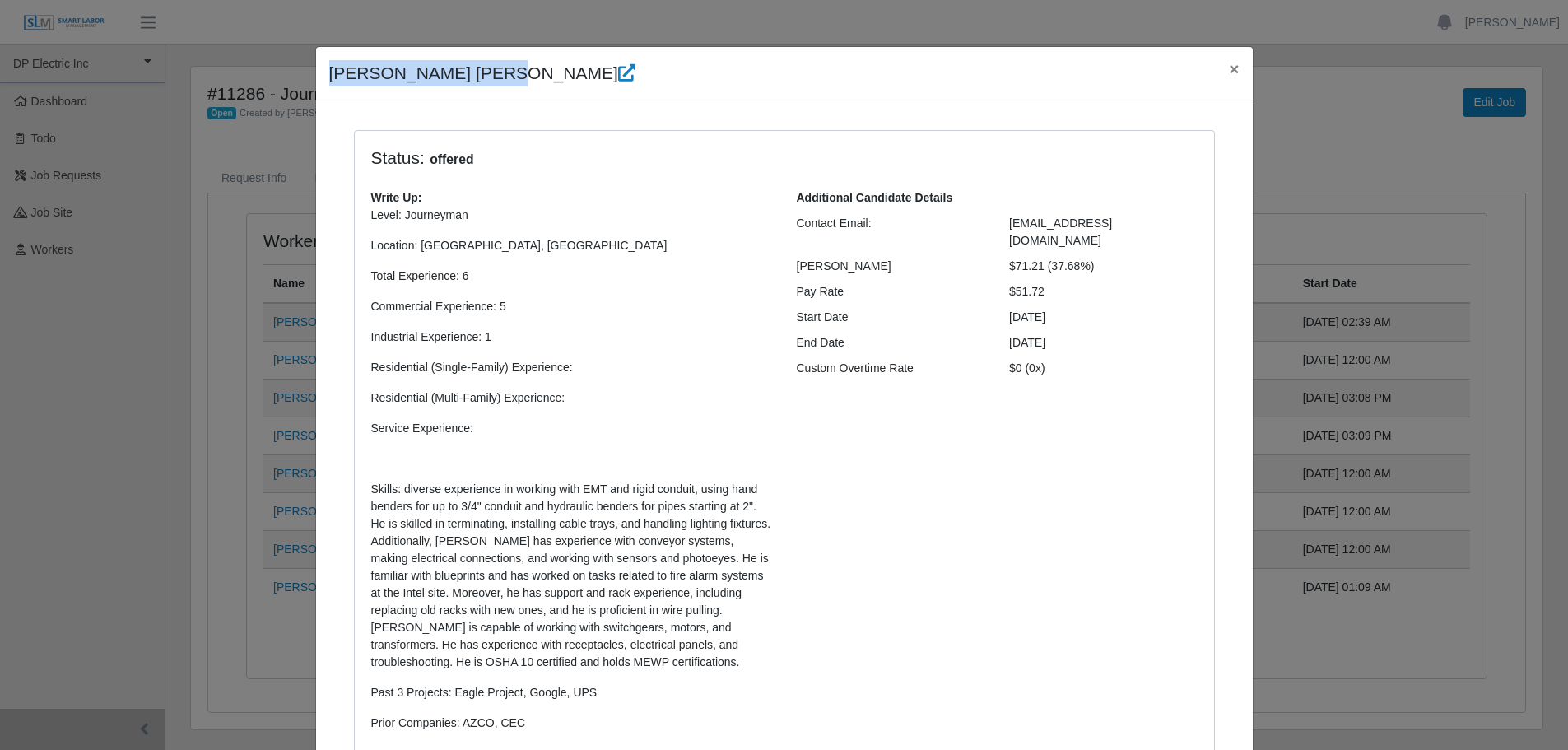
scroll to position [0, 0]
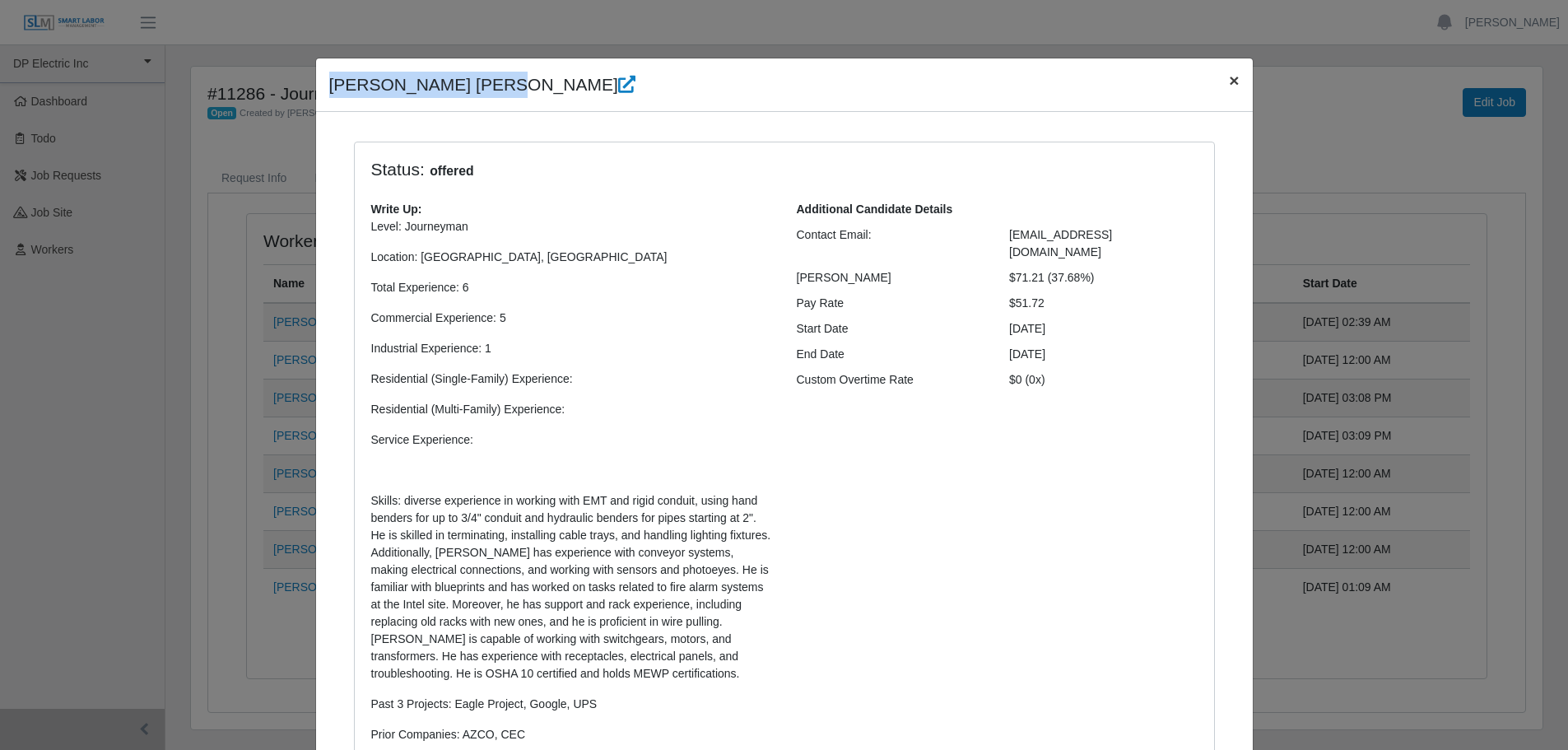
click at [1228, 79] on span "×" at bounding box center [1233, 80] width 10 height 19
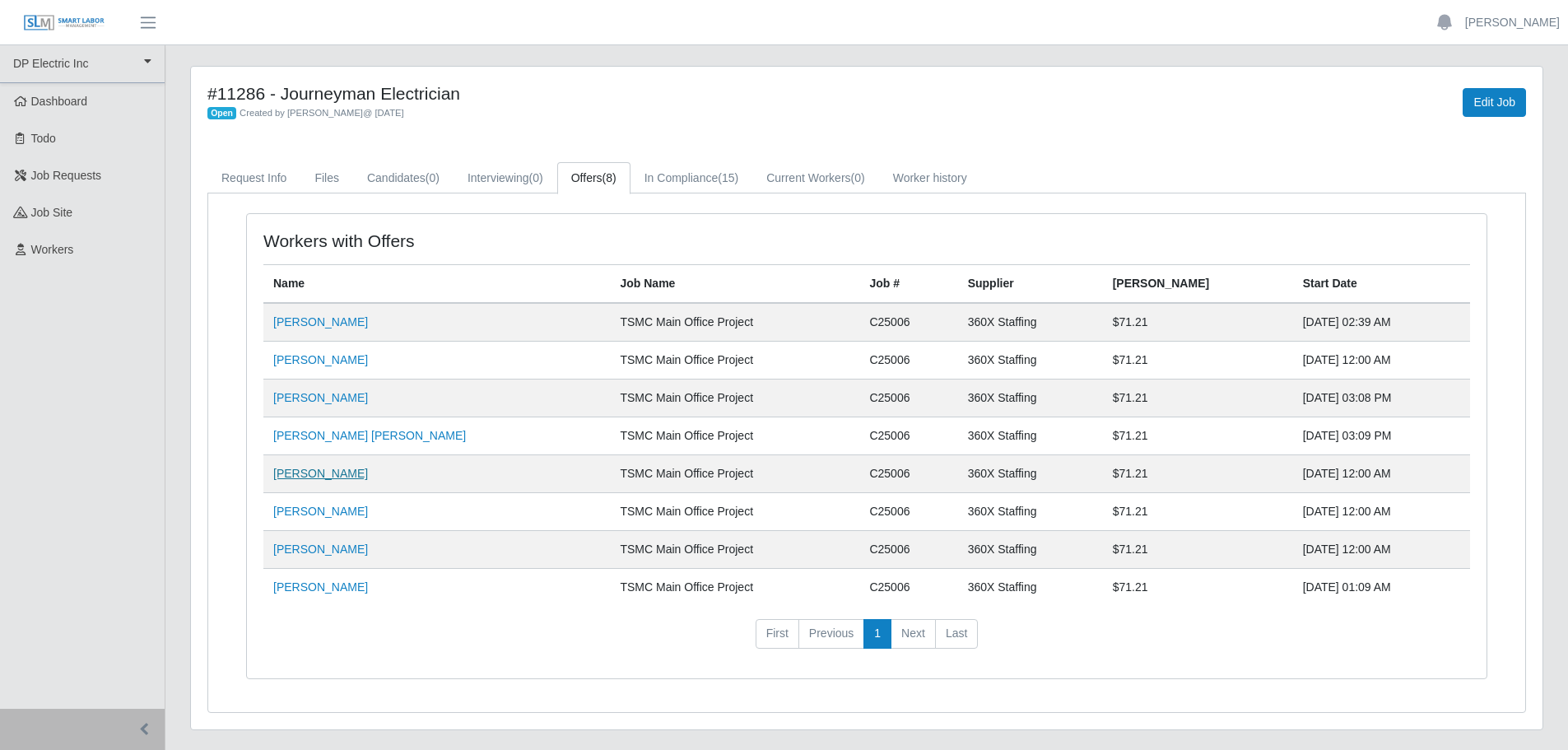
click at [347, 473] on link "[PERSON_NAME]" at bounding box center [320, 473] width 94 height 13
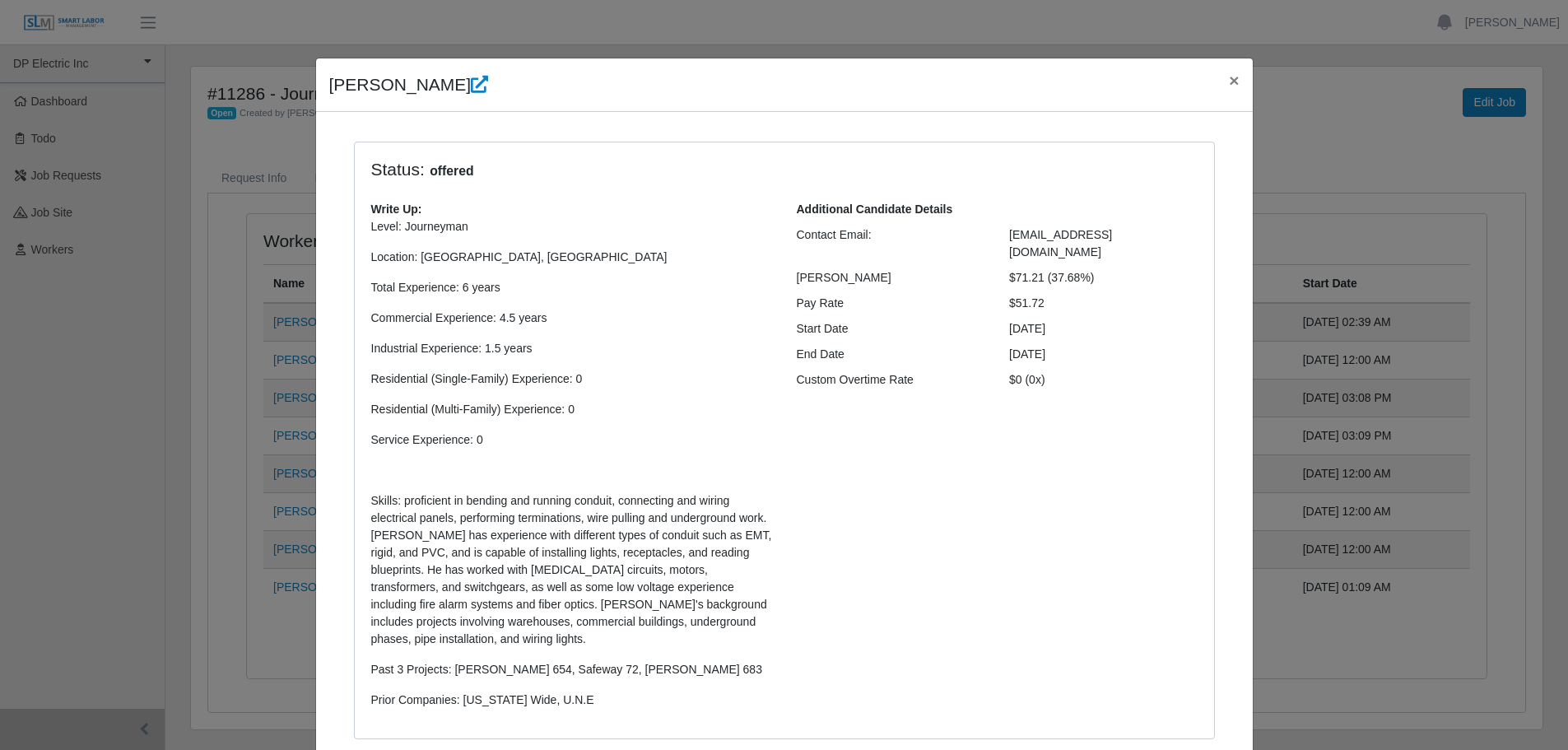
drag, startPoint x: 524, startPoint y: 88, endPoint x: 324, endPoint y: 95, distance: 200.1
click at [329, 95] on h4 "[PERSON_NAME]" at bounding box center [409, 85] width 160 height 27
copy h4 "[PERSON_NAME]"
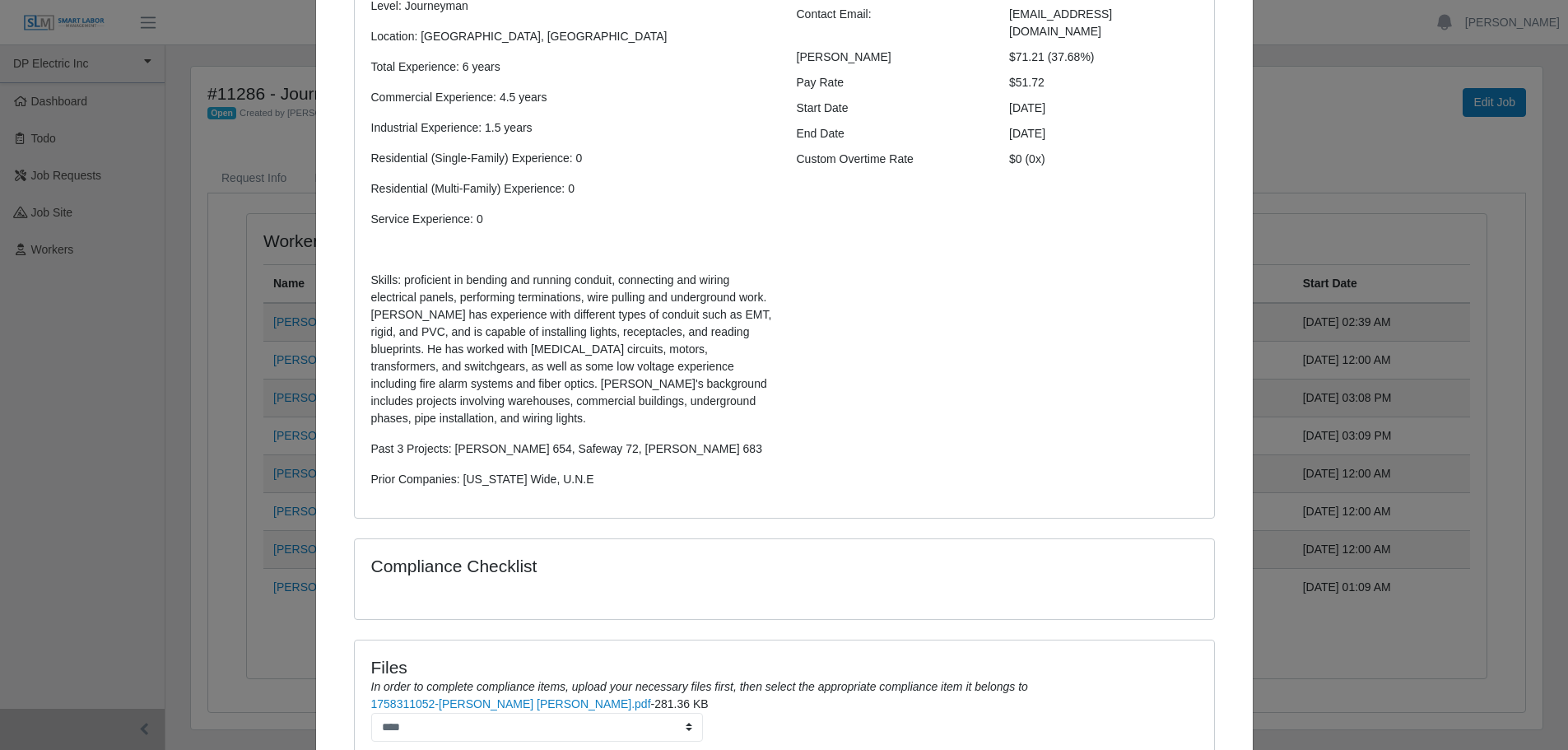
scroll to position [362, 0]
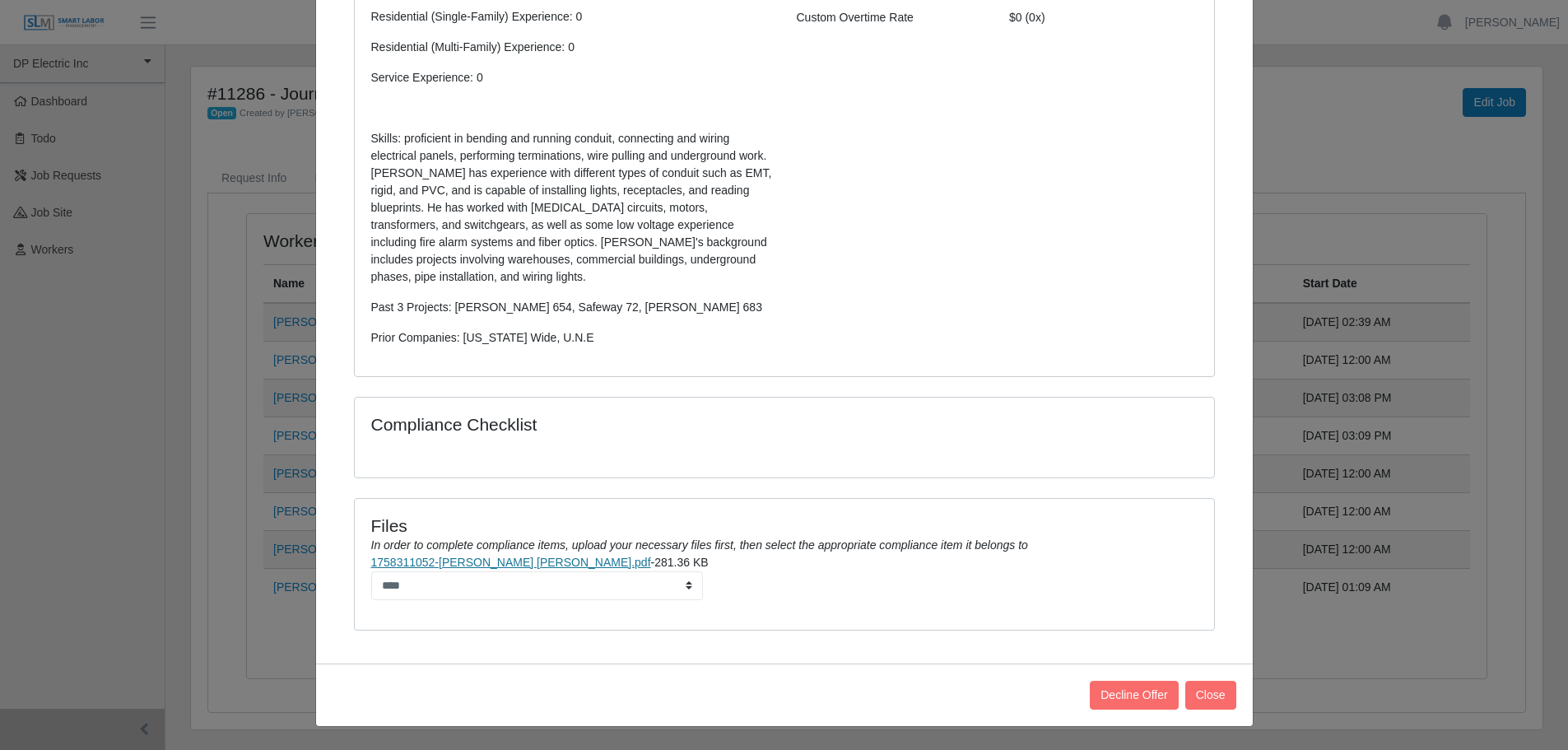
click at [439, 562] on link "1758311052-[PERSON_NAME] [PERSON_NAME].pdf" at bounding box center [511, 562] width 280 height 13
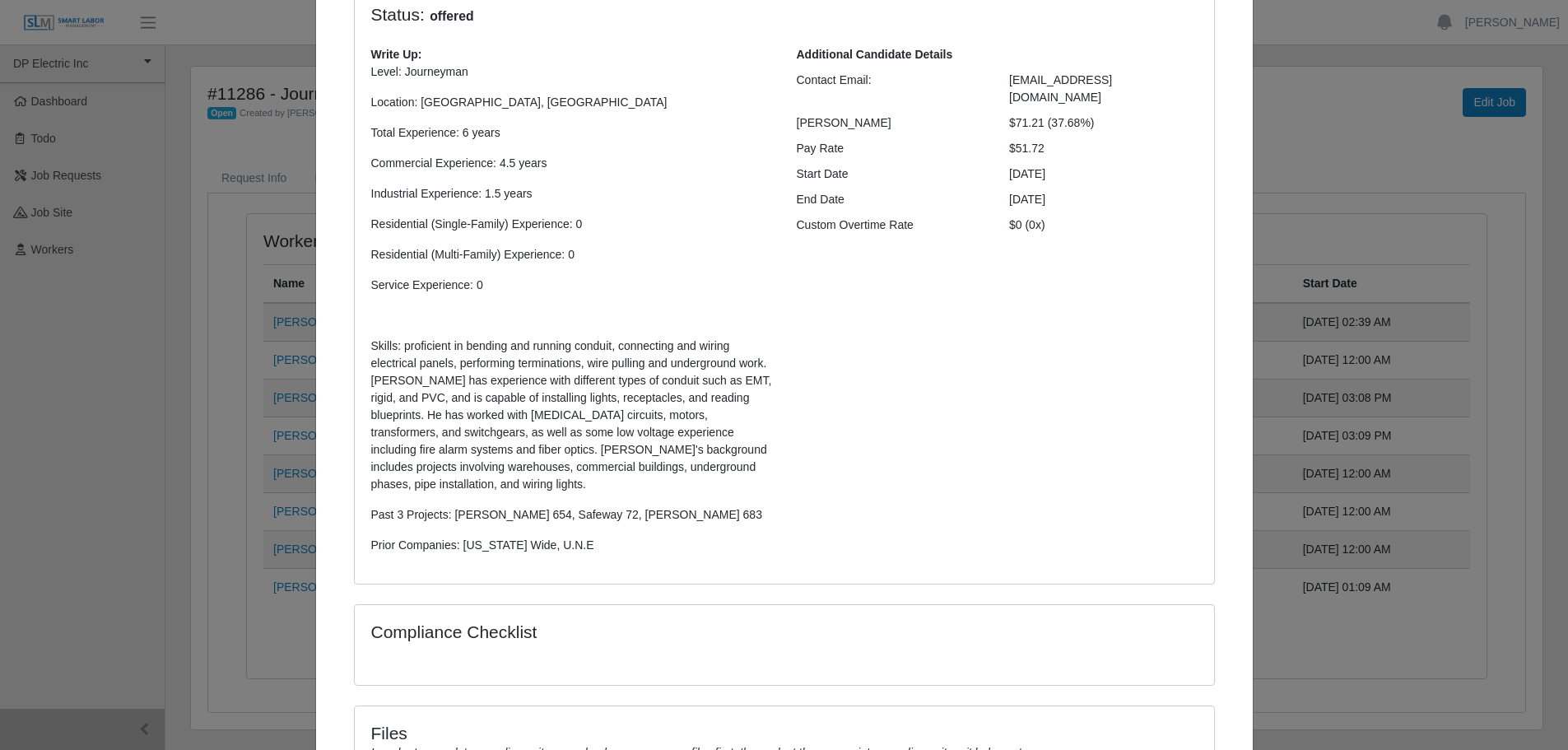
scroll to position [0, 0]
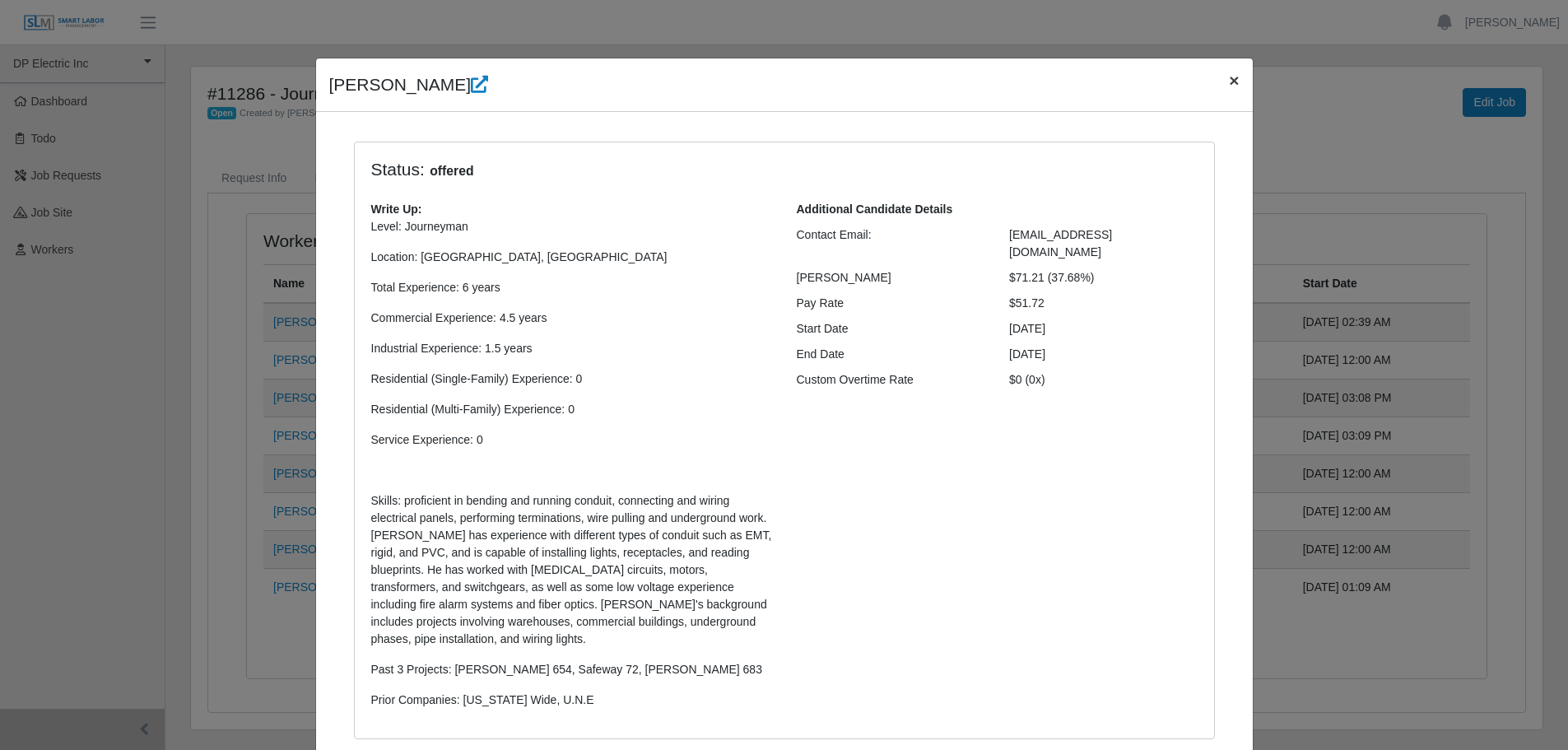
click at [1228, 78] on span "×" at bounding box center [1233, 80] width 10 height 19
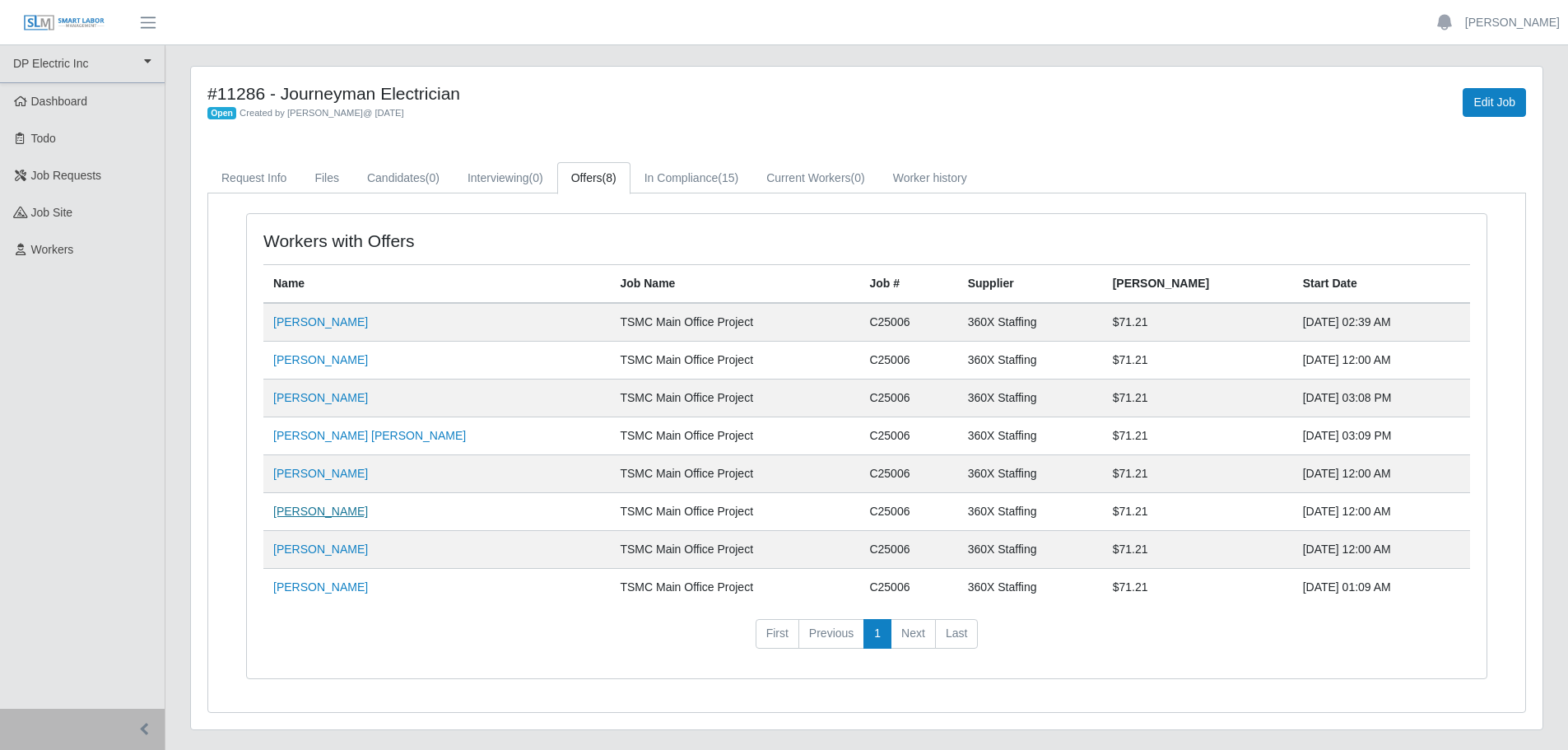
click at [319, 514] on link "[PERSON_NAME]" at bounding box center [320, 511] width 94 height 13
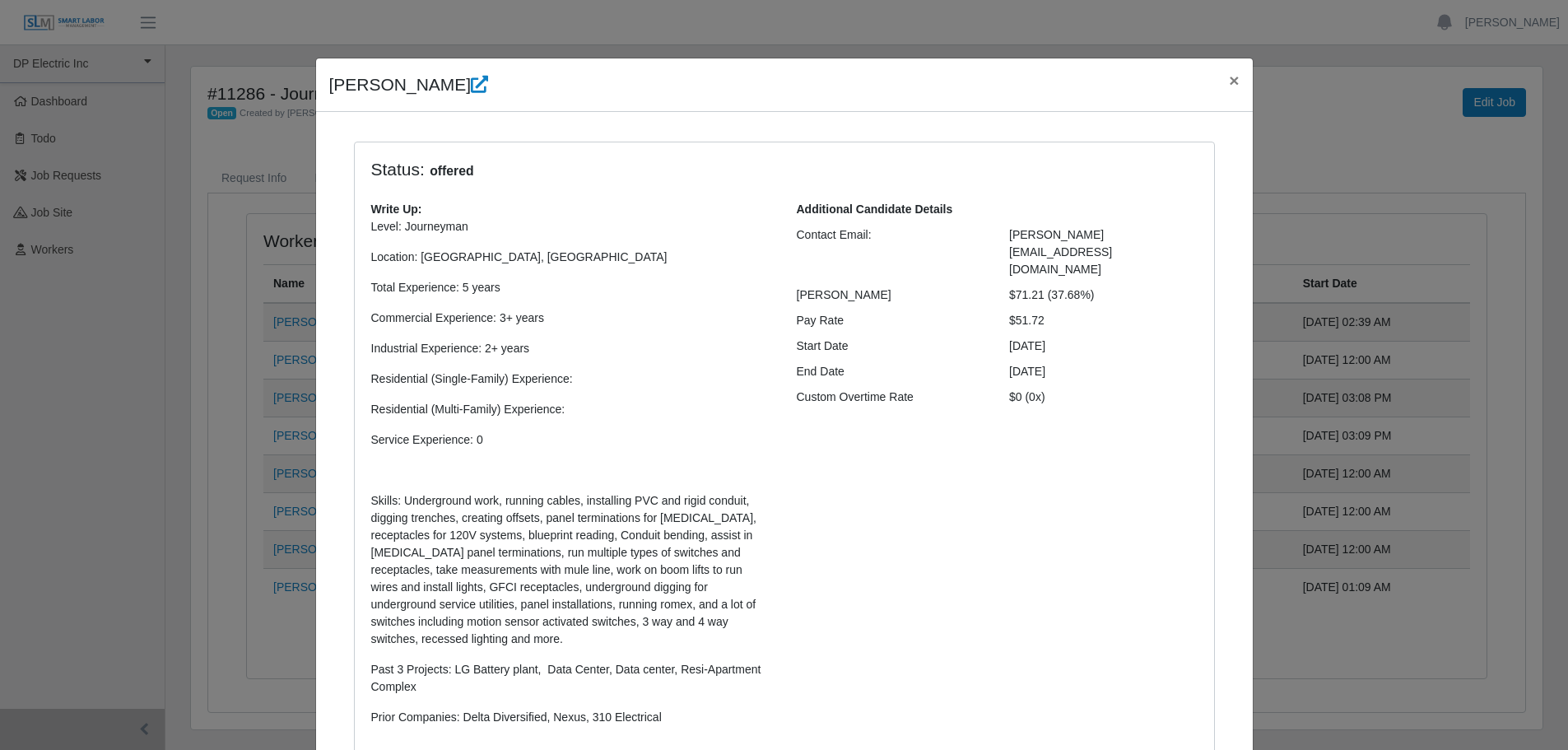
drag, startPoint x: 436, startPoint y: 92, endPoint x: 325, endPoint y: 97, distance: 111.1
click at [329, 97] on h4 "[PERSON_NAME]" at bounding box center [409, 85] width 160 height 27
copy h4 "[PERSON_NAME]"
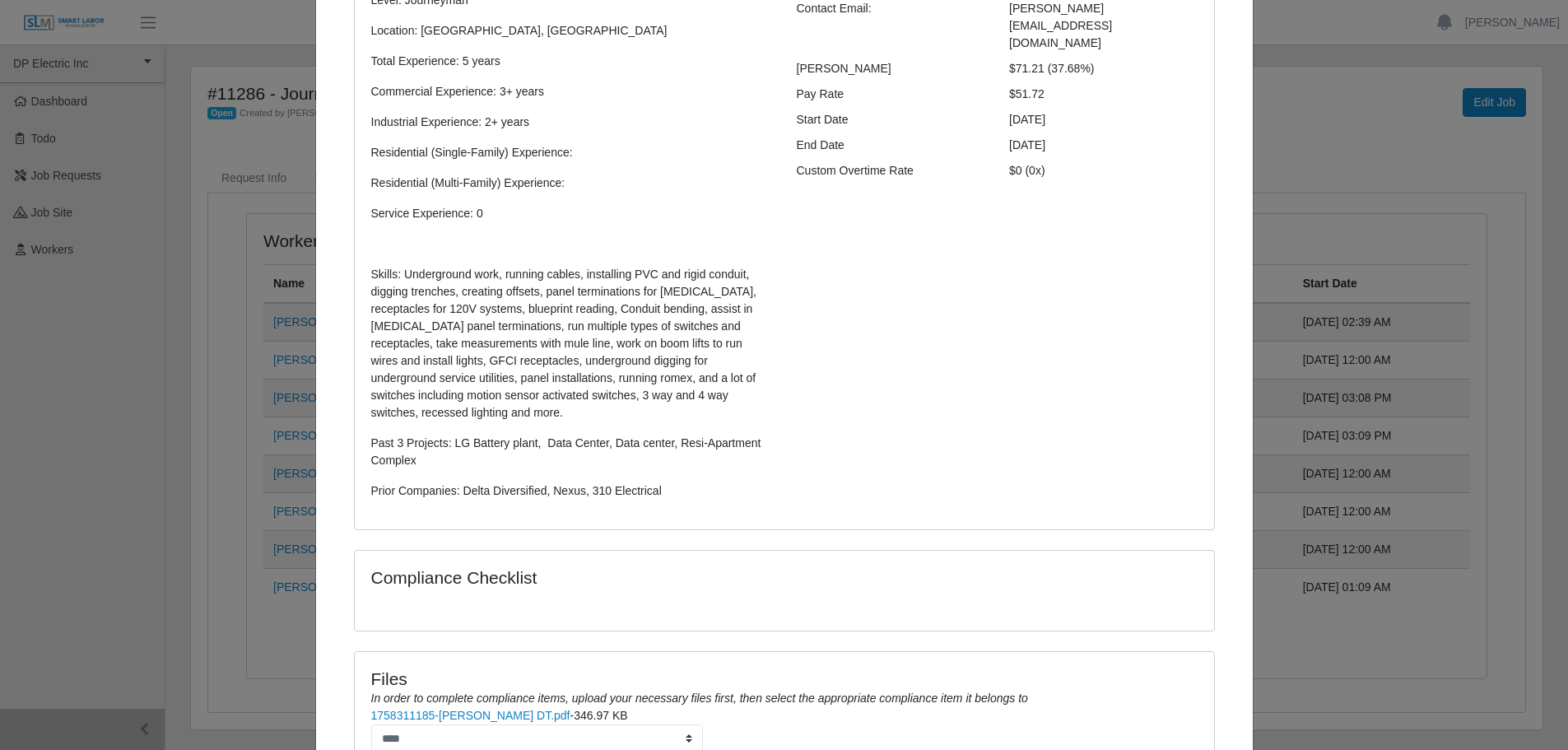
scroll to position [379, 0]
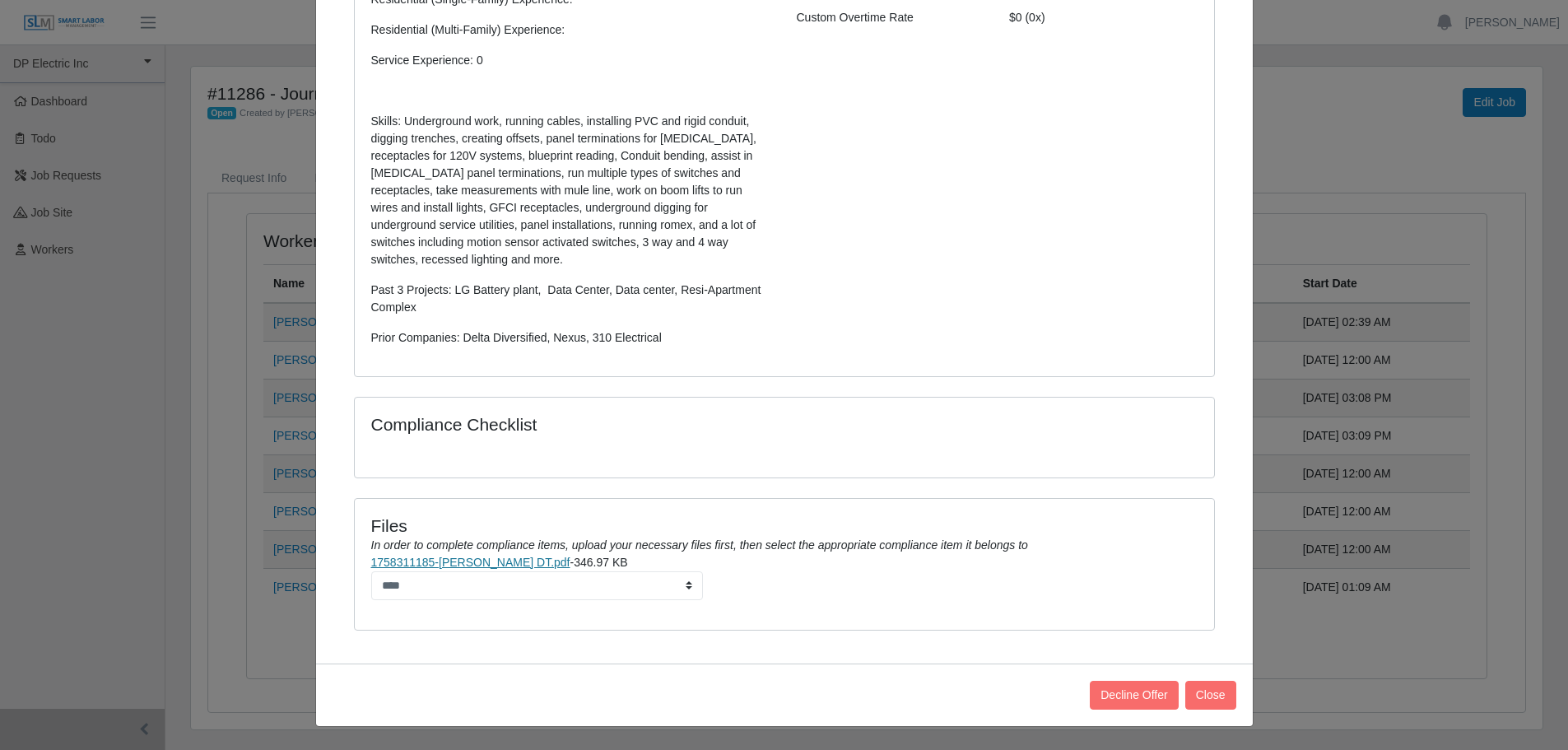
click at [471, 556] on link "1758311185-[PERSON_NAME] DT.pdf" at bounding box center [471, 562] width 199 height 13
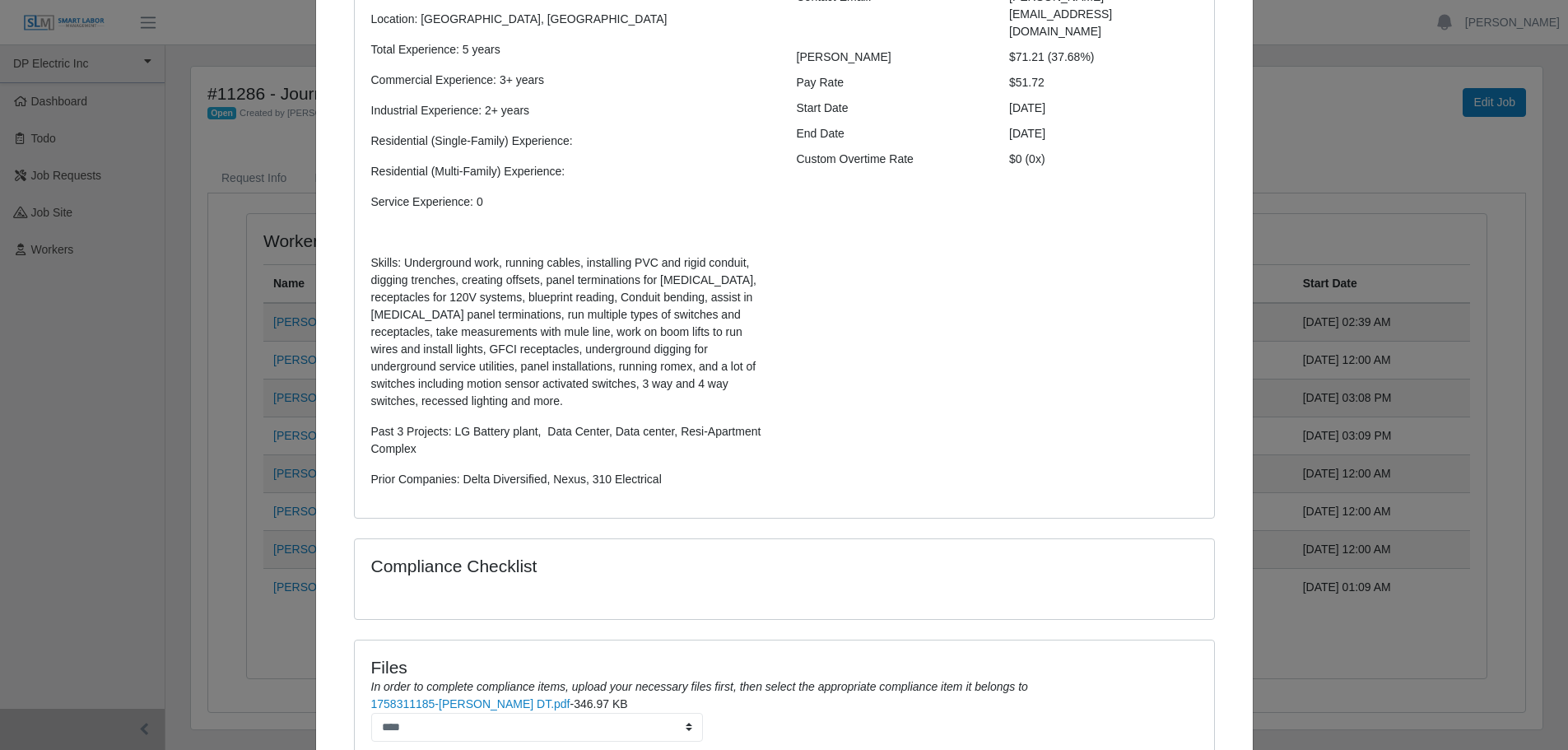
scroll to position [0, 0]
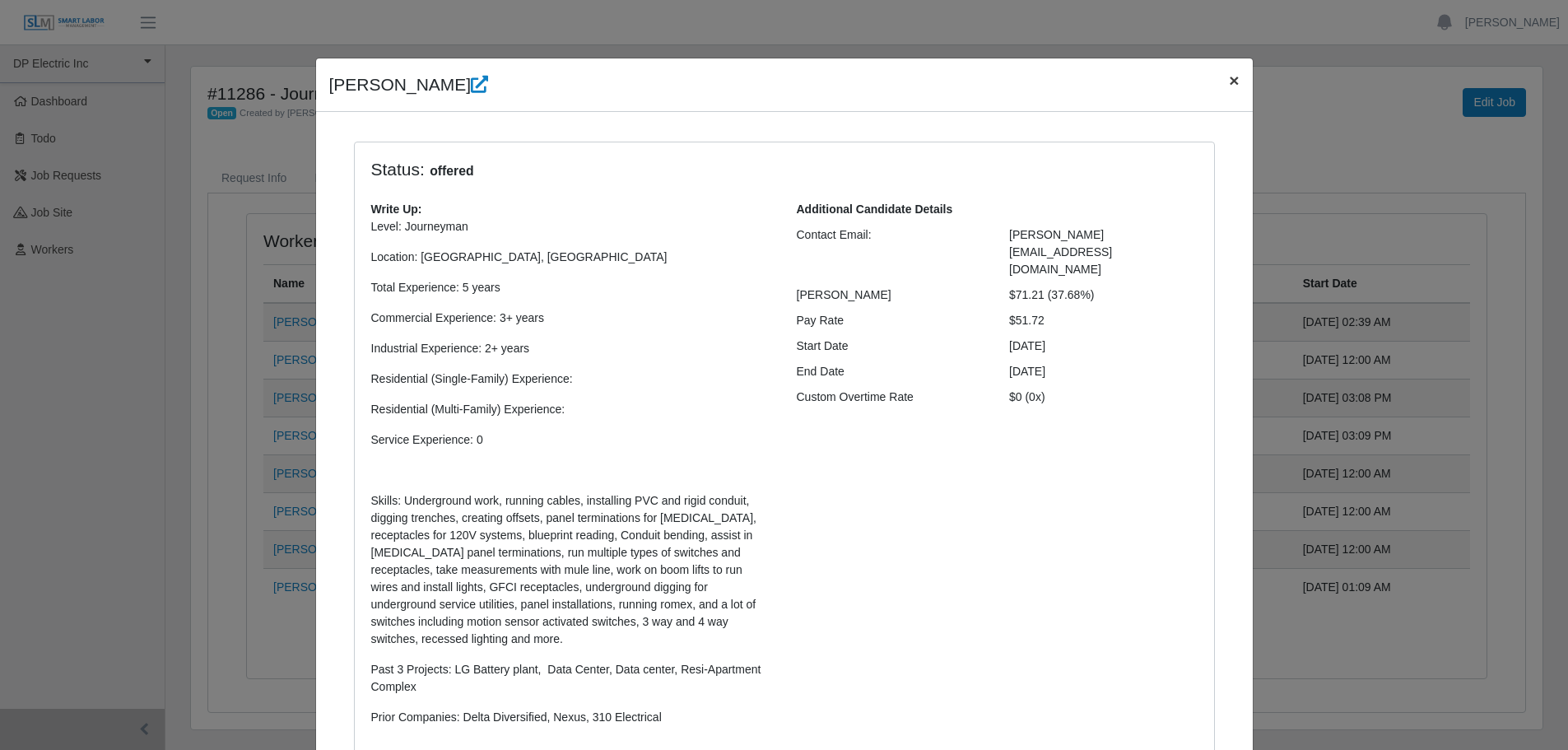
click at [1228, 79] on span "×" at bounding box center [1233, 80] width 10 height 19
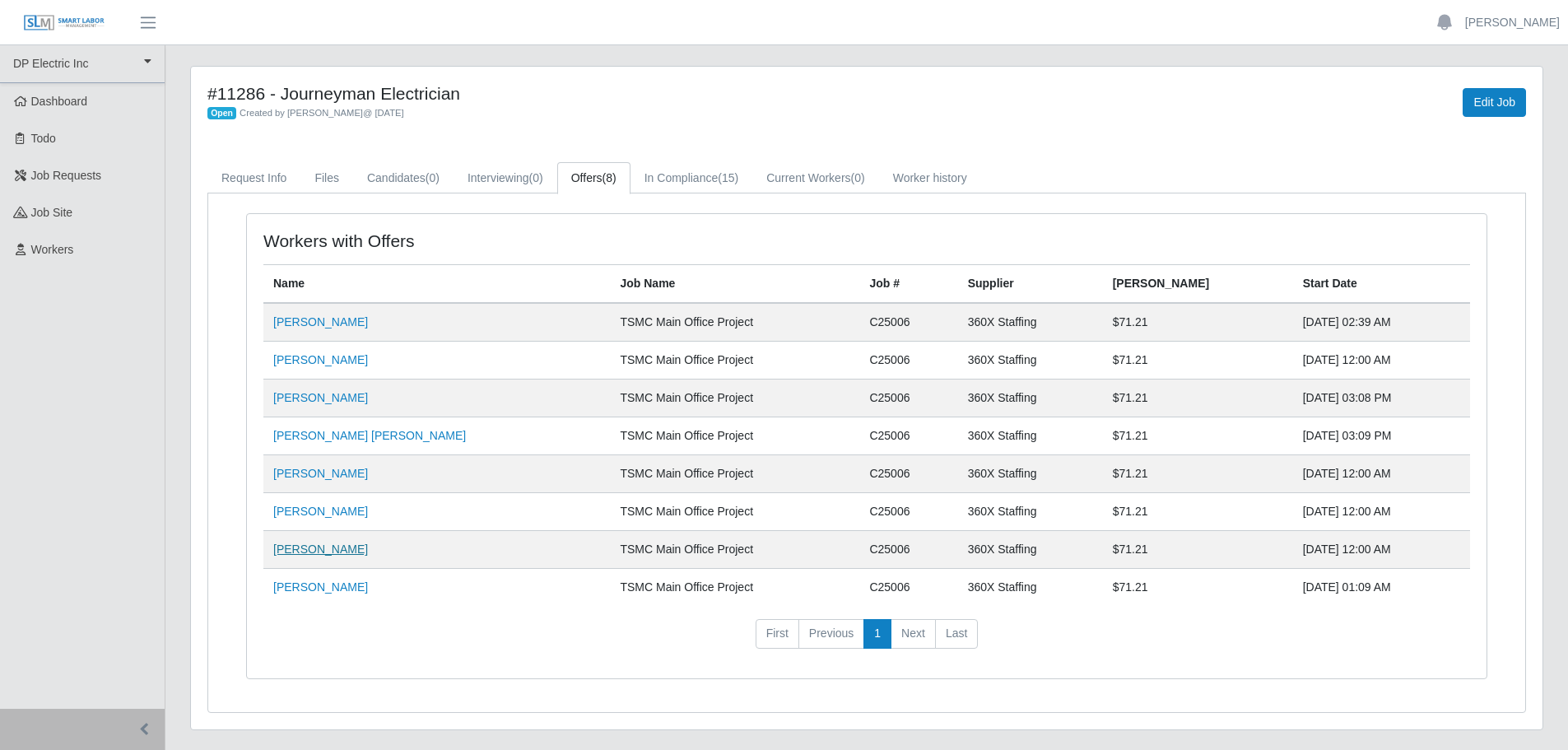
click at [309, 547] on link "[PERSON_NAME]" at bounding box center [320, 548] width 94 height 13
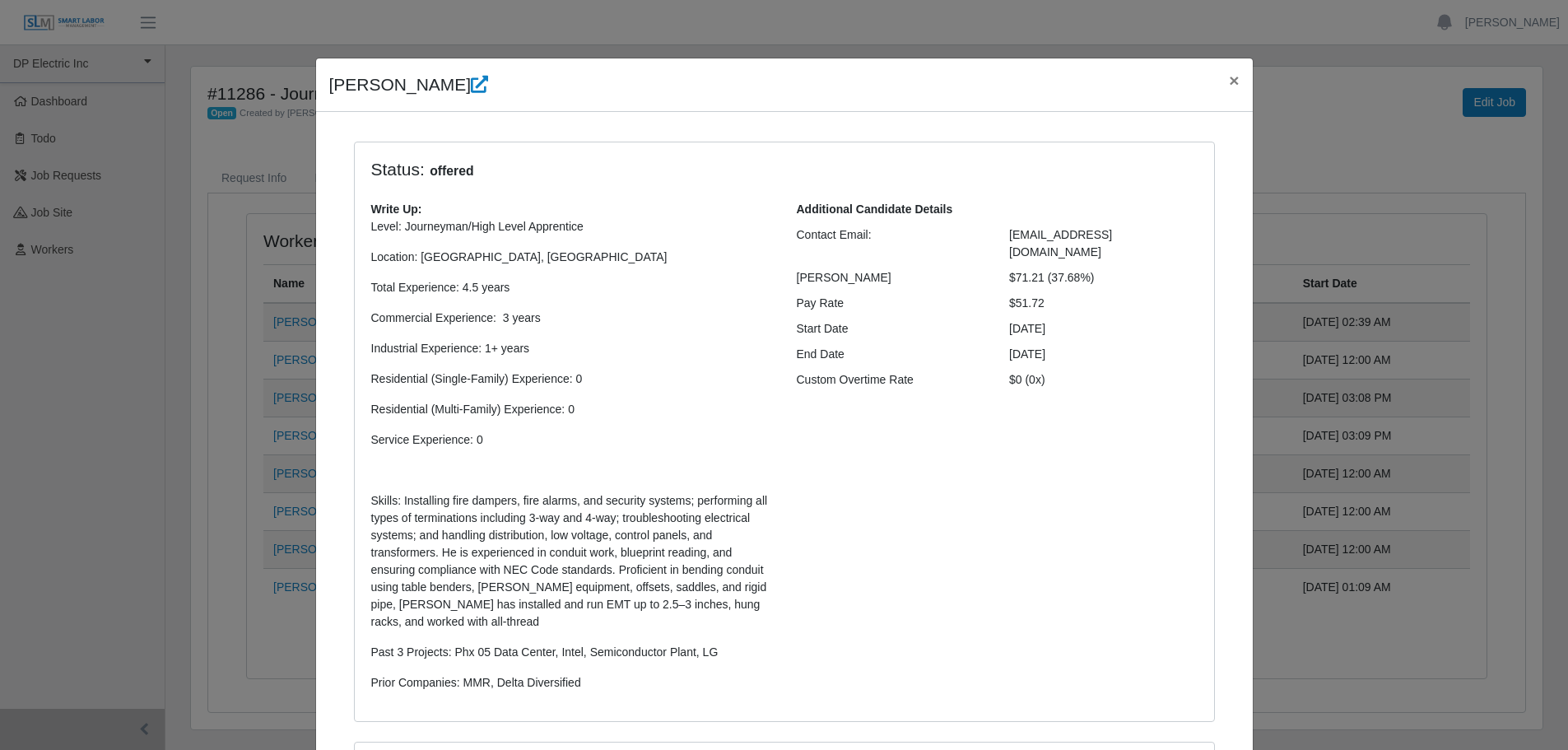
drag, startPoint x: 435, startPoint y: 84, endPoint x: 322, endPoint y: 89, distance: 113.1
click at [322, 89] on div "[PERSON_NAME] ×" at bounding box center [785, 85] width 937 height 53
copy h4 "[PERSON_NAME]"
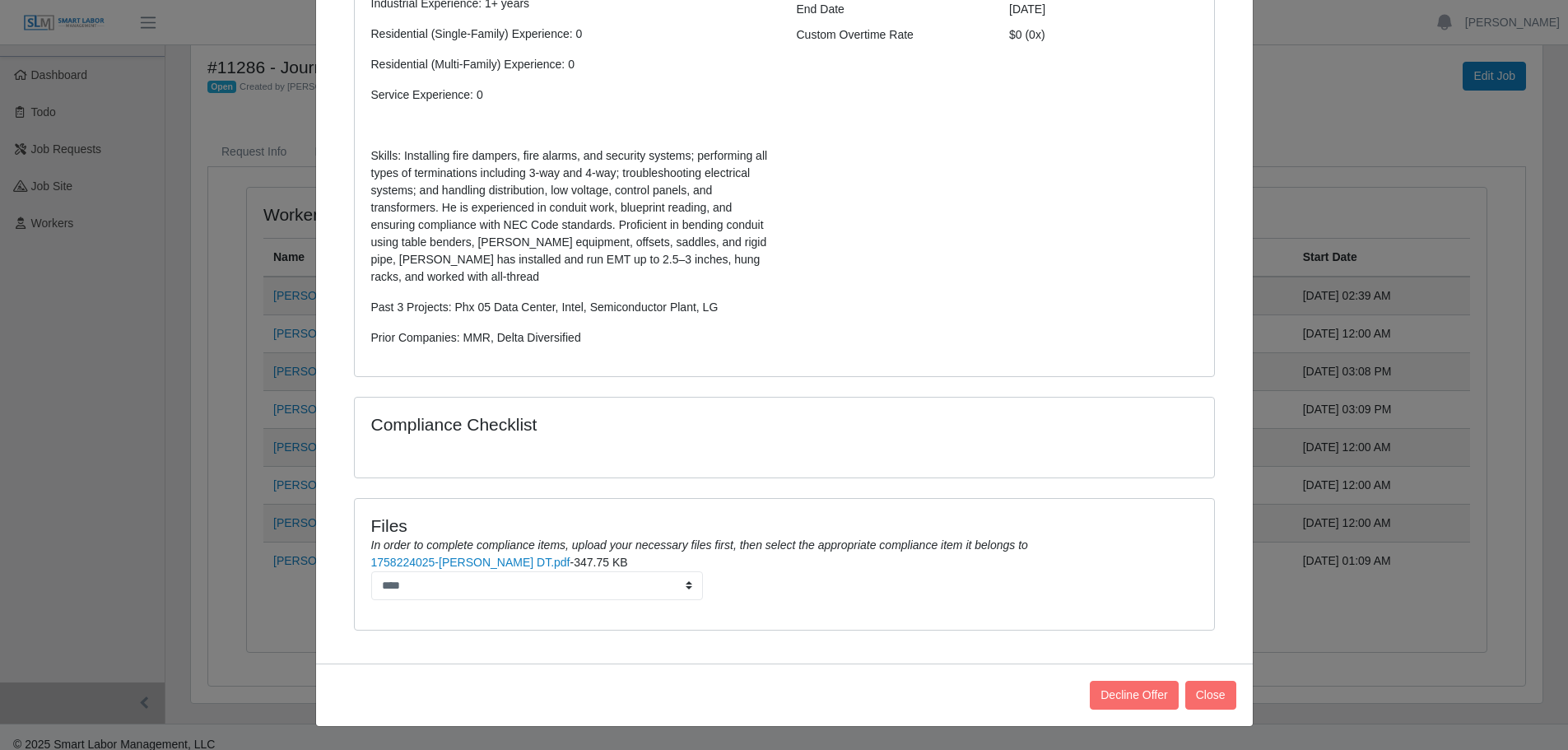
scroll to position [41, 0]
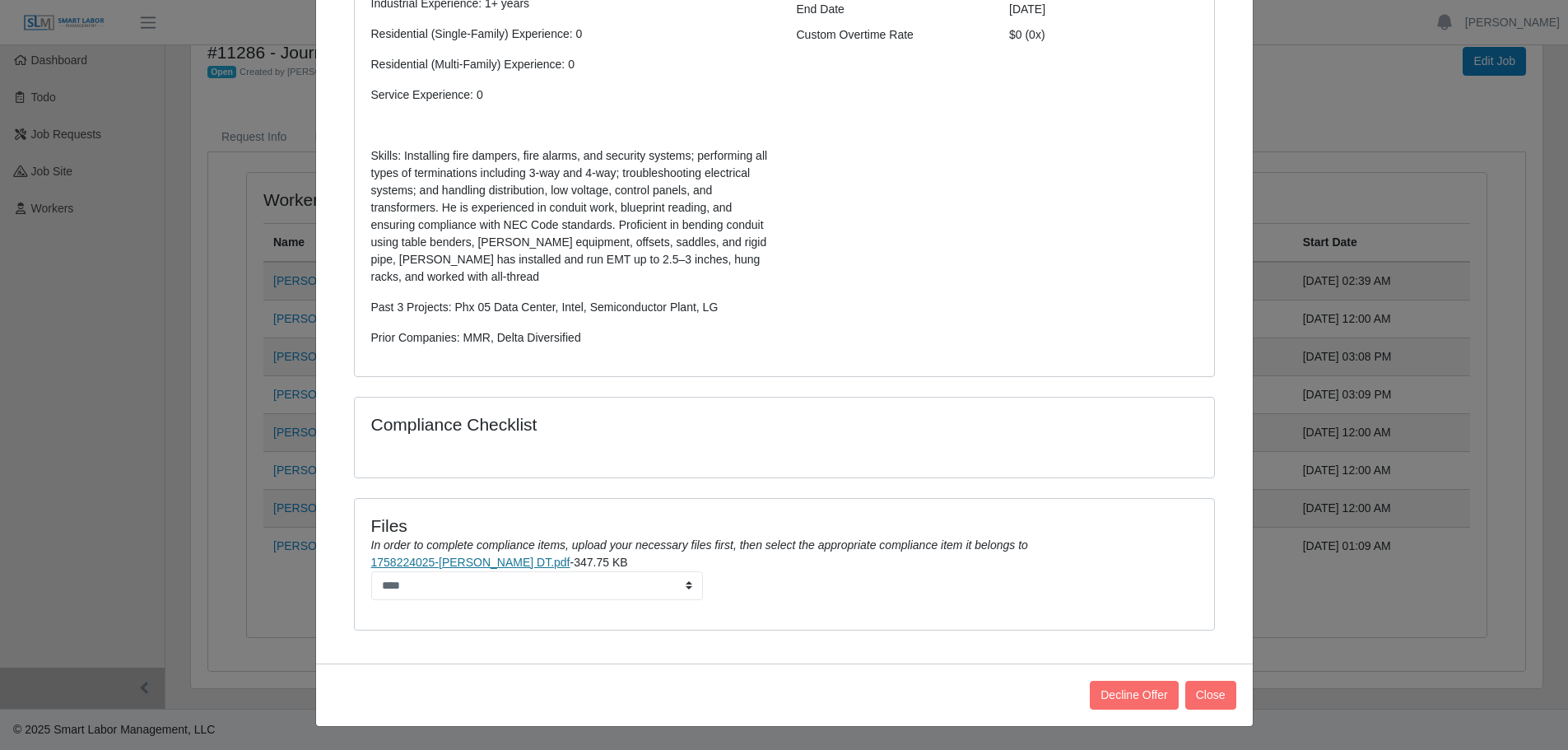
click at [439, 562] on link "1758224025-[PERSON_NAME] DT.pdf" at bounding box center [471, 562] width 199 height 13
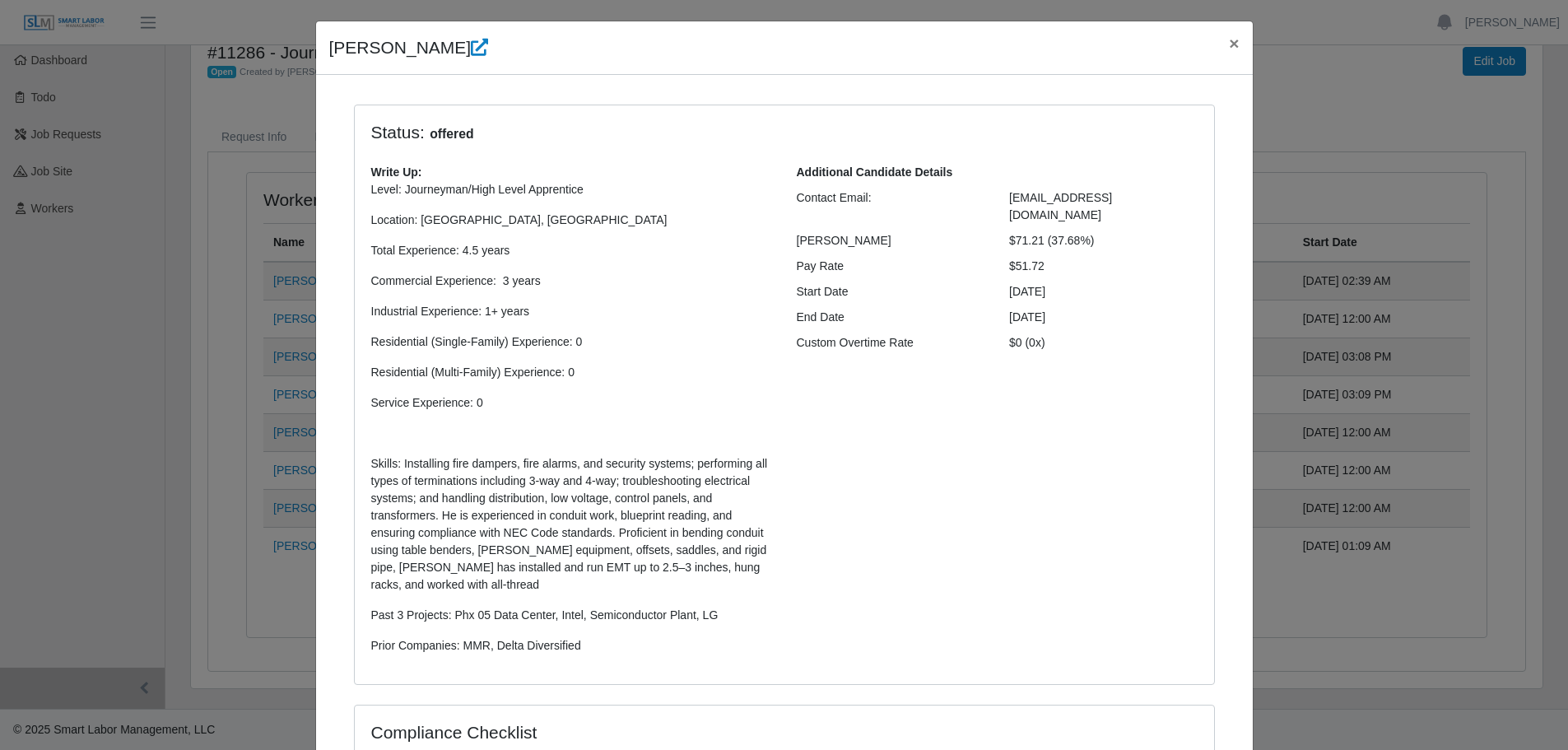
scroll to position [0, 0]
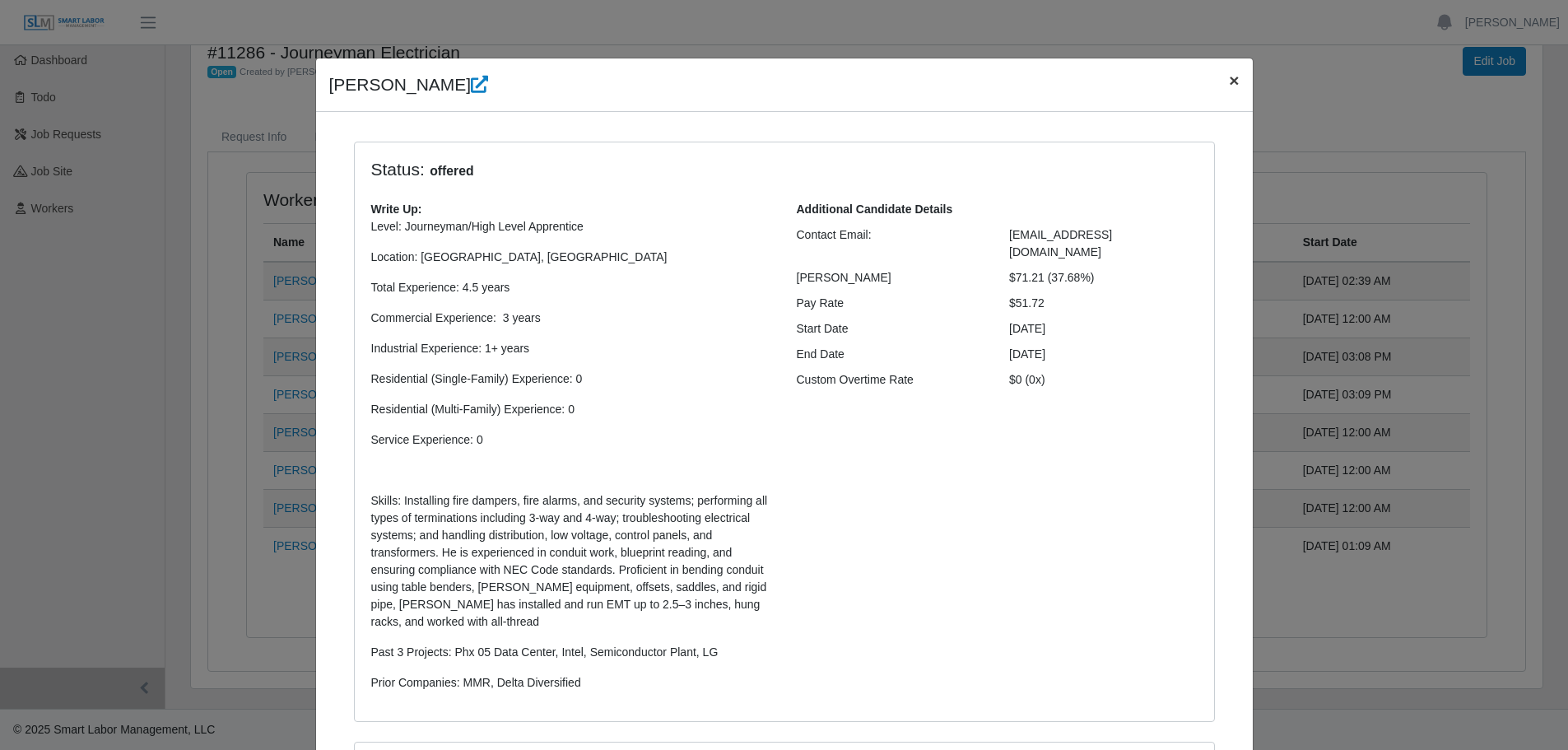
click at [1228, 82] on span "×" at bounding box center [1233, 80] width 10 height 19
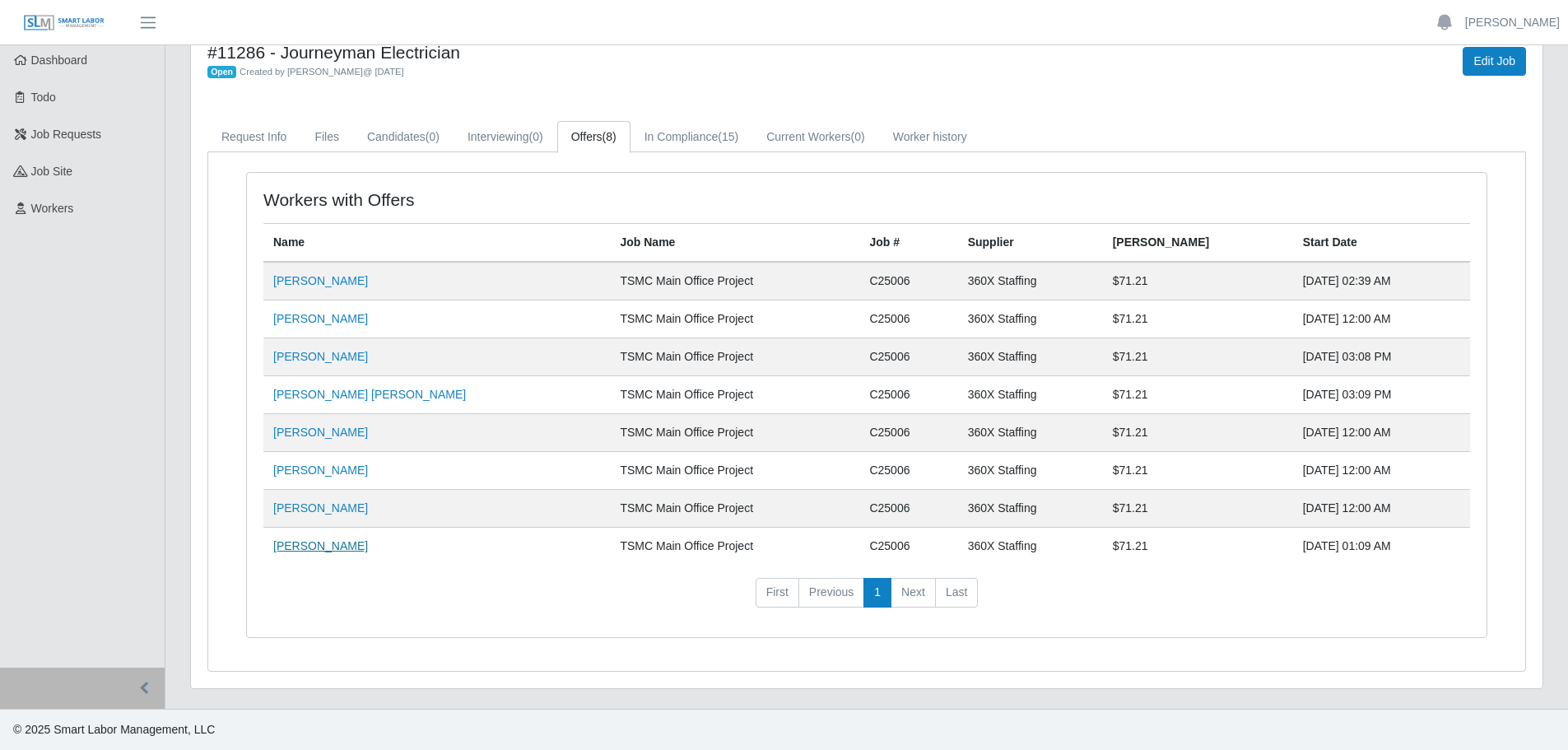
click at [355, 544] on link "[PERSON_NAME]" at bounding box center [320, 546] width 94 height 13
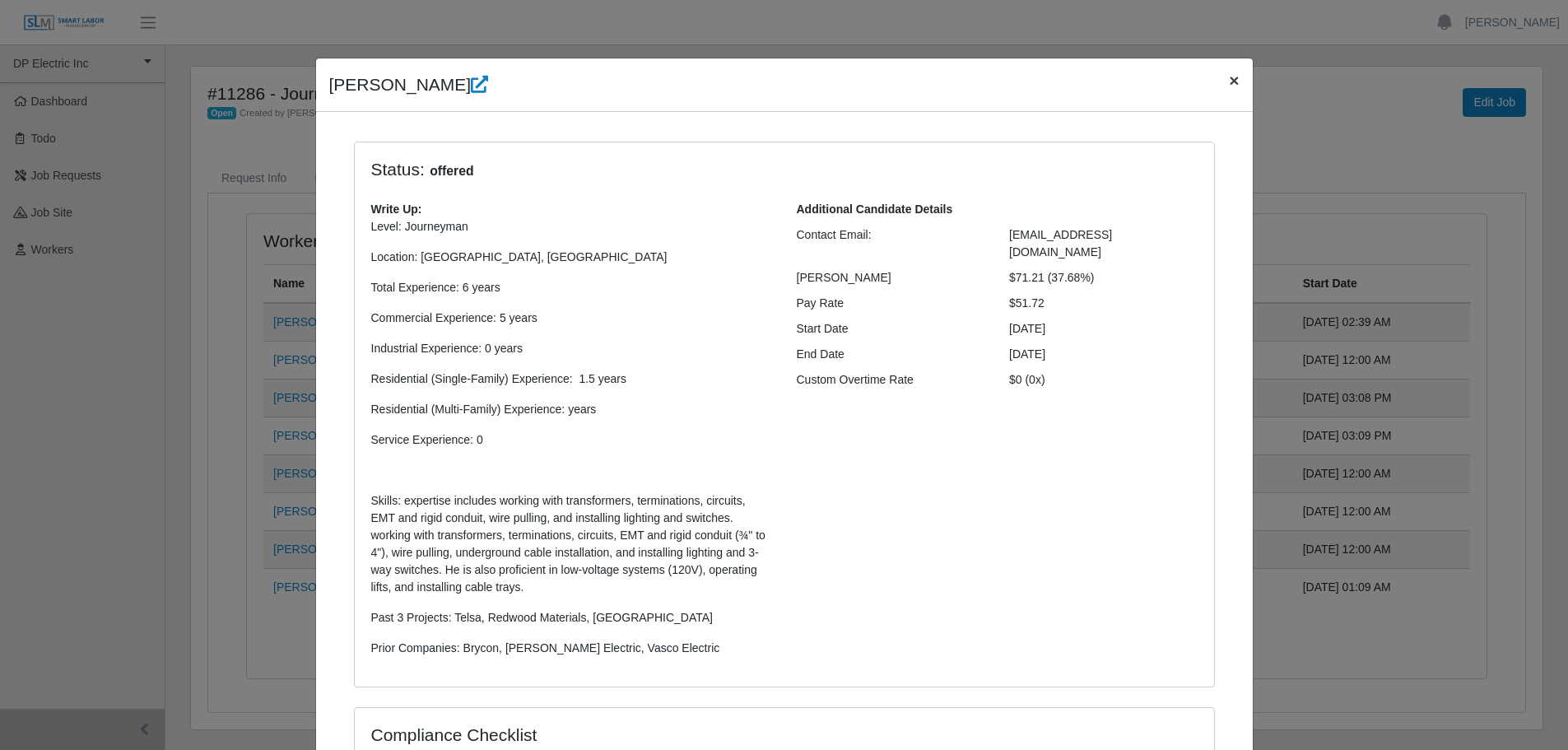
drag, startPoint x: 1225, startPoint y: 83, endPoint x: 740, endPoint y: 134, distance: 487.7
click at [1228, 83] on span "×" at bounding box center [1233, 80] width 10 height 19
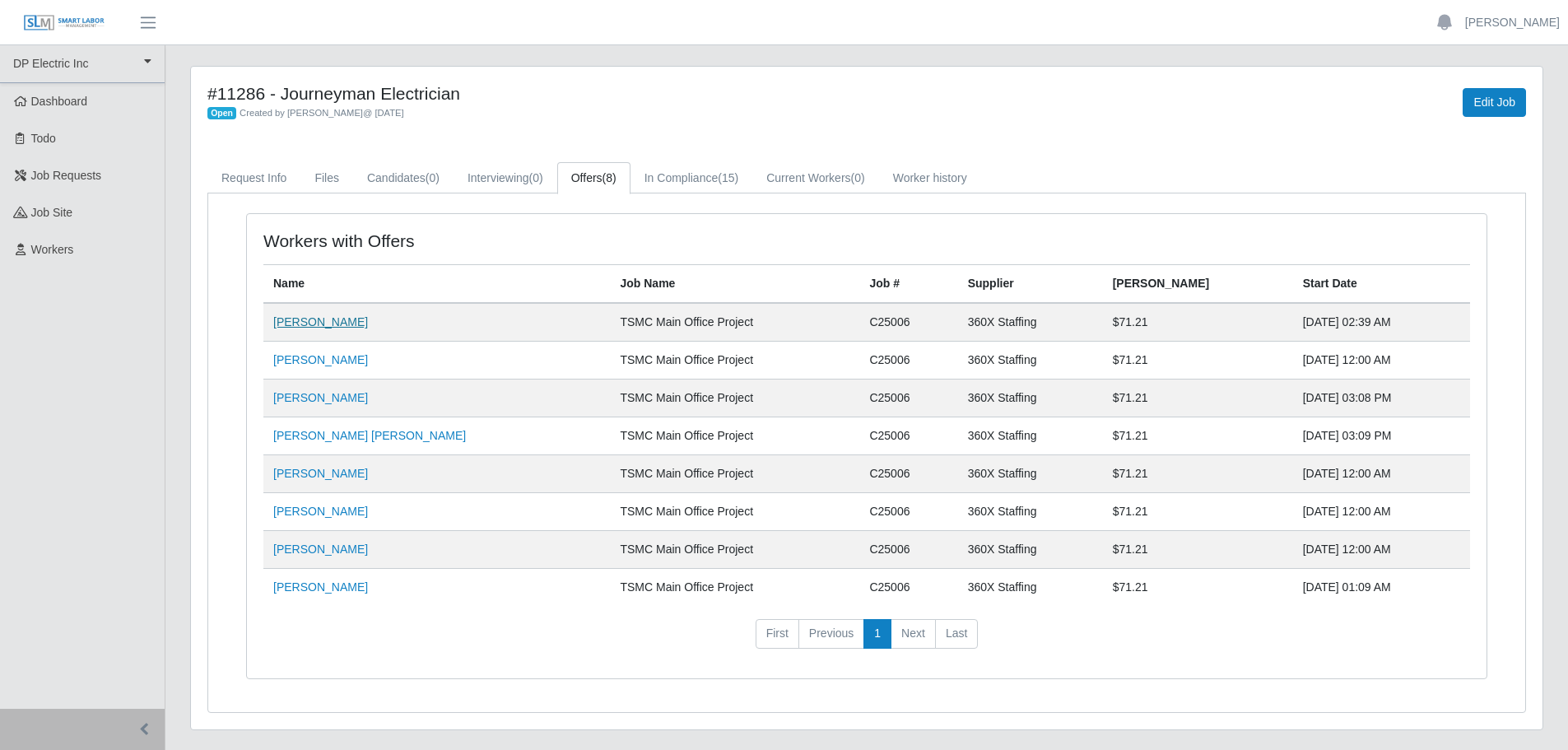
click at [348, 323] on link "[PERSON_NAME]" at bounding box center [320, 322] width 94 height 13
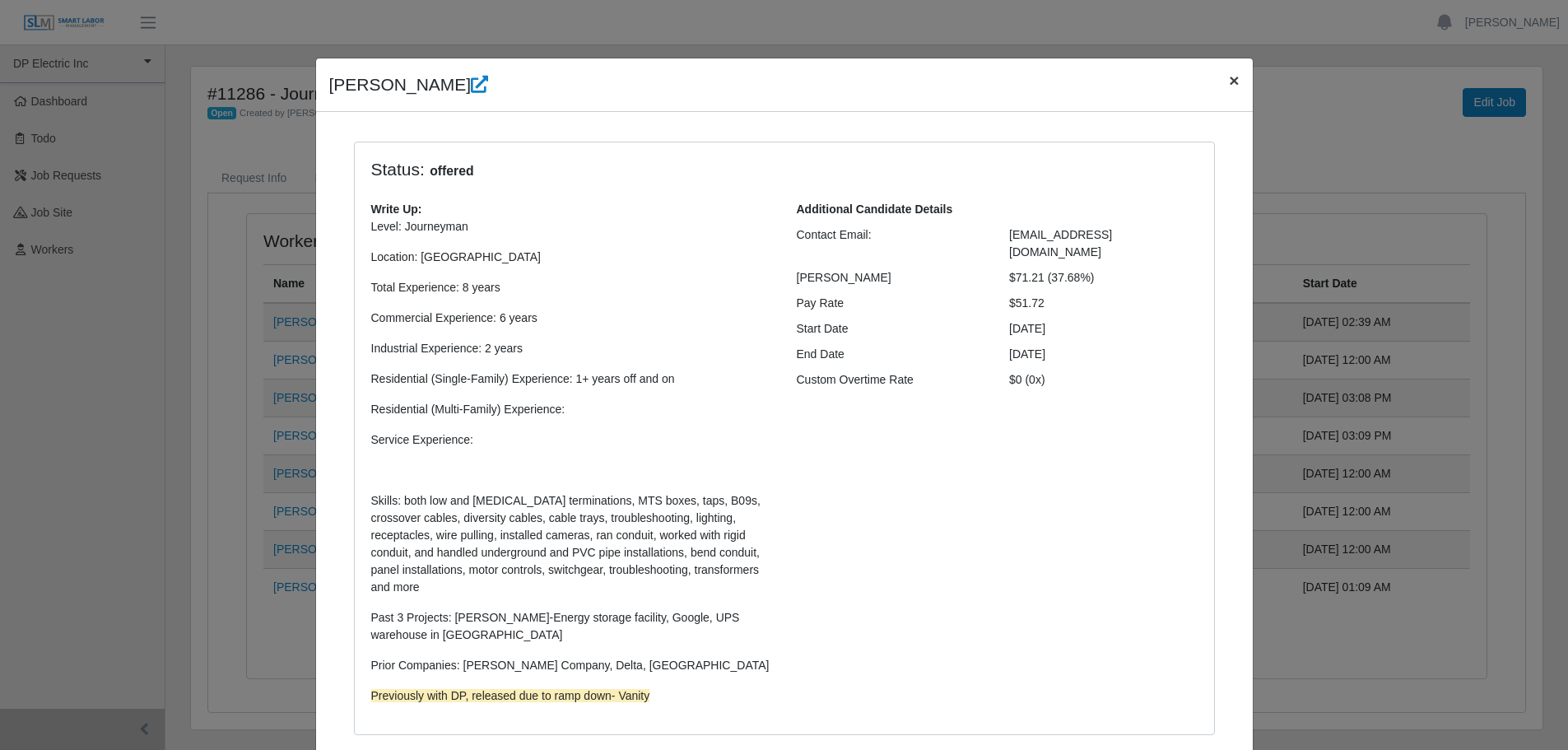
click at [1228, 82] on span "×" at bounding box center [1233, 80] width 10 height 19
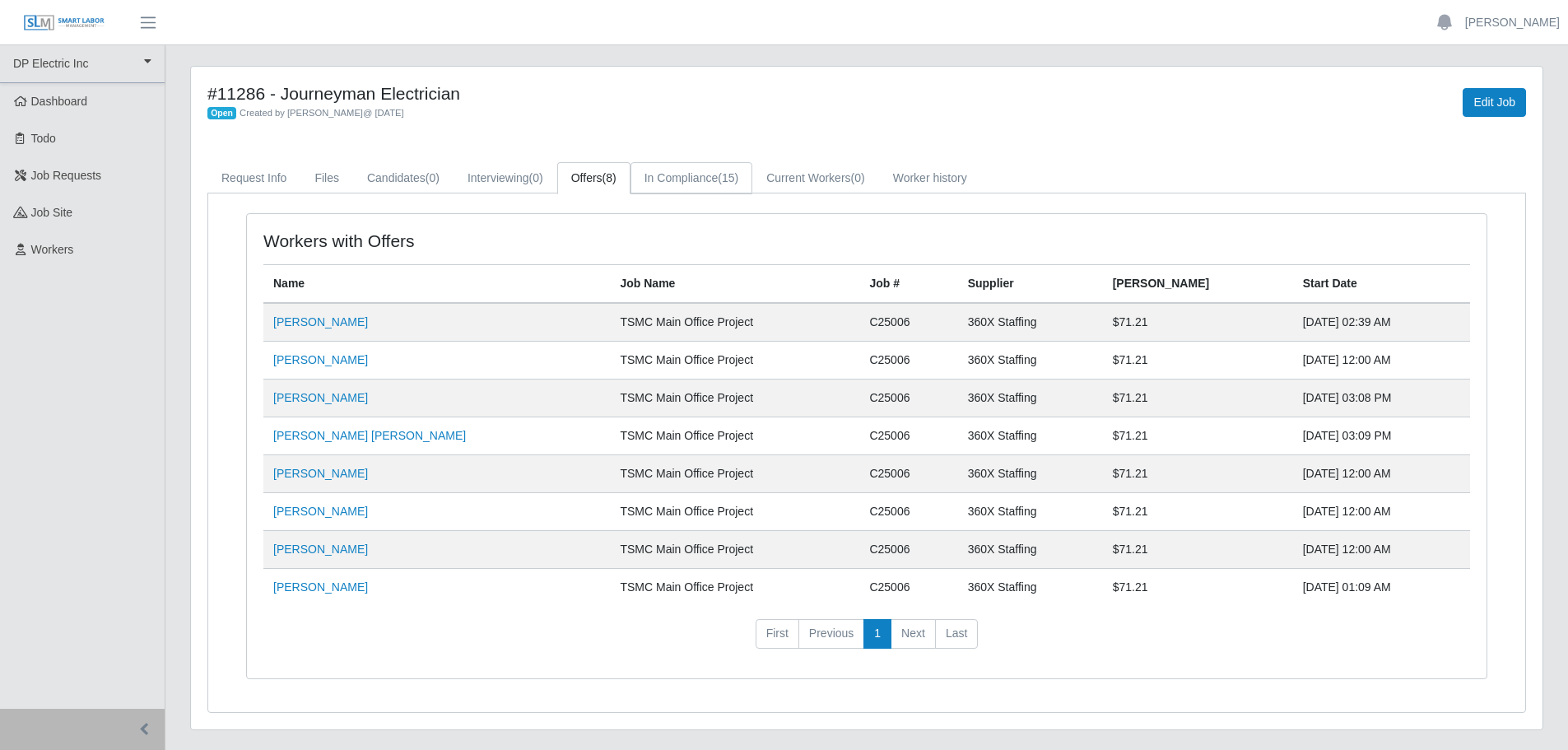
click at [673, 172] on link "In Compliance (15)" at bounding box center [691, 178] width 122 height 32
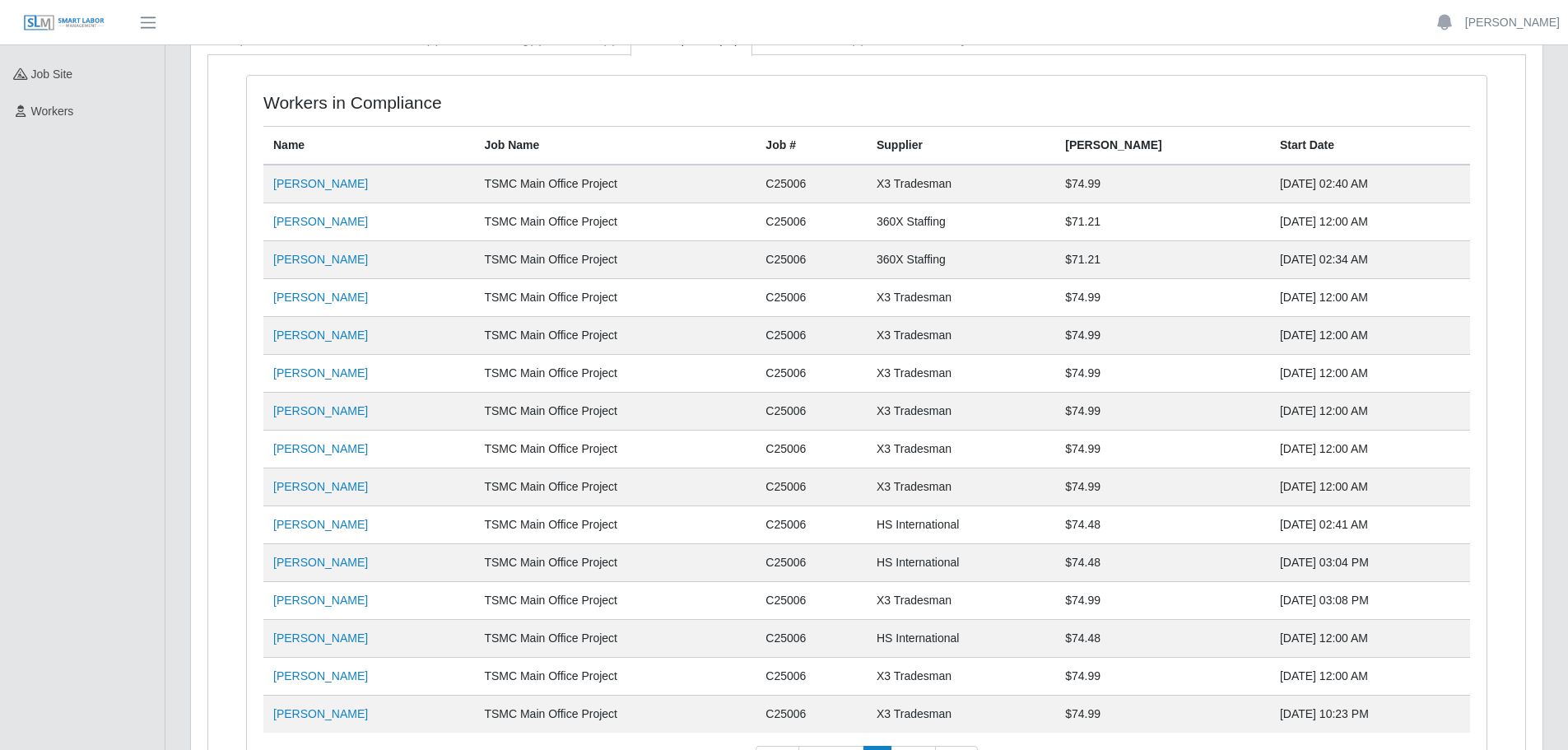
scroll to position [164, 0]
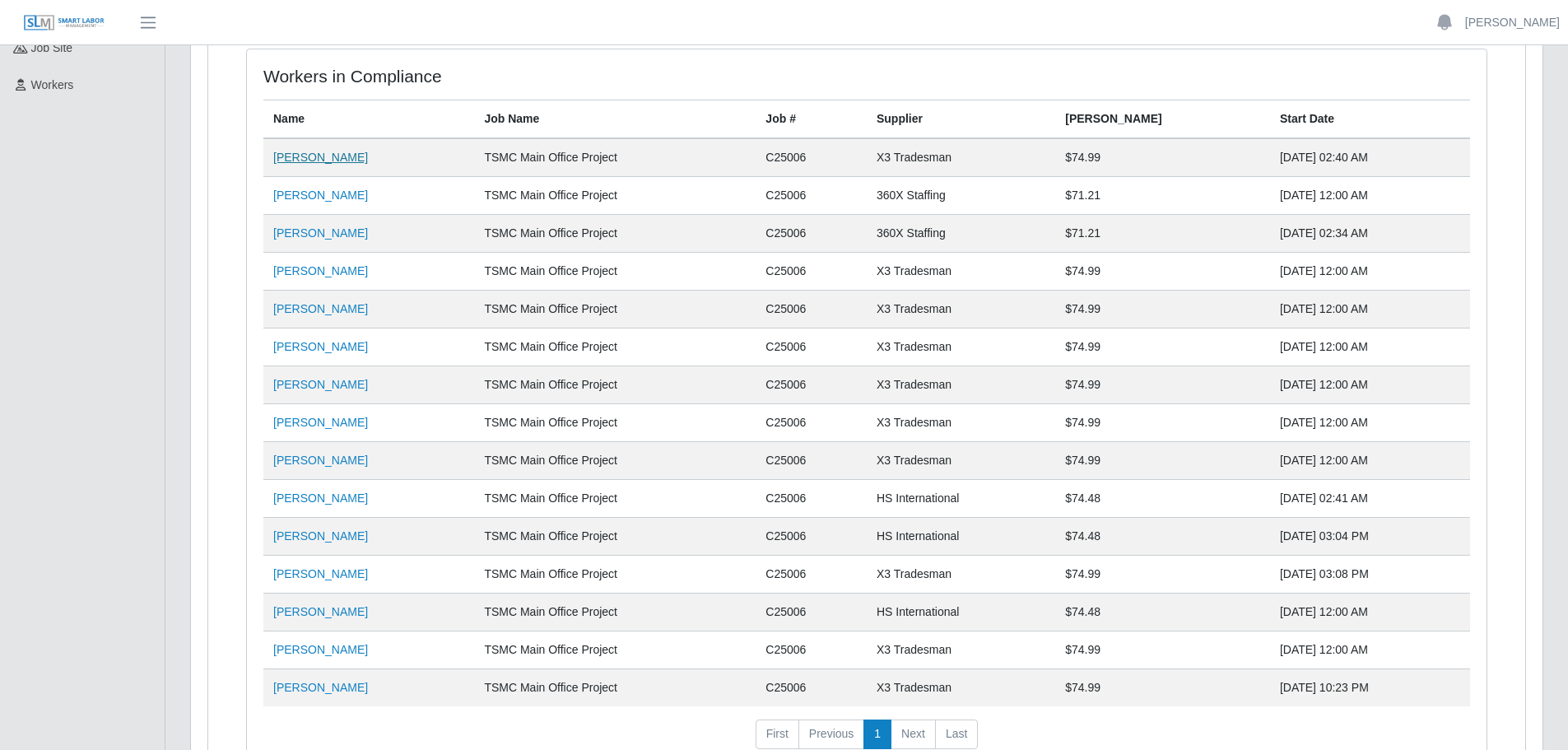
click at [336, 159] on link "[PERSON_NAME]" at bounding box center [320, 156] width 94 height 13
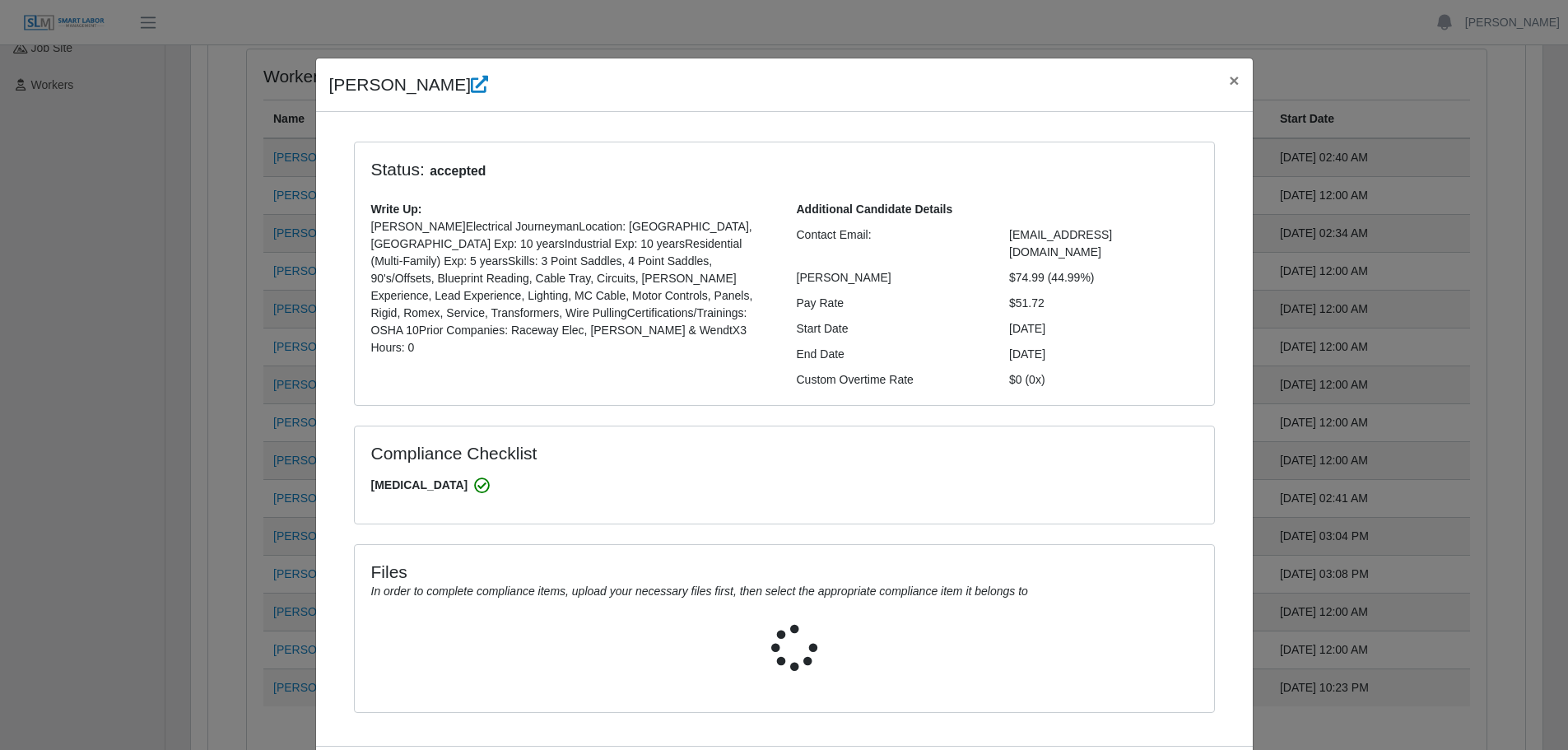
select select "**********"
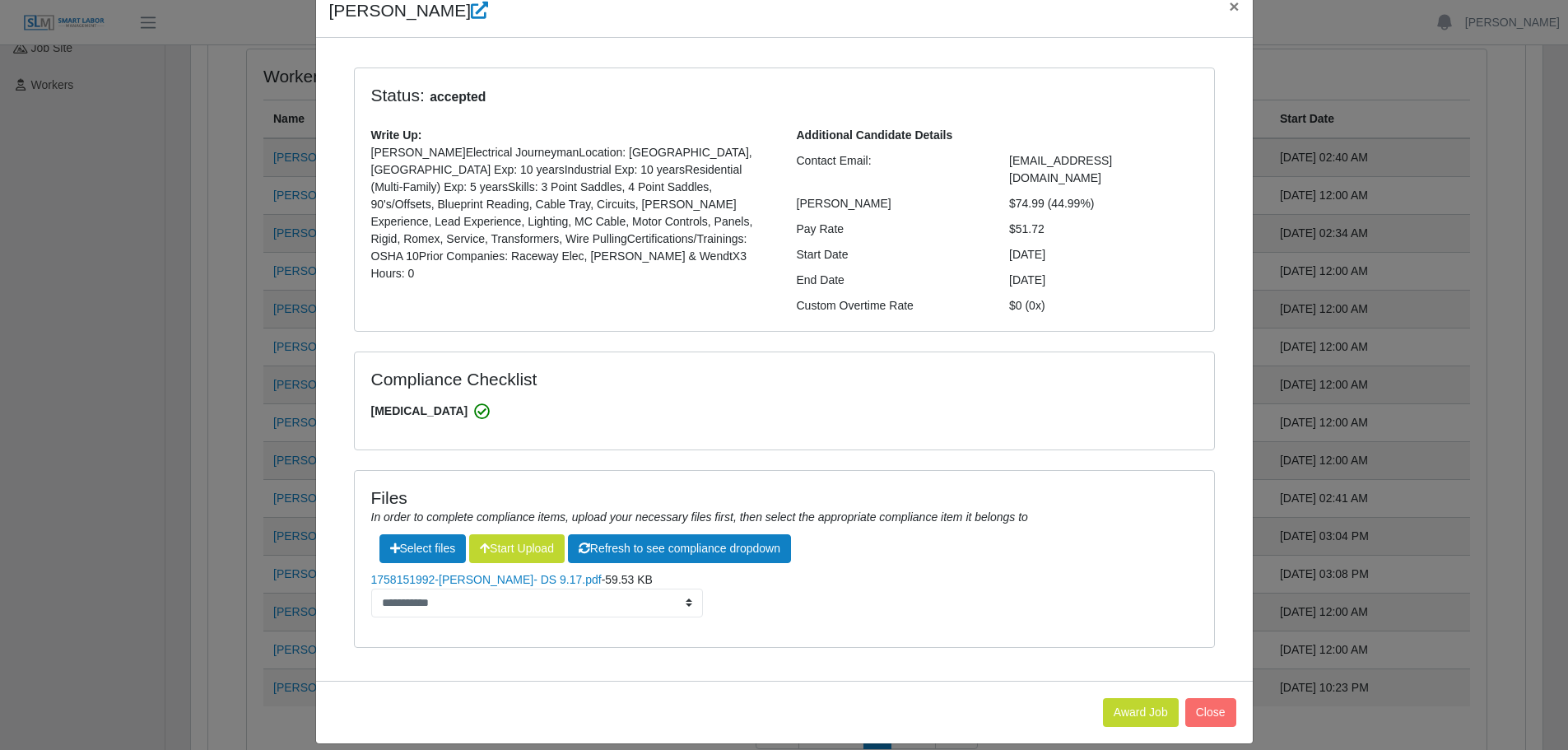
scroll to position [0, 0]
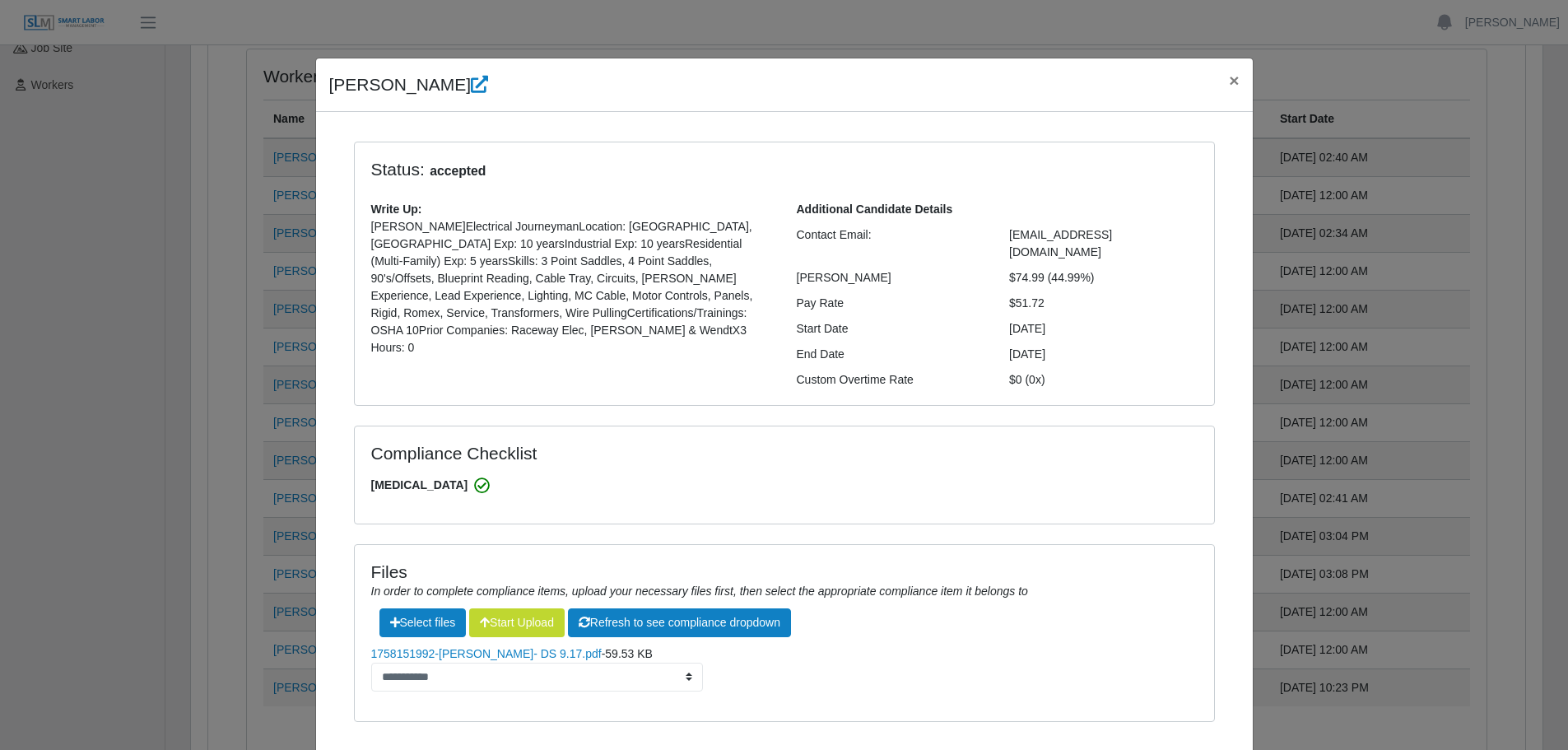
drag, startPoint x: 448, startPoint y: 92, endPoint x: 324, endPoint y: 94, distance: 124.0
click at [329, 94] on h4 "[PERSON_NAME]" at bounding box center [409, 85] width 160 height 27
copy h4 "[PERSON_NAME]"
drag, startPoint x: 1146, startPoint y: 236, endPoint x: 1004, endPoint y: 242, distance: 142.1
click at [1004, 242] on div "[EMAIL_ADDRESS][DOMAIN_NAME]" at bounding box center [1103, 243] width 213 height 35
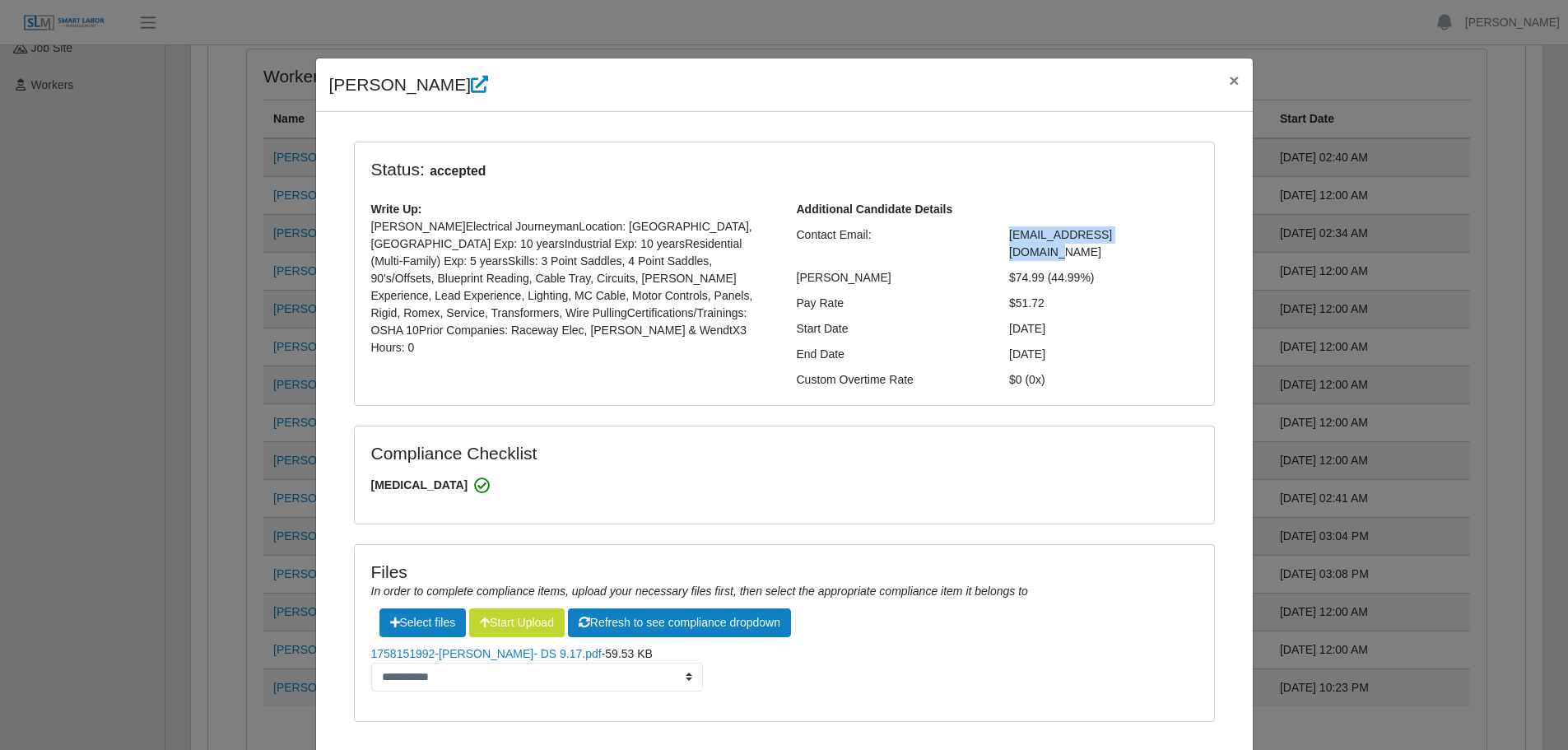
copy span "[EMAIL_ADDRESS][DOMAIN_NAME]"
click at [1229, 83] on span "×" at bounding box center [1233, 80] width 10 height 19
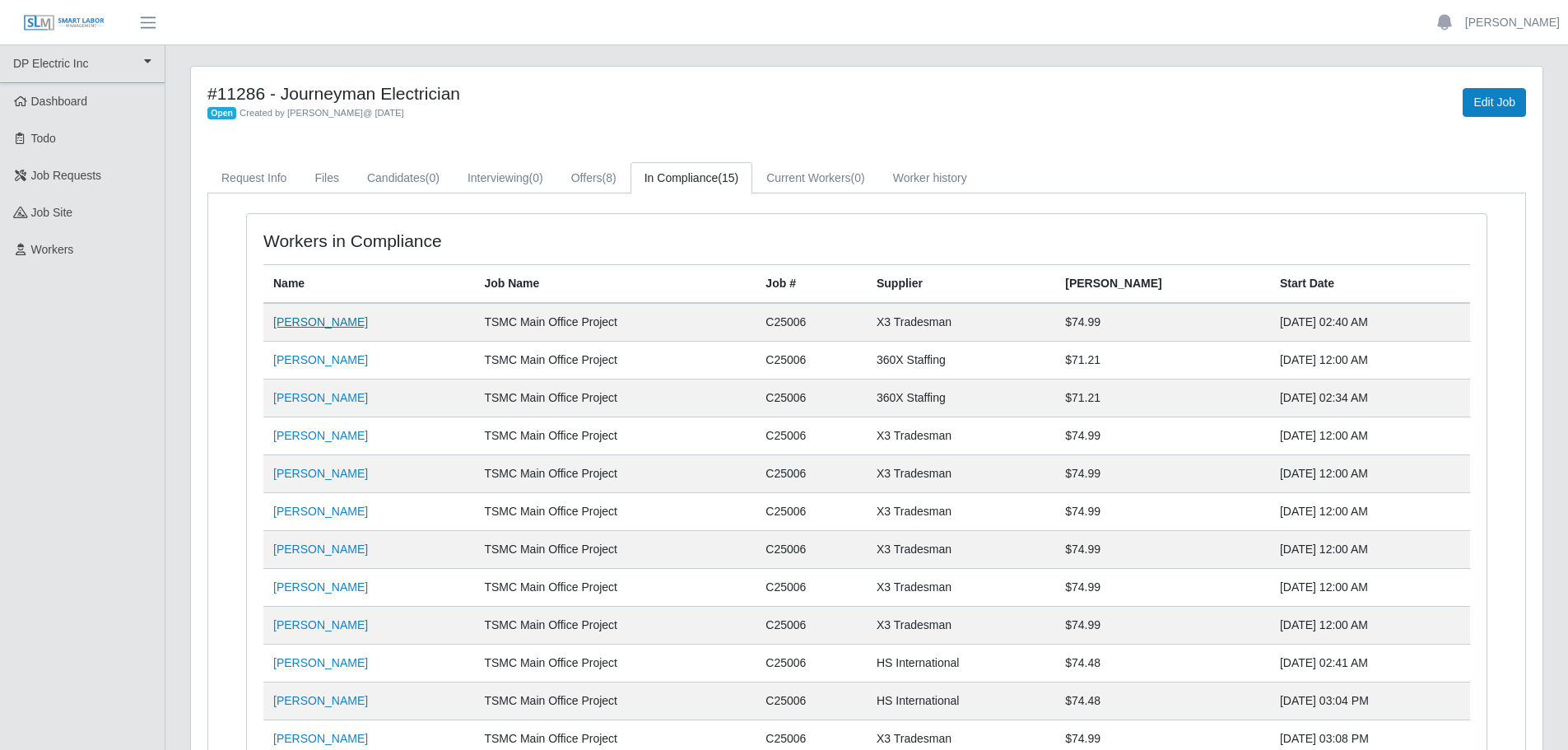
click at [323, 325] on link "[PERSON_NAME]" at bounding box center [320, 322] width 94 height 13
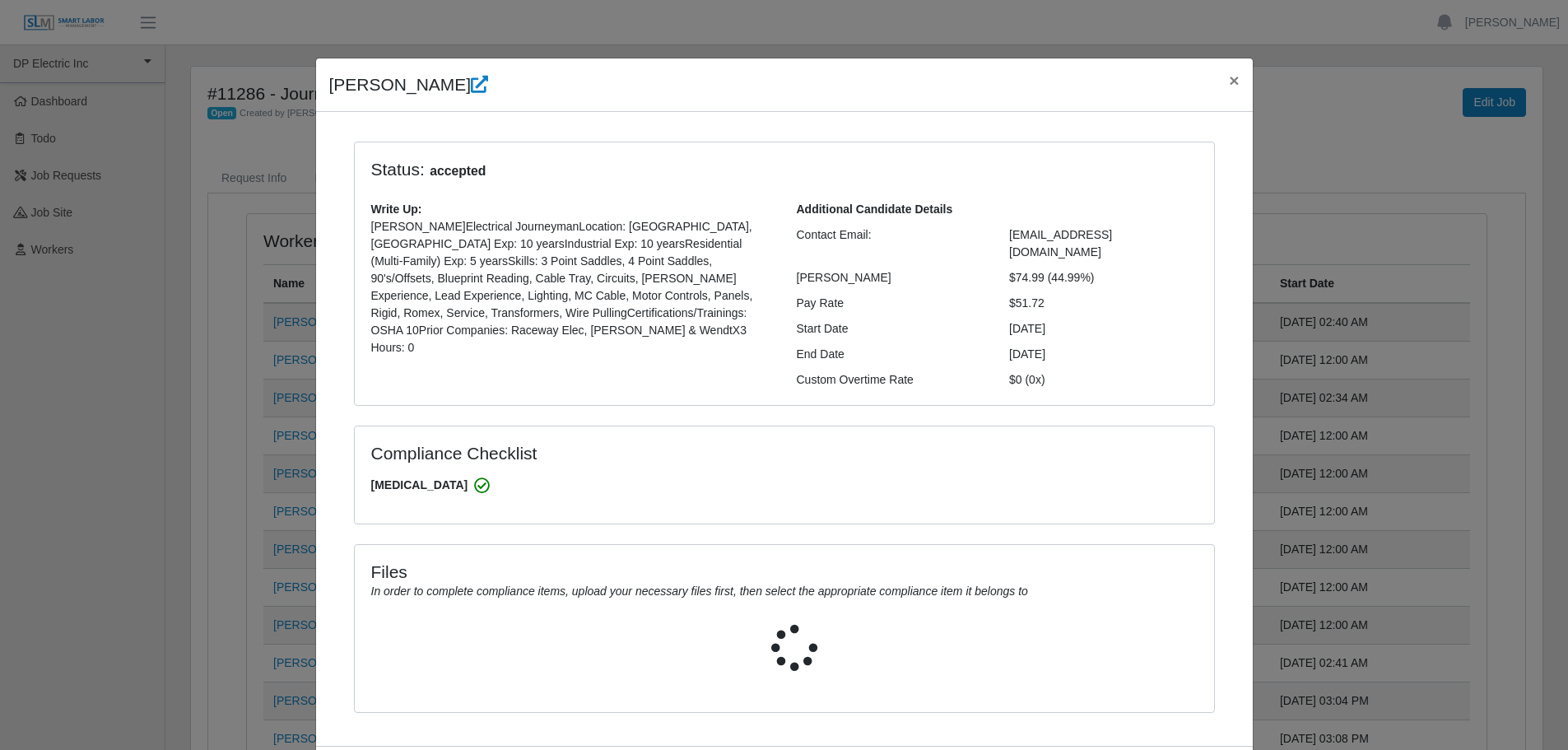
select select "**********"
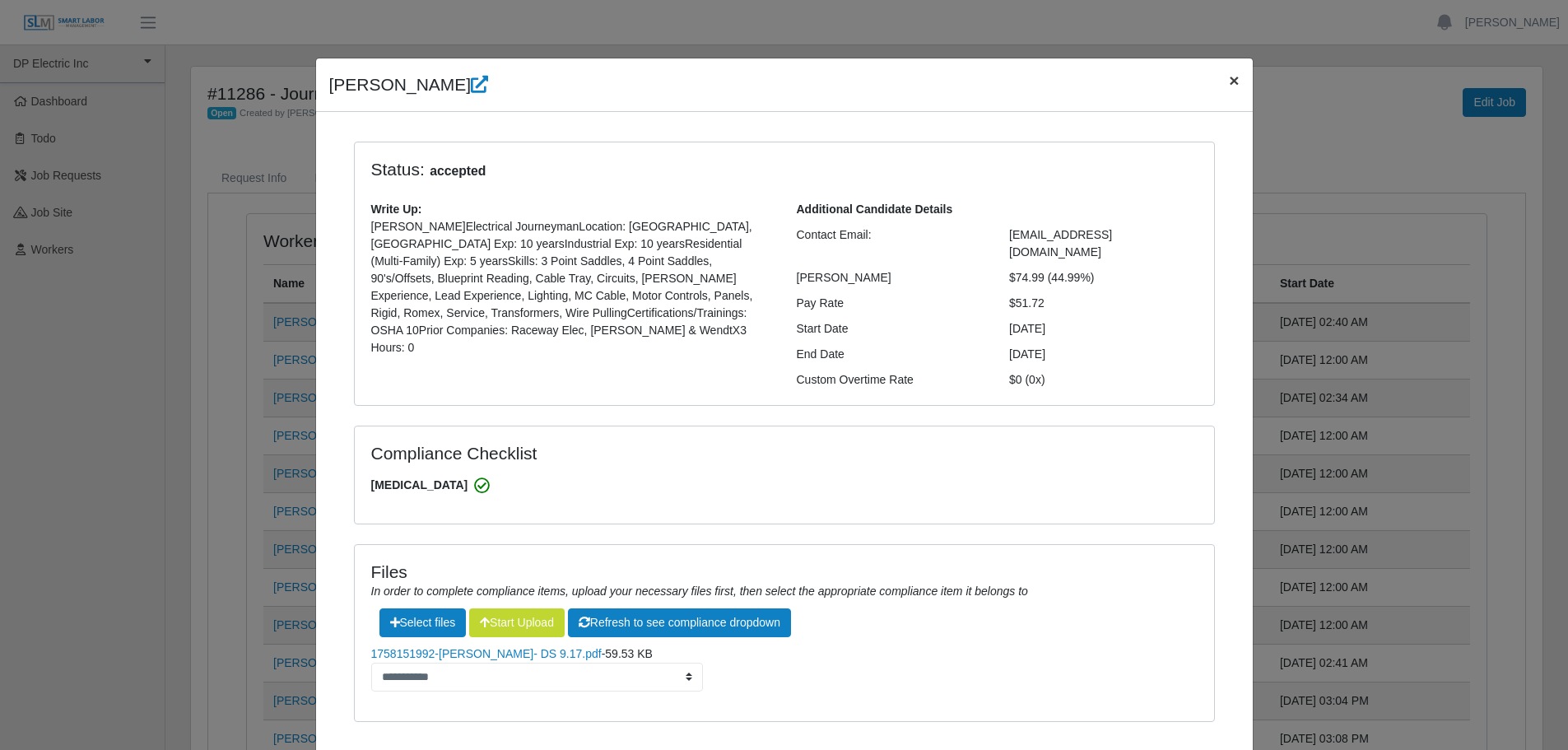
drag, startPoint x: 1227, startPoint y: 80, endPoint x: 1220, endPoint y: 88, distance: 10.6
click at [1228, 79] on span "×" at bounding box center [1233, 80] width 10 height 19
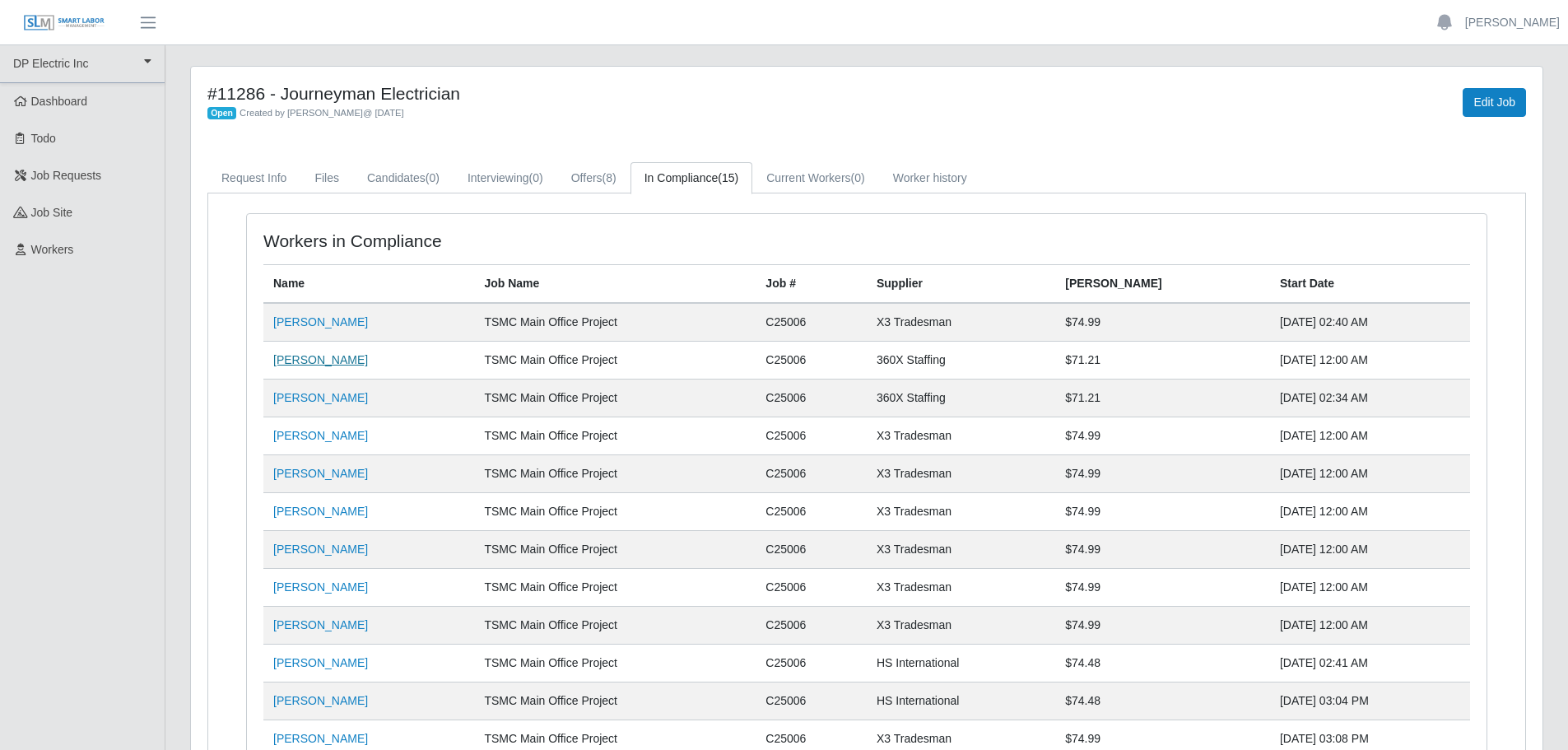
click at [348, 361] on link "[PERSON_NAME]" at bounding box center [320, 359] width 94 height 13
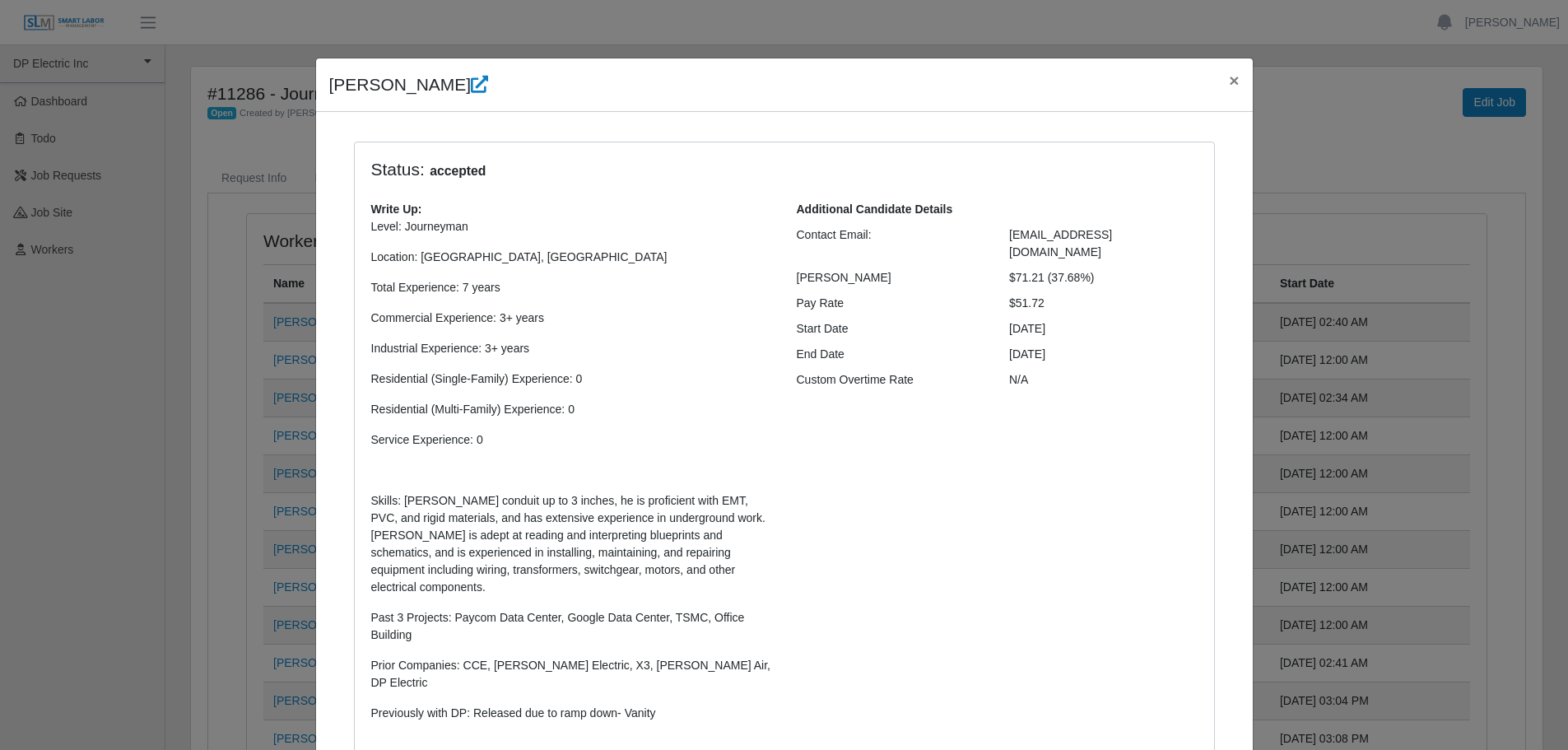
select select "**********"
drag, startPoint x: 1188, startPoint y: 236, endPoint x: 1002, endPoint y: 239, distance: 186.0
click at [1002, 239] on div "[EMAIL_ADDRESS][DOMAIN_NAME]" at bounding box center [1103, 243] width 213 height 35
copy span "[EMAIL_ADDRESS][DOMAIN_NAME]"
click at [1228, 84] on span "×" at bounding box center [1233, 80] width 10 height 19
